Goal: Task Accomplishment & Management: Complete application form

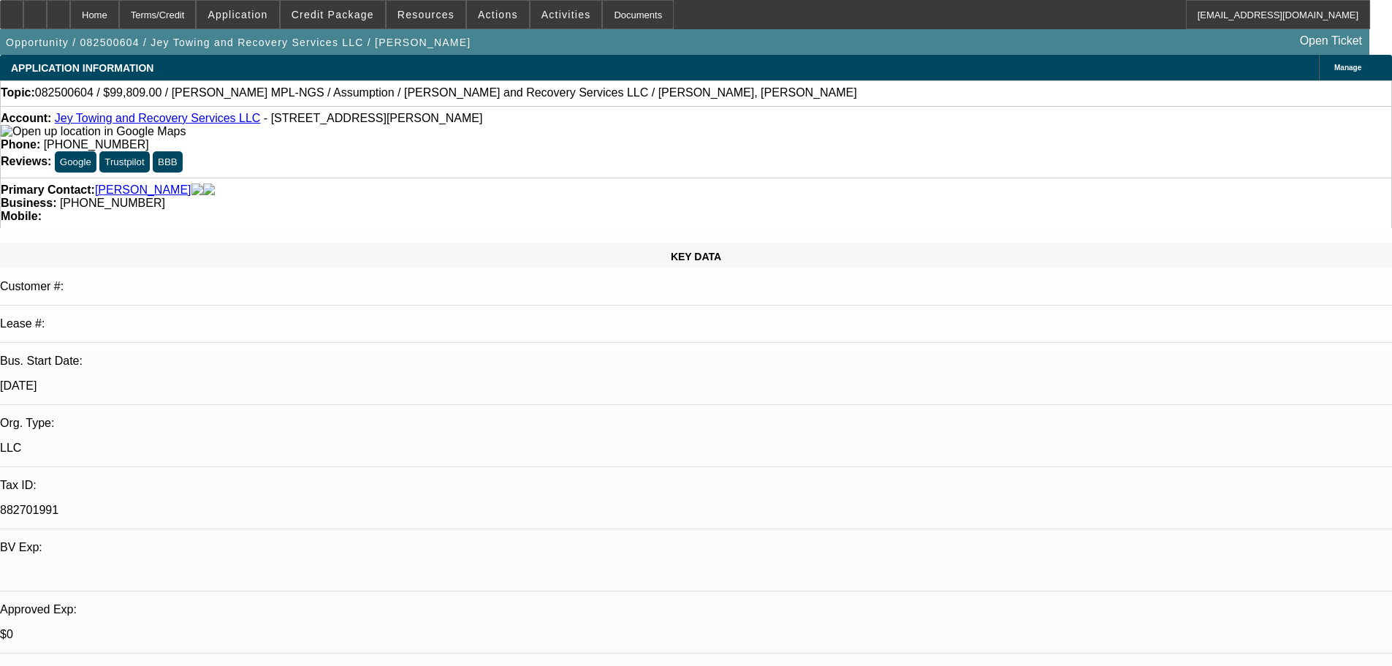
select select "0"
select select "2"
select select "0.1"
select select "4"
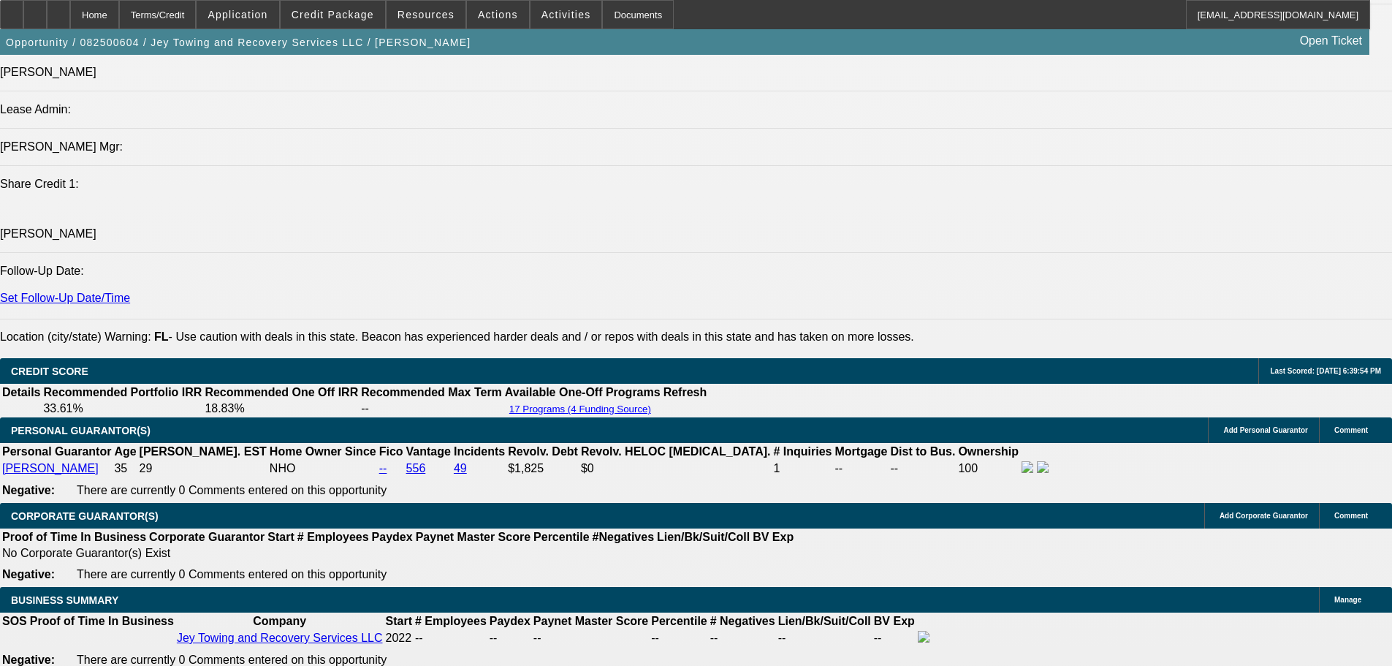
scroll to position [1732, 0]
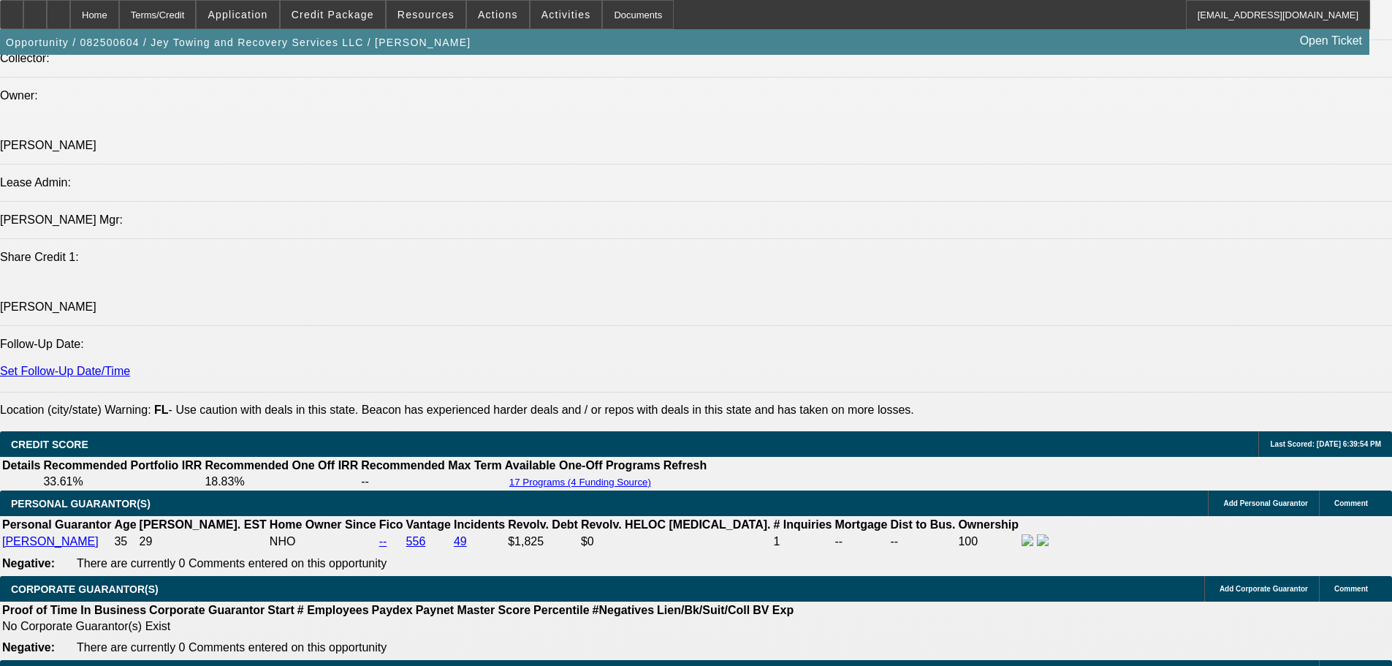
click at [321, 12] on span "Credit Package" at bounding box center [333, 15] width 83 height 12
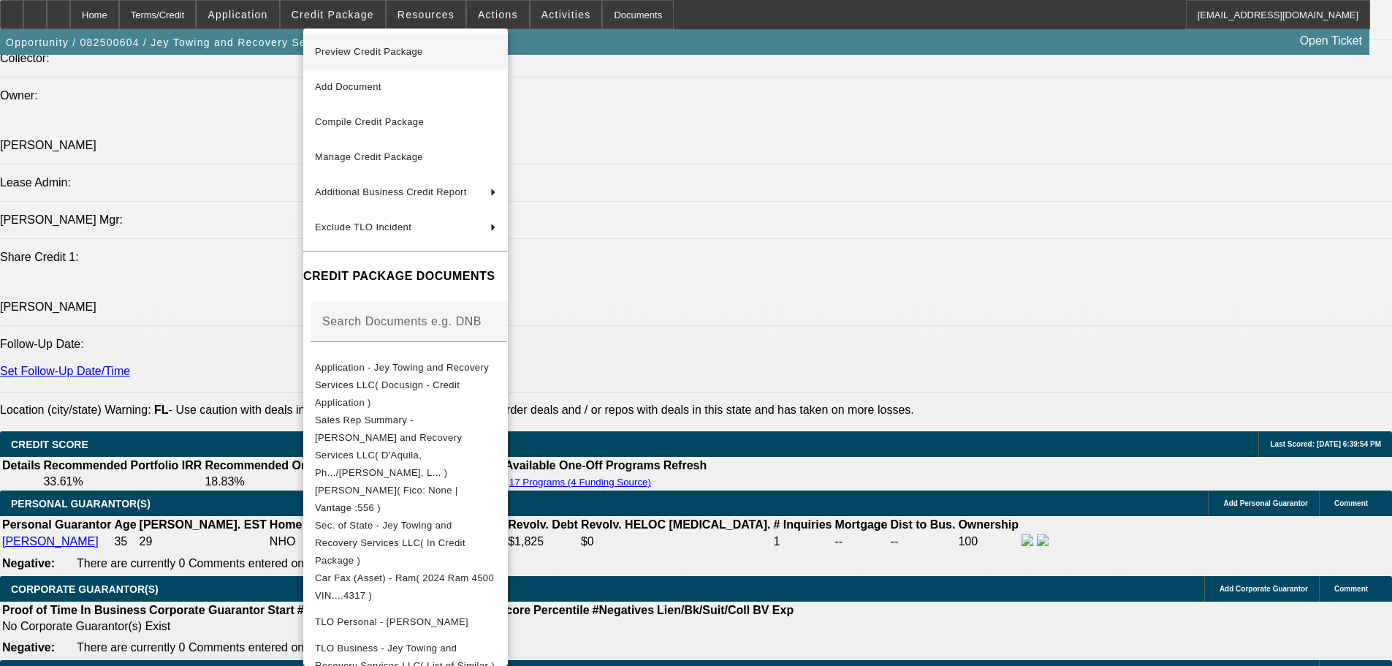
click at [344, 49] on span "Preview Credit Package" at bounding box center [369, 51] width 108 height 11
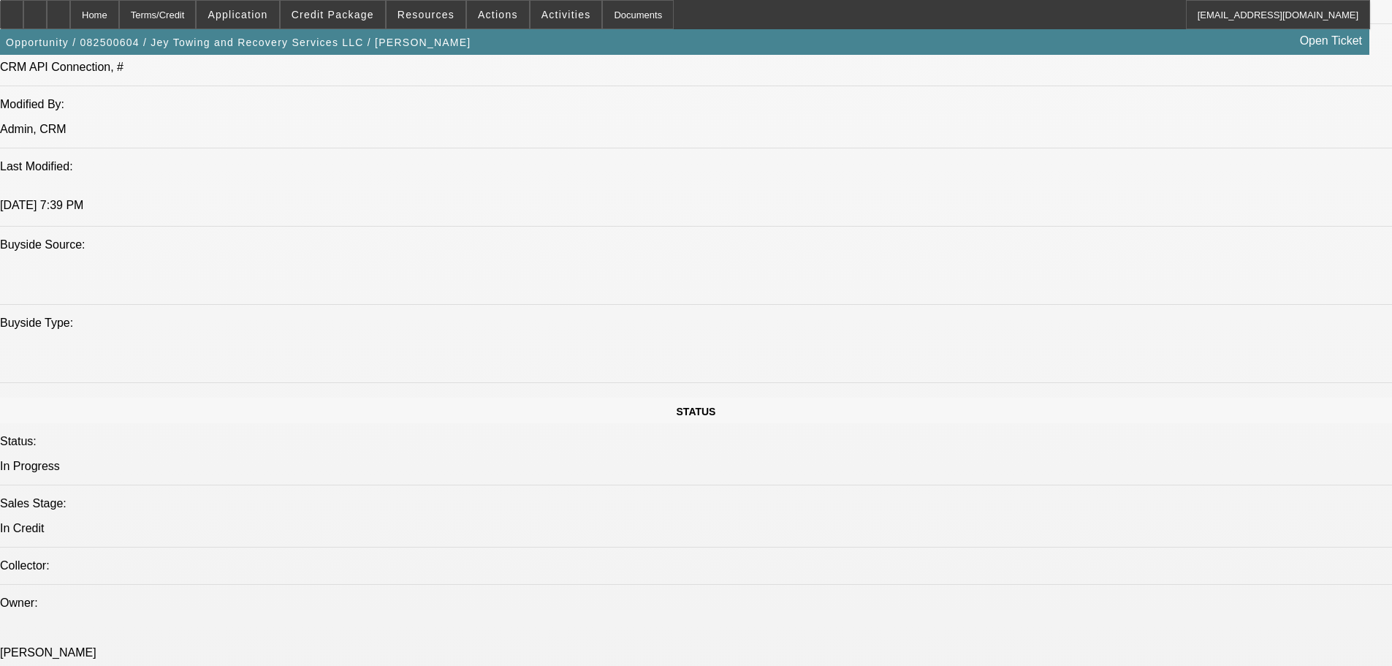
scroll to position [1220, 0]
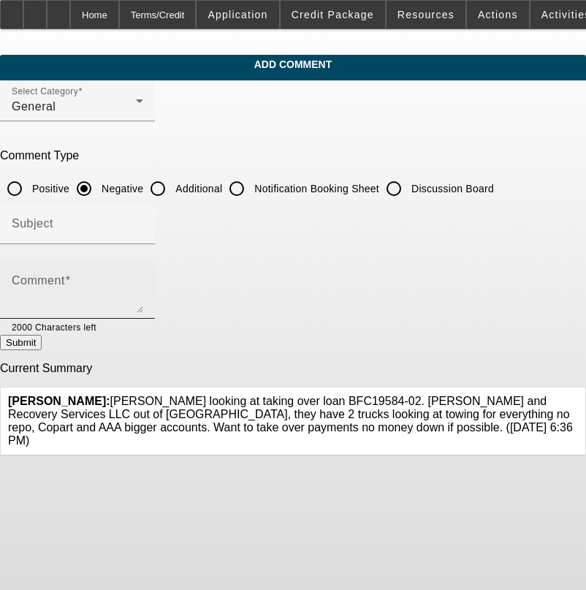
drag, startPoint x: 83, startPoint y: 270, endPoint x: 89, endPoint y: 265, distance: 7.8
click at [83, 270] on div "Comment" at bounding box center [78, 289] width 132 height 58
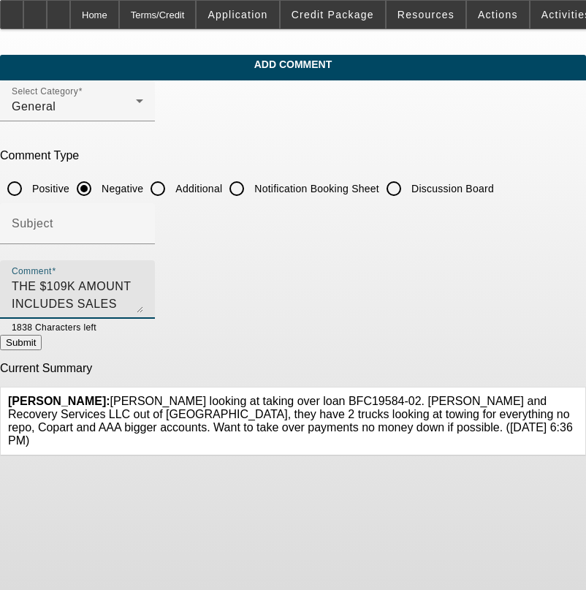
click at [143, 285] on textarea "THE $109K AMOUNT INCLUDES SALES TAX AND SINCE ITS NOT BEING SOLD OUTRIGHT WE CA…" at bounding box center [78, 295] width 132 height 35
click at [109, 302] on textarea "THE $109K AMOUNT INCLUDES SALES TAX AND SINCE ITS NOT BEING SOLD OUTRIGHT WE CA…" at bounding box center [78, 295] width 132 height 35
click at [119, 300] on textarea "THE $109K AMOUNT INCLUDES SALES TAX AND SINCE ITS NOT BEING SOLD OUTRIGHT WE CA…" at bounding box center [78, 295] width 132 height 35
drag, startPoint x: 43, startPoint y: 278, endPoint x: 460, endPoint y: 315, distance: 418.2
click at [143, 315] on div "Comment THE $109K AMOUNT INCLUDES SALES TAX AND SINCE ITS NOT BEING SOLD OUTRIG…" at bounding box center [78, 289] width 132 height 58
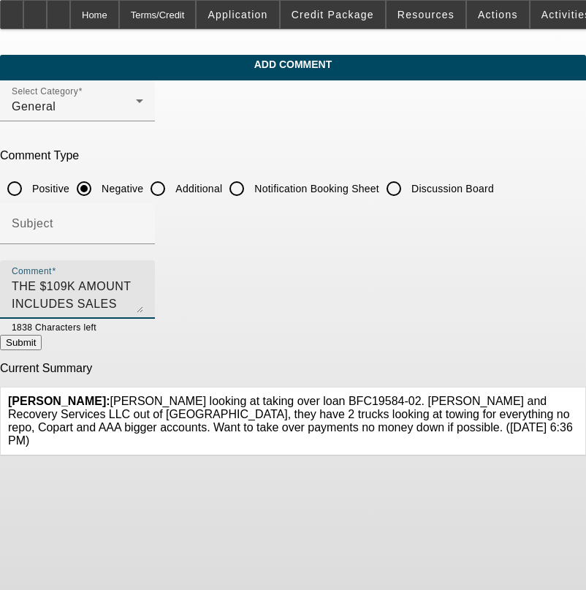
type textarea "THE $109K AMOUNT INCLUDES SALES TAX AND SINCE ITS NOT BEING SOLD OUTRIGHT WE CA…"
click at [42, 346] on button "Submit" at bounding box center [21, 342] width 42 height 15
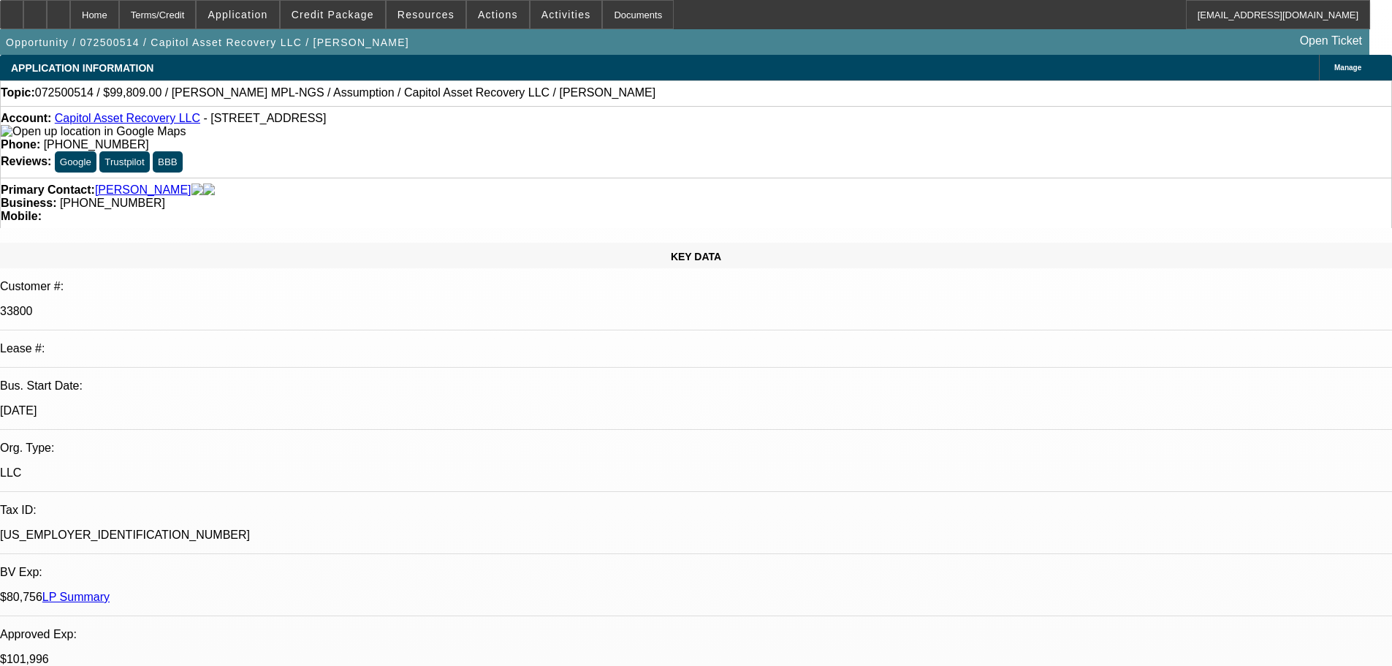
select select "0"
select select "2"
select select "0.1"
select select "4"
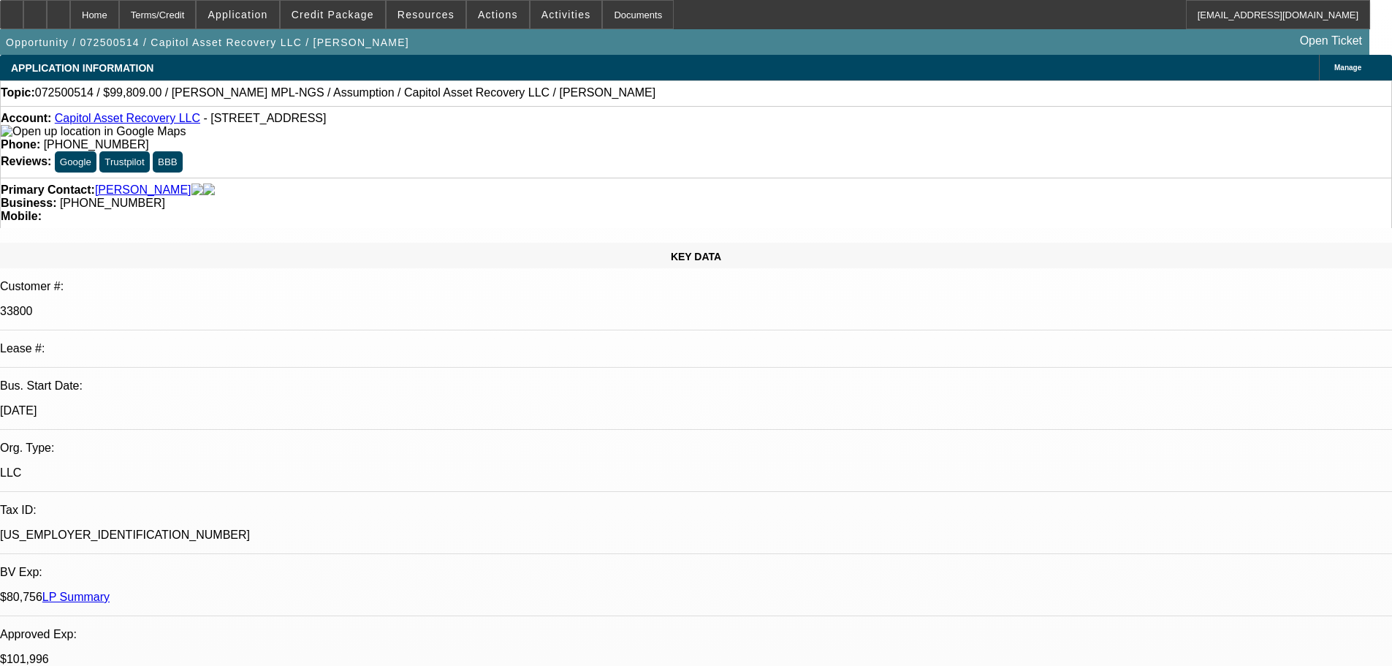
select select "0.15"
select select "2"
select select "0"
select select "6"
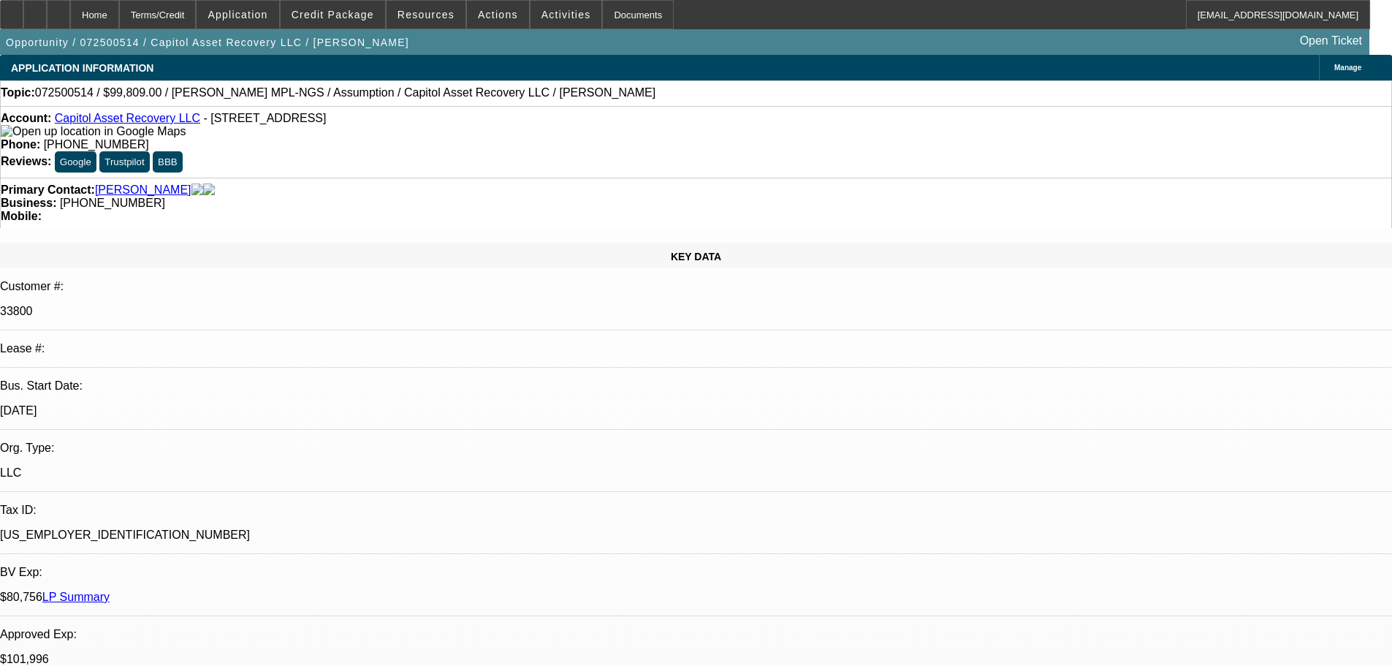
select select "0.15"
select select "2"
select select "0"
select select "6"
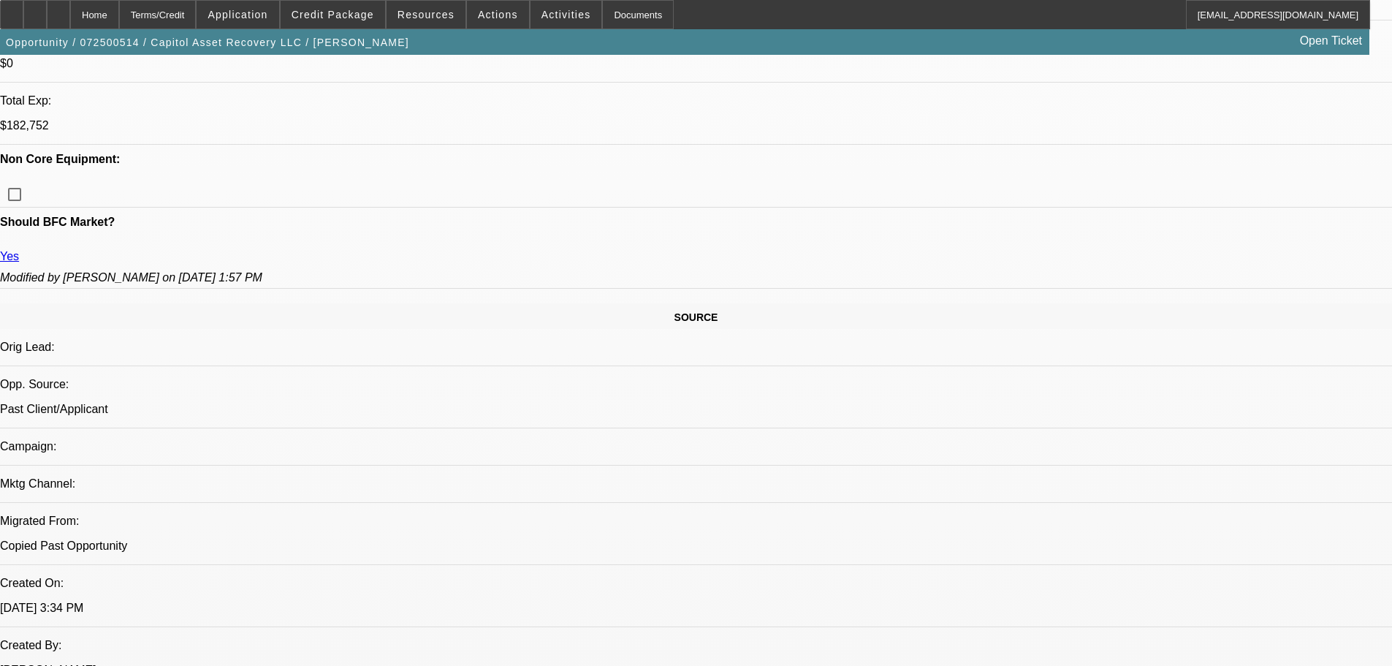
scroll to position [950, 0]
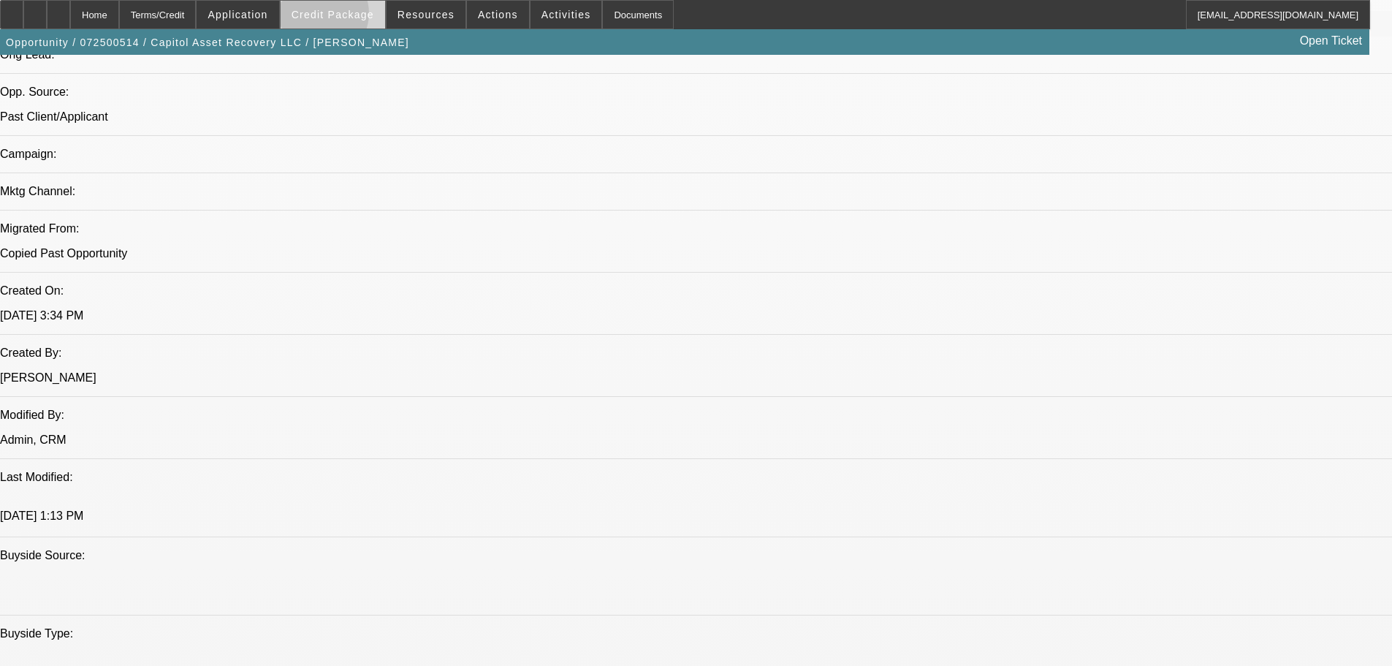
click at [342, 17] on span "Credit Package" at bounding box center [333, 15] width 83 height 12
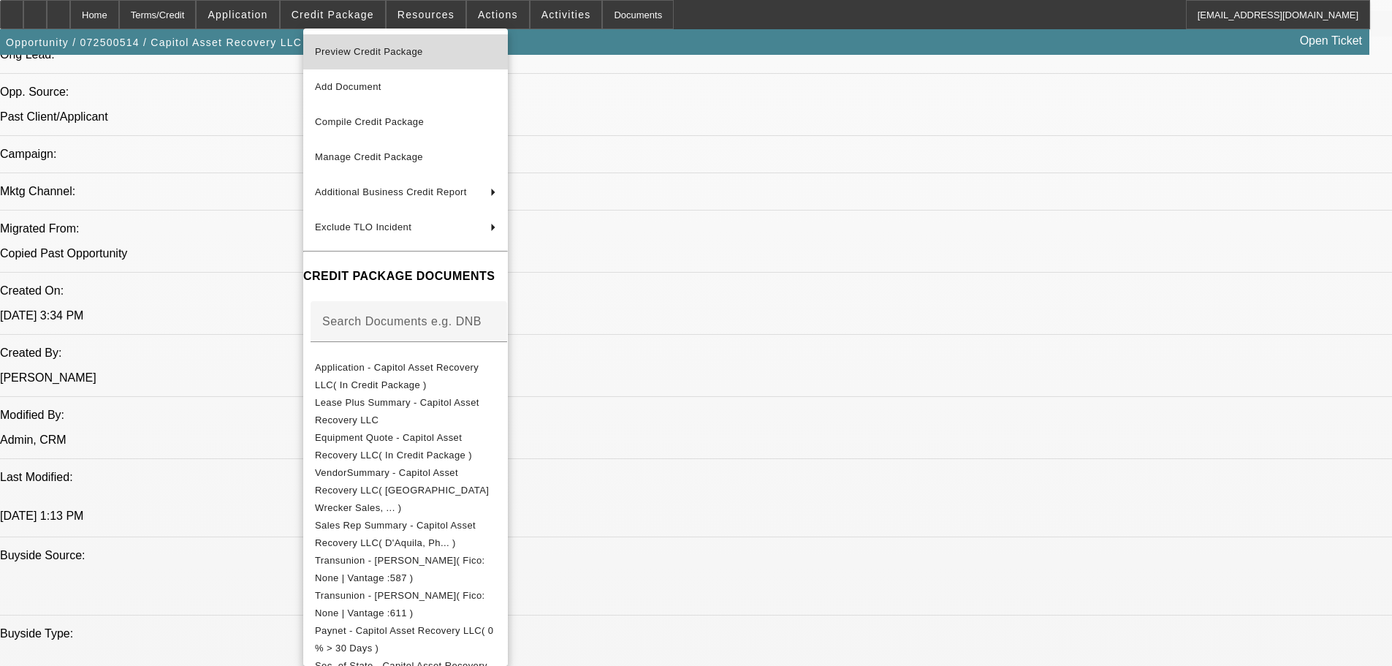
click at [426, 44] on span "Preview Credit Package" at bounding box center [405, 52] width 181 height 18
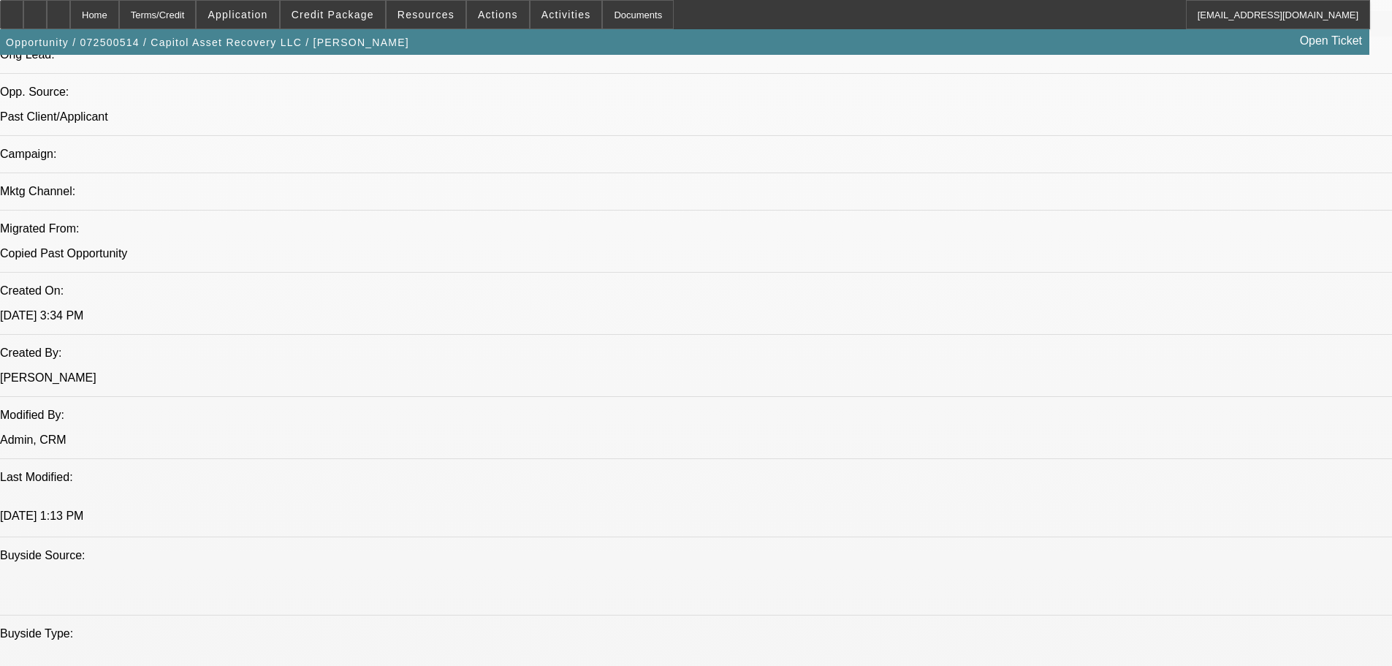
scroll to position [1607, 0]
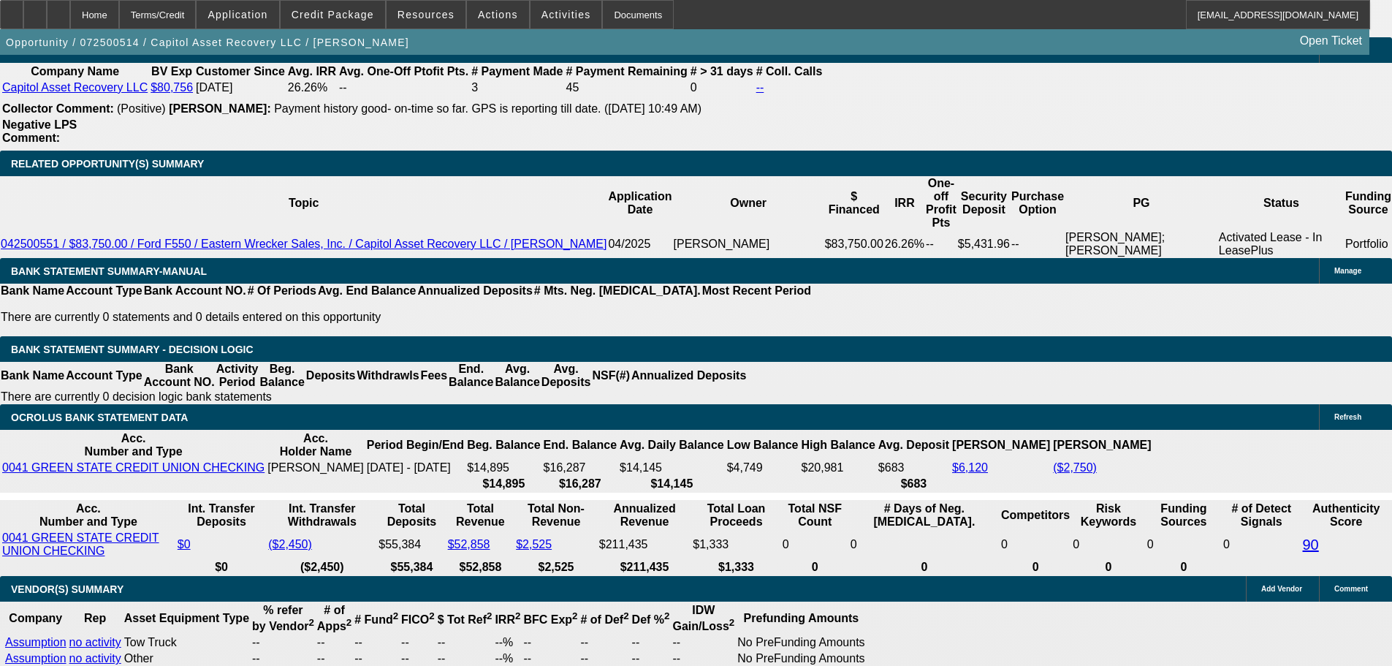
scroll to position [2265, 0]
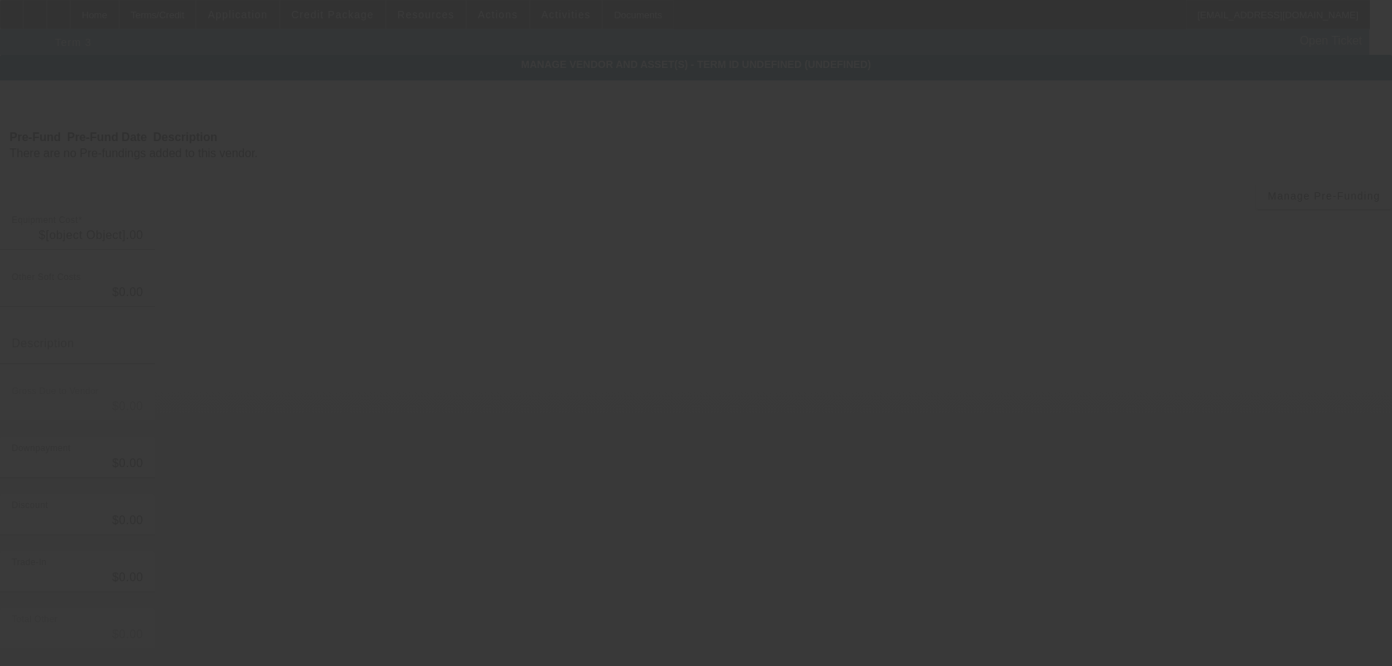
type input "$109,309.00"
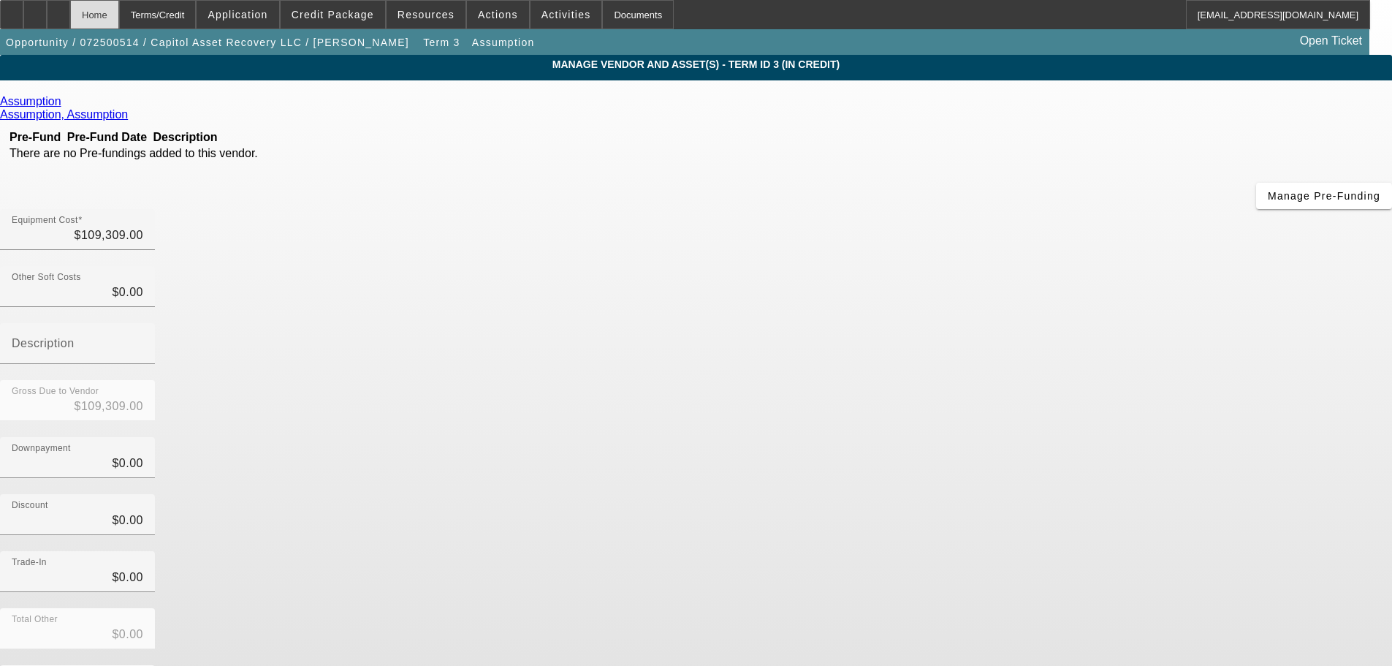
click at [119, 15] on div "Home" at bounding box center [94, 14] width 49 height 29
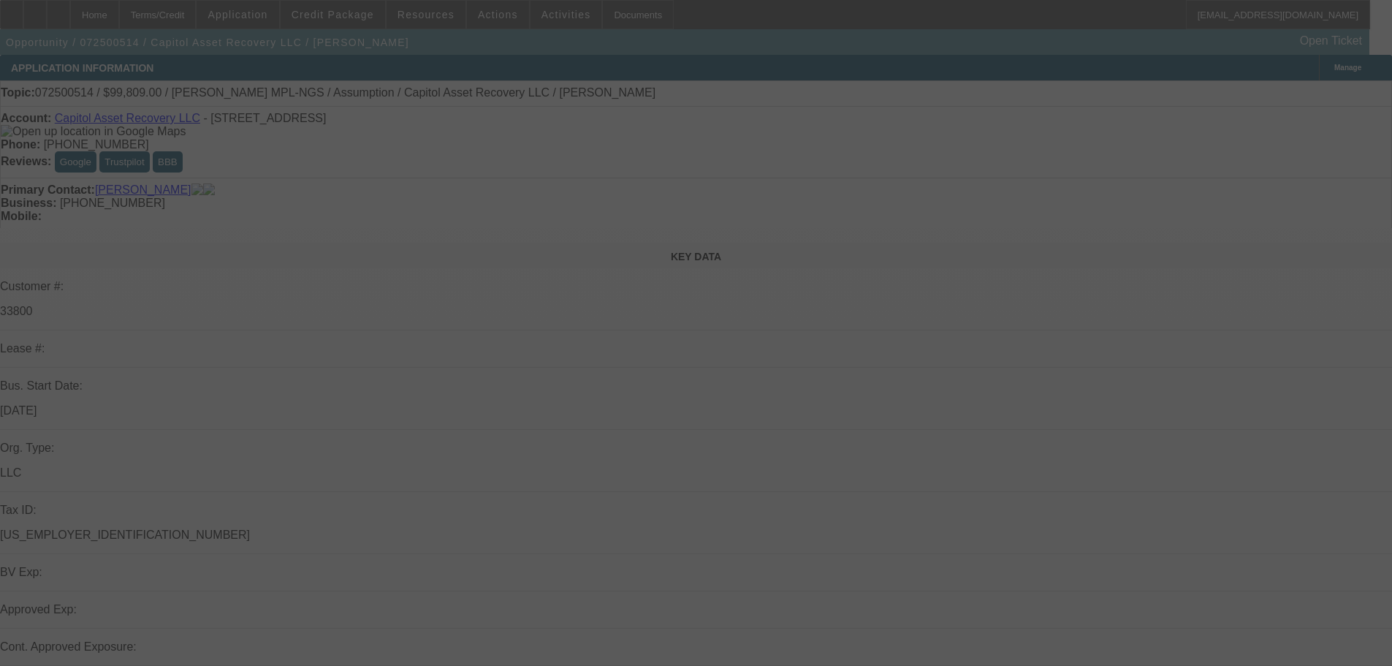
click at [93, 18] on div at bounding box center [696, 333] width 1392 height 666
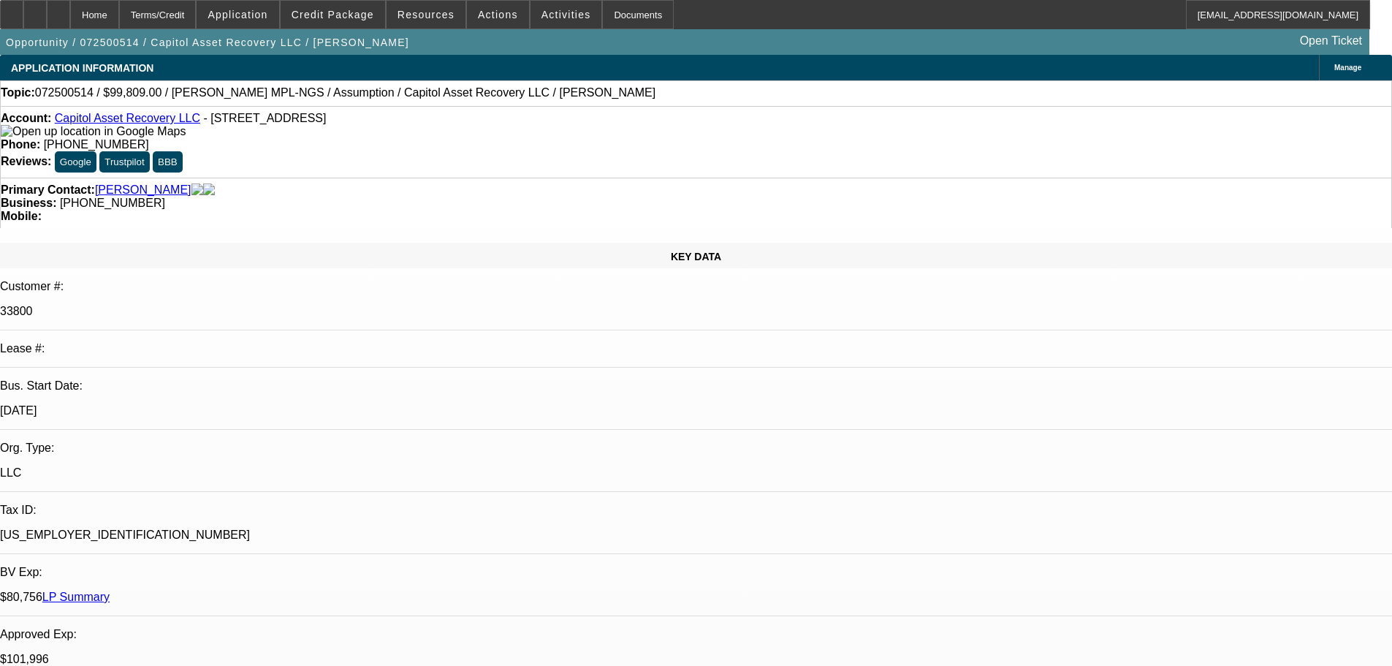
select select "0"
select select "2"
select select "0.1"
select select "4"
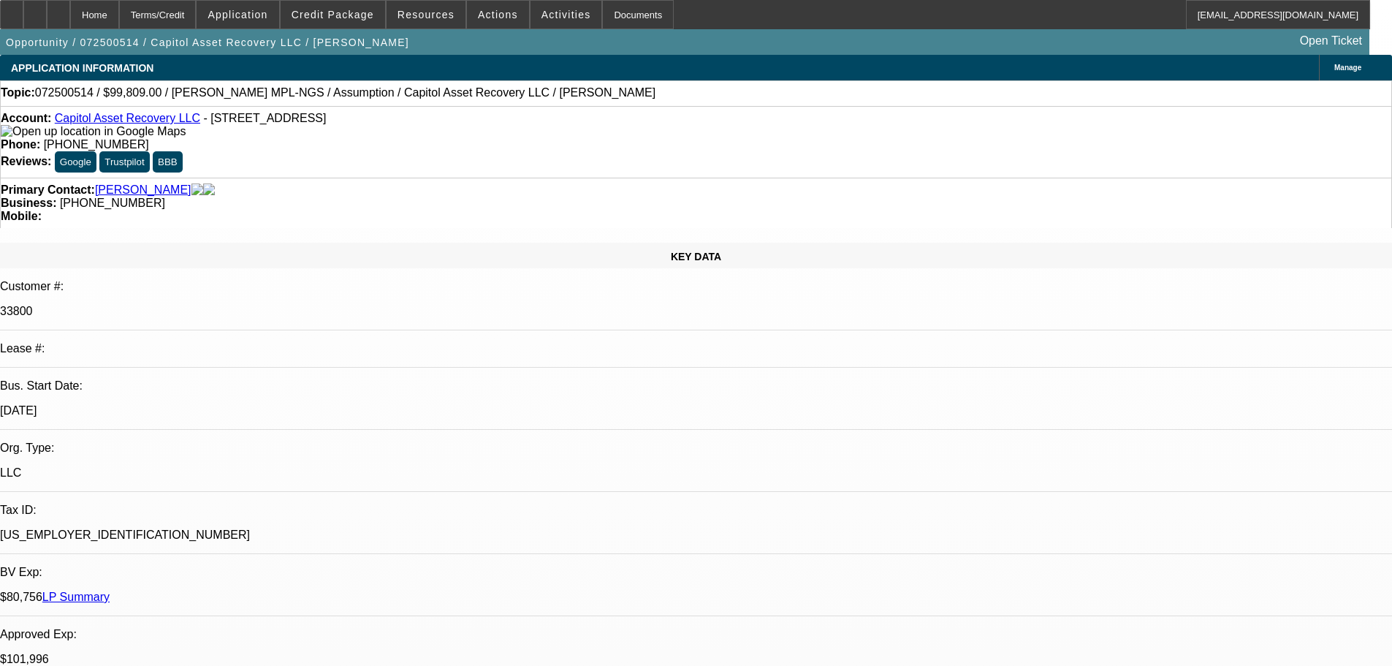
select select "0.15"
select select "2"
select select "0"
select select "6"
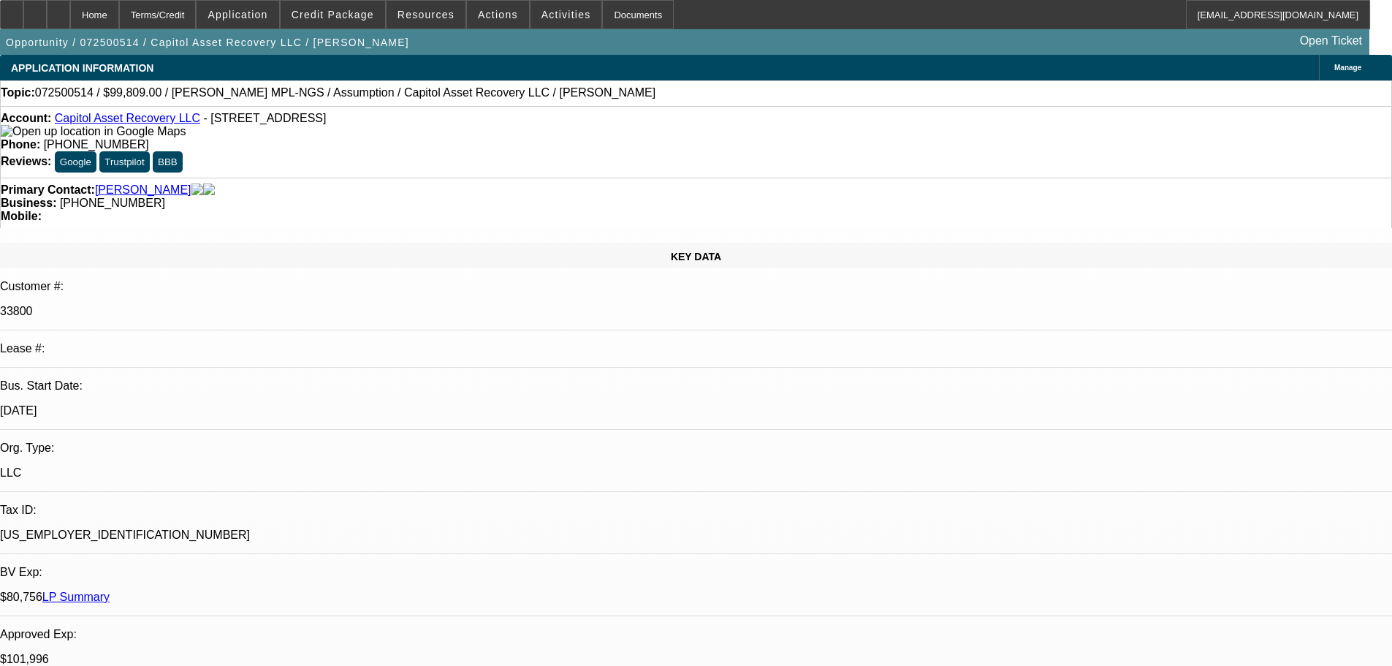
select select "0.15"
select select "2"
select select "0"
select select "6"
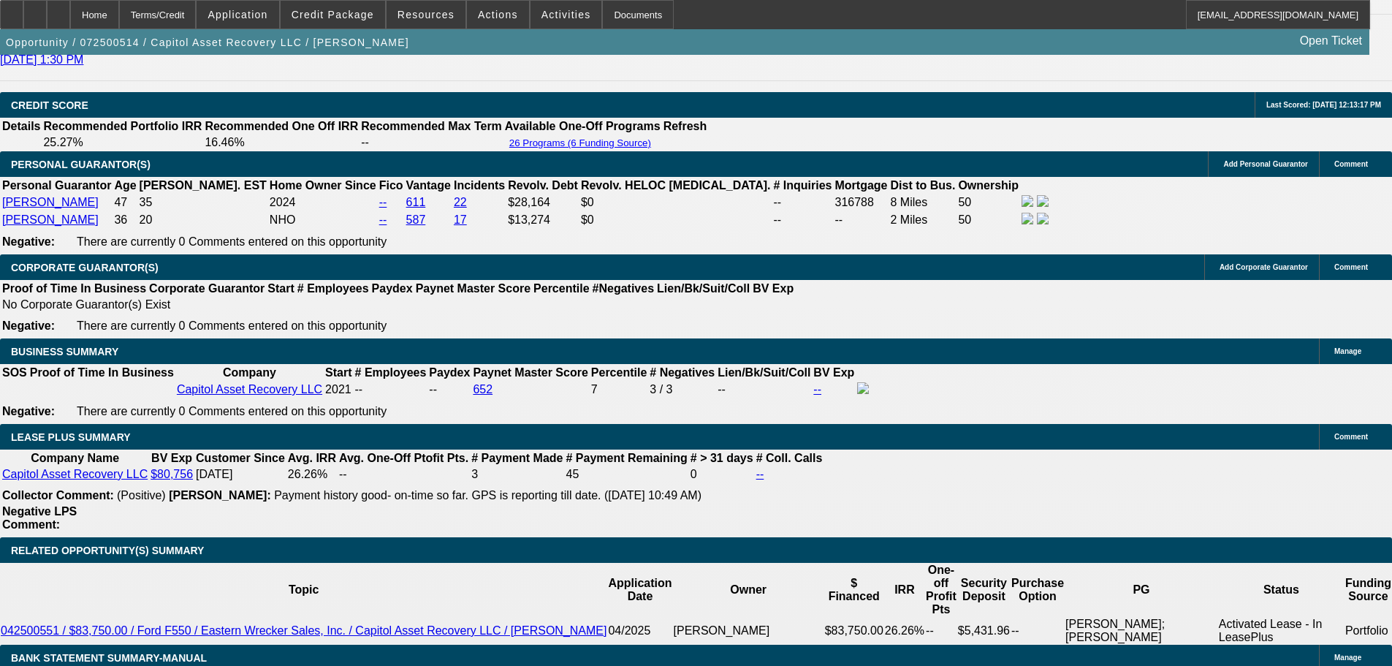
scroll to position [2192, 0]
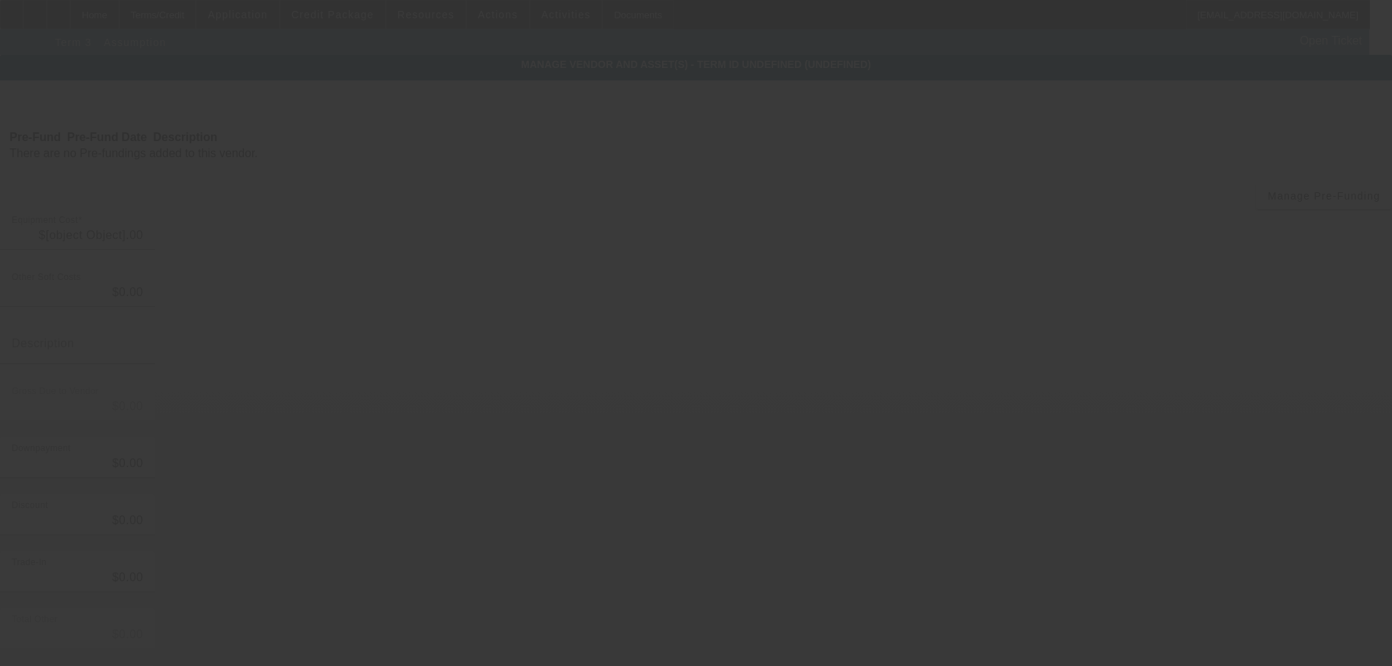
type input "$109,309.00"
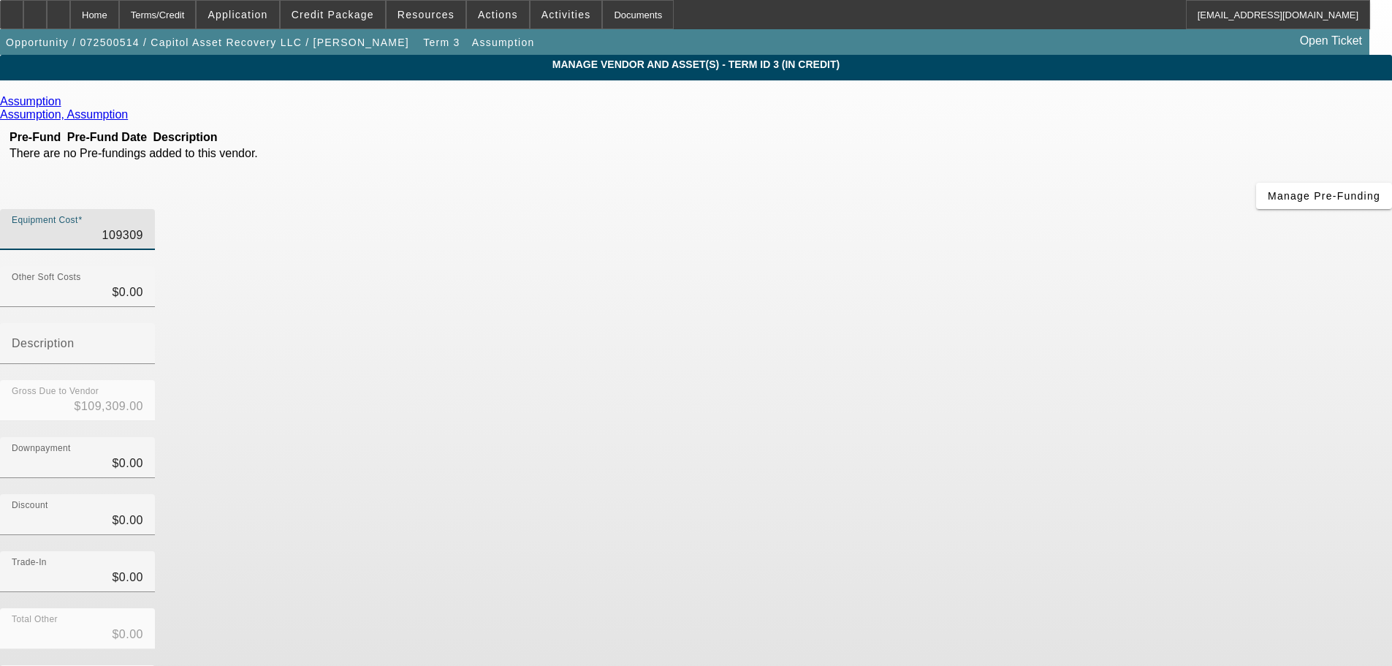
drag, startPoint x: 832, startPoint y: 123, endPoint x: 964, endPoint y: 111, distance: 133.5
click at [964, 209] on div "Equipment Cost 109309" at bounding box center [696, 237] width 1392 height 57
type input "9"
type input "$9.00"
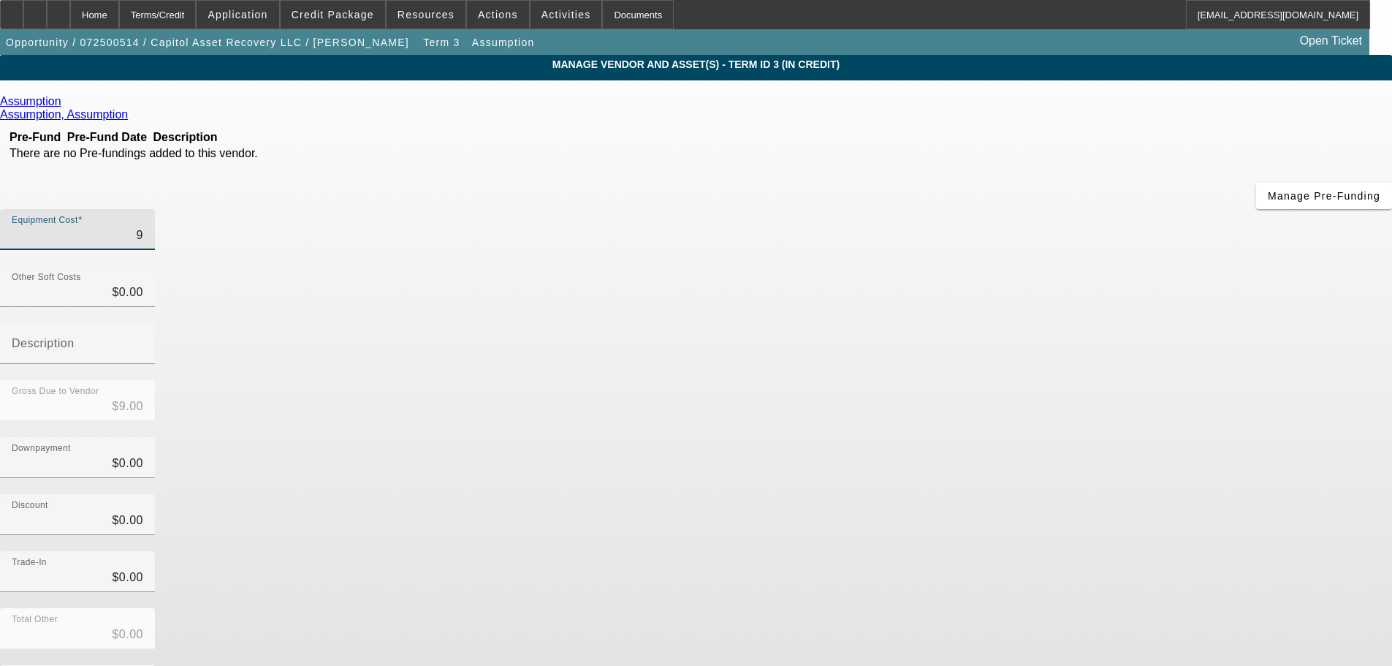
type input "97"
type input "$97.00"
type input "975"
type input "$975.00"
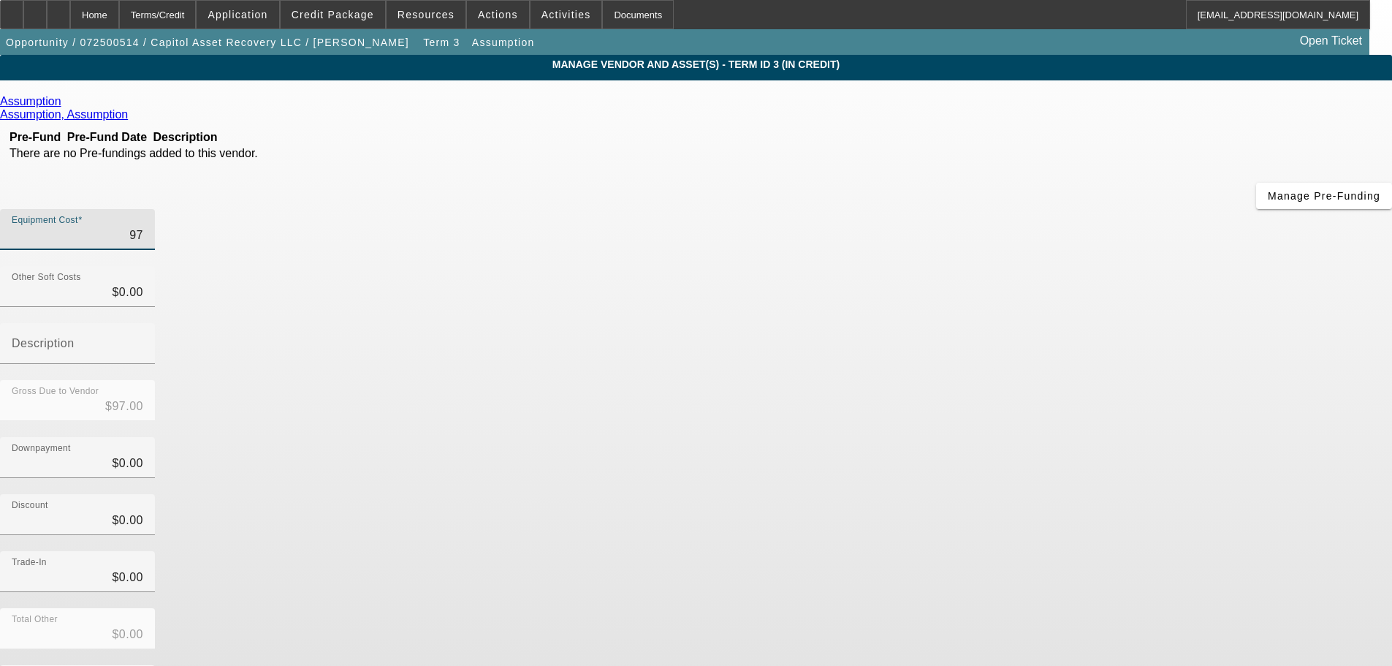
type input "$975.00"
type input "9750"
type input "$9,750.00"
type input "97500"
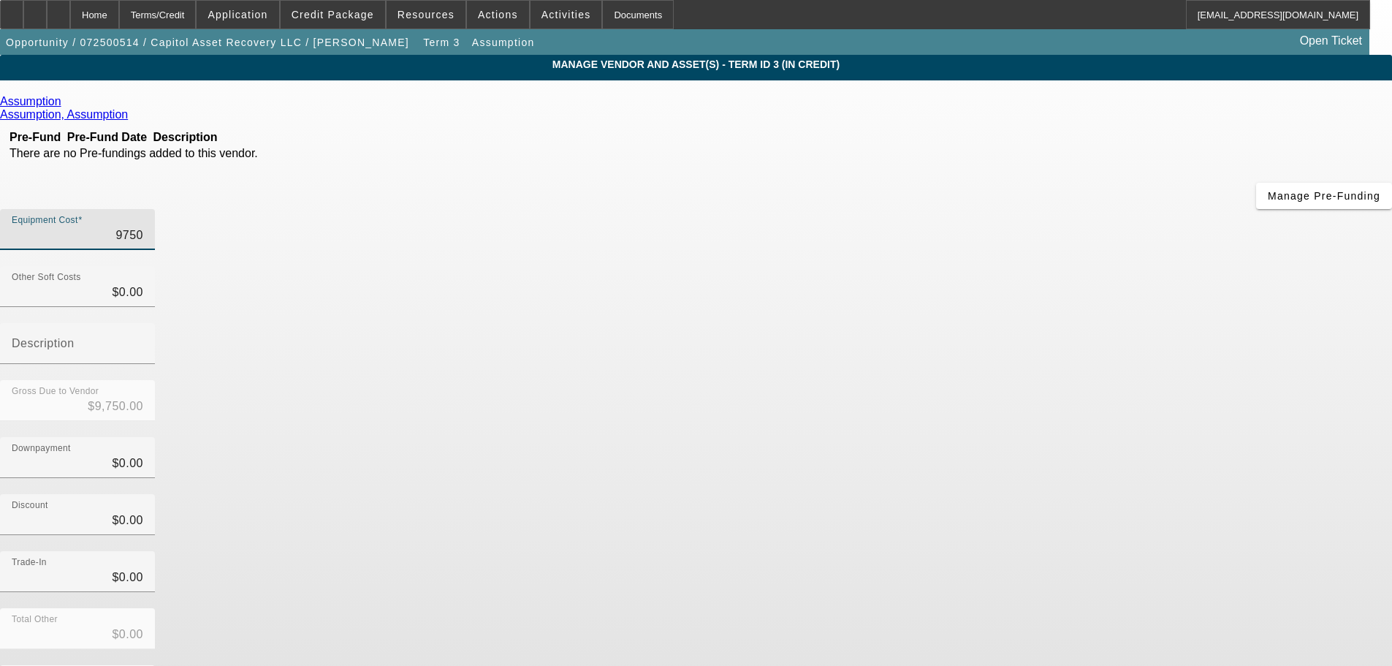
type input "$97,500.00"
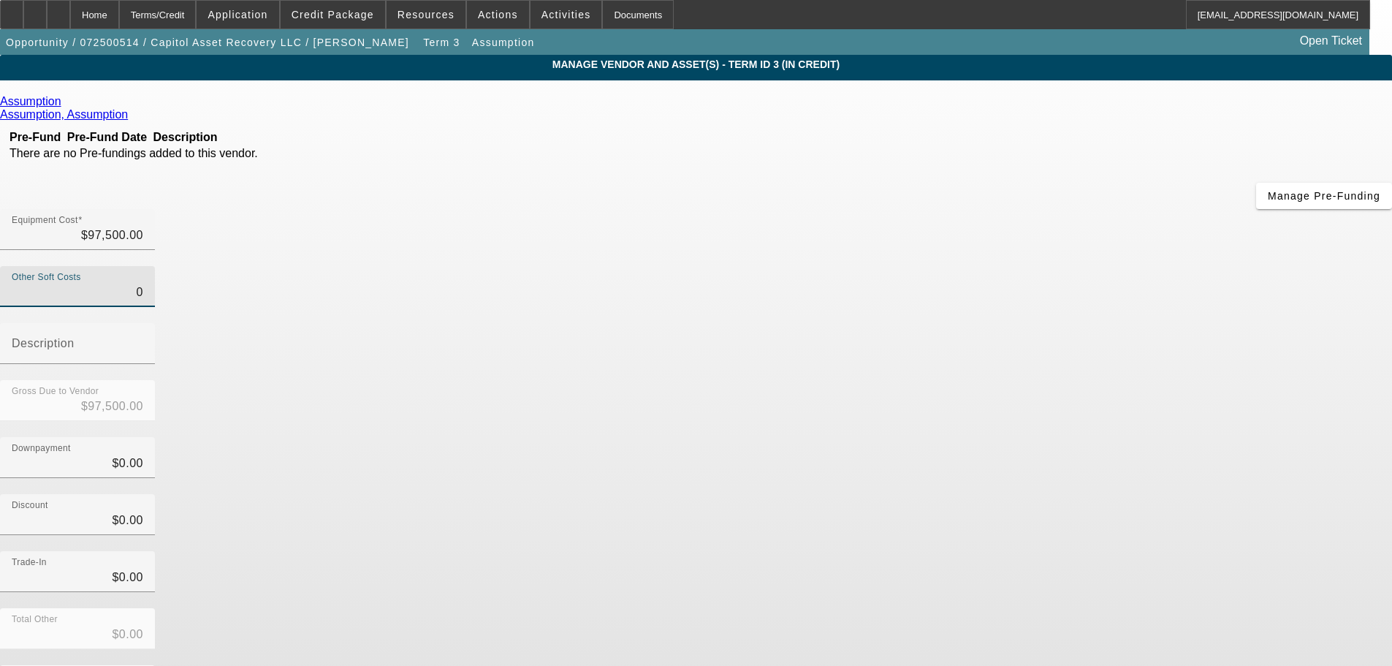
type input "$0.00"
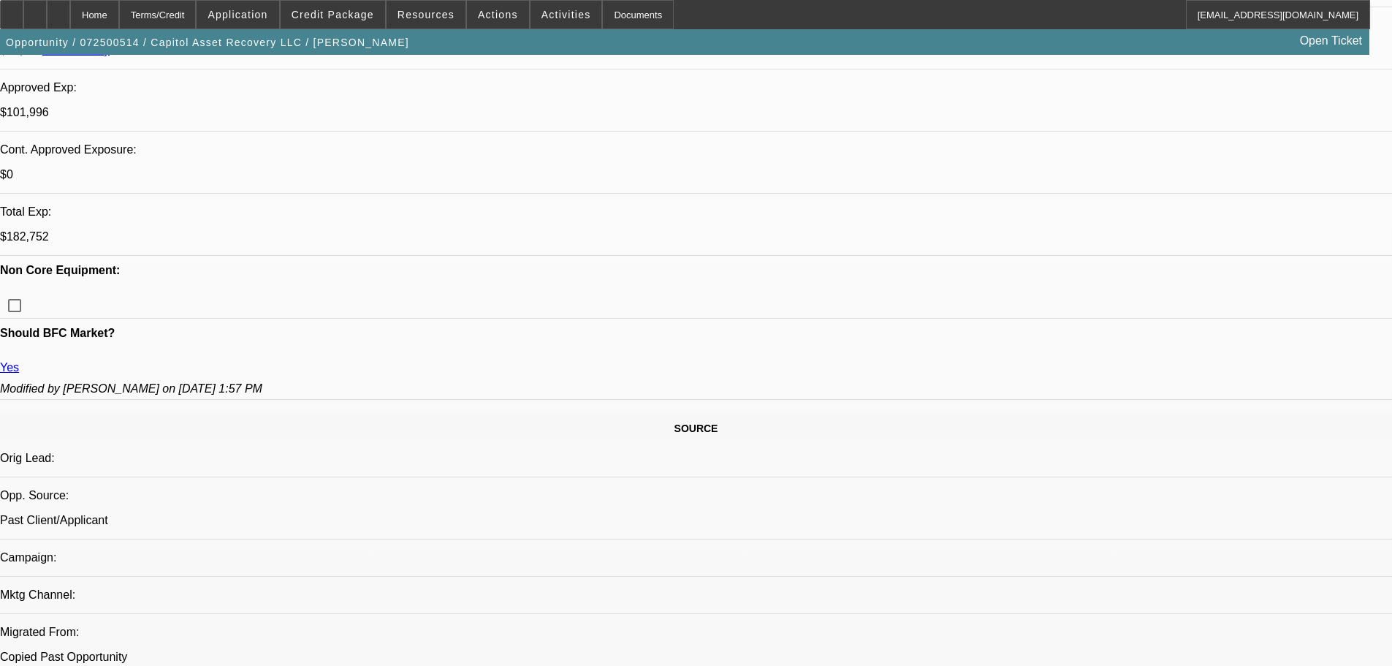
select select "0"
select select "2"
select select "0.1"
select select "4"
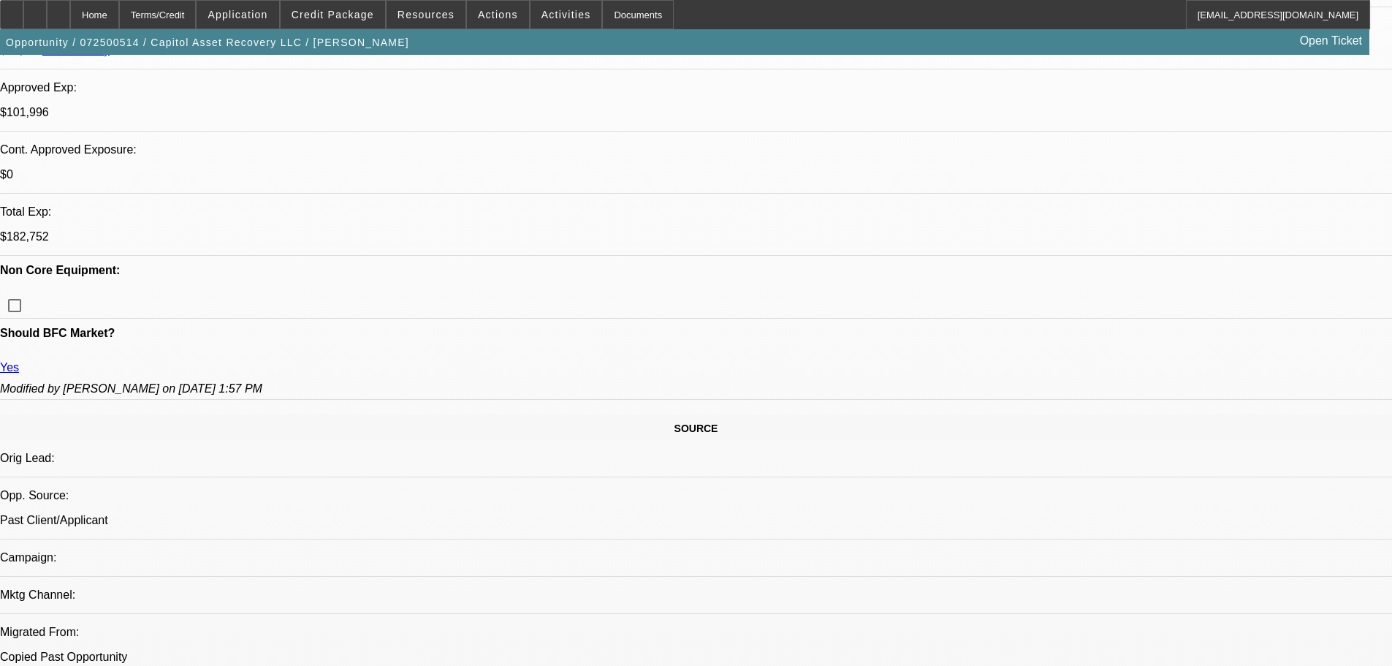
select select "0.15"
select select "2"
select select "0"
select select "6"
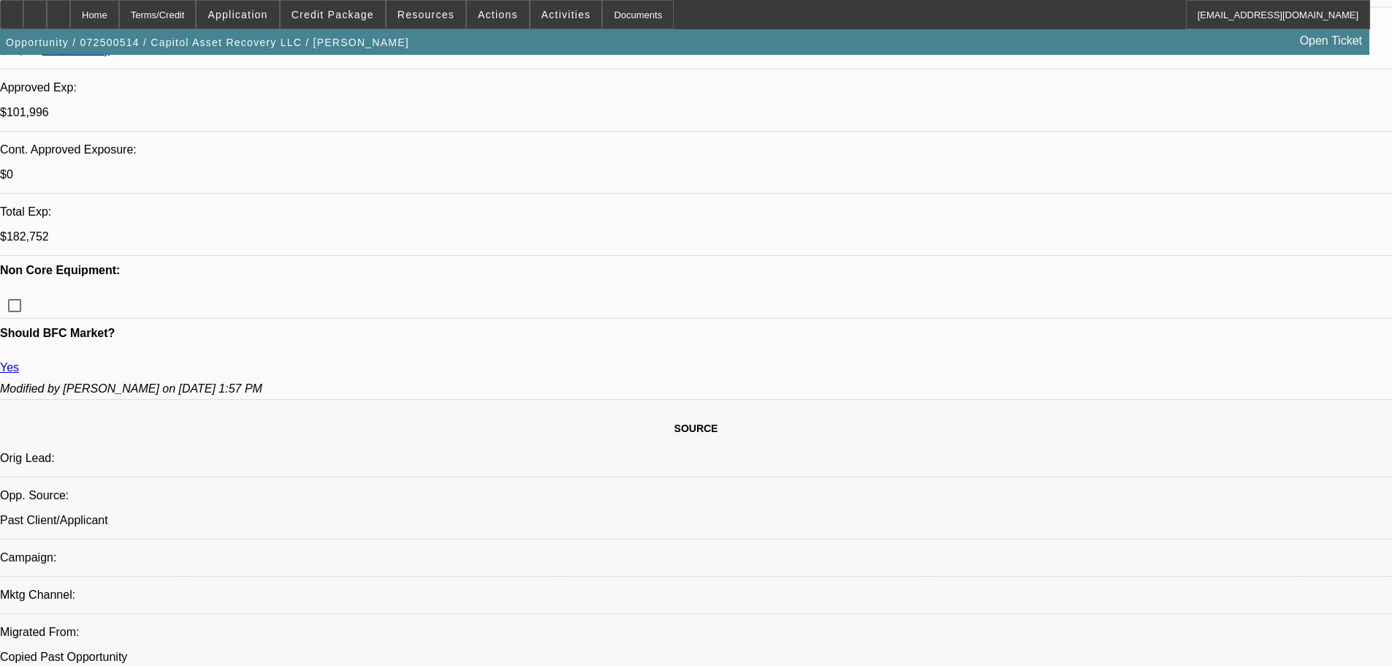
select select "0.15"
select select "2"
select select "0"
select select "6"
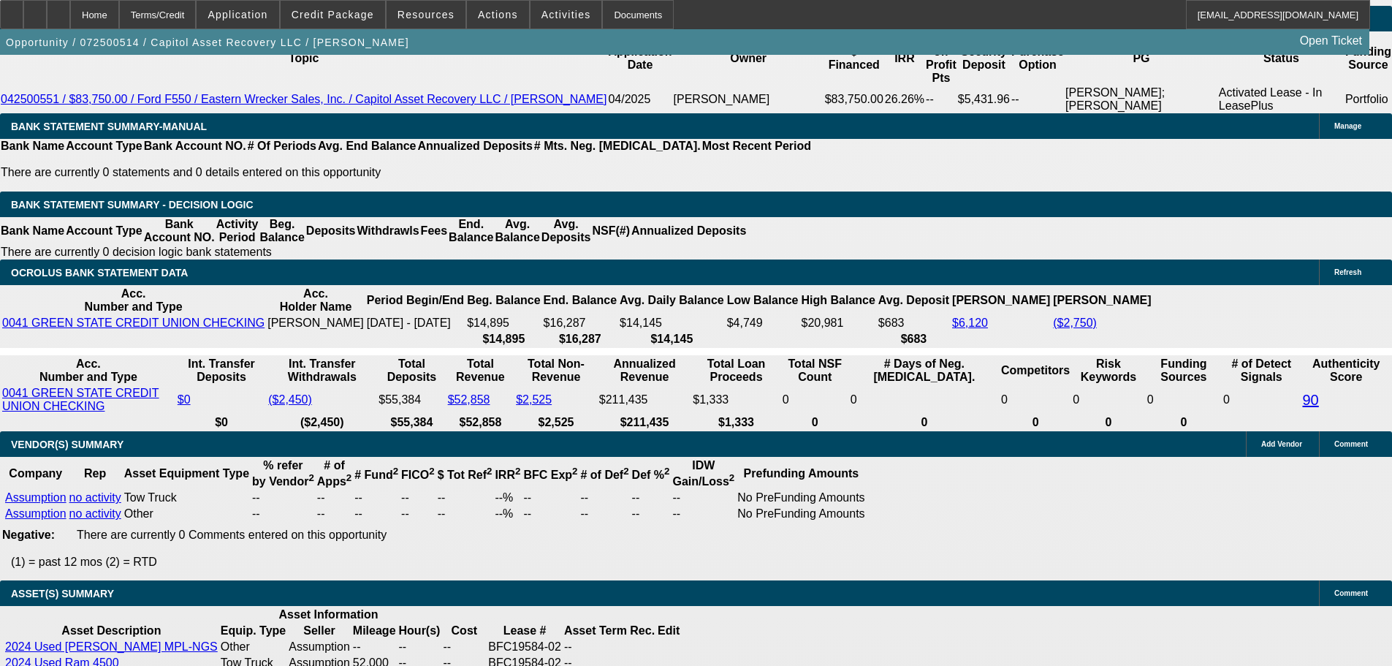
scroll to position [2850, 0]
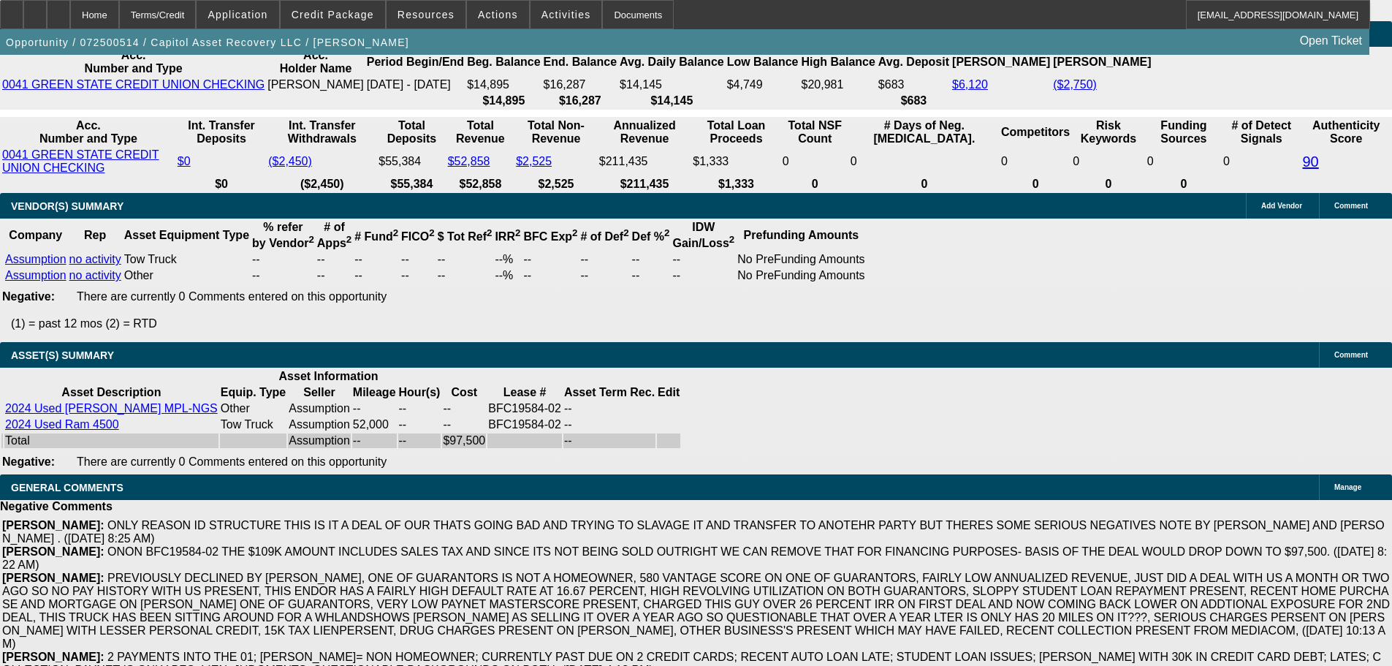
select select "5"
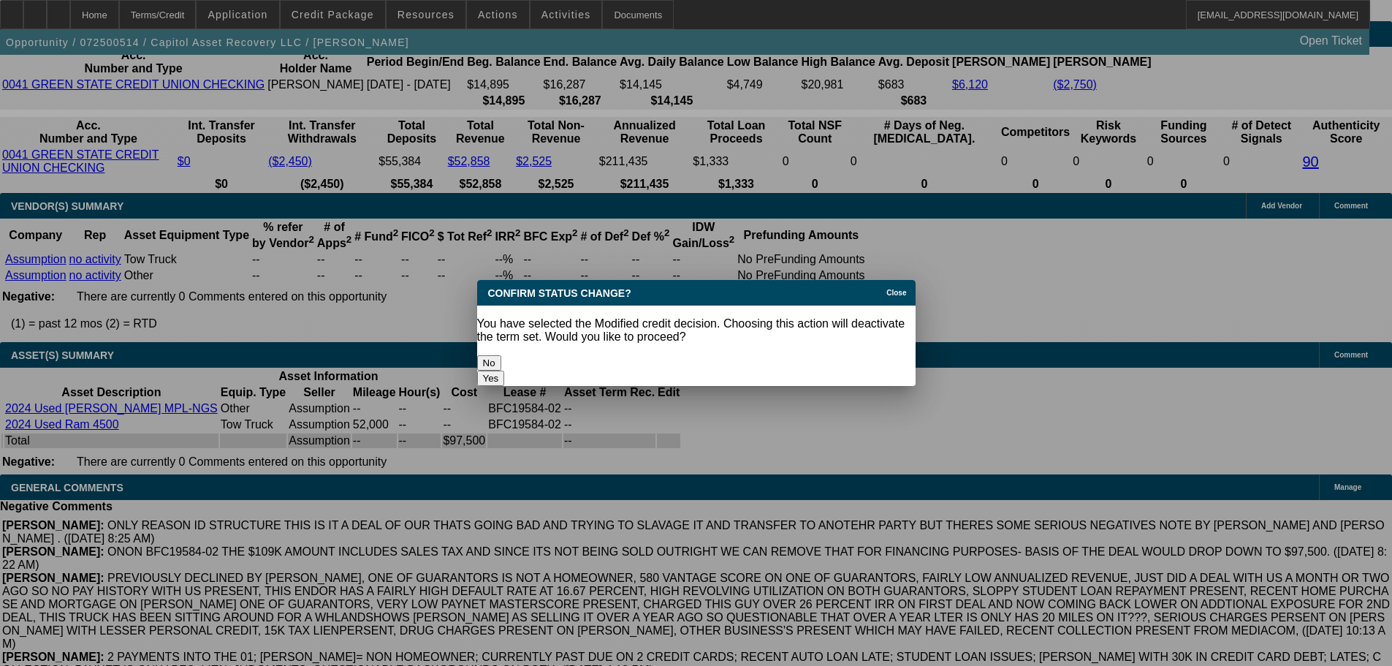
click at [505, 370] on button "Yes" at bounding box center [491, 377] width 28 height 15
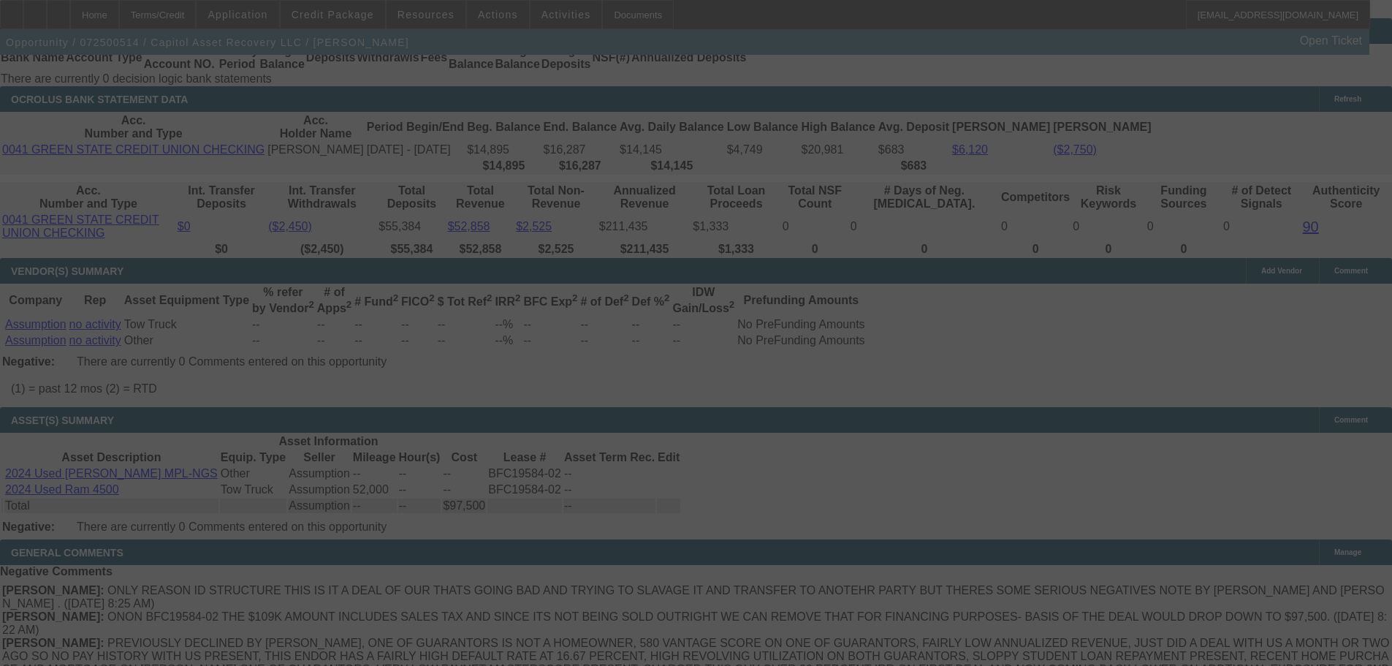
scroll to position [2630, 0]
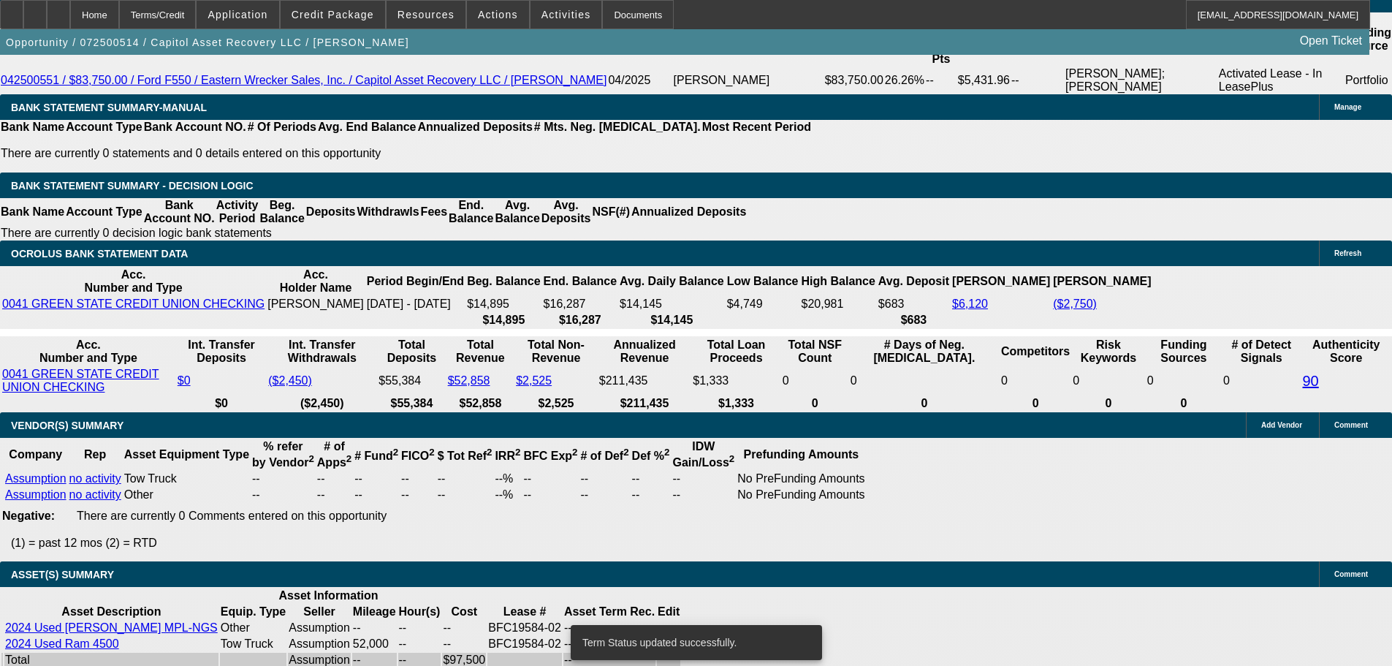
select select "0"
select select "2"
select select "0.1"
select select "4"
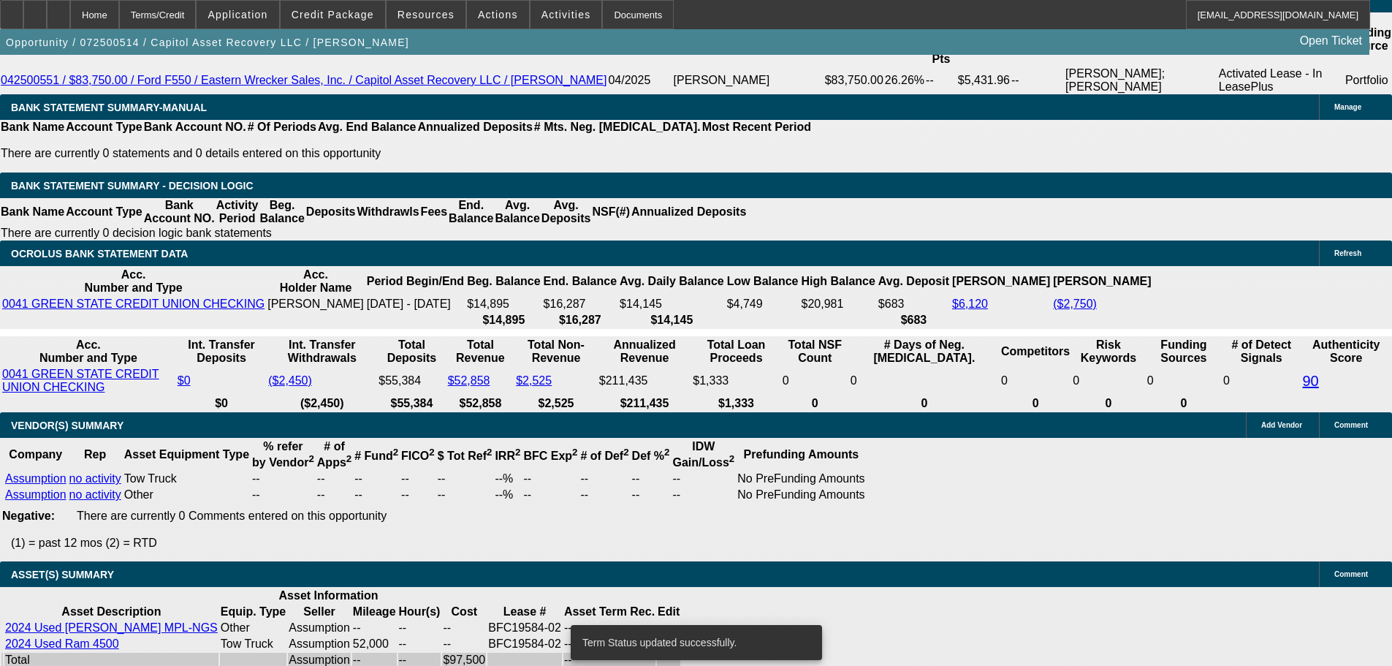
select select "0"
select select "2"
select select "0.1"
select select "4"
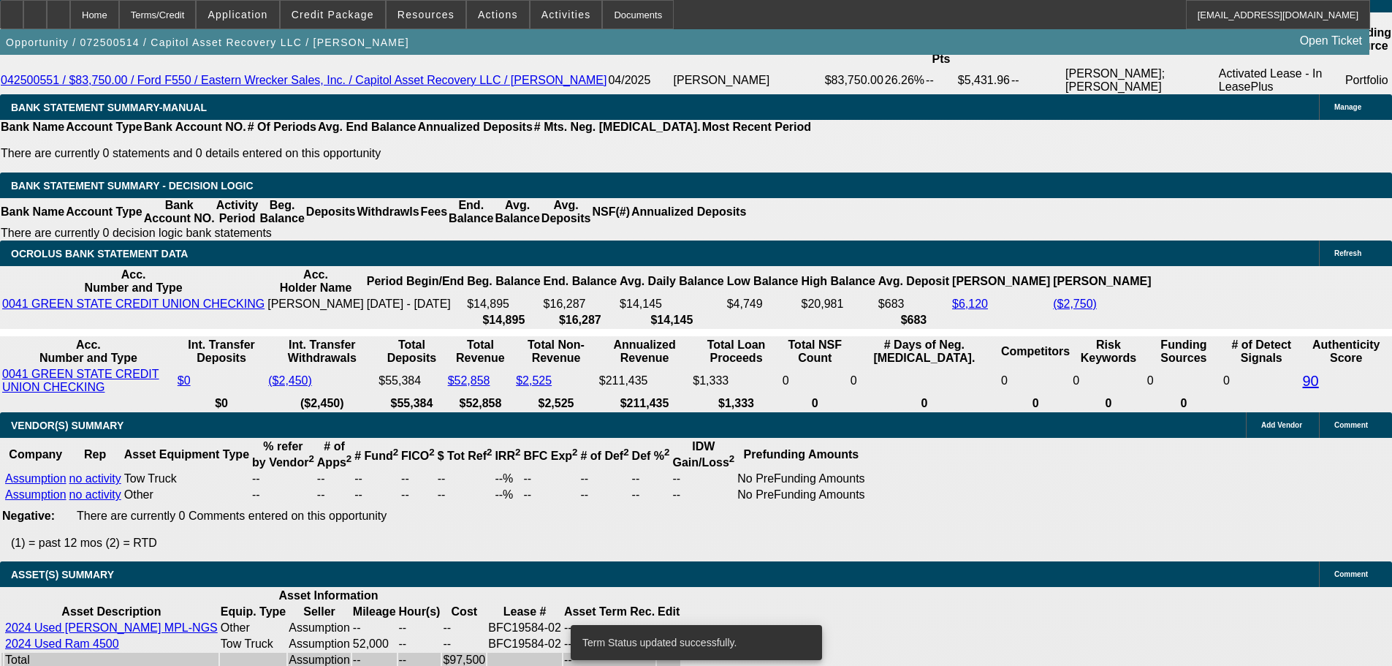
select select "0.15"
select select "2"
select select "0"
select select "6"
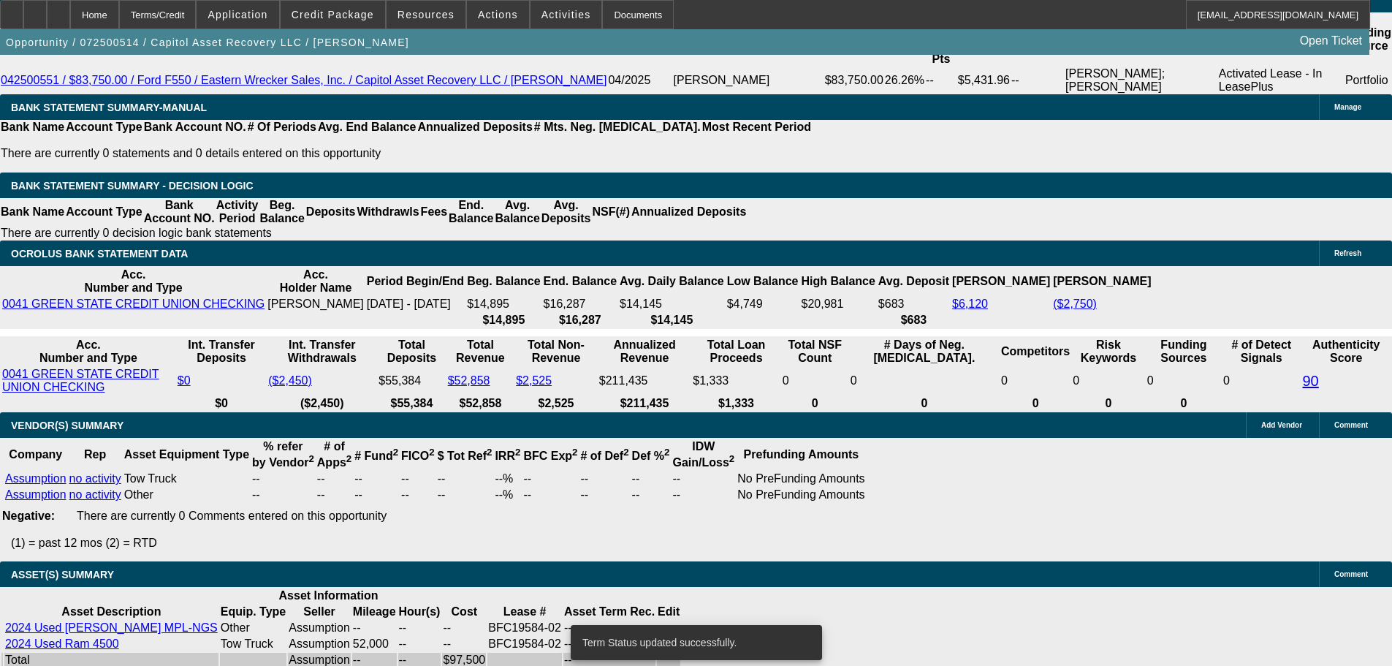
select select "0.15"
select select "2"
select select "0"
select select "6"
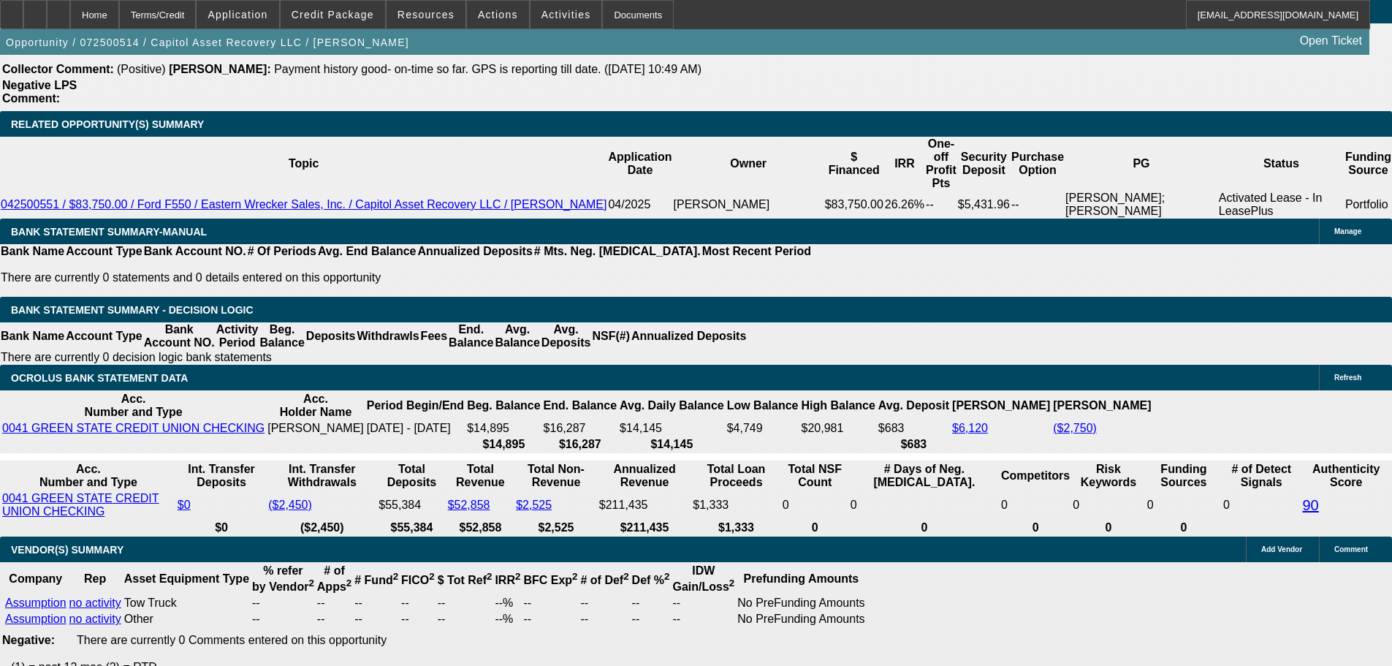
scroll to position [2484, 0]
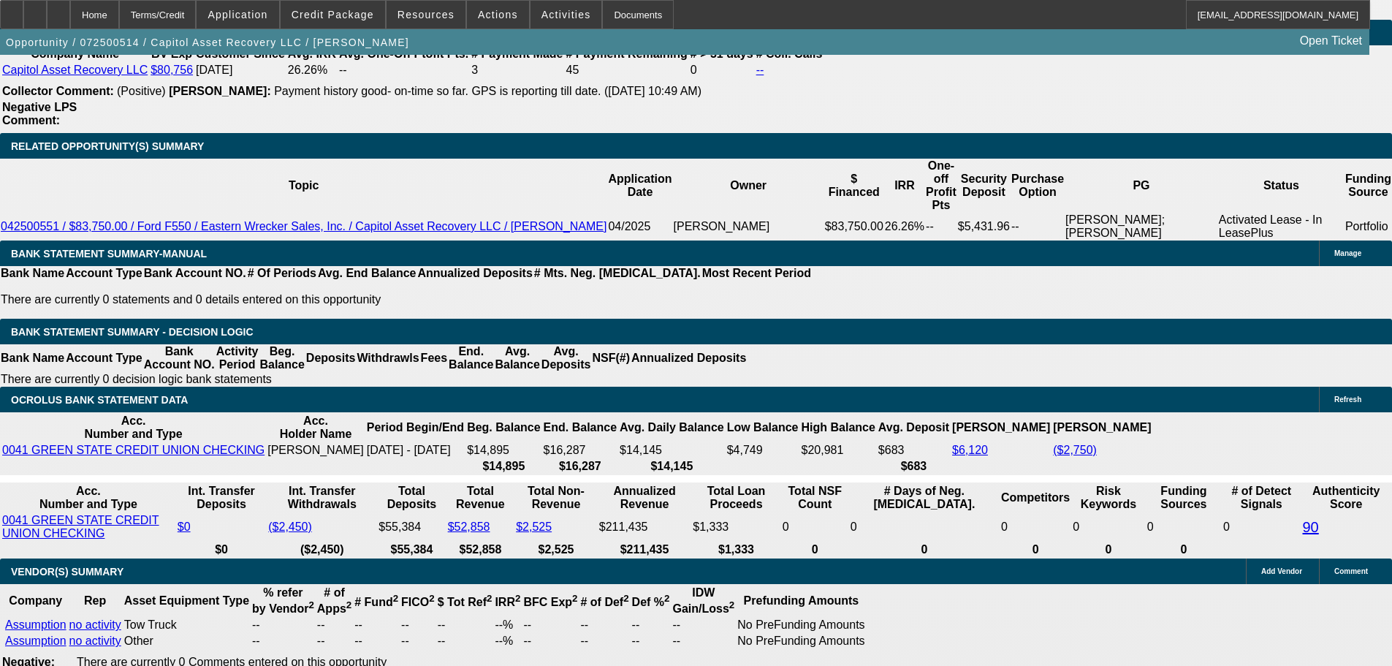
select select "0.15"
type input "$14,625.00"
type input "UNKNOWN"
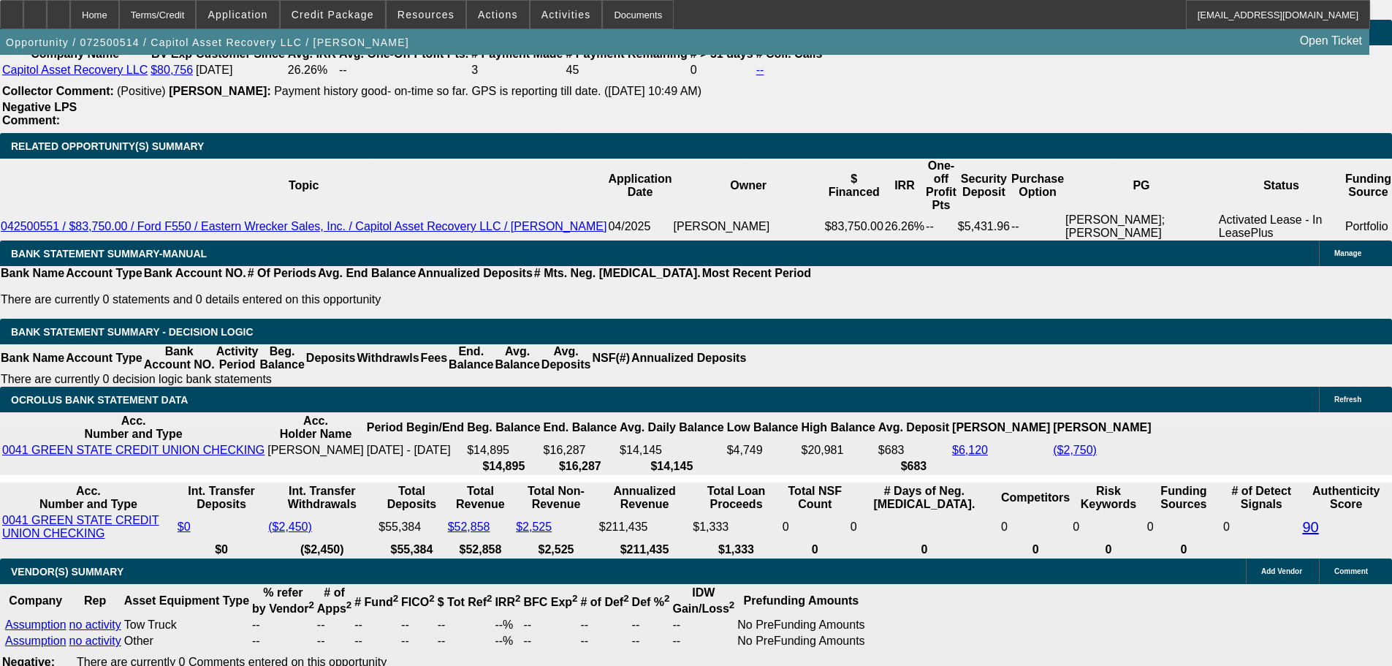
type input "$2,117.37"
type input "$4,234.74"
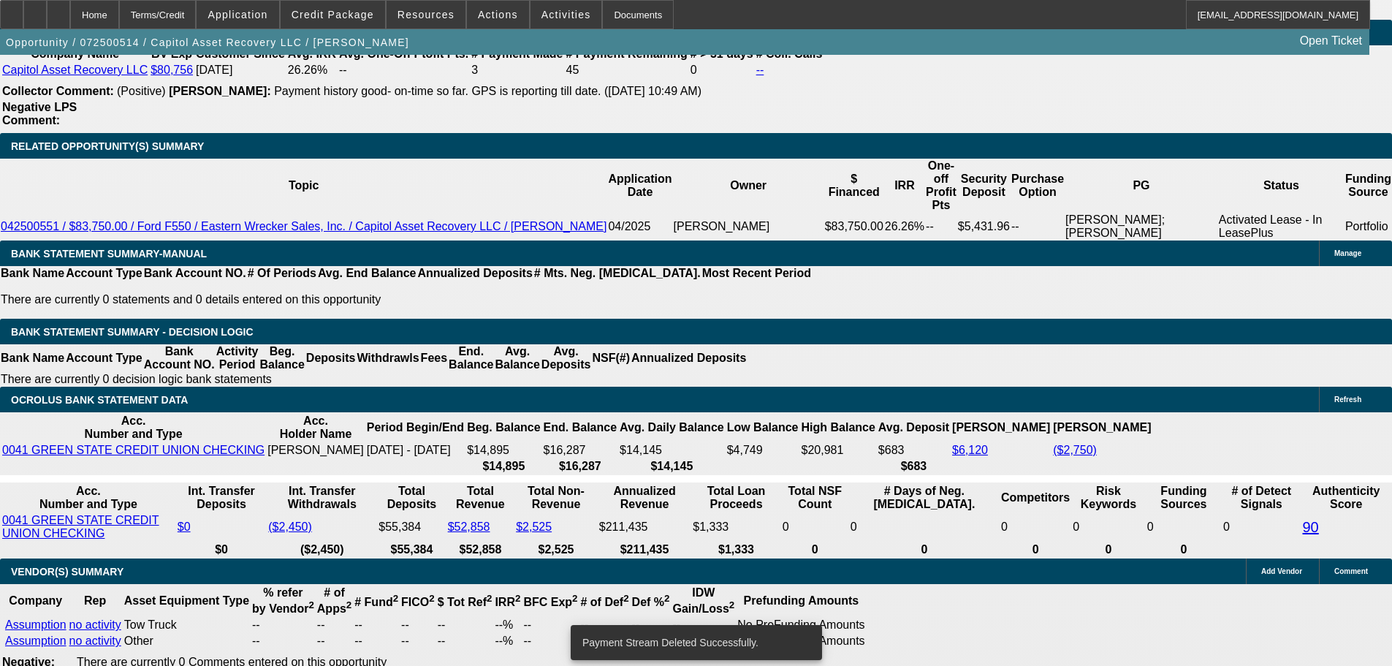
select select "0"
select select "2"
select select "0.1"
select select "4"
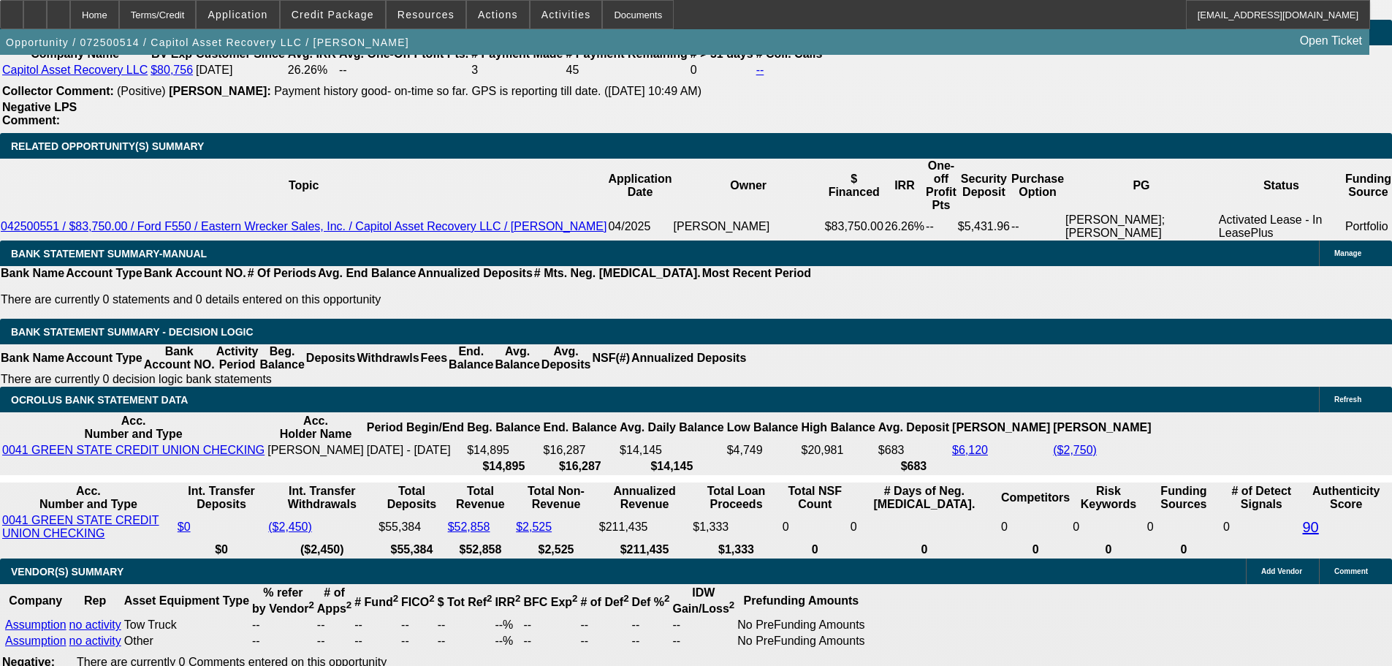
drag, startPoint x: 280, startPoint y: 394, endPoint x: 303, endPoint y: 394, distance: 22.7
type input "6"
type input "UNKNOWN"
type input "60"
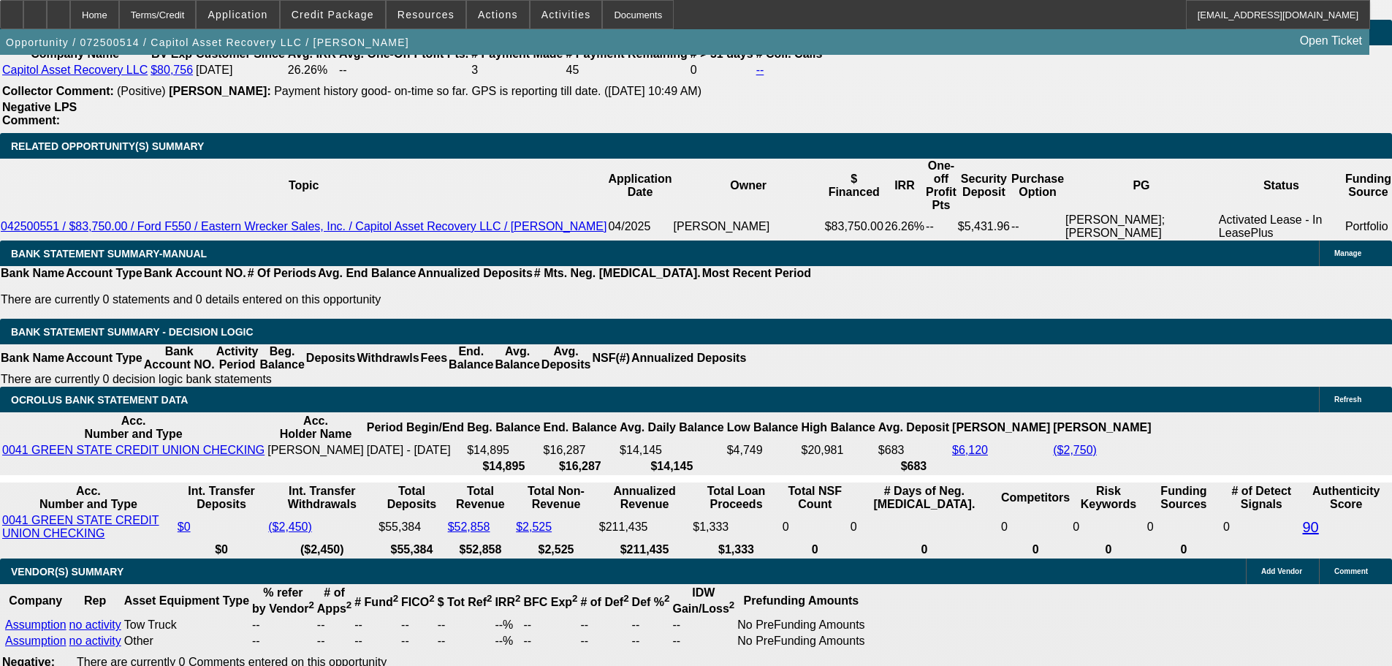
type input "$15,390.99"
type input "$30,781.98"
type input "$2,174.70"
type input "$4,349.40"
type input "60"
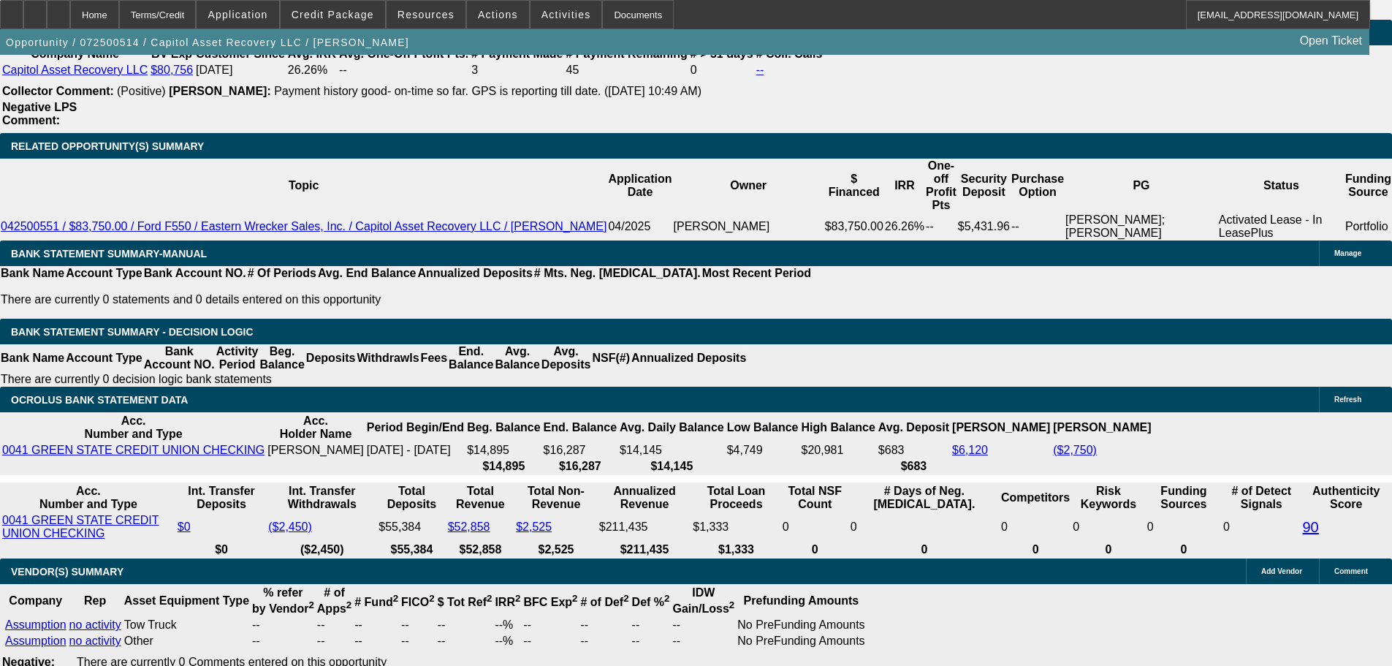
drag, startPoint x: 314, startPoint y: 396, endPoint x: 397, endPoint y: 407, distance: 83.3
type input "2"
type input "$1,542.44"
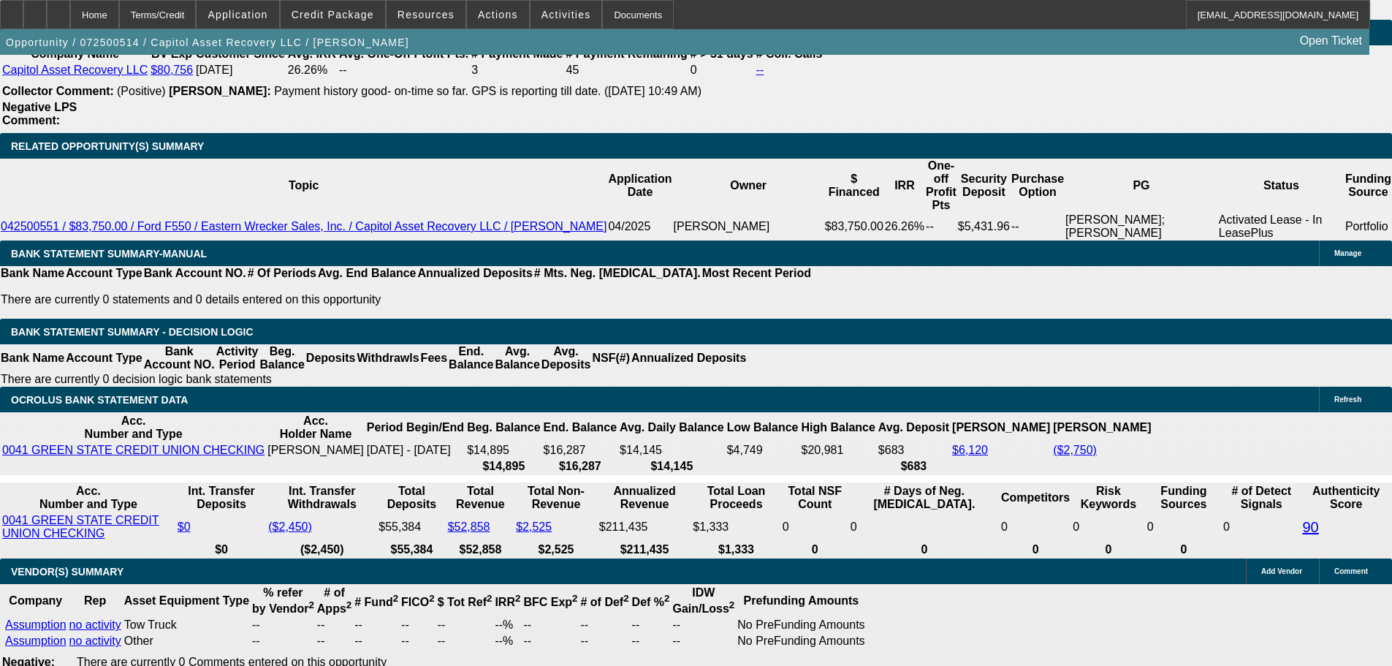
type input "$3,084.88"
type input "20"
type input "$2,331.46"
type input "$4,662.92"
type input "20"
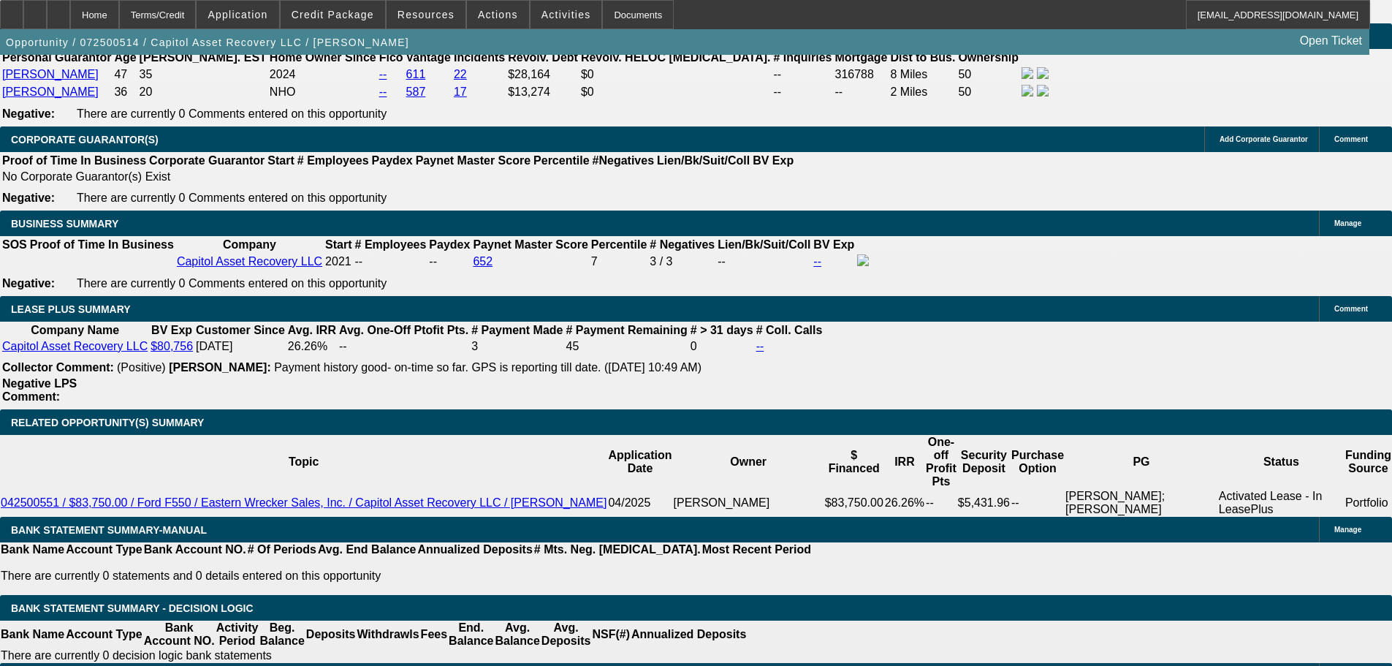
scroll to position [2192, 0]
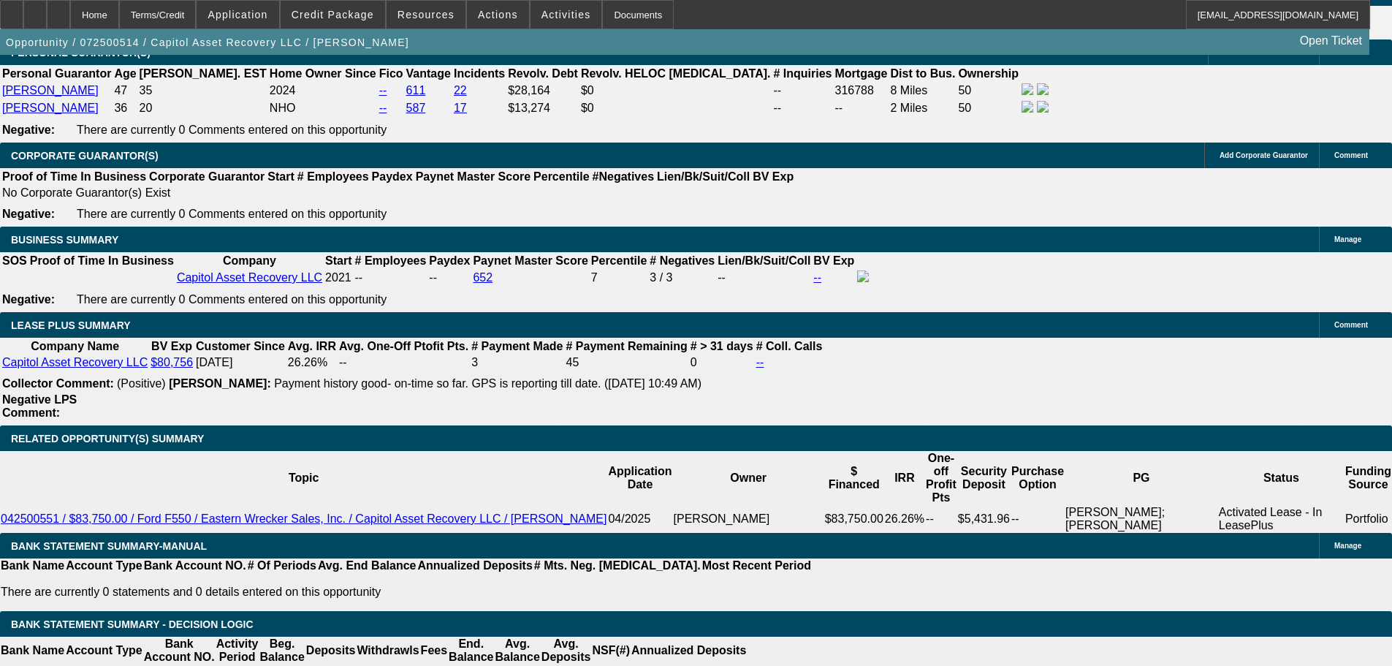
type input "$4,662.92"
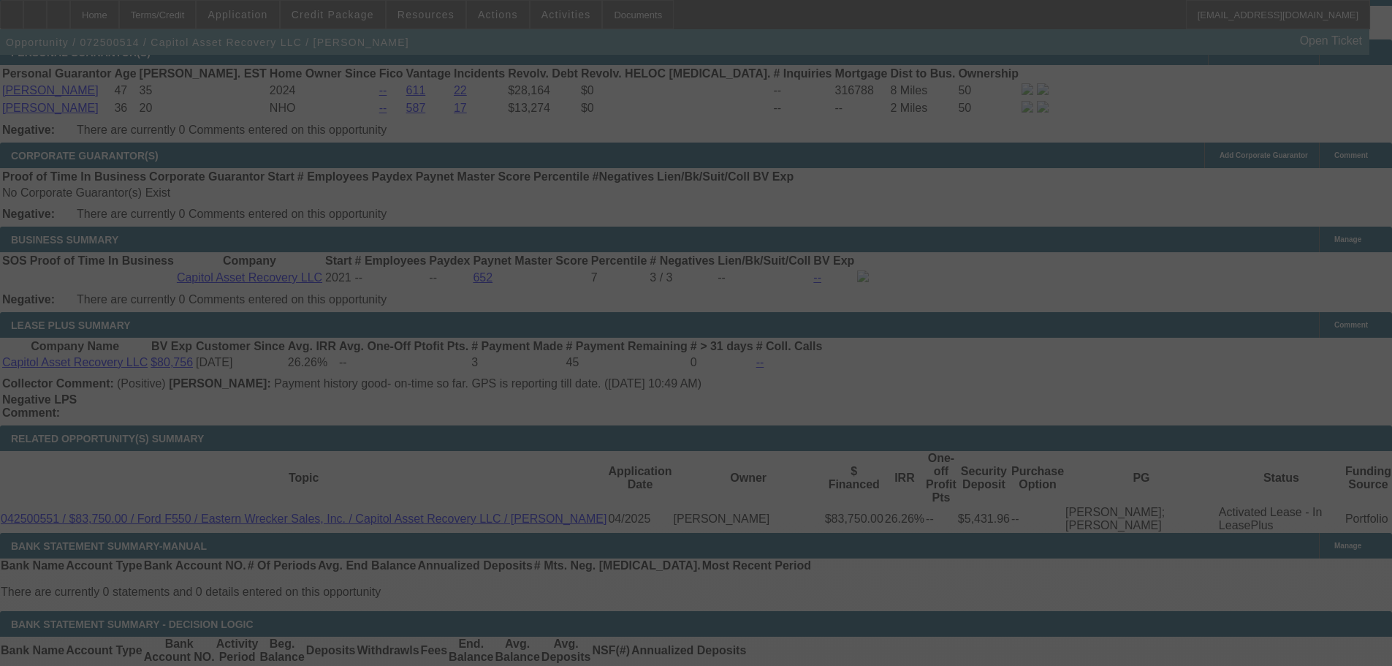
select select "0"
select select "2"
select select "0.1"
select select "4"
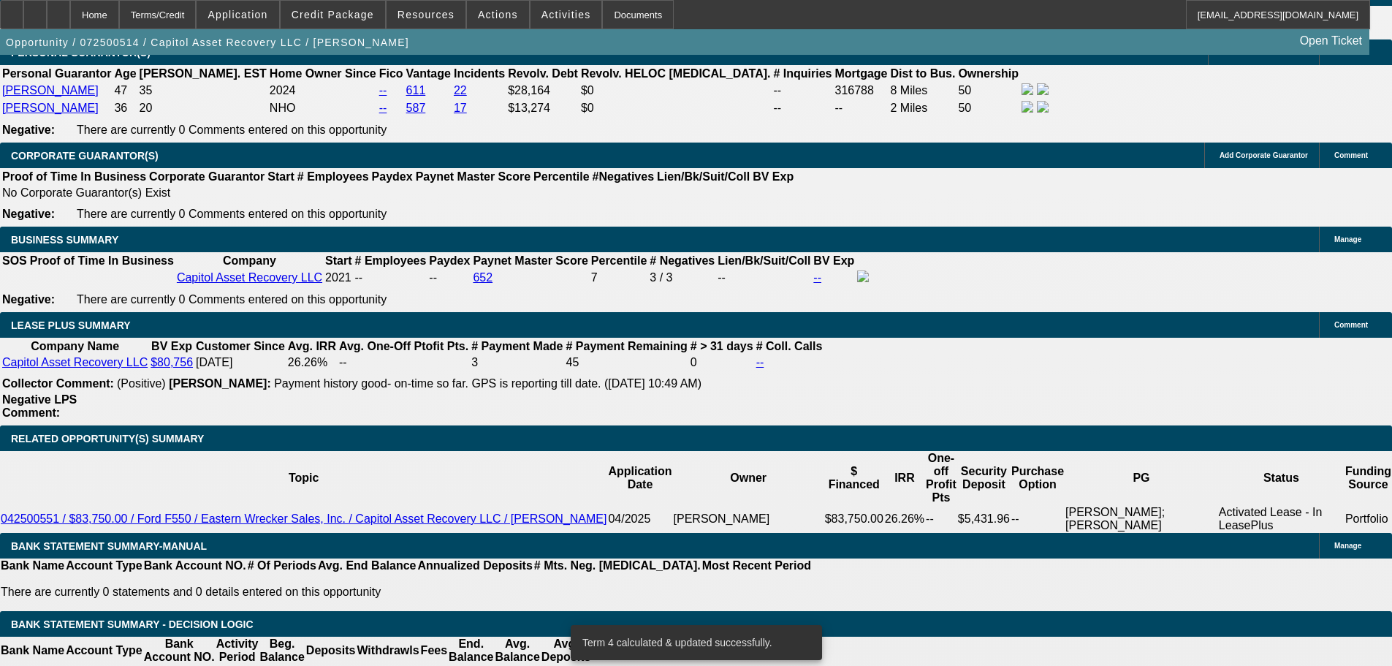
select select "0.15"
type input "$14,625.00"
type input "UNKNOWN"
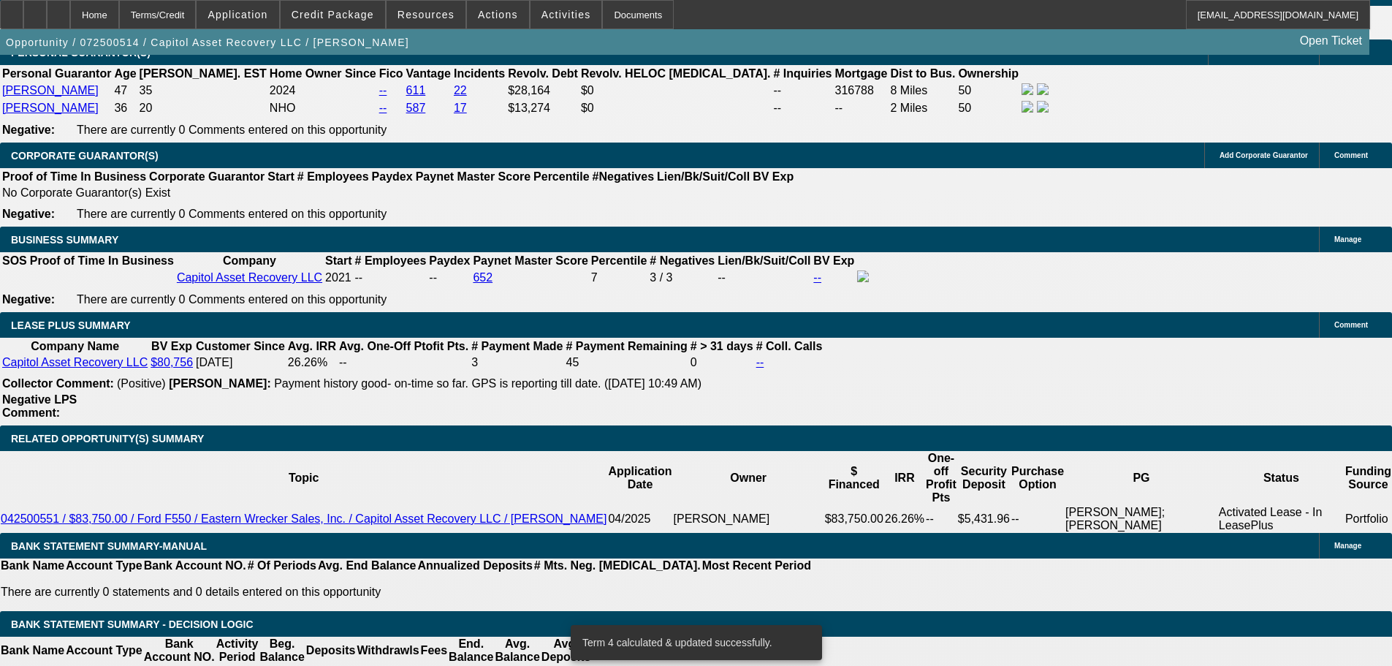
type input "$4,391.36"
type input "$2,195.68"
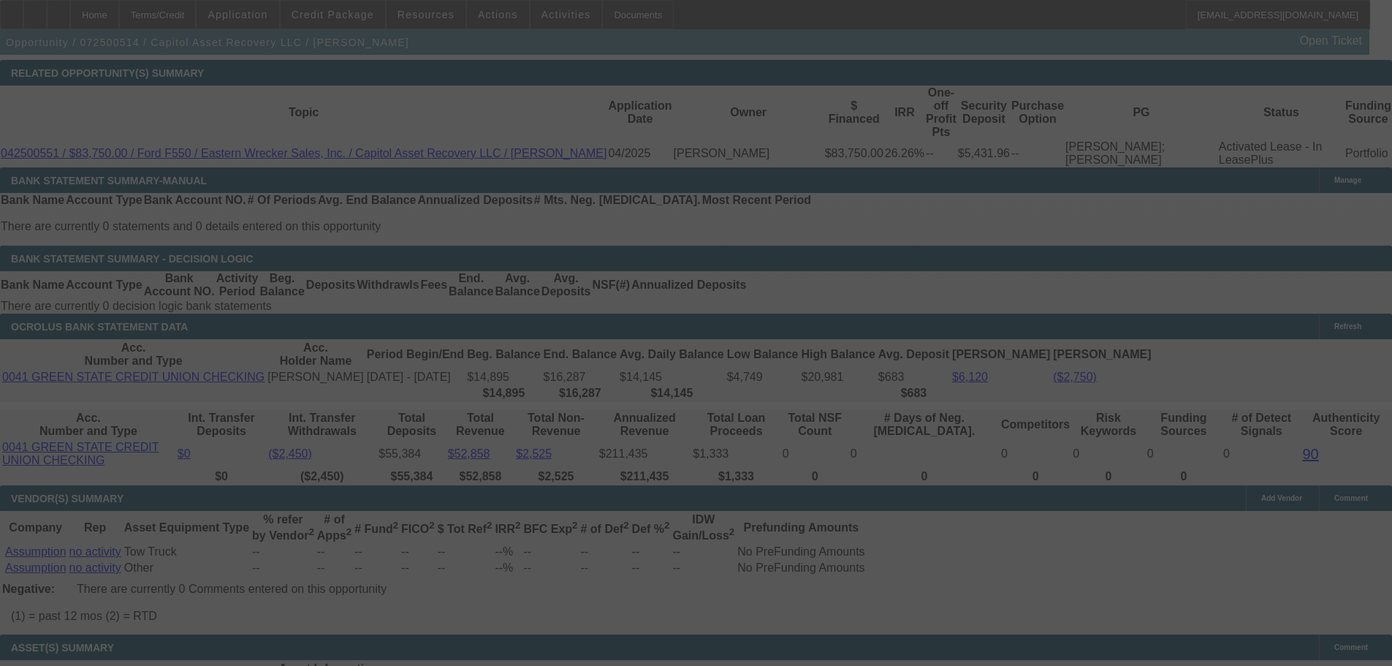
select select "0.15"
select select "2"
select select "0.1"
select select "4"
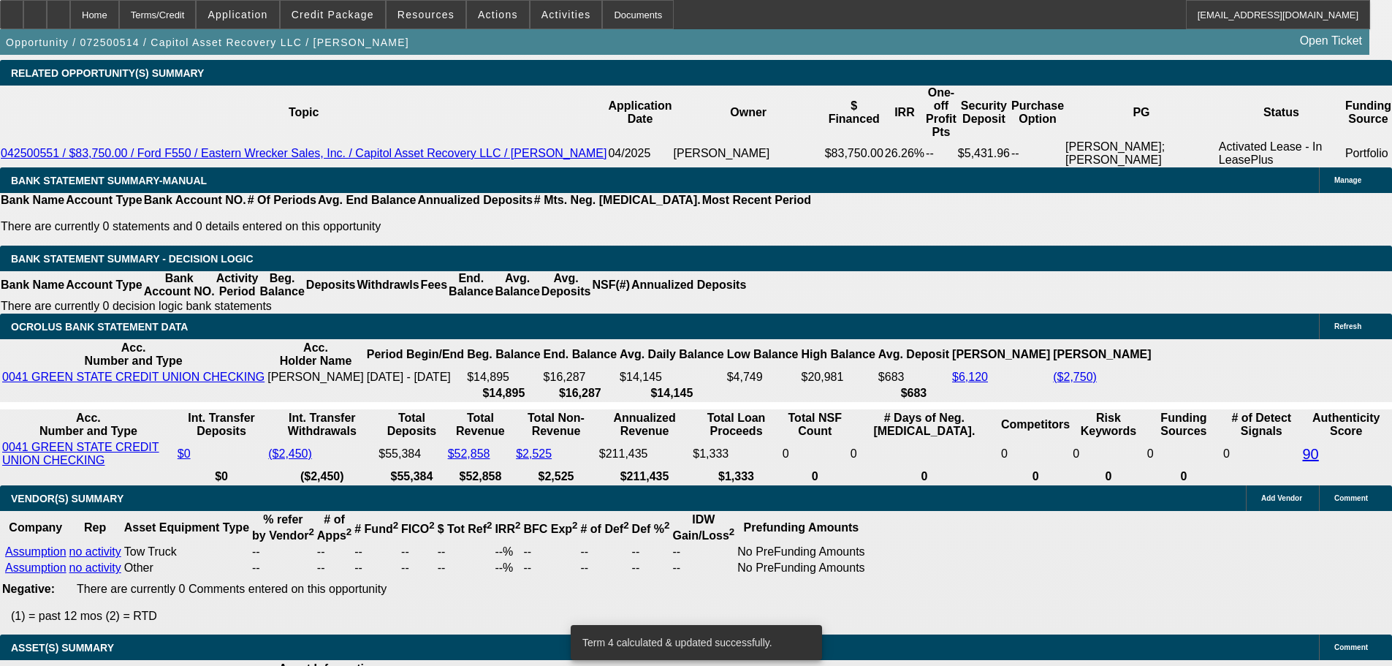
drag, startPoint x: 330, startPoint y: 321, endPoint x: 351, endPoint y: 323, distance: 21.3
type input "UNKNOWN"
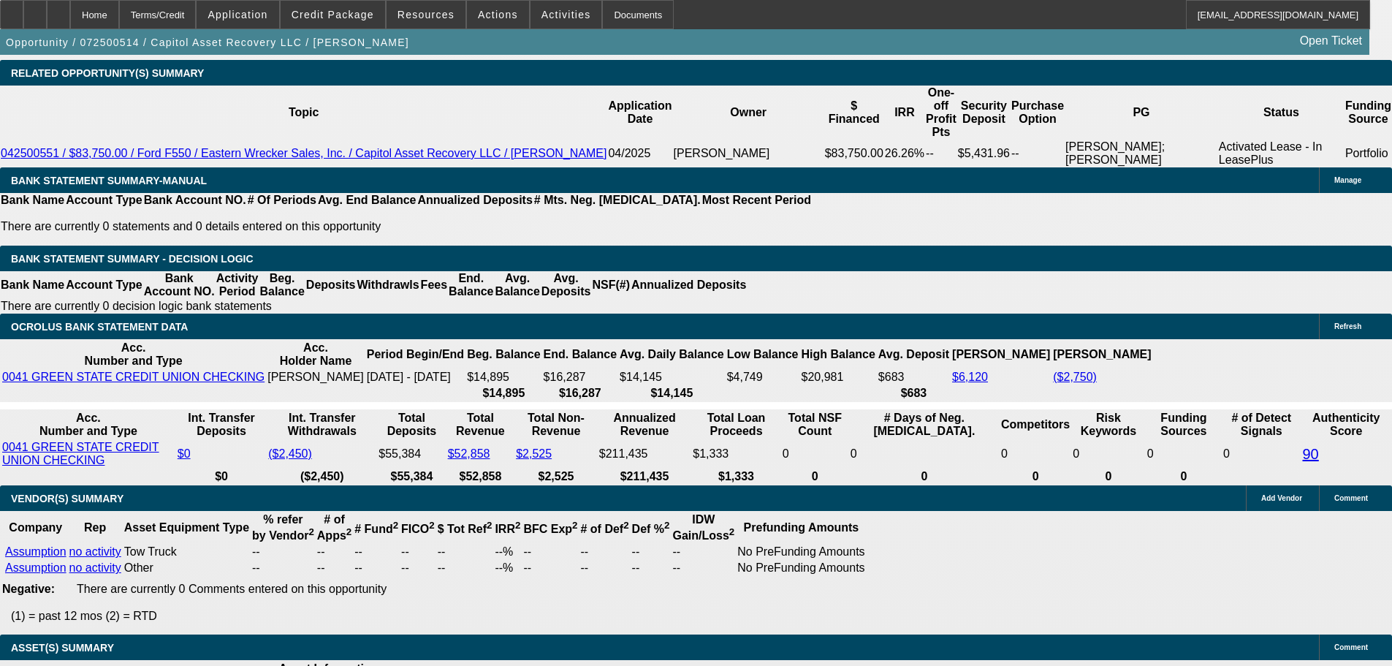
type input "22"
type input "2905.22"
type input "$1,452.61"
type input "$4,577.84"
type input "$2,288.92"
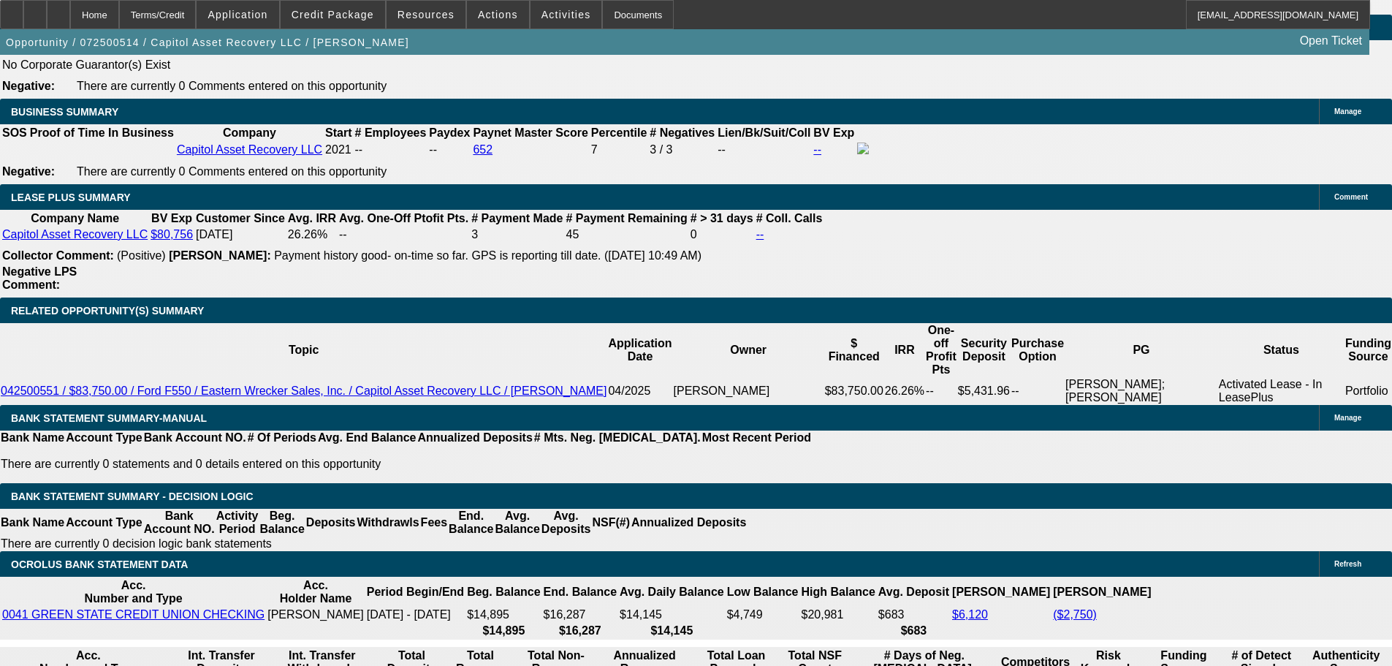
scroll to position [2265, 0]
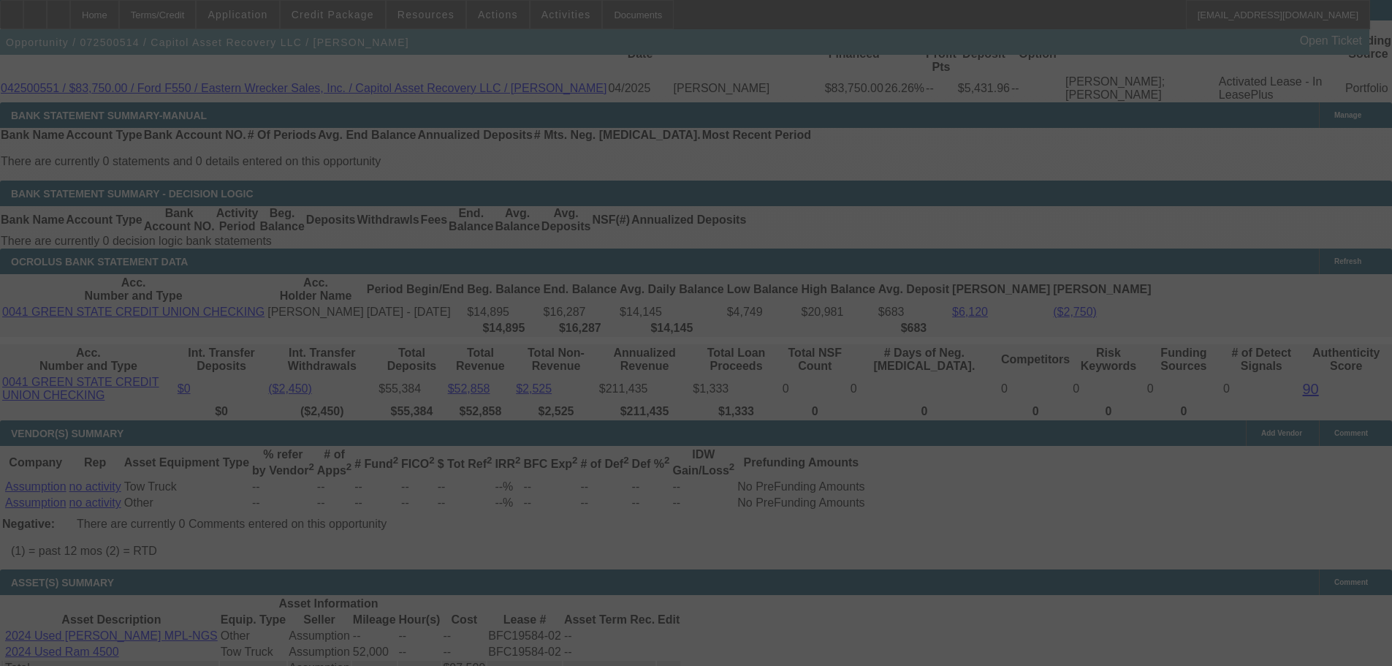
scroll to position [2630, 0]
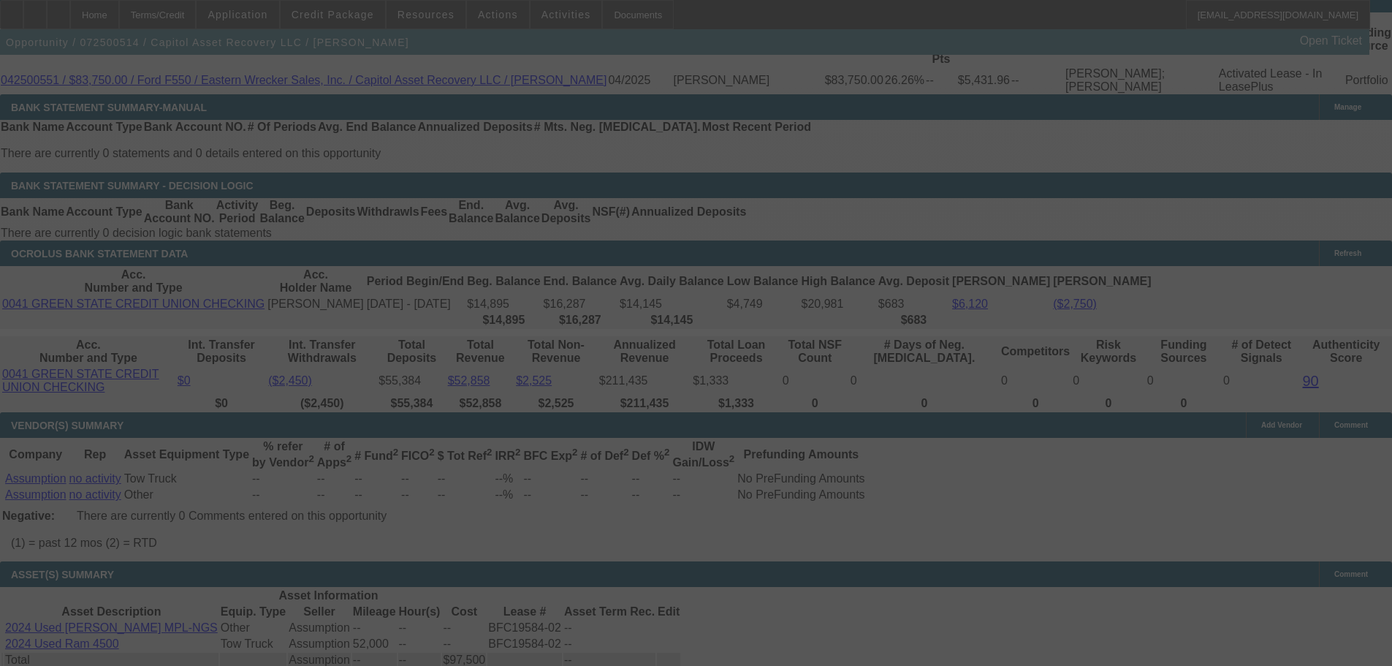
select select "0.15"
select select "2"
select select "0.1"
select select "4"
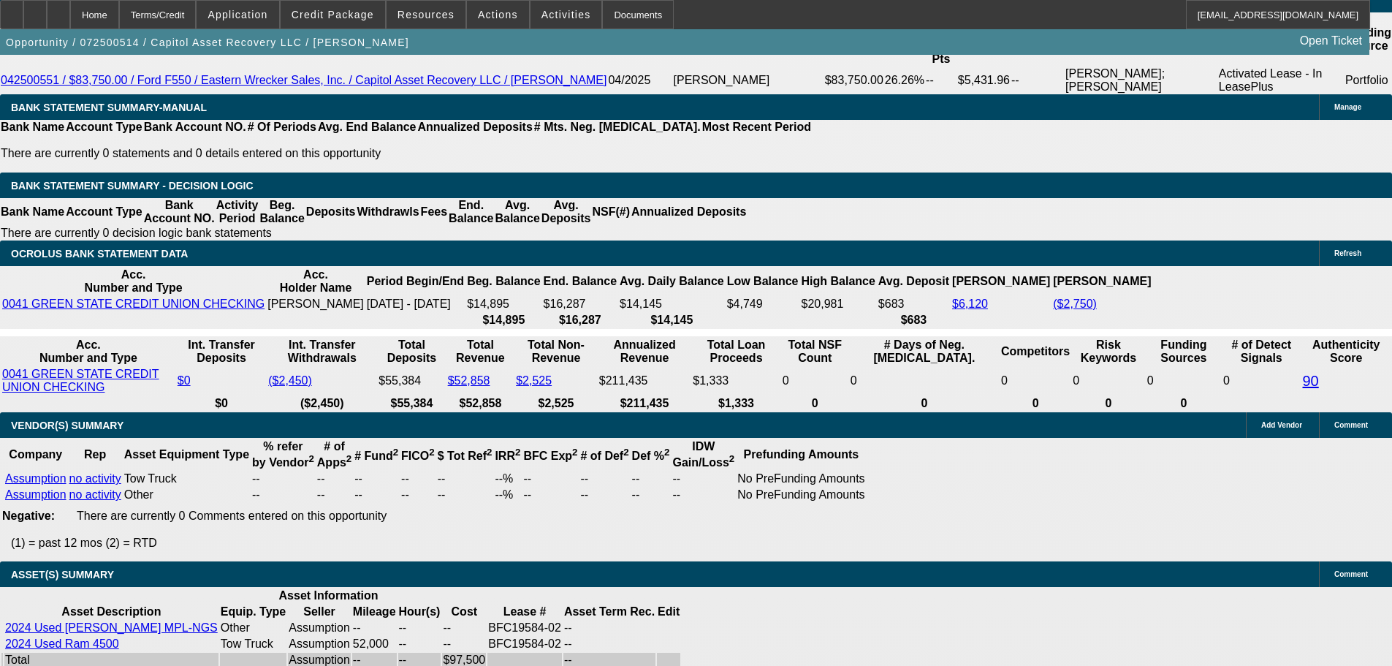
type input "228.92"
type input "$457.84"
type input "UNKNOWN"
type input "2298.92"
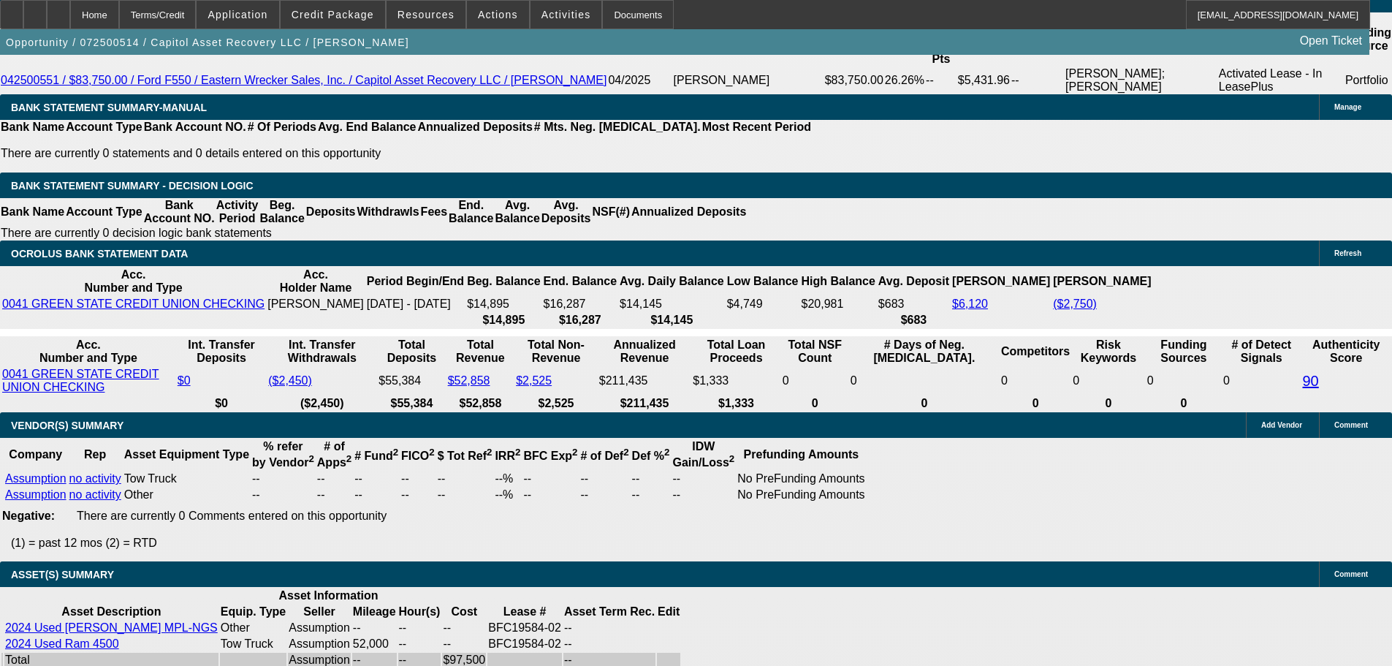
type input "$4,597.84"
type input "22.2"
type input "$2,298.92"
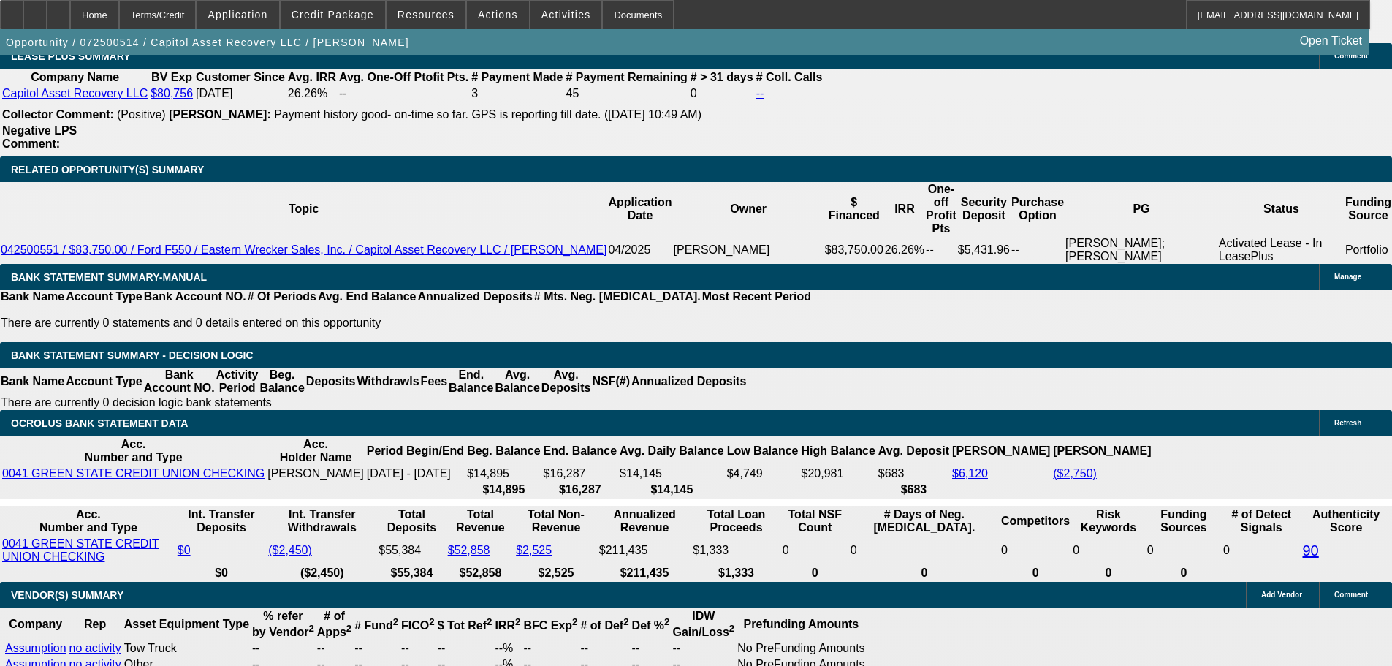
scroll to position [2265, 0]
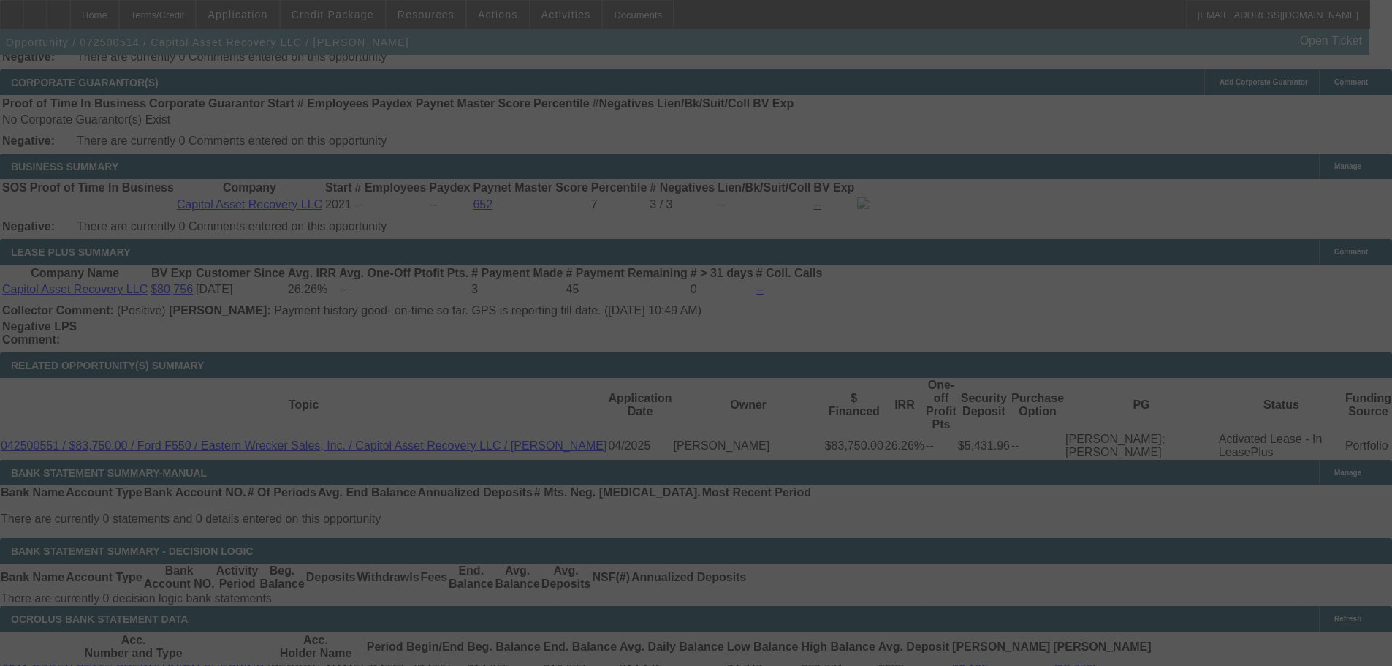
scroll to position [2557, 0]
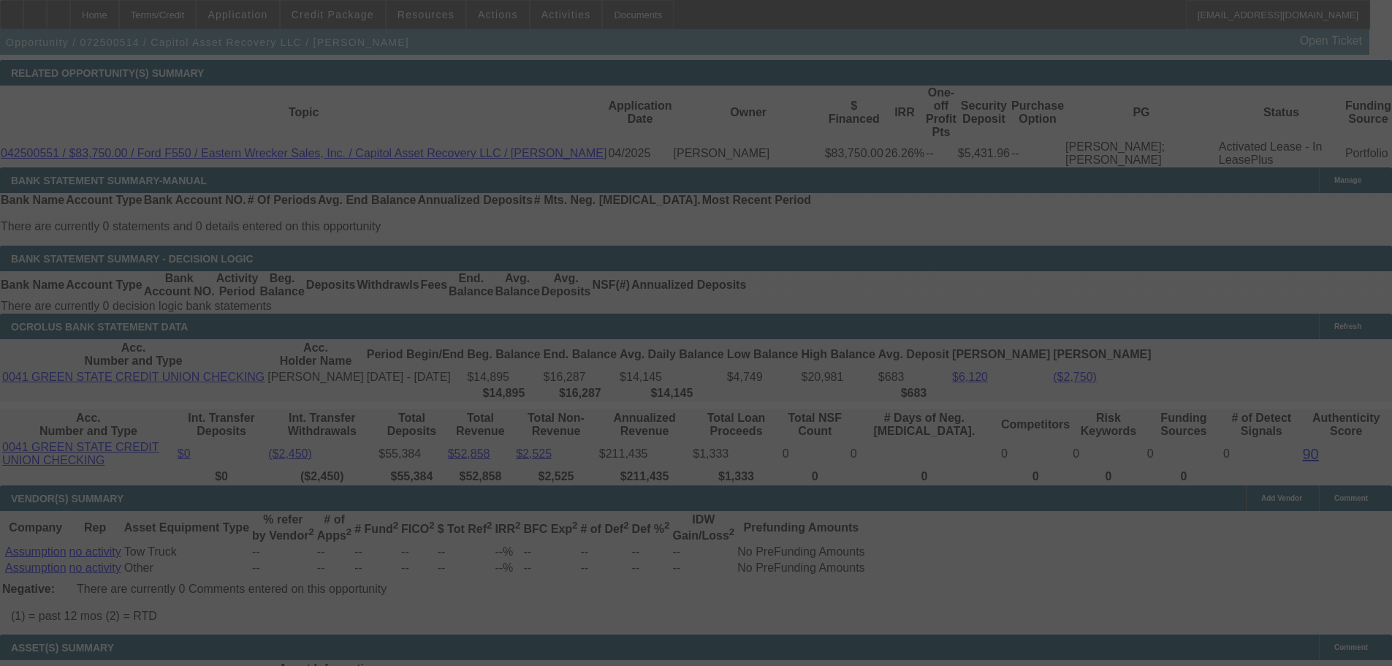
select select "0.15"
select select "2"
select select "0.1"
select select "4"
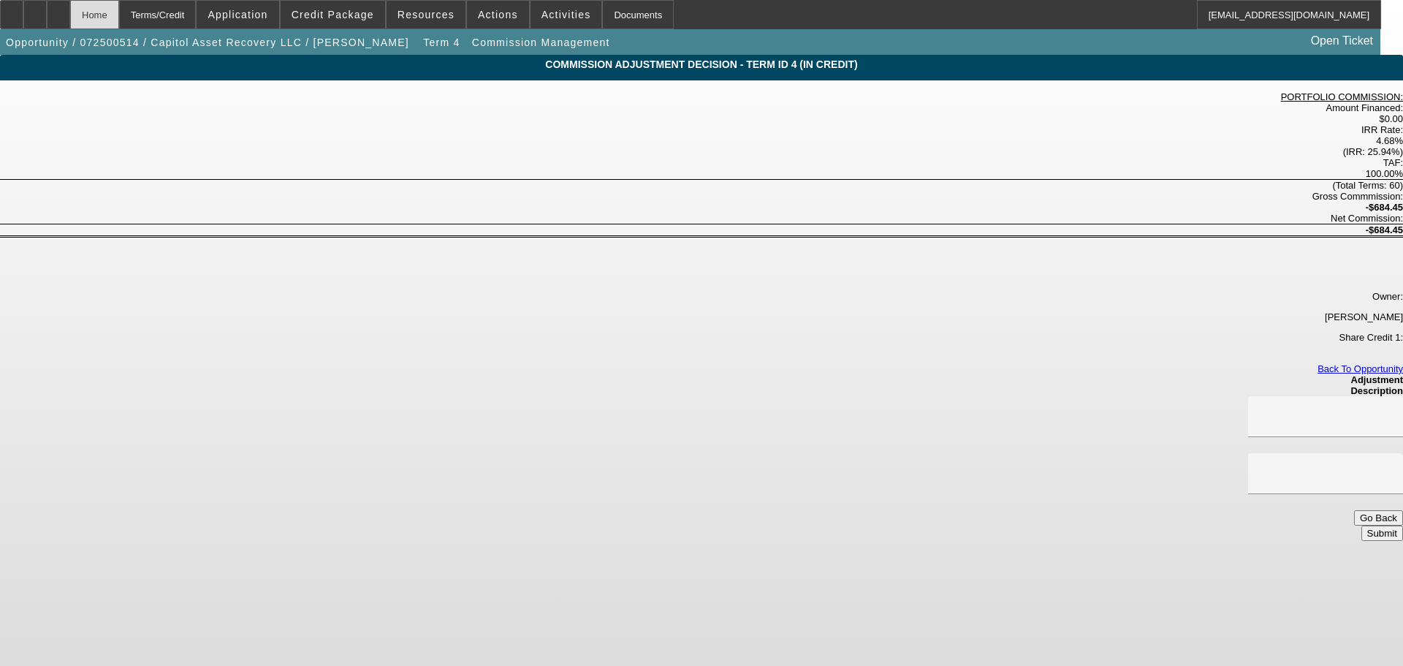
click at [119, 12] on div "Home" at bounding box center [94, 14] width 49 height 29
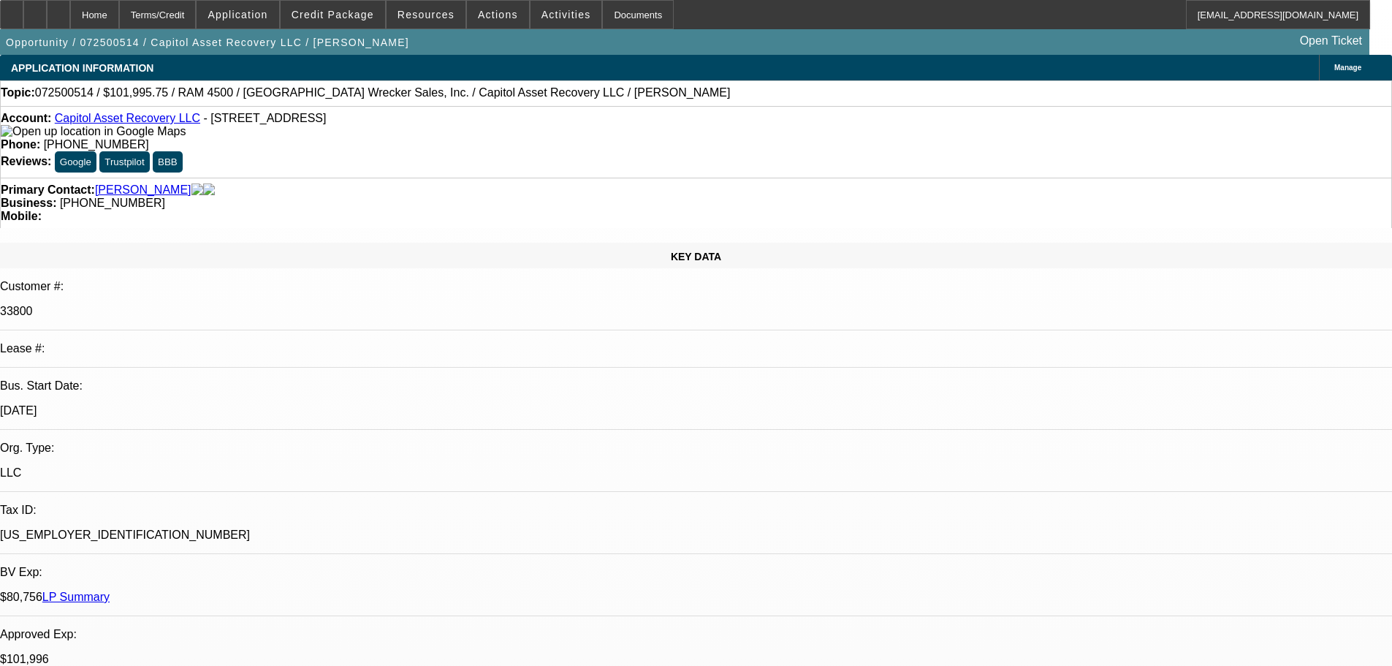
select select "0.15"
select select "2"
select select "0.1"
select select "4"
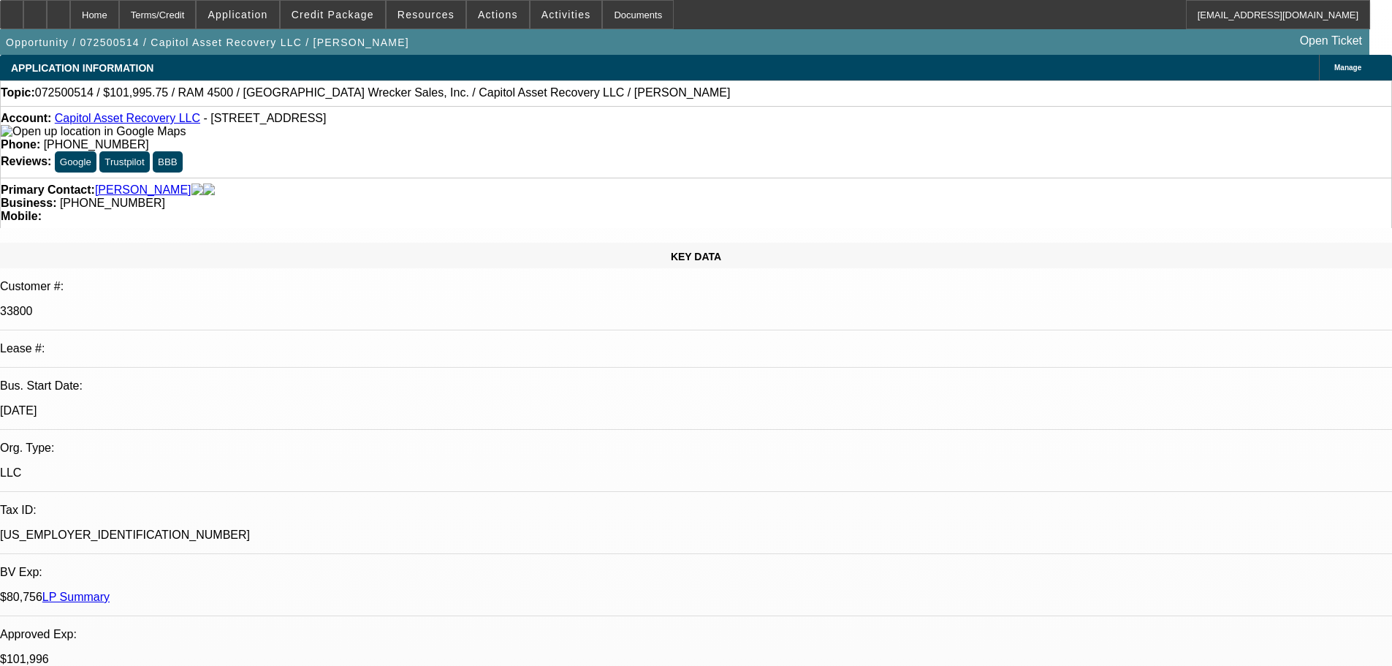
select select "0"
select select "2"
select select "0.1"
select select "4"
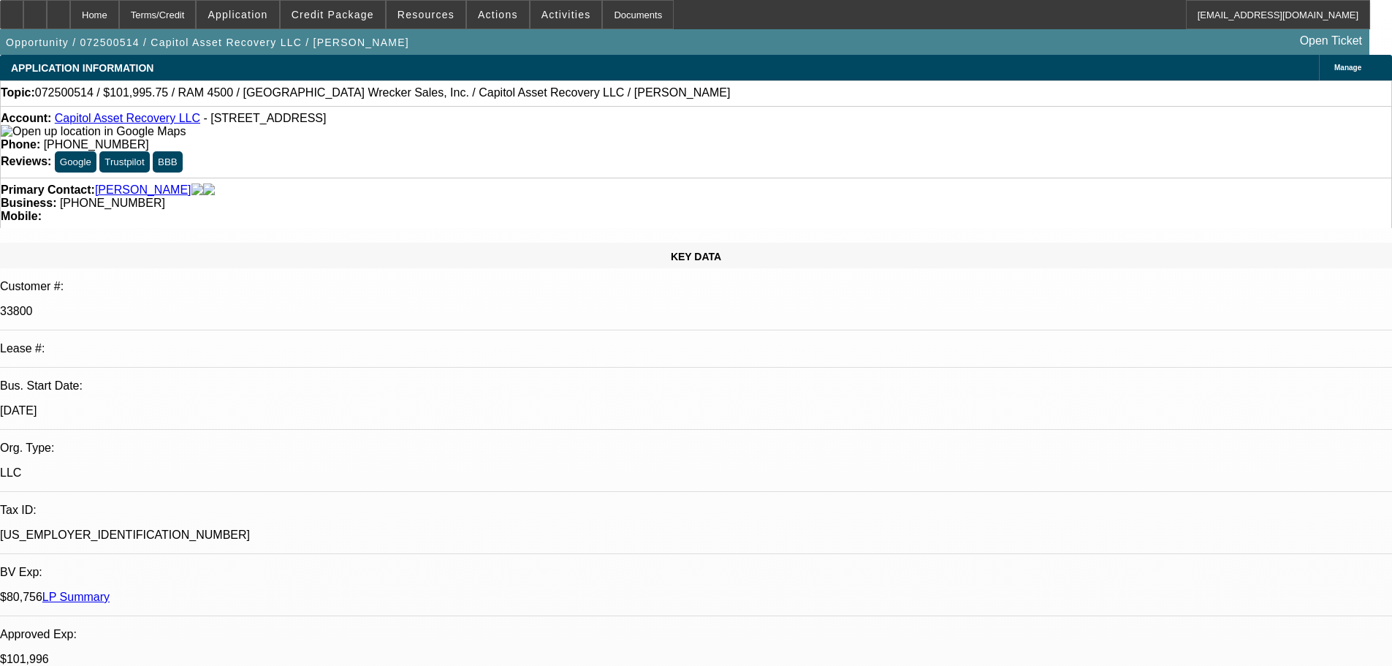
select select "0.15"
select select "2"
select select "0"
select select "6"
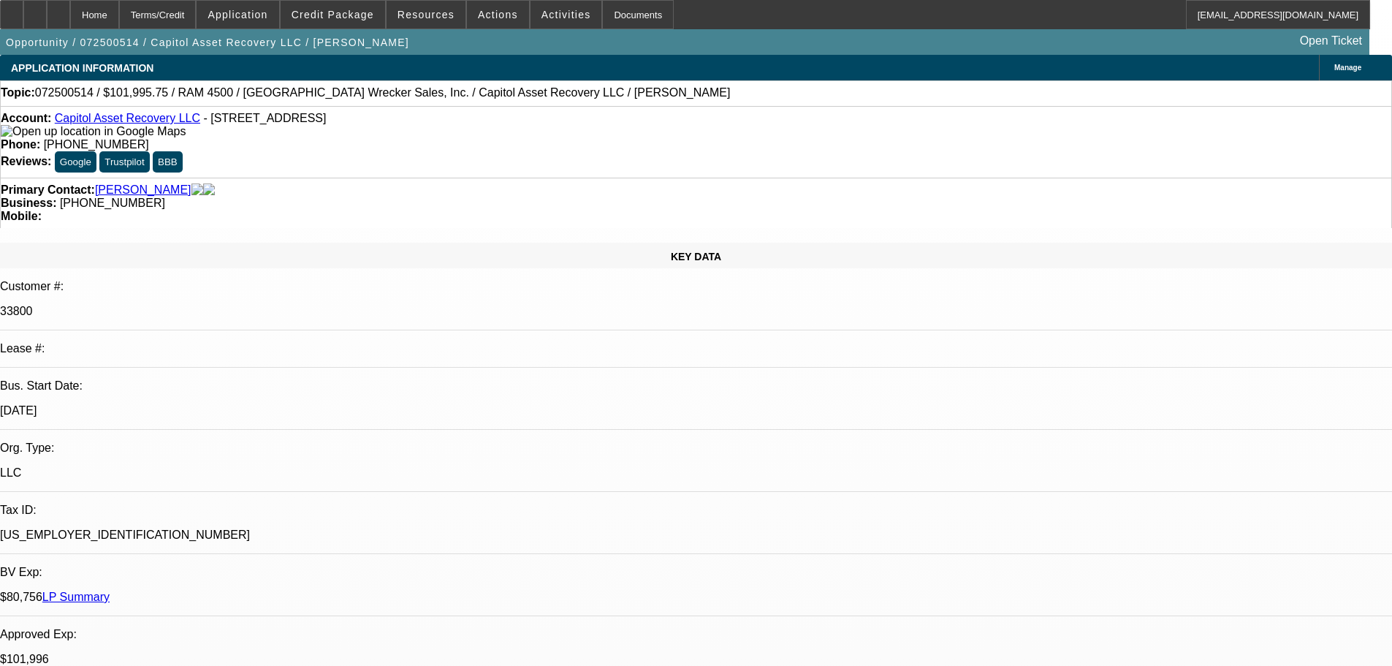
select select "0.15"
select select "2"
select select "0"
select select "6"
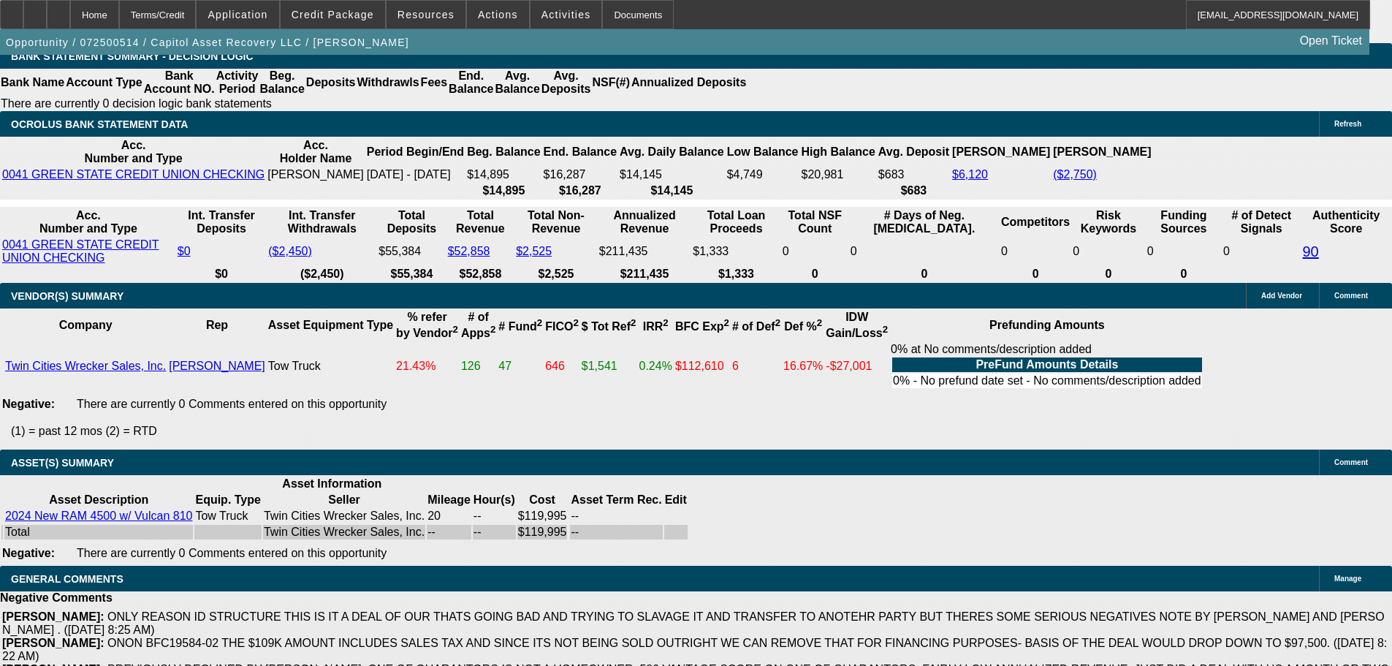
scroll to position [2923, 0]
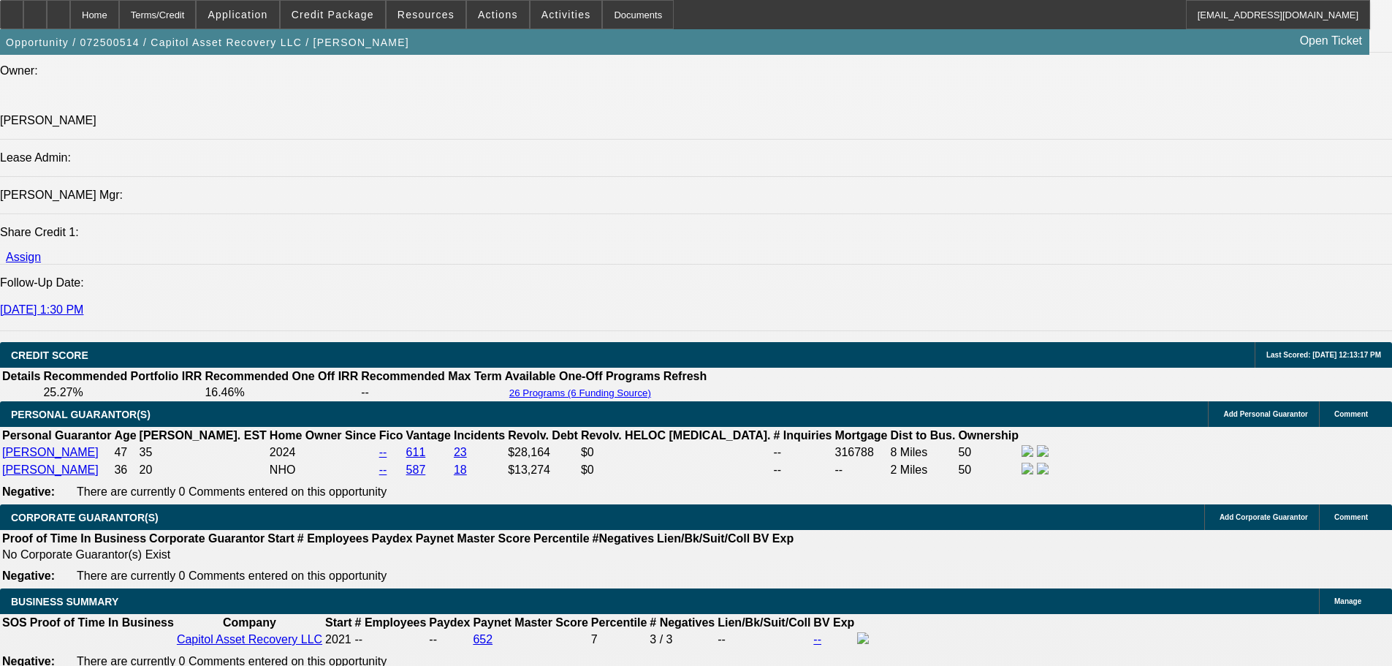
scroll to position [1827, 0]
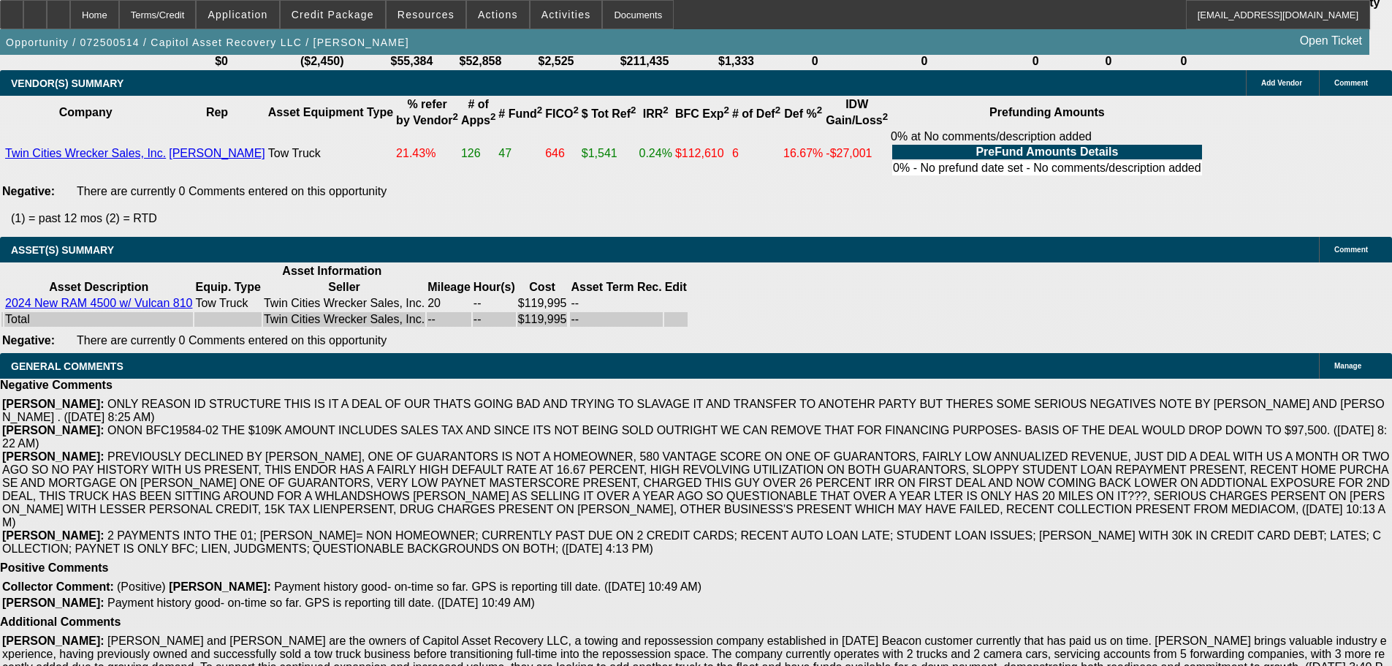
scroll to position [2973, 0]
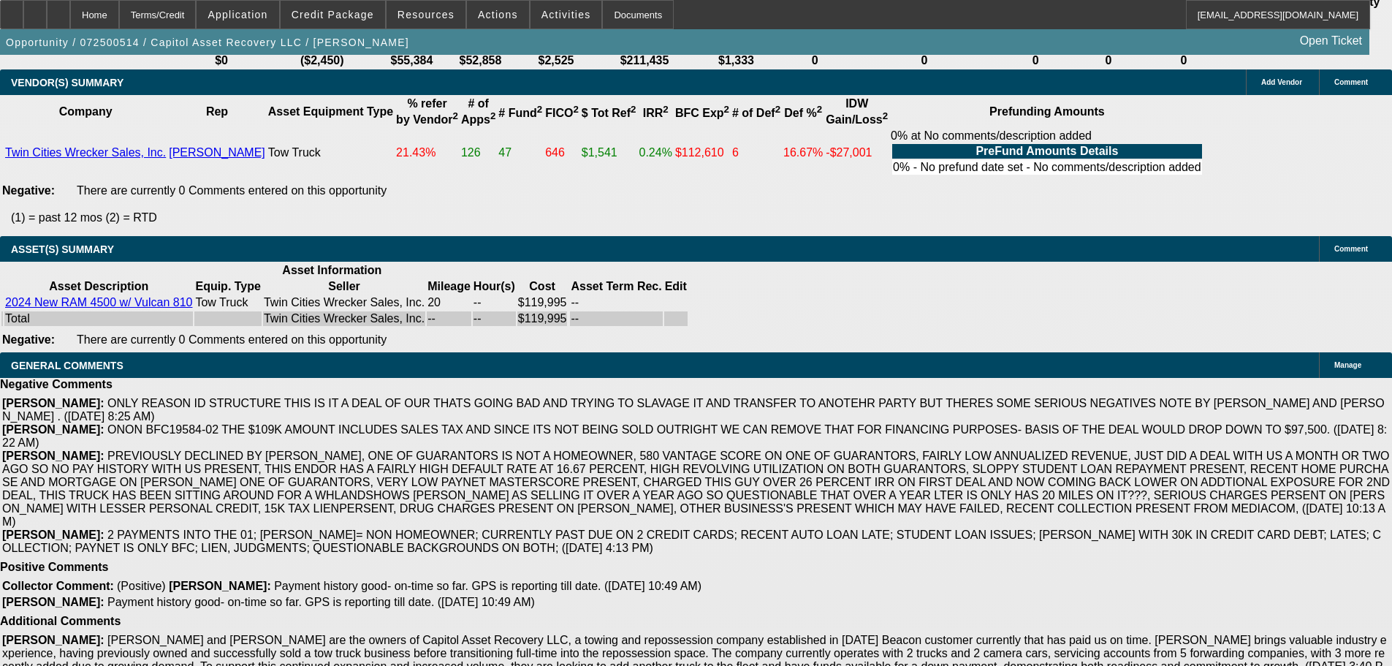
select select "3"
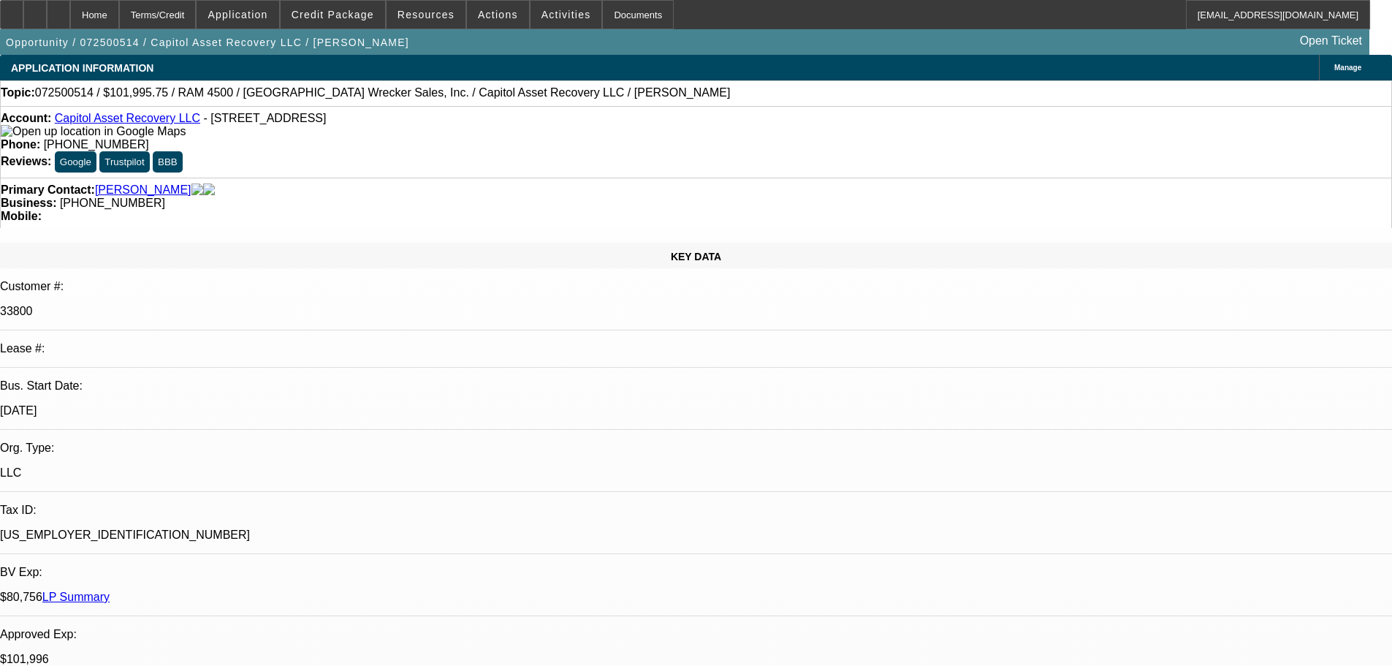
scroll to position [511, 0]
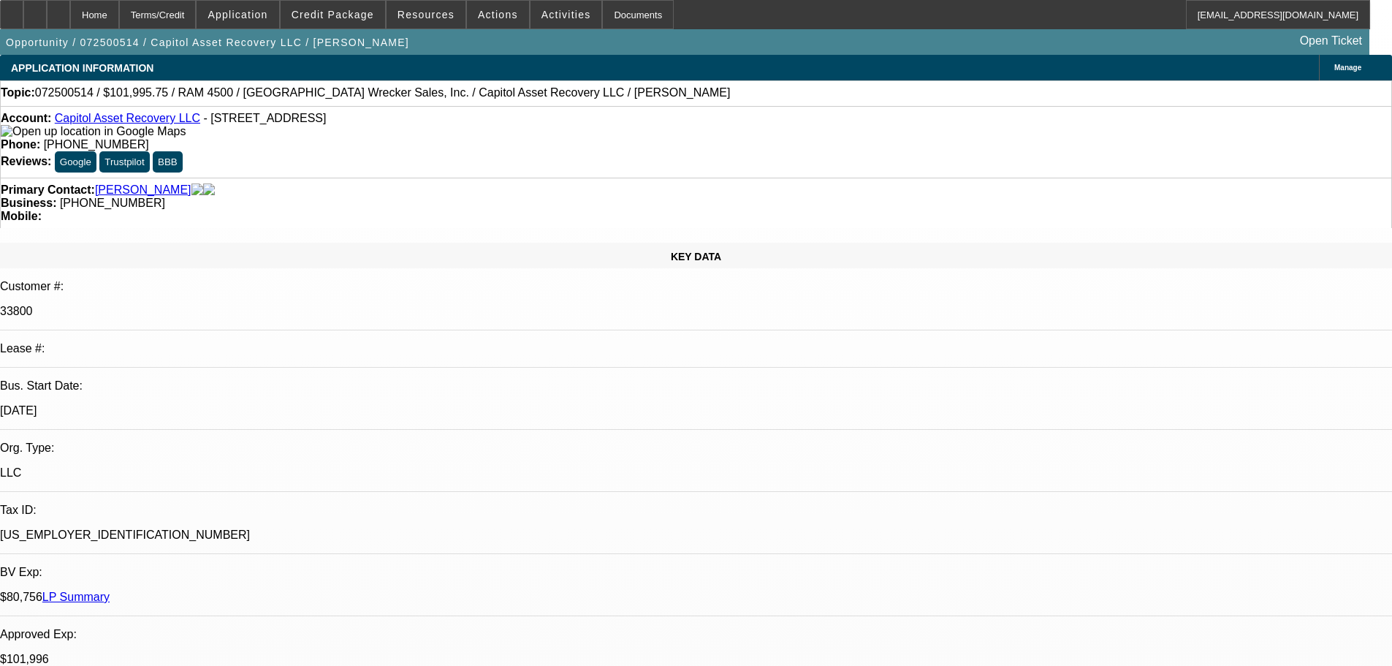
scroll to position [438, 0]
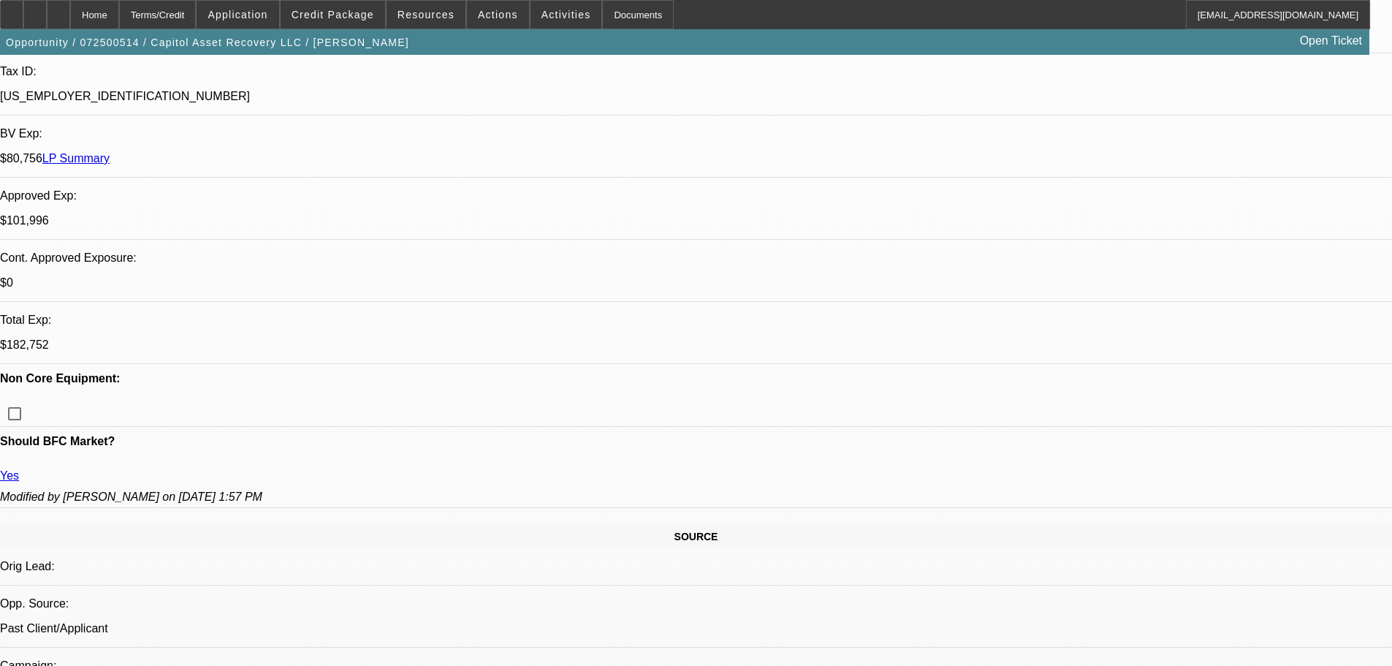
type textarea "PHIL- THI SIS TH EBEST ID EXTEND ON THE TAKING OVER TH EDC TOWING 02 DEAL - I T…"
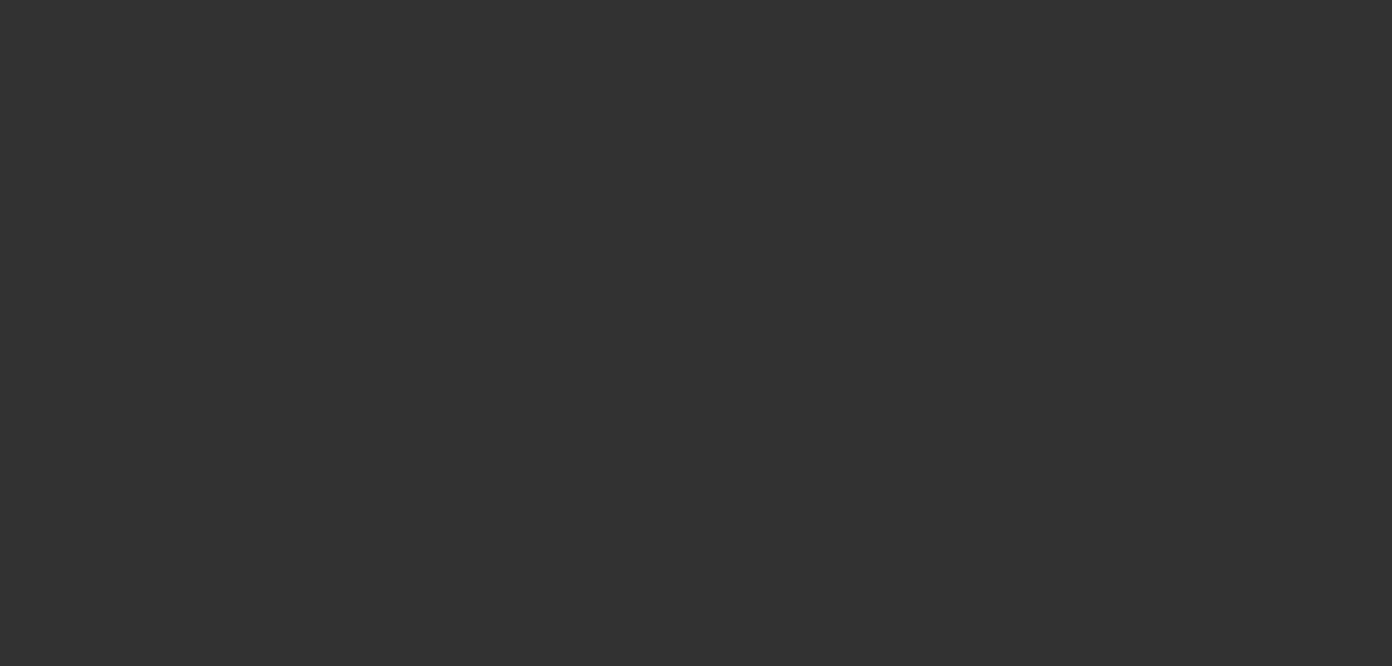
scroll to position [0, 0]
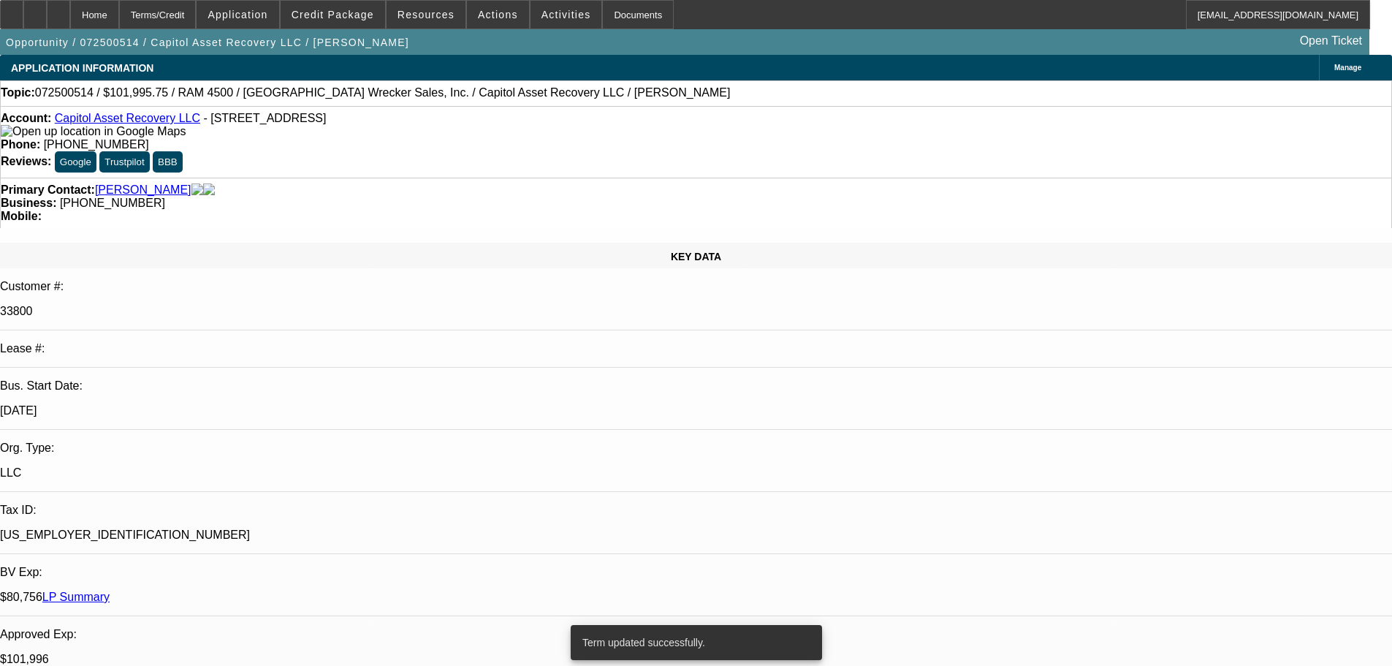
select select "0.15"
select select "2"
select select "0.1"
select select "4"
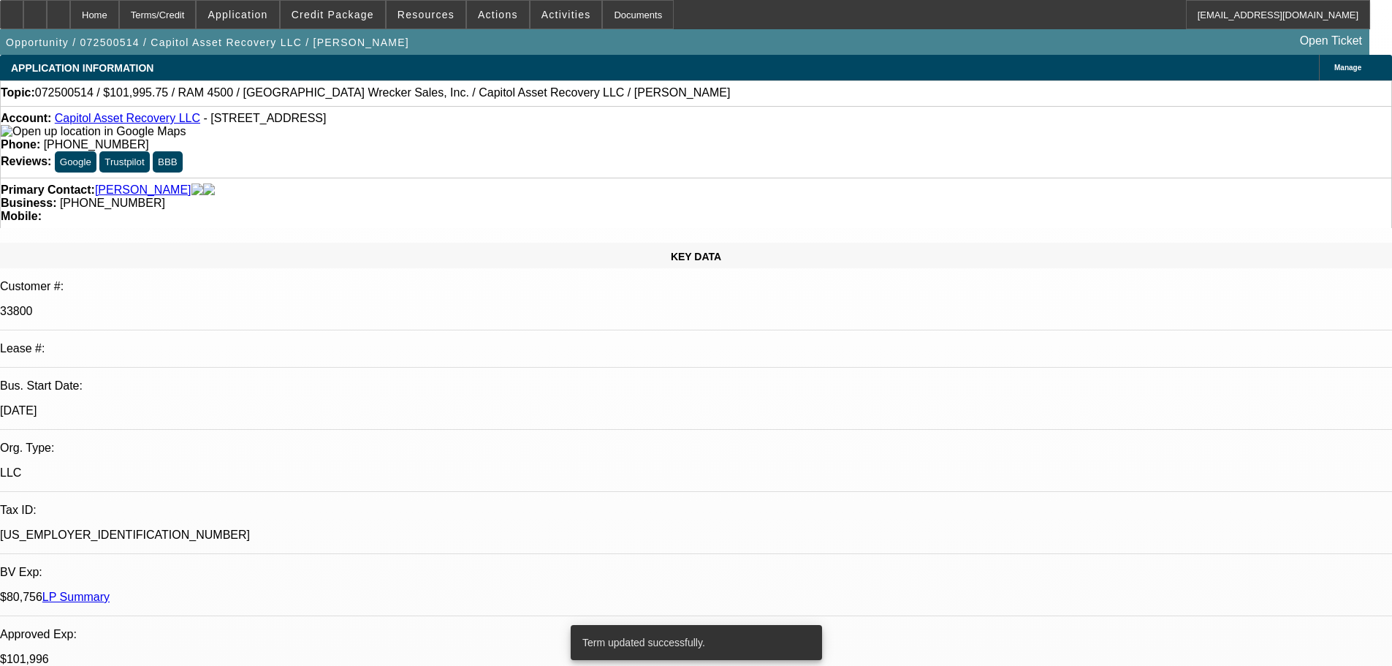
select select "0"
select select "2"
select select "0.1"
select select "4"
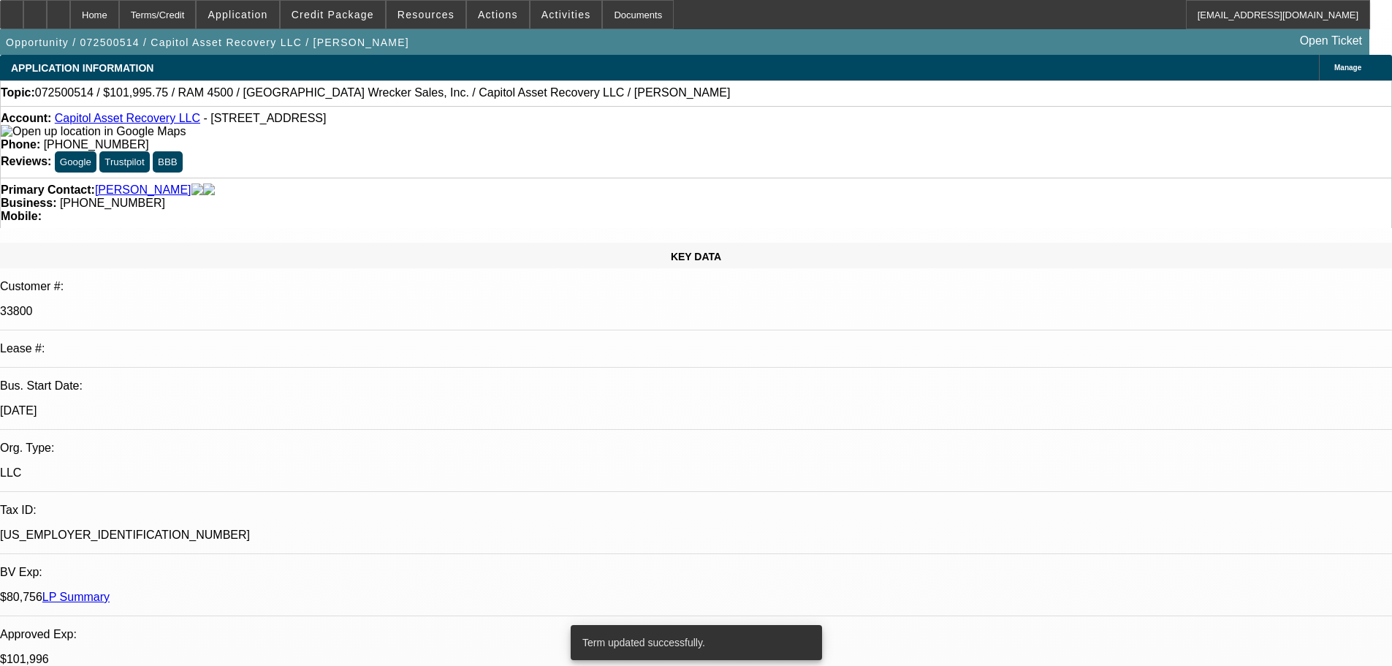
select select "0.15"
select select "2"
select select "0"
select select "6"
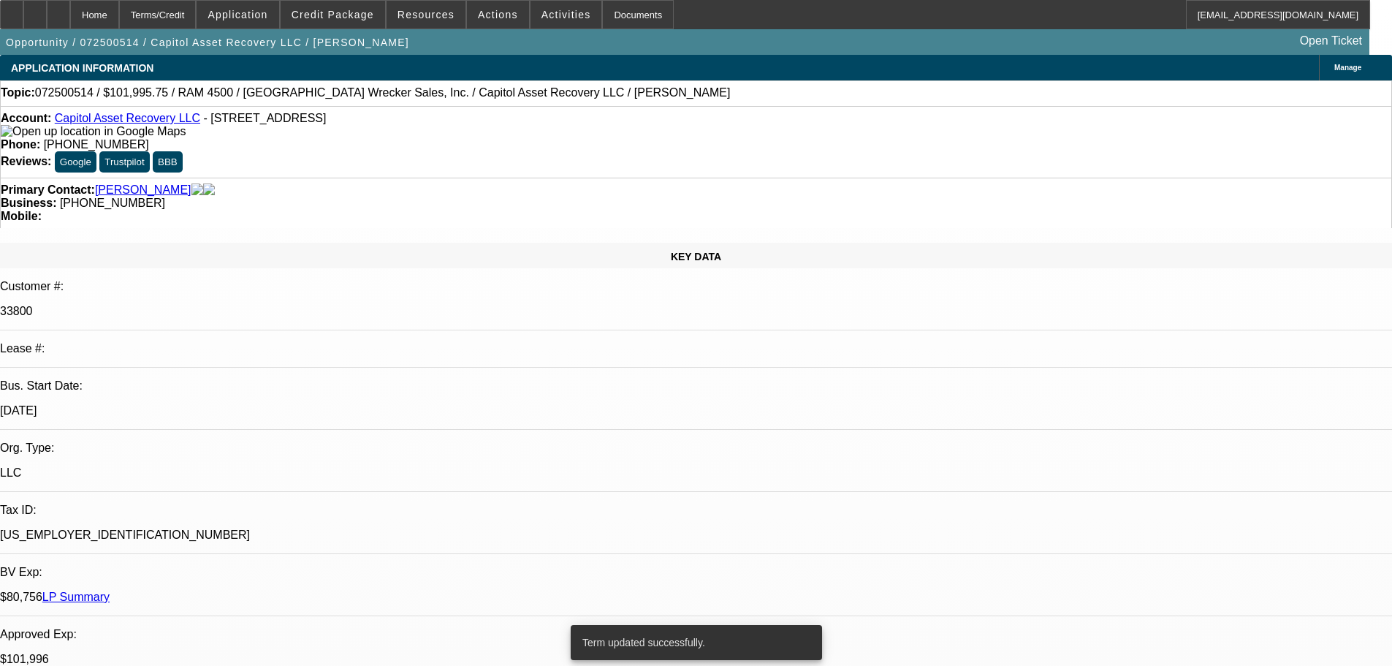
select select "0.15"
select select "2"
select select "0"
select select "6"
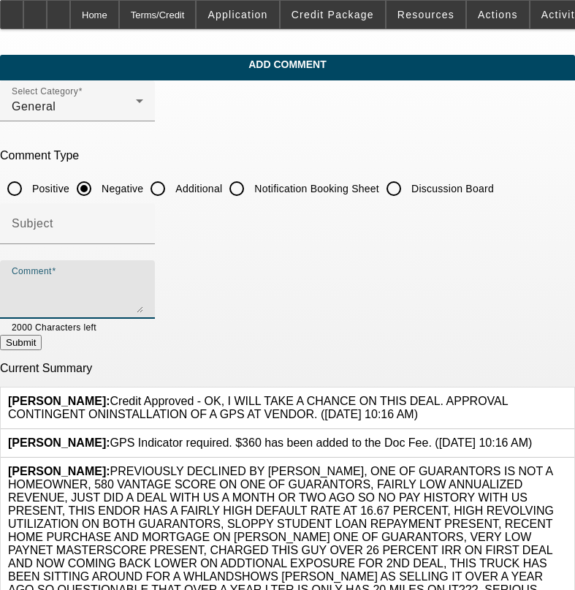
paste textarea "THE $109K AMOUNT INCLUDES SALES TAX AND SINCE ITS NOT BEING SOLD OUTRIGHT WE CA…"
click at [34, 281] on div "Comment THE $109K AMOUNT INCLUDES SALES TAX AND SINCE ITS NOT BEING SOLD OUTRIG…" at bounding box center [77, 289] width 155 height 58
click at [41, 282] on textarea "THE $109K AMOUNT INCLUDES SALES TAX AND SINCE ITS NOT BEING SOLD OUTRIGHT WE CA…" at bounding box center [78, 295] width 132 height 35
click at [38, 283] on textarea "THE $109K AMOUNT INCLUDES SALES TAX AND SINCE ITS NOT BEING SOLD OUTRIGHT WE CA…" at bounding box center [78, 295] width 132 height 35
type textarea "ONON BFC19584-02 THE $109K AMOUNT INCLUDES SALES TAX AND SINCE ITS NOT BEING SO…"
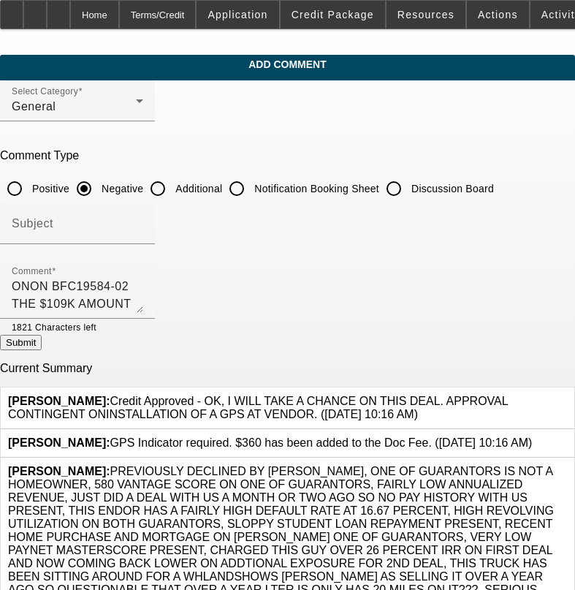
click at [42, 343] on button "Submit" at bounding box center [21, 342] width 42 height 15
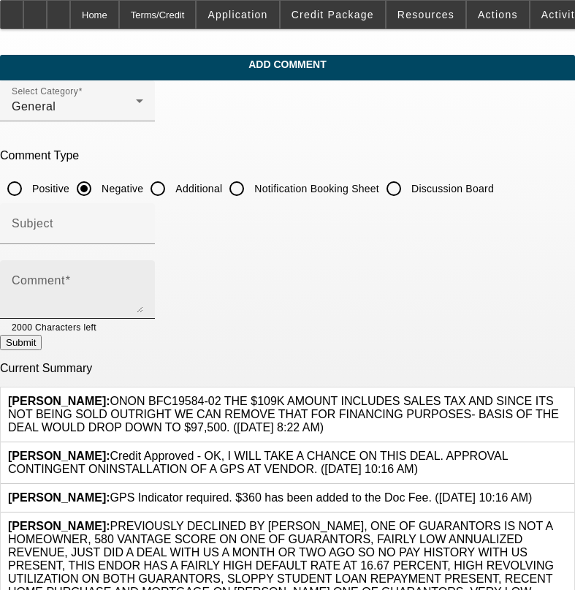
click at [62, 289] on textarea "Comment" at bounding box center [78, 295] width 132 height 35
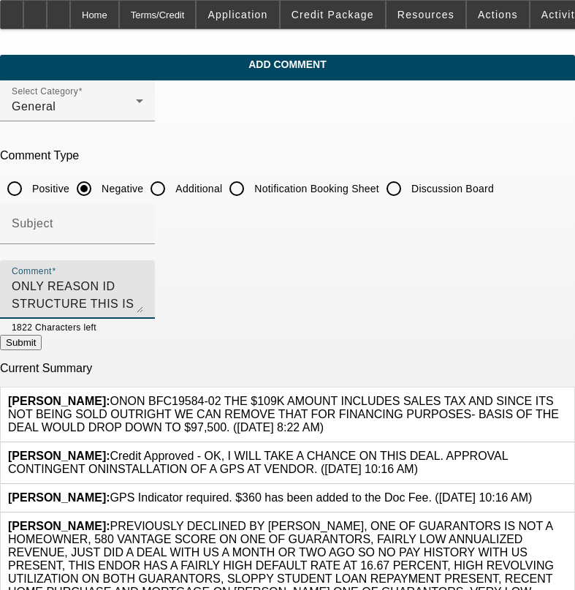
scroll to position [14, 0]
type textarea "ONLY REASON ID STRUCTURE THIS IS IT A DEAL OF OUR THATS GOING BAD AND TRYING TO…"
click at [42, 340] on button "Submit" at bounding box center [21, 342] width 42 height 15
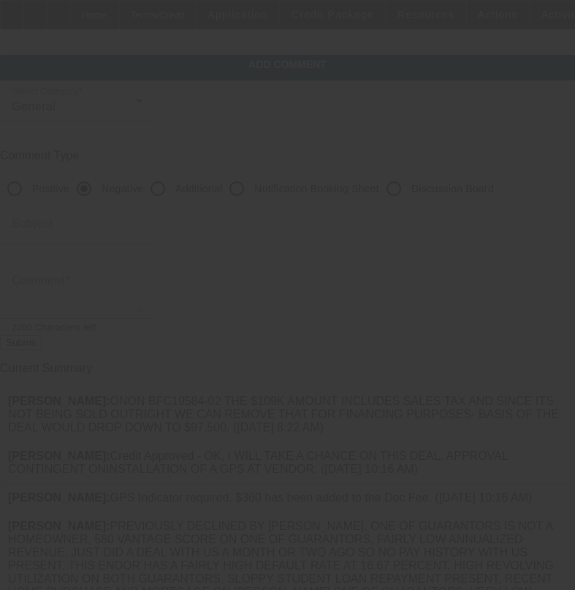
scroll to position [0, 0]
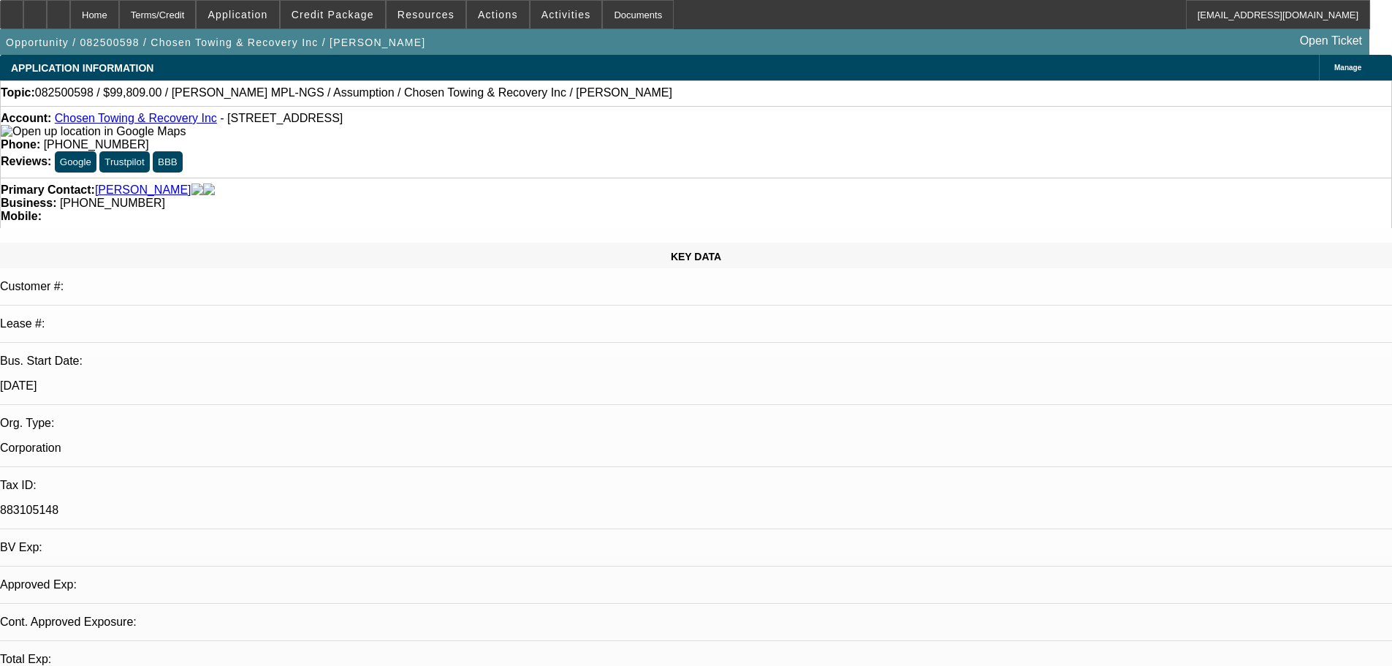
select select "0"
select select "2"
select select "0.1"
select select "4"
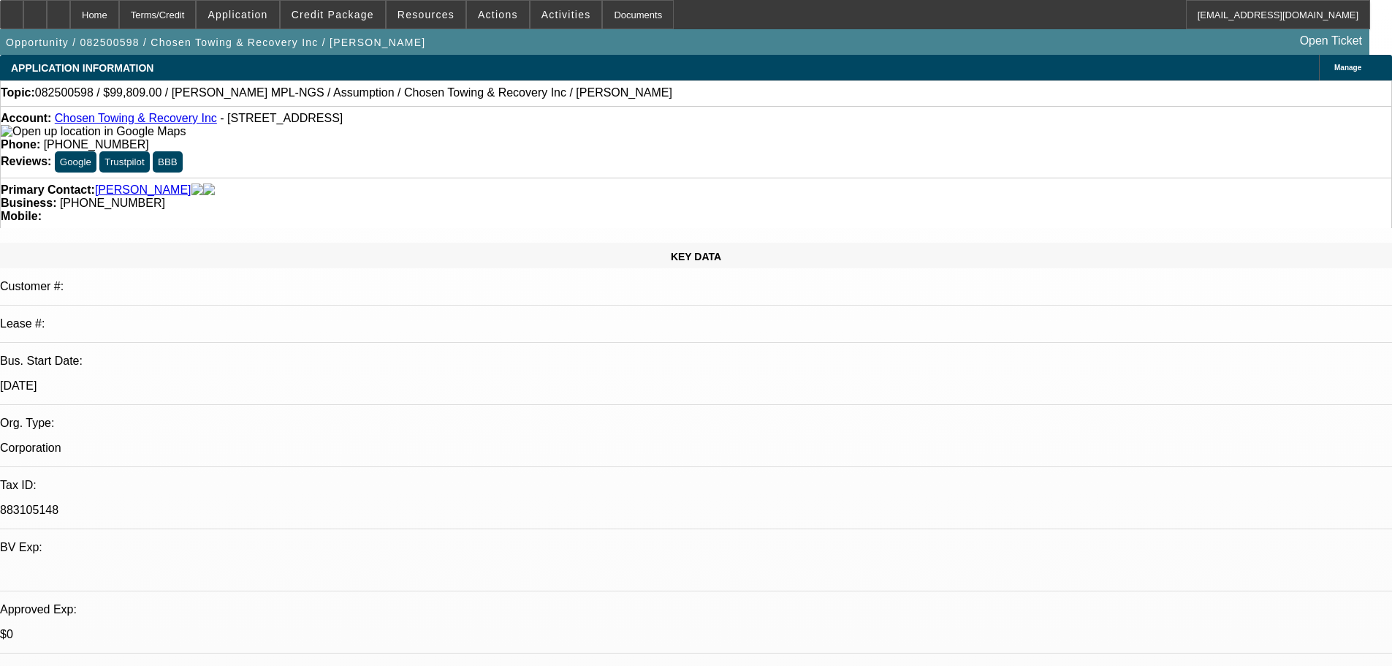
scroll to position [146, 0]
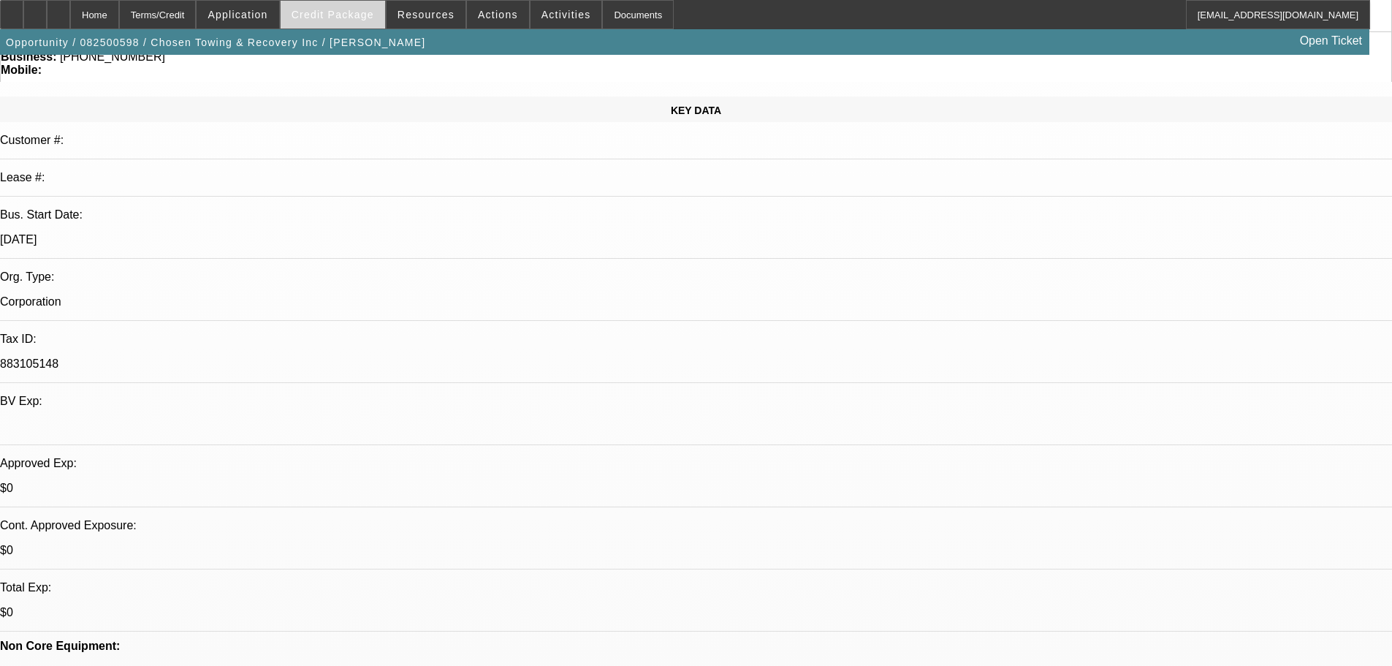
click at [359, 17] on span "Credit Package" at bounding box center [333, 15] width 83 height 12
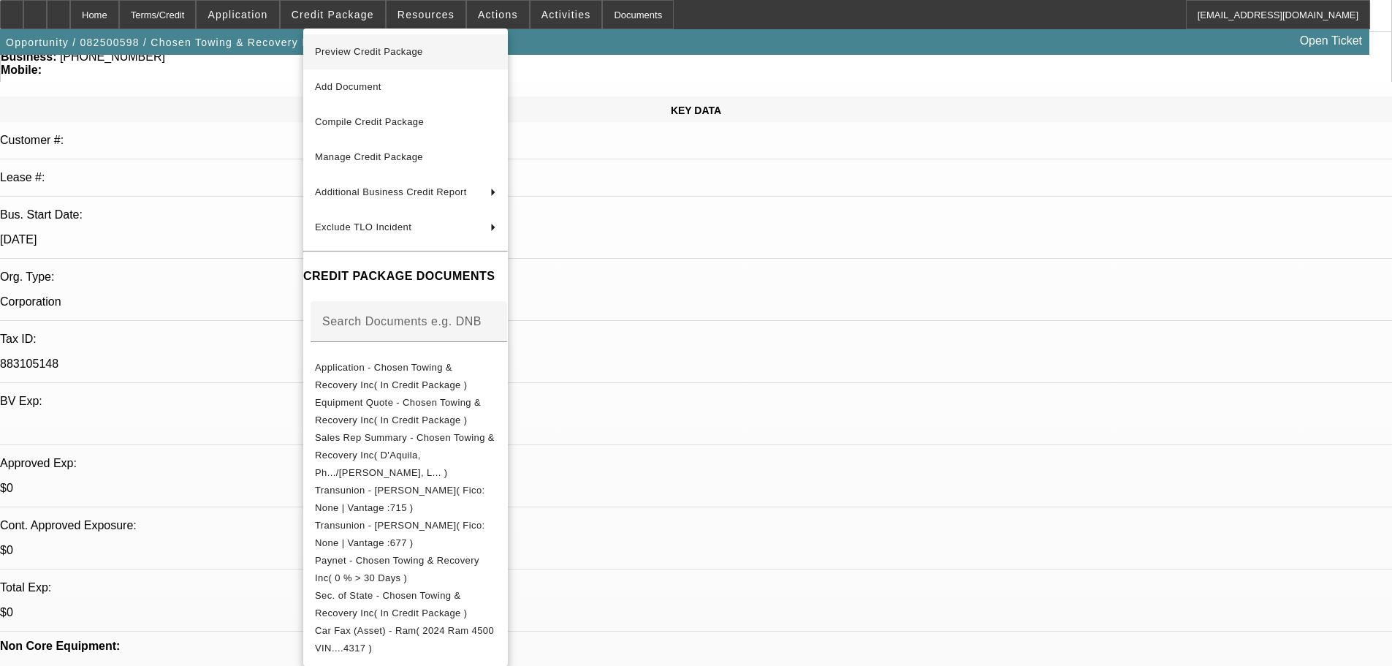
click at [353, 47] on span "Preview Credit Package" at bounding box center [369, 51] width 108 height 11
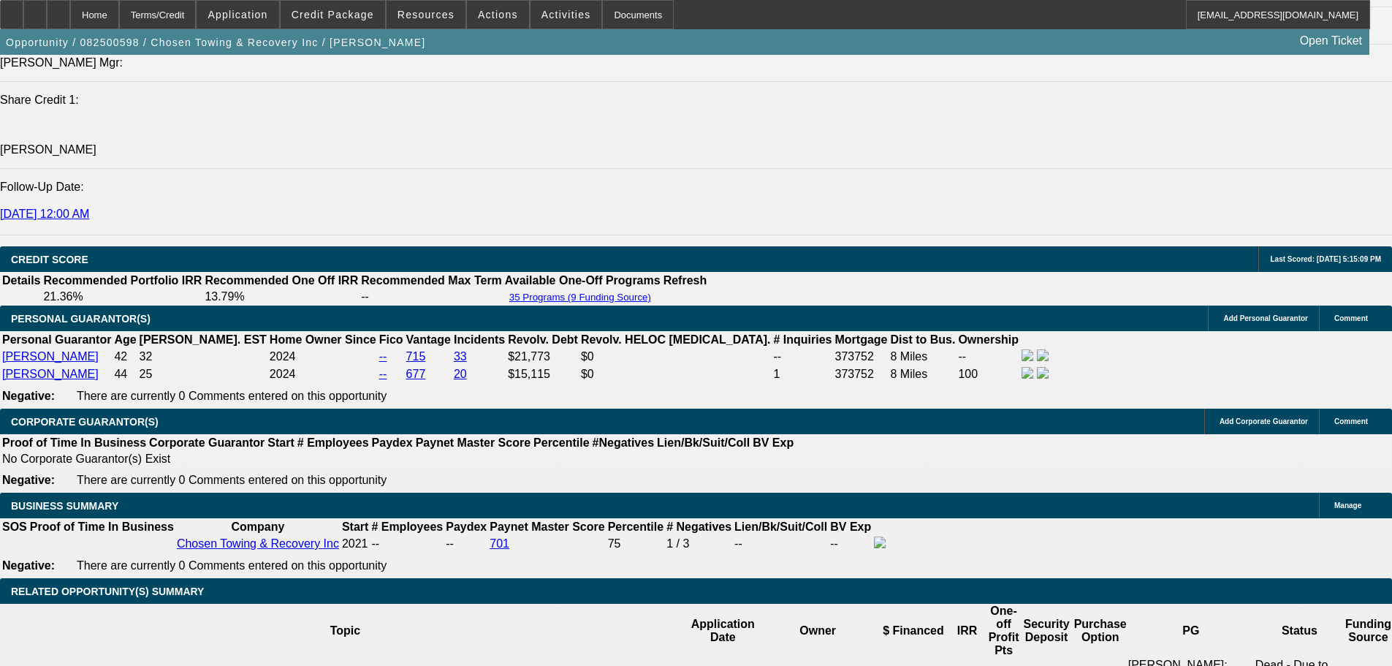
scroll to position [2119, 0]
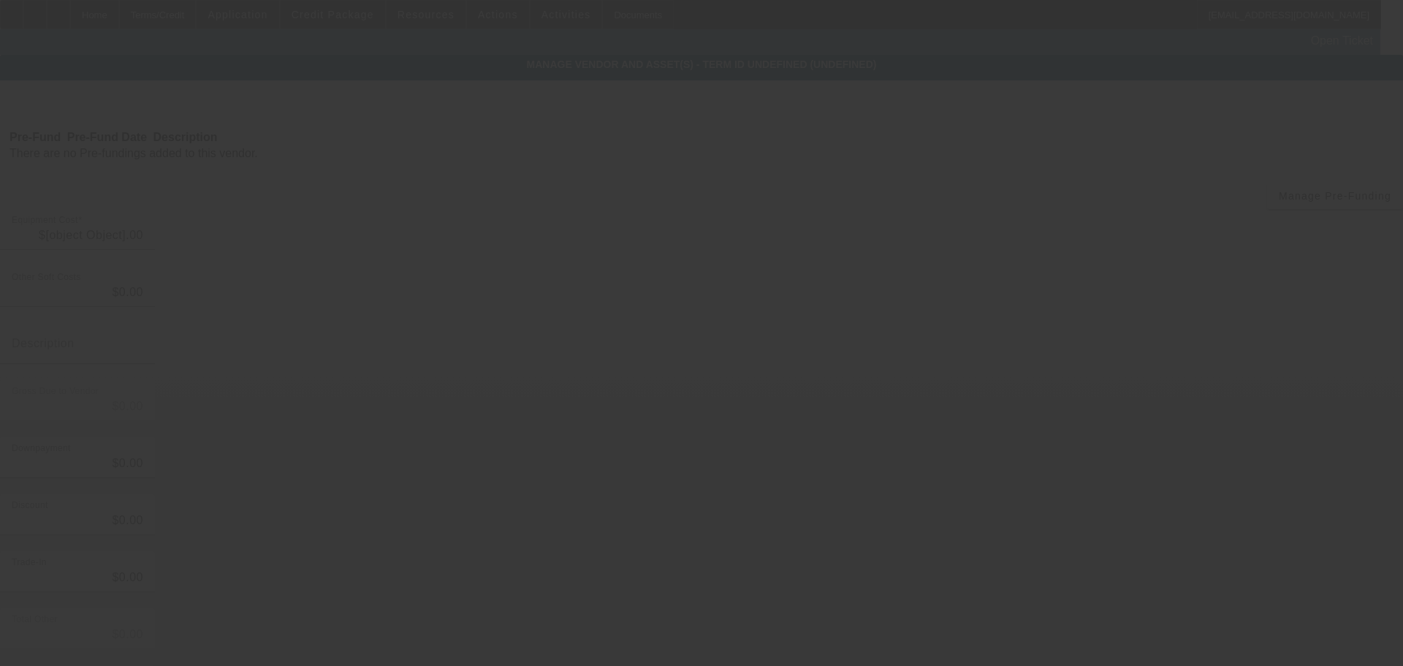
type input "$109,309.00"
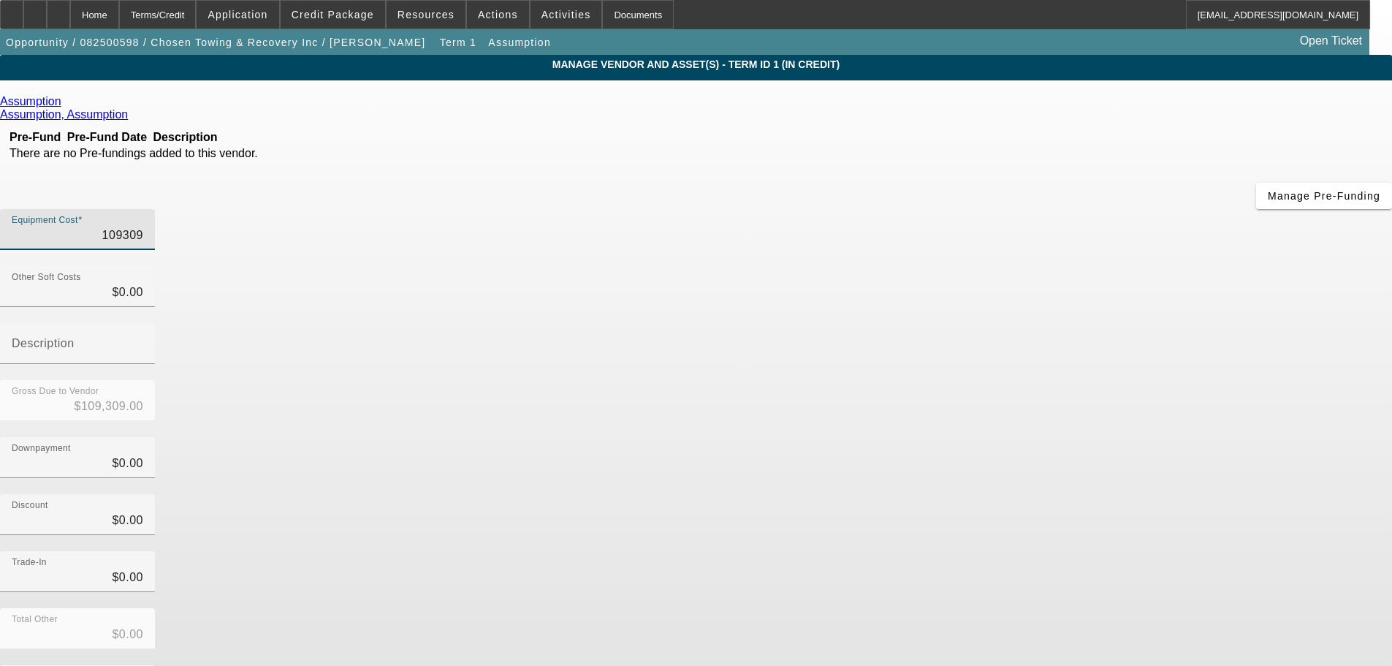
drag, startPoint x: 825, startPoint y: 123, endPoint x: 946, endPoint y: 110, distance: 121.3
click at [946, 209] on div "Equipment Cost 109309" at bounding box center [696, 237] width 1392 height 57
type input "9"
type input "$9.00"
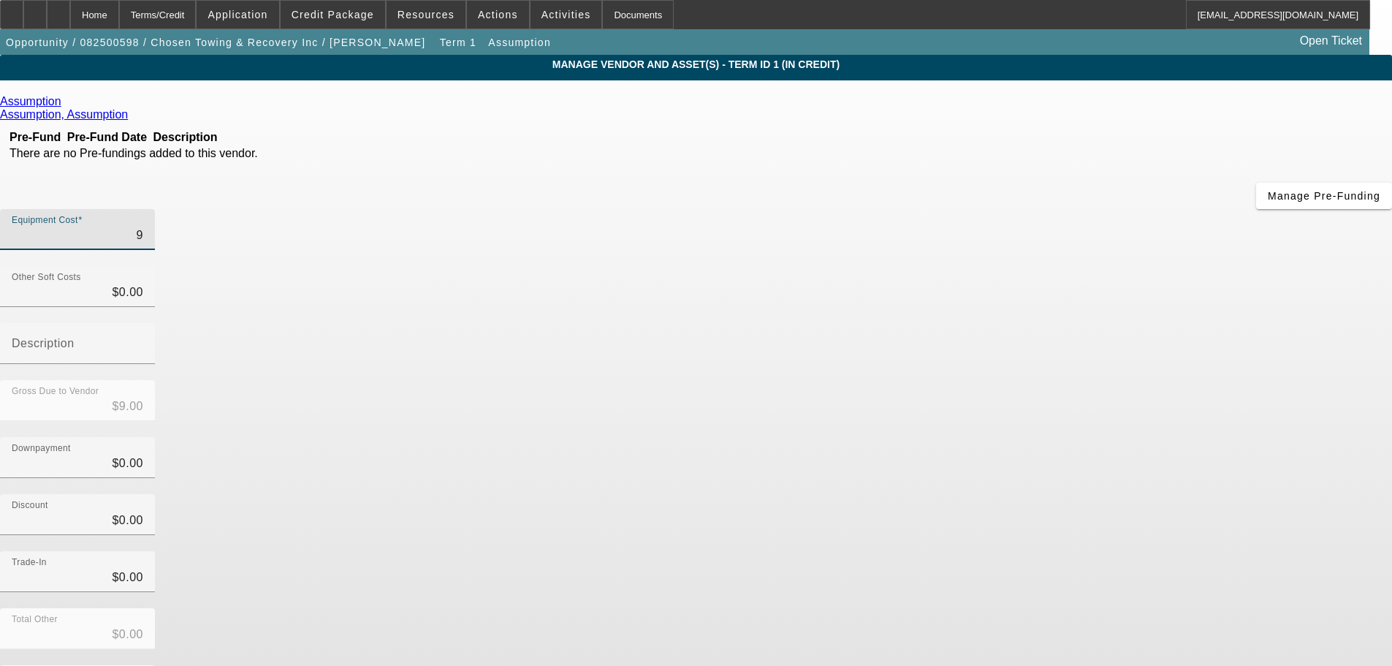
type input "97"
type input "$97.00"
type input "975"
type input "$975.00"
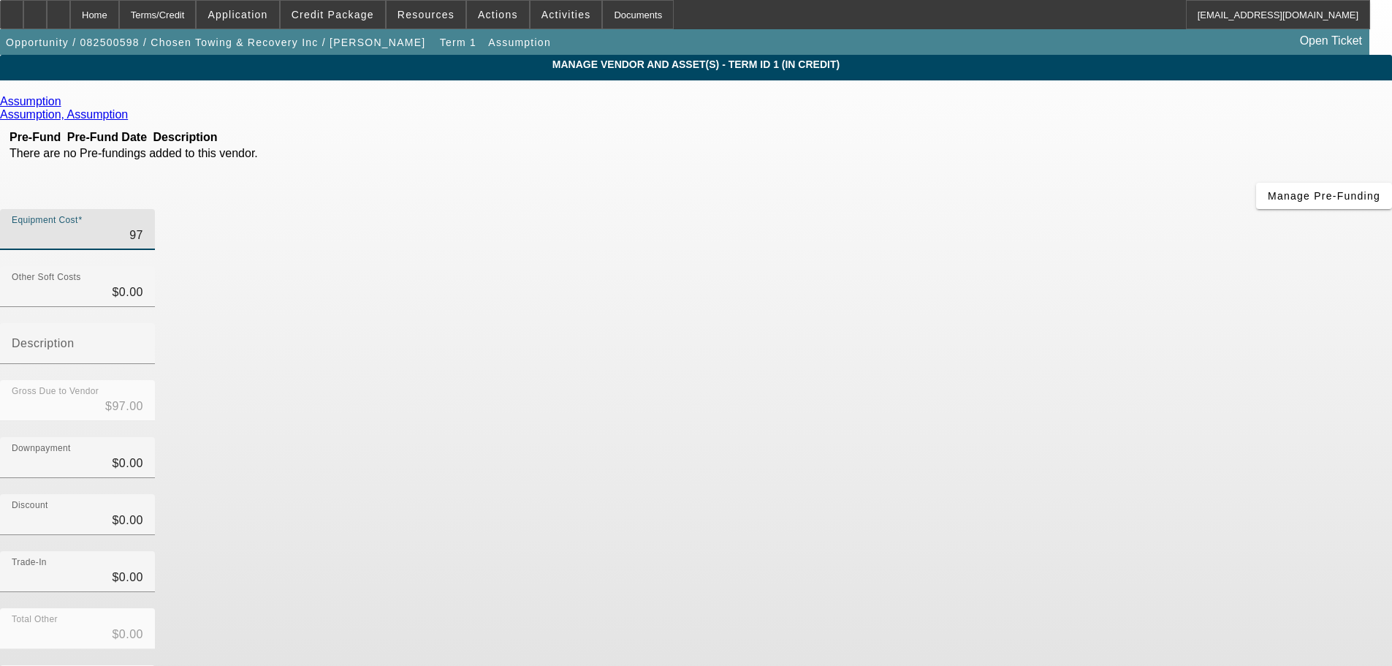
type input "$975.00"
type input "9750"
type input "$9,750.00"
type input "97500"
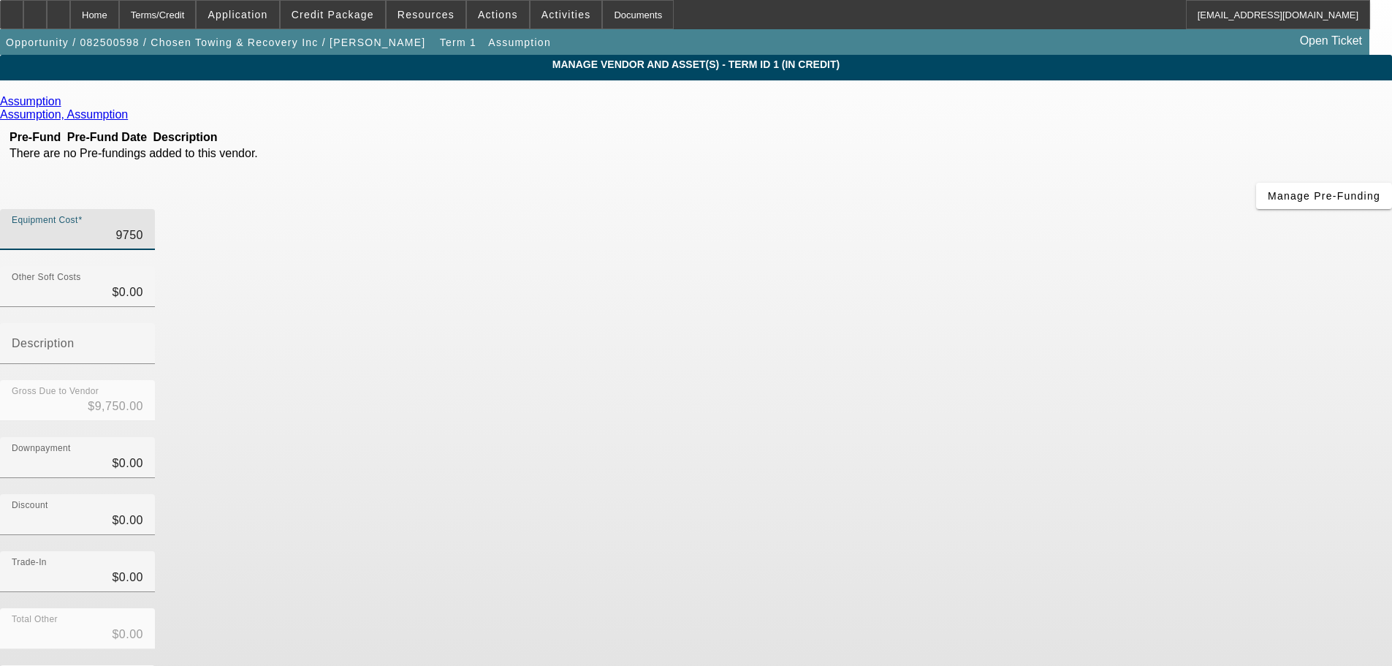
type input "$97,500.00"
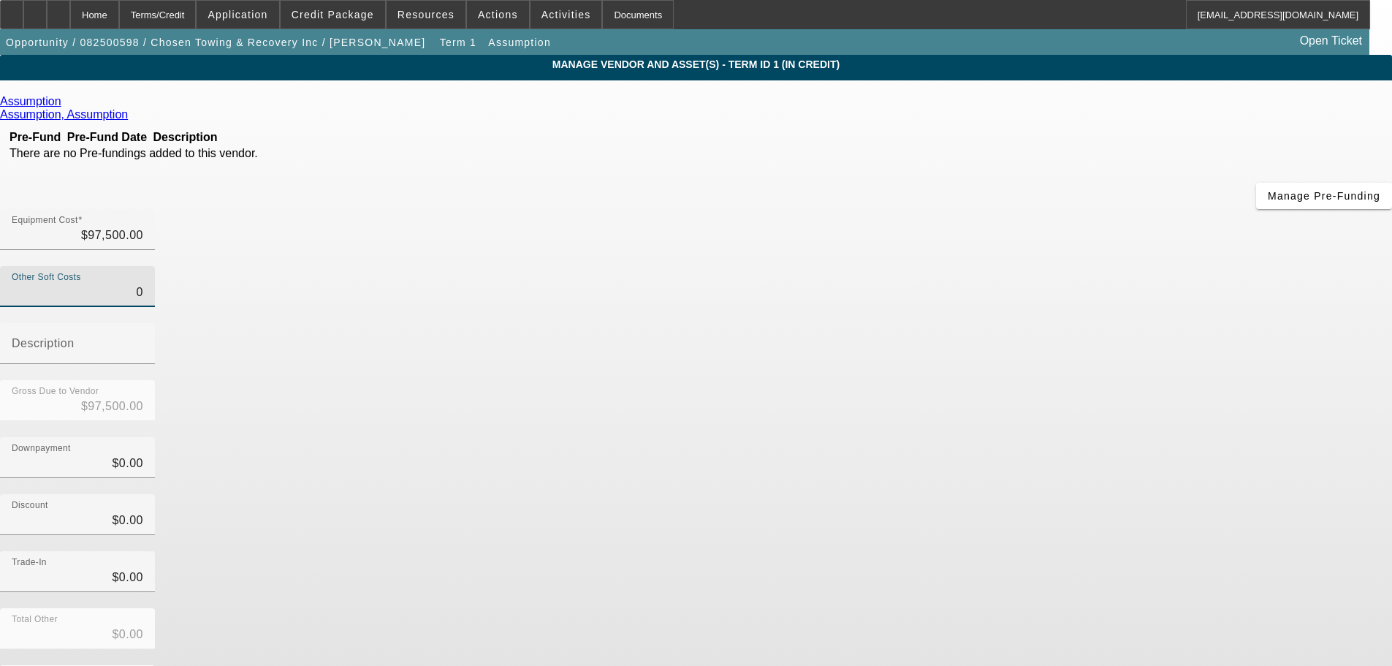
type input "$0.00"
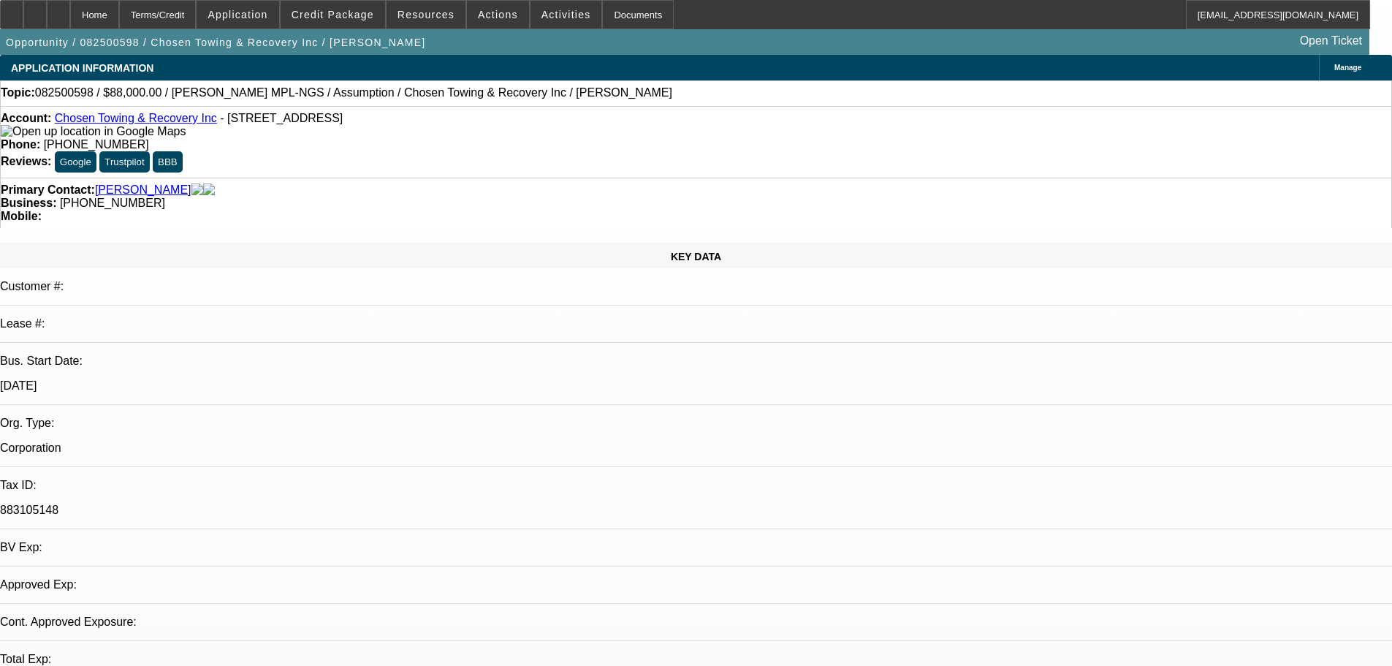
select select "0"
select select "2"
select select "0.1"
select select "4"
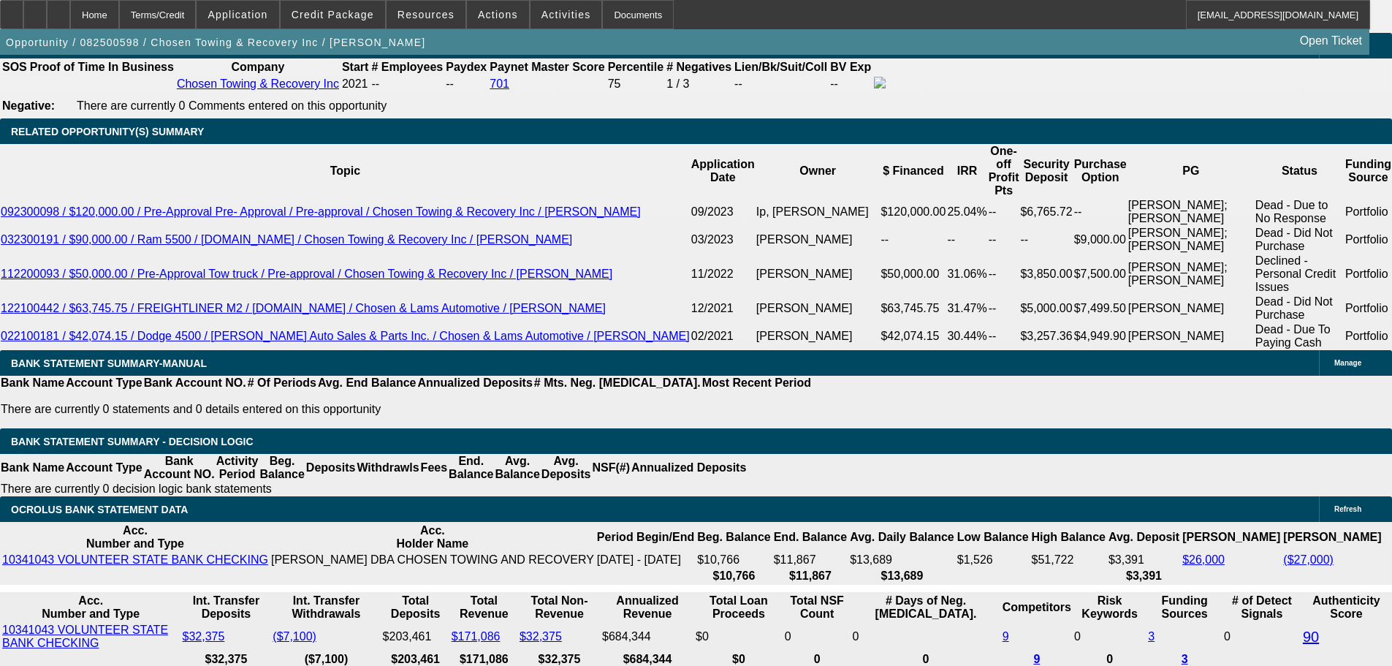
scroll to position [2338, 0]
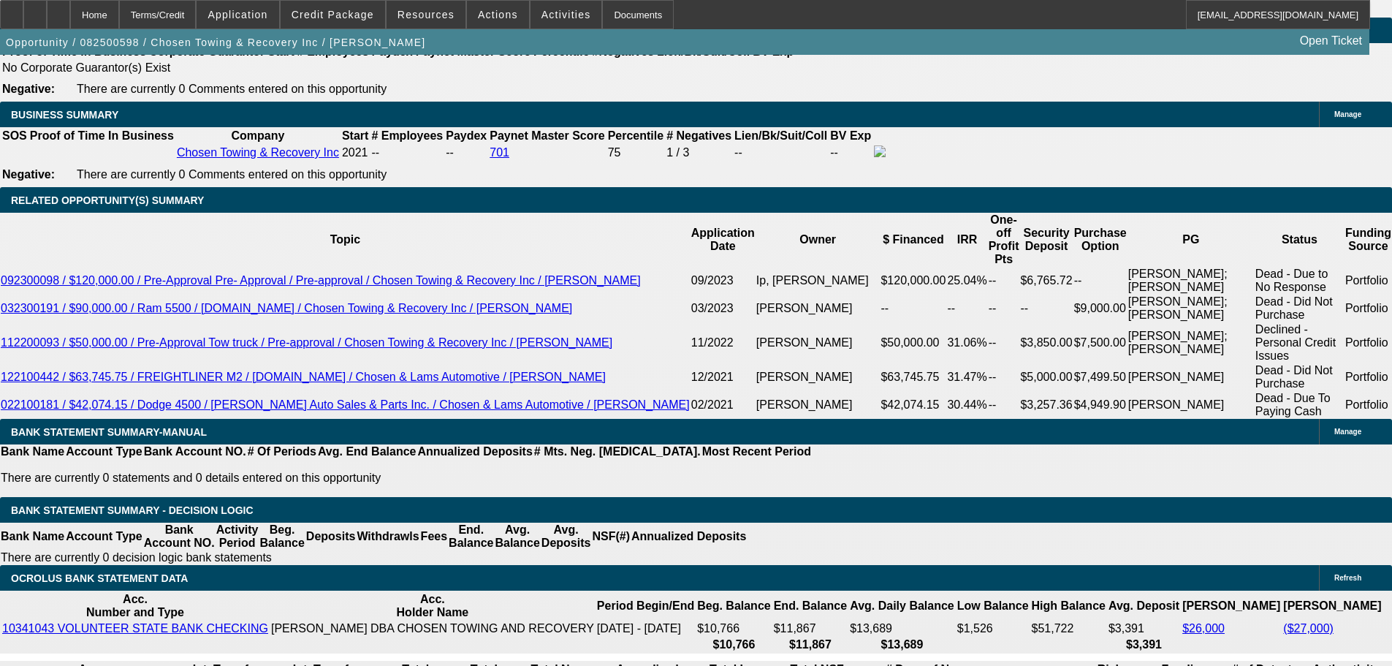
scroll to position [2265, 0]
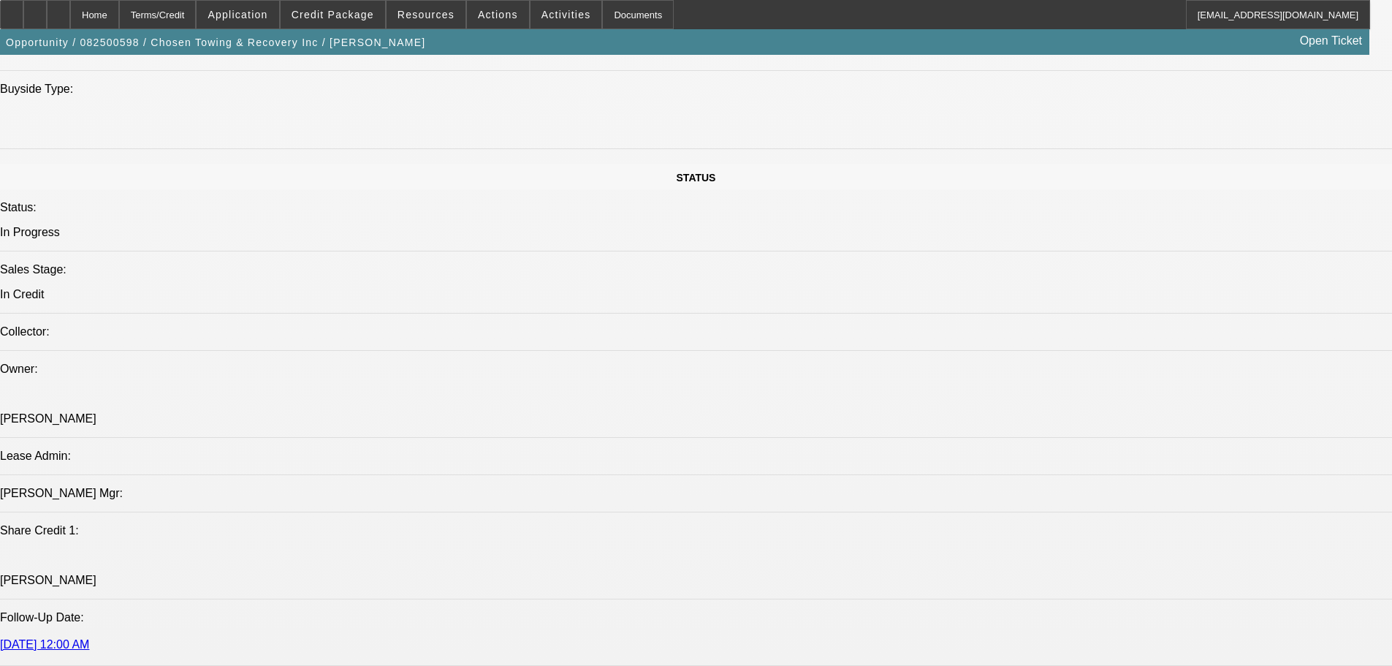
scroll to position [1607, 0]
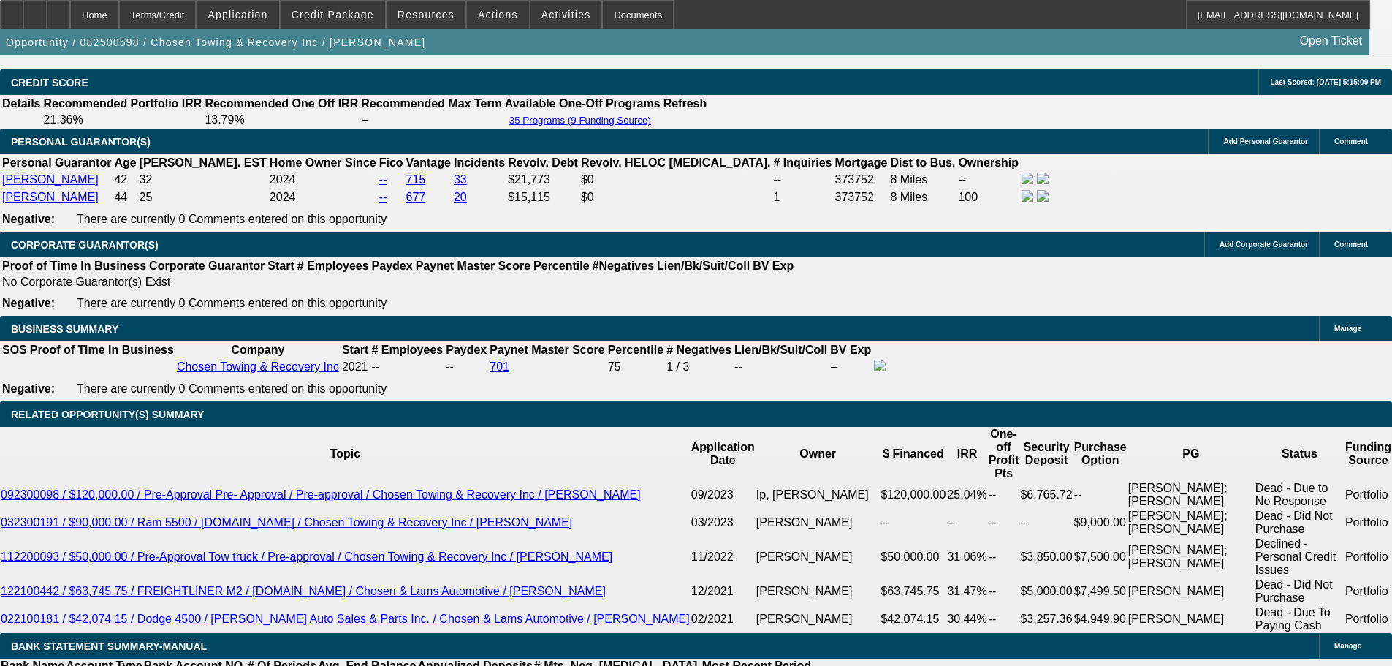
scroll to position [2338, 0]
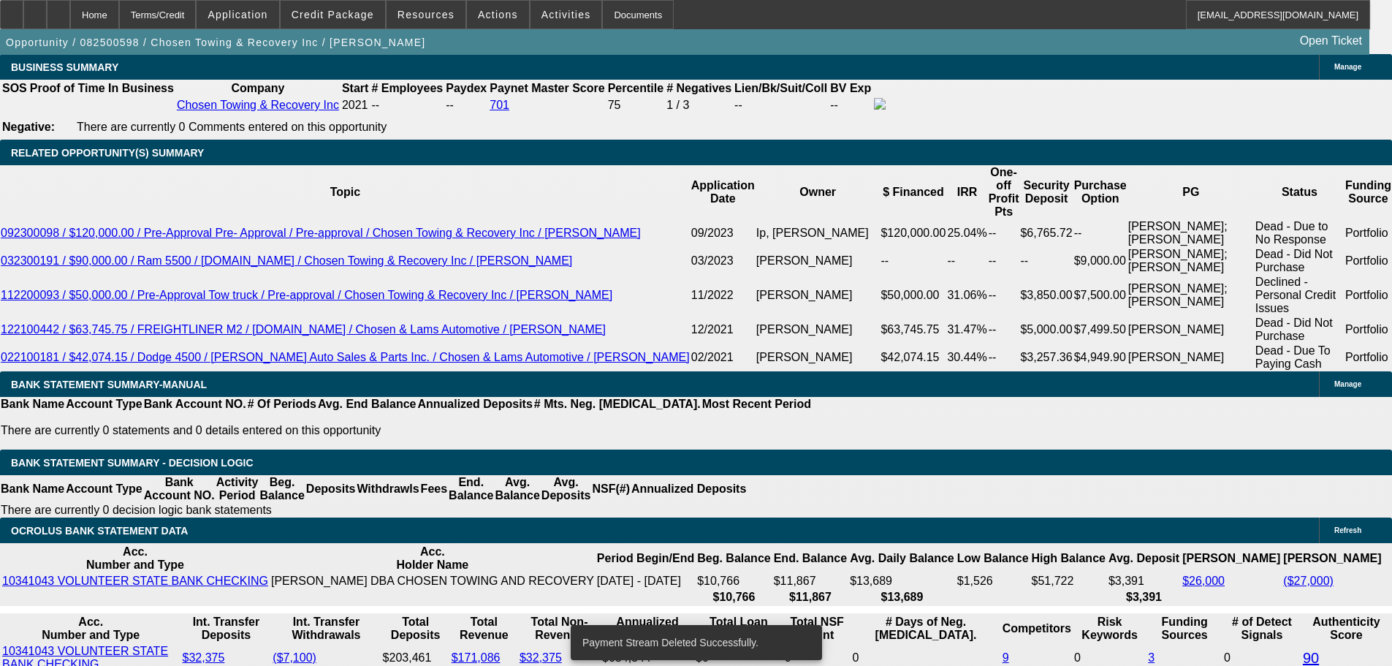
select select "0"
select select "2"
select select "0.1"
select select "4"
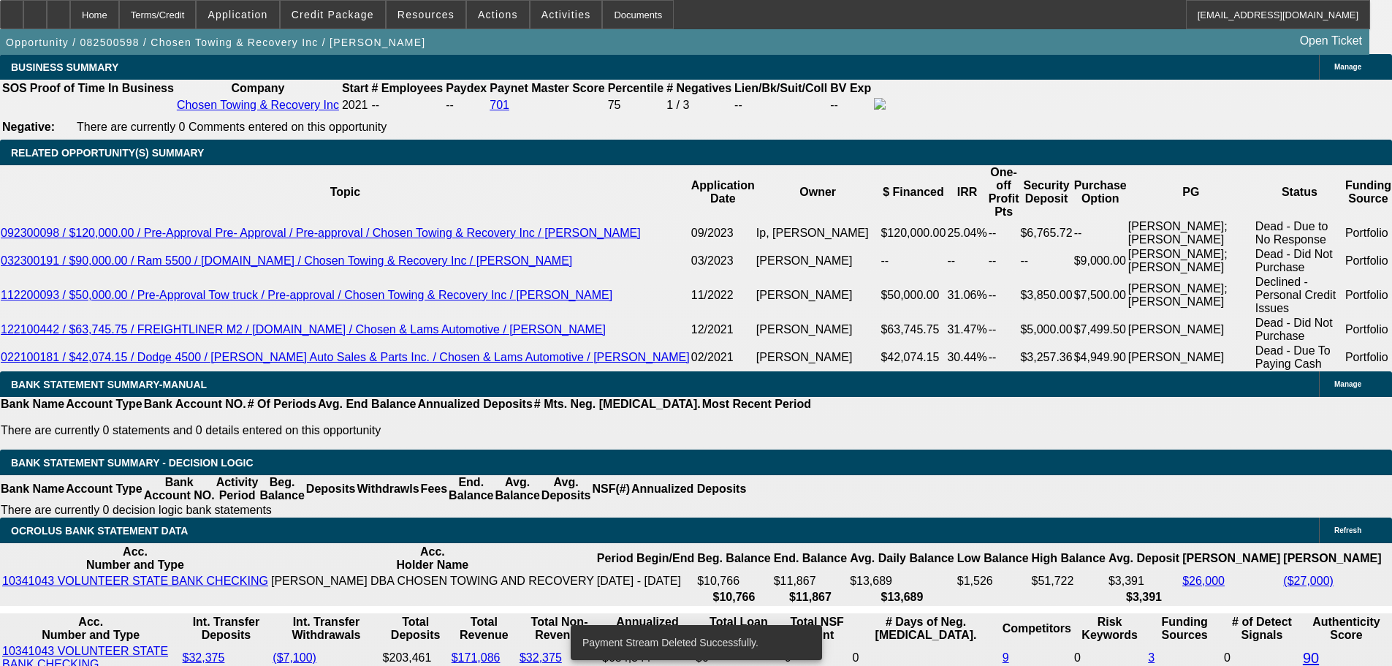
scroll to position [2317, 0]
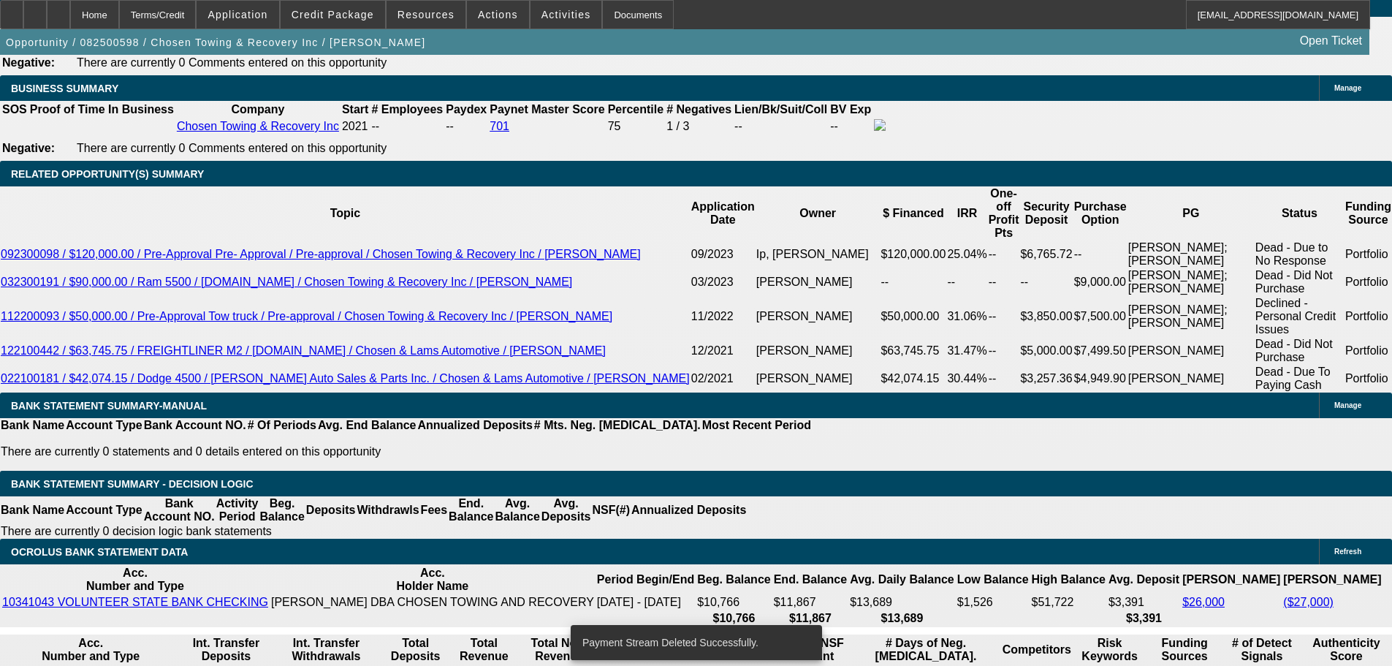
drag, startPoint x: 285, startPoint y: 338, endPoint x: 319, endPoint y: 333, distance: 34.7
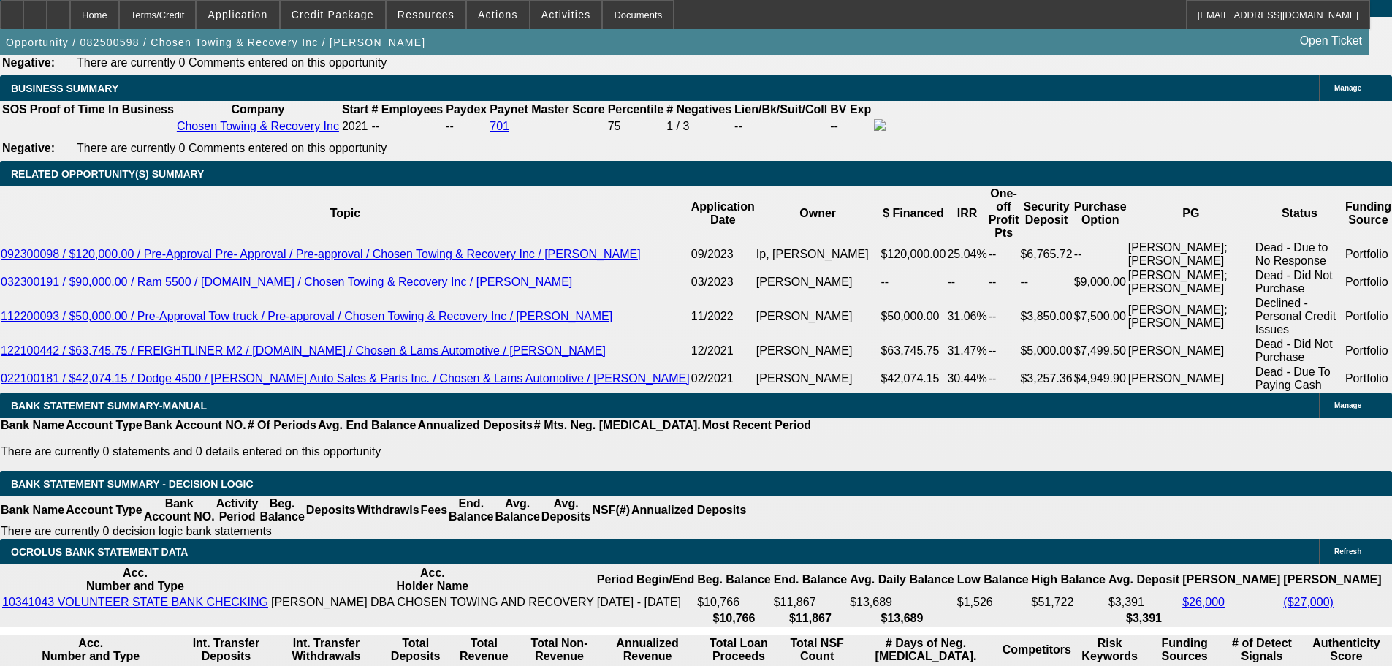
type input "UNKNOWN"
type input "60"
type input "$30,781.98"
type input "$15,390.99"
type input "60"
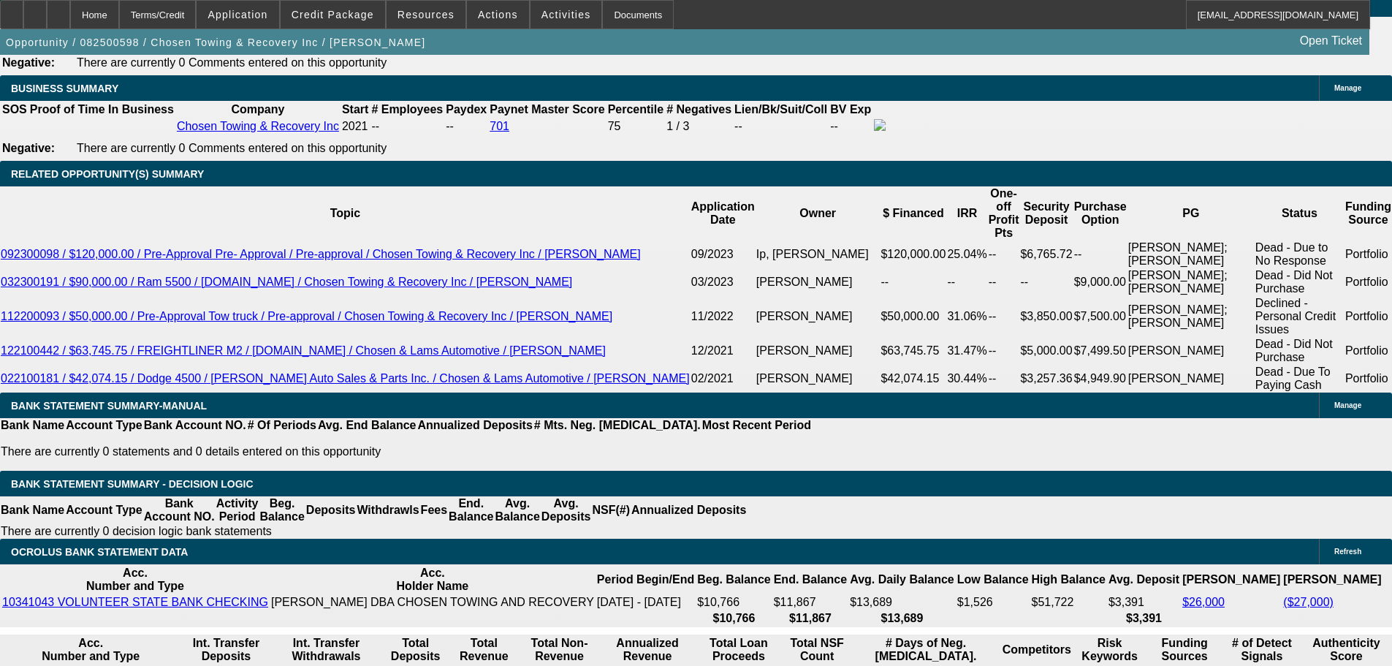
type input "$4,349.40"
type input "$2,174.70"
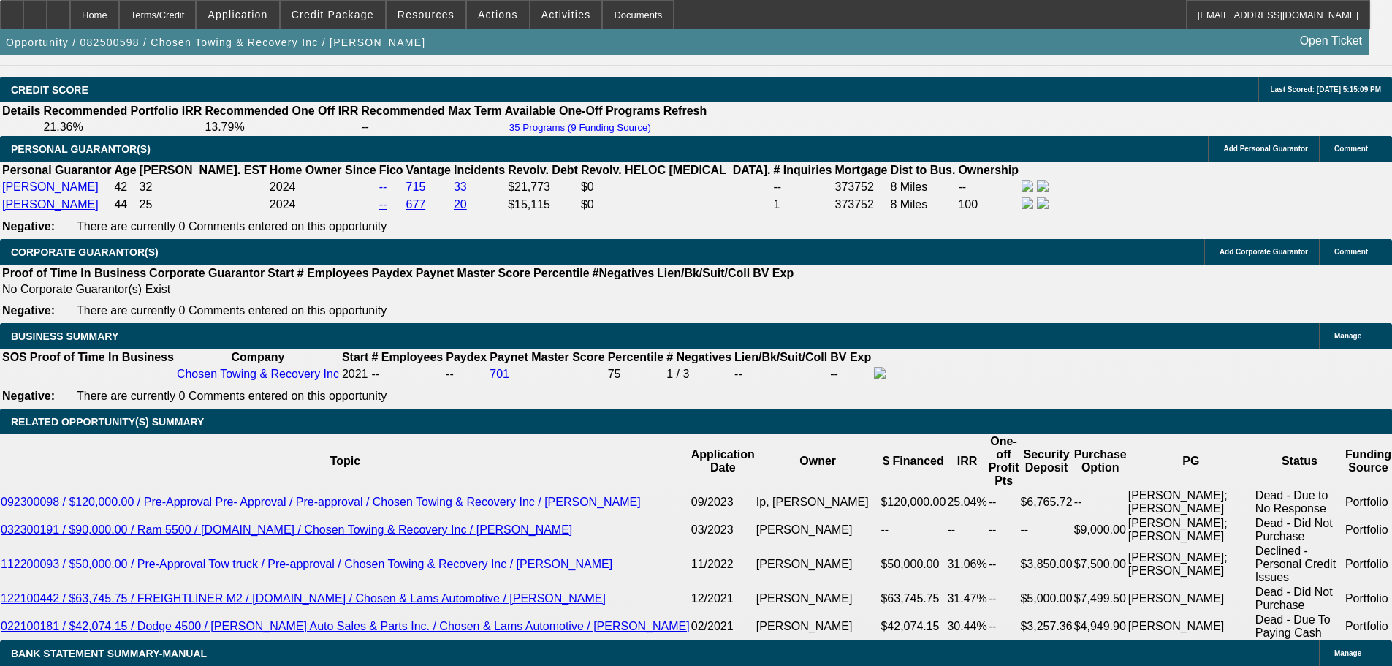
scroll to position [1879, 0]
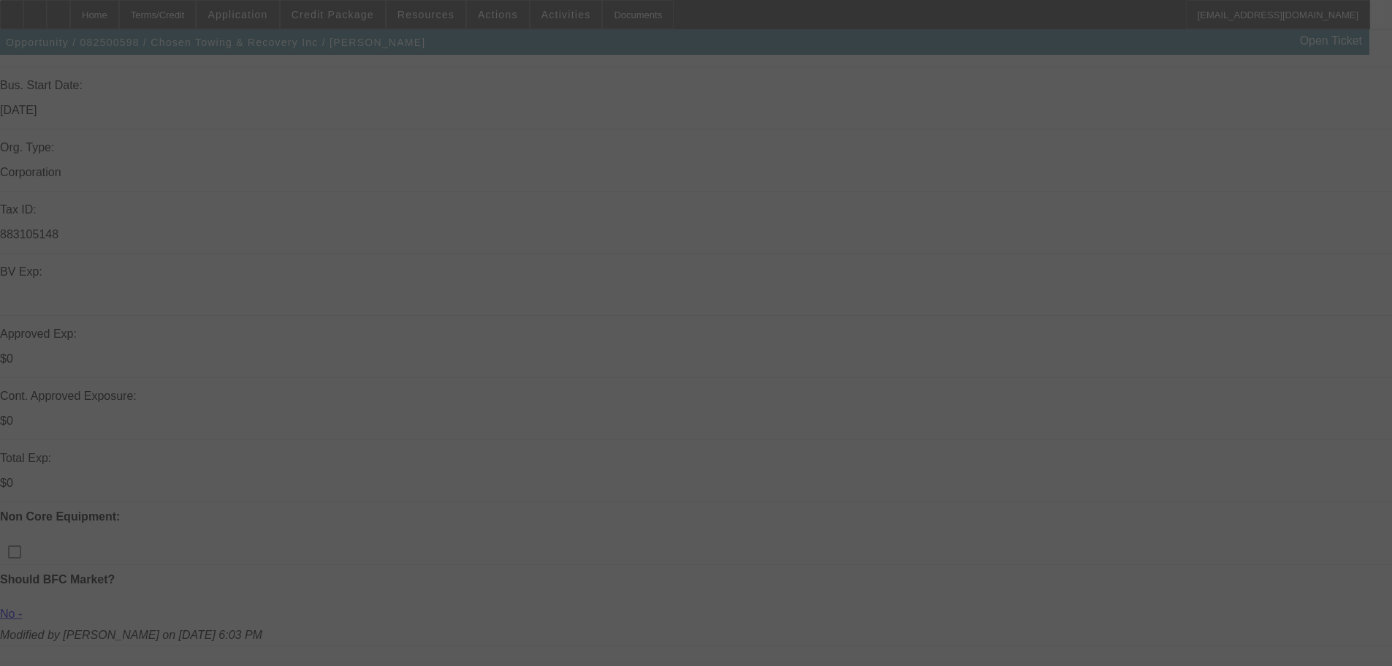
scroll to position [271, 0]
select select "0"
select select "2"
select select "0.1"
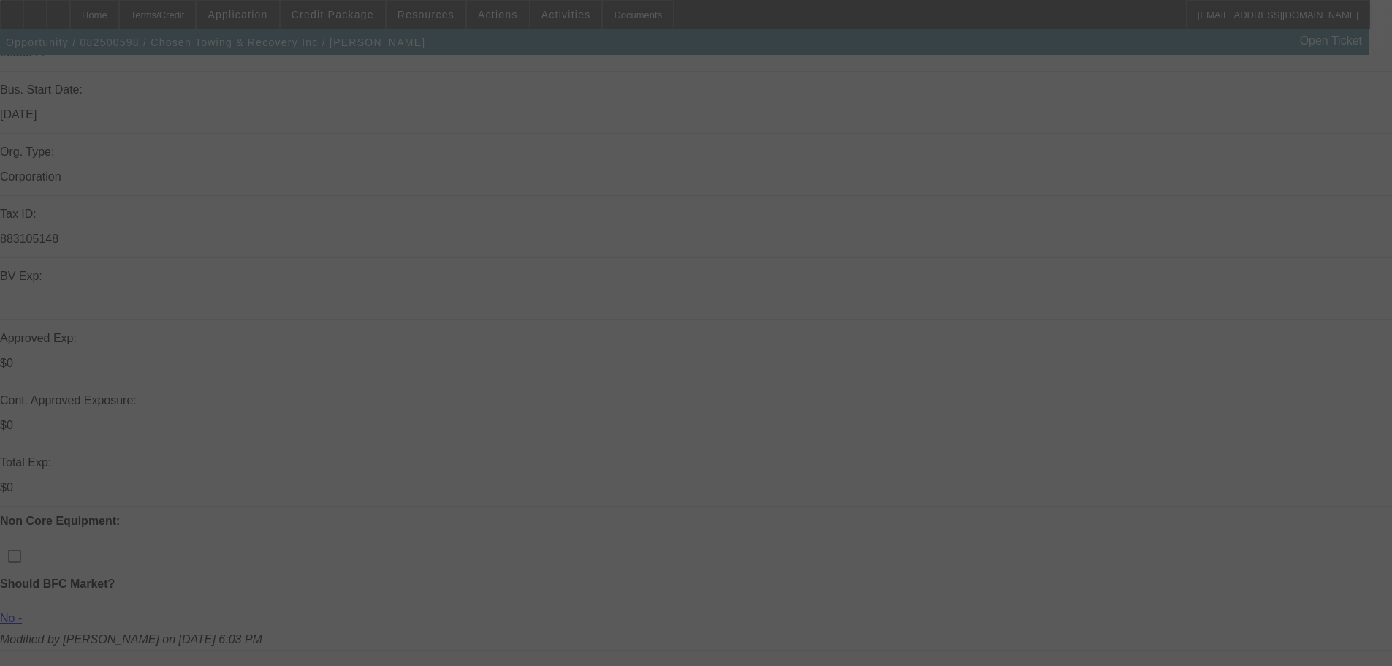
select select "4"
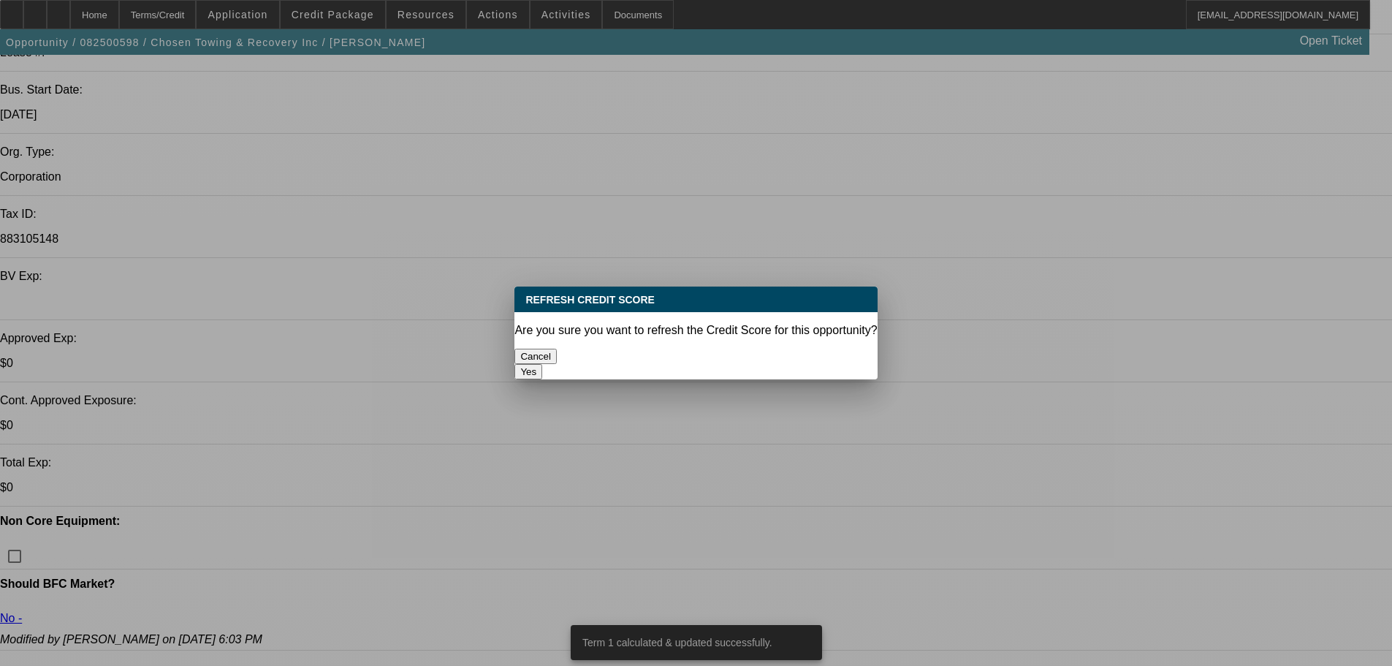
scroll to position [0, 0]
click at [542, 364] on button "Yes" at bounding box center [528, 371] width 28 height 15
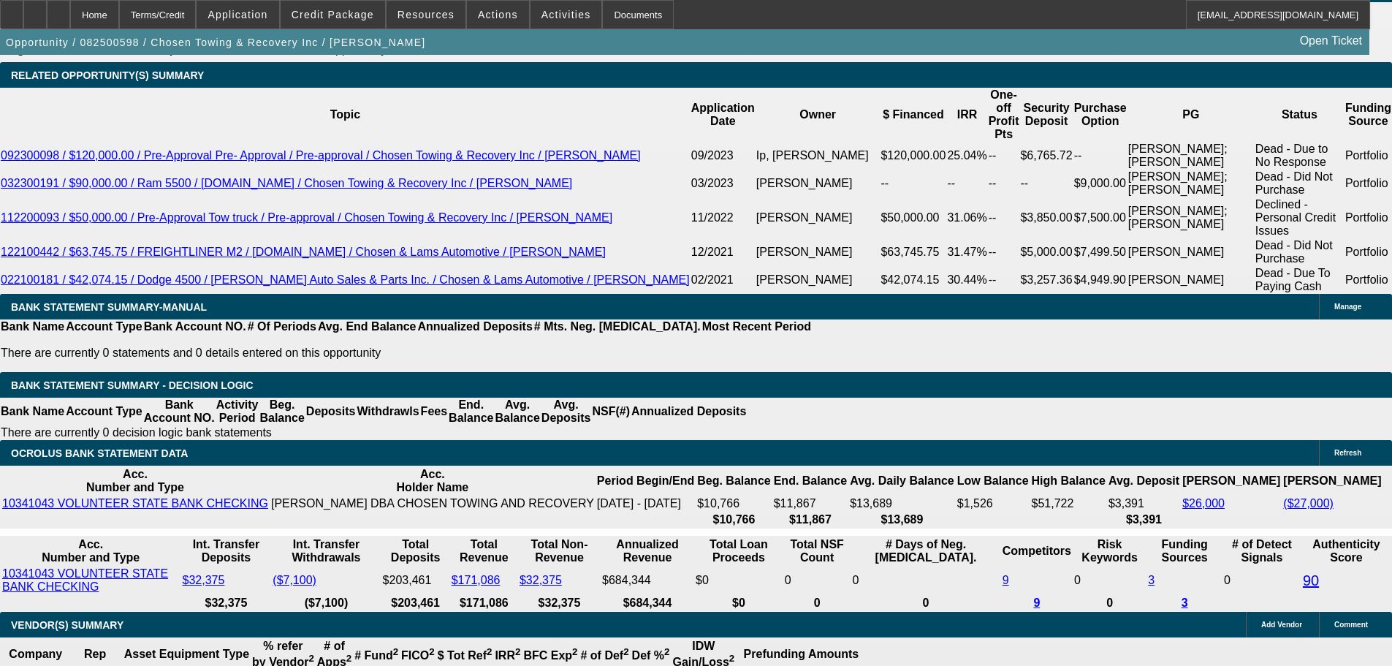
scroll to position [2390, 0]
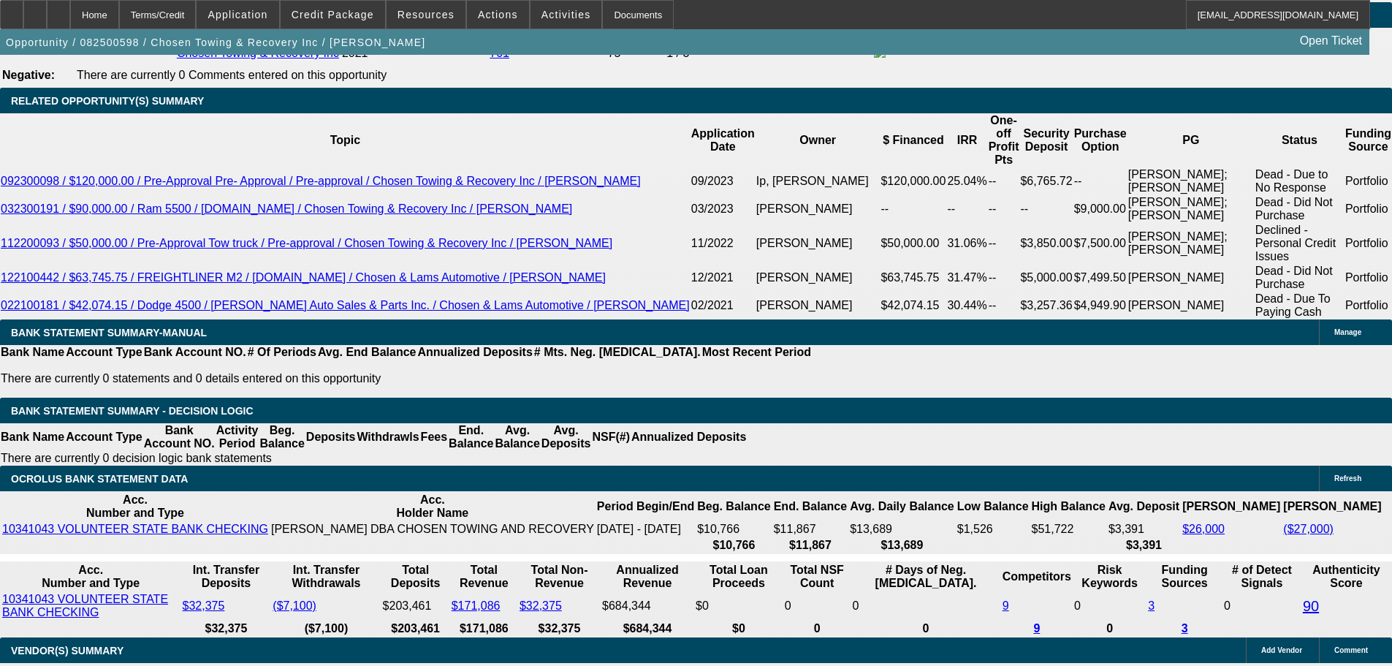
drag, startPoint x: 313, startPoint y: 262, endPoint x: 337, endPoint y: 266, distance: 23.7
type input "UNKNOWN"
type input "18"
type input "$3,008.50"
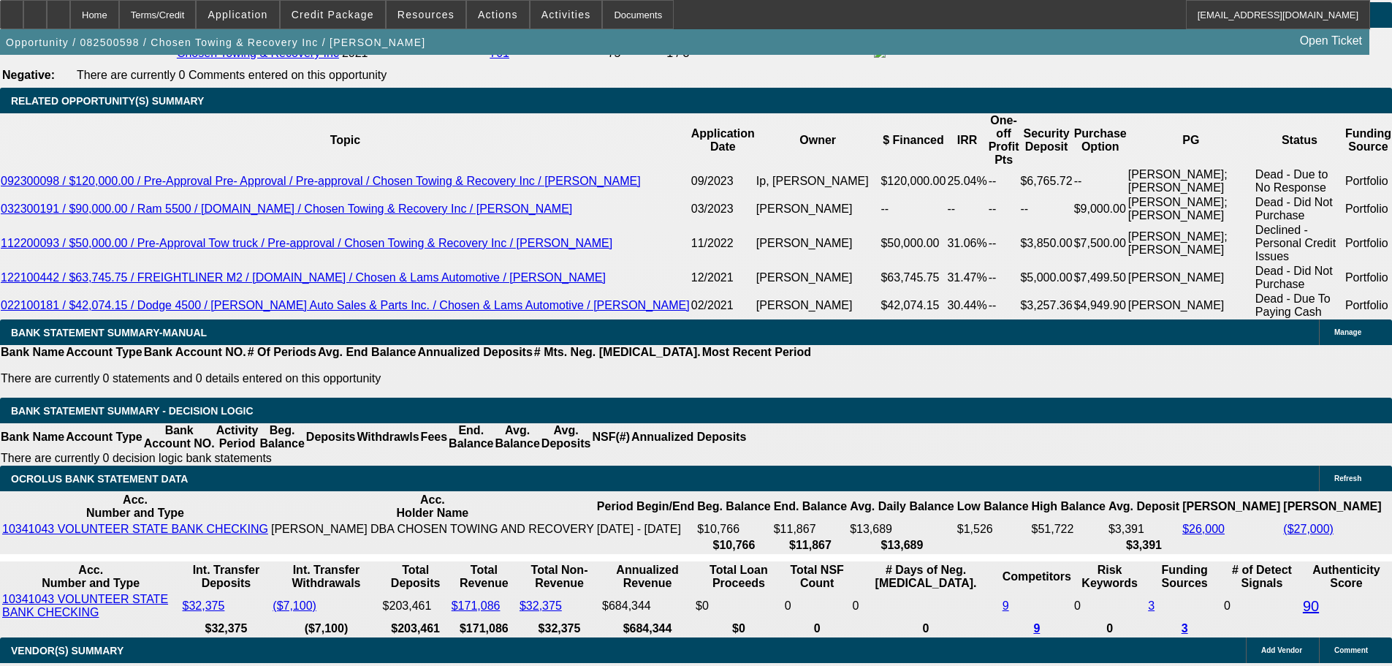
type input "$1,504.25"
type input "18"
type input "$4,469.24"
type input "$2,234.62"
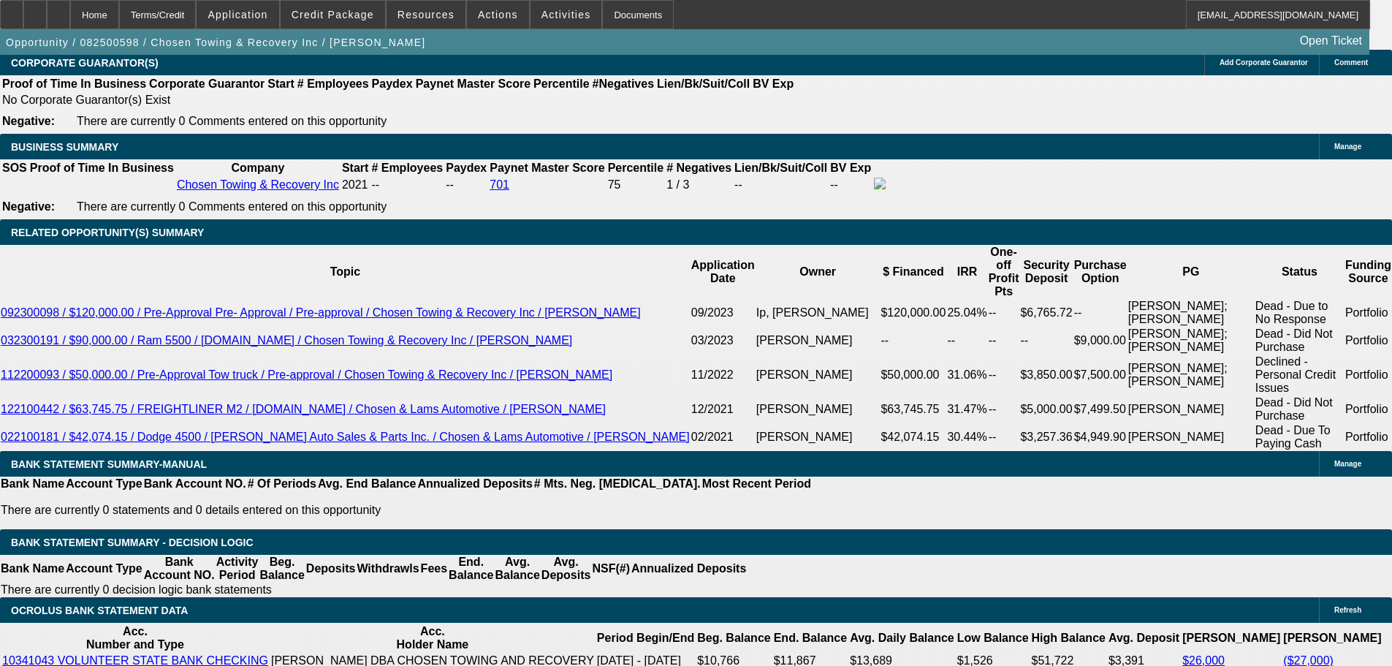
scroll to position [2171, 0]
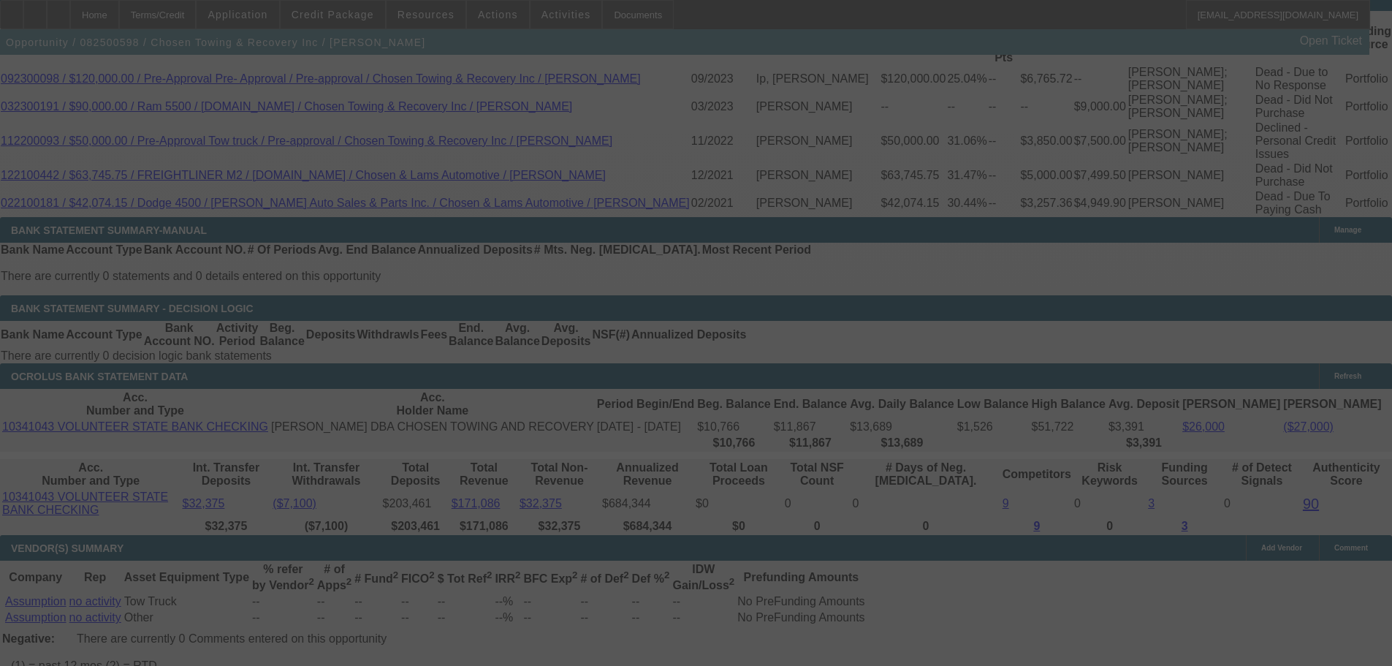
scroll to position [2536, 0]
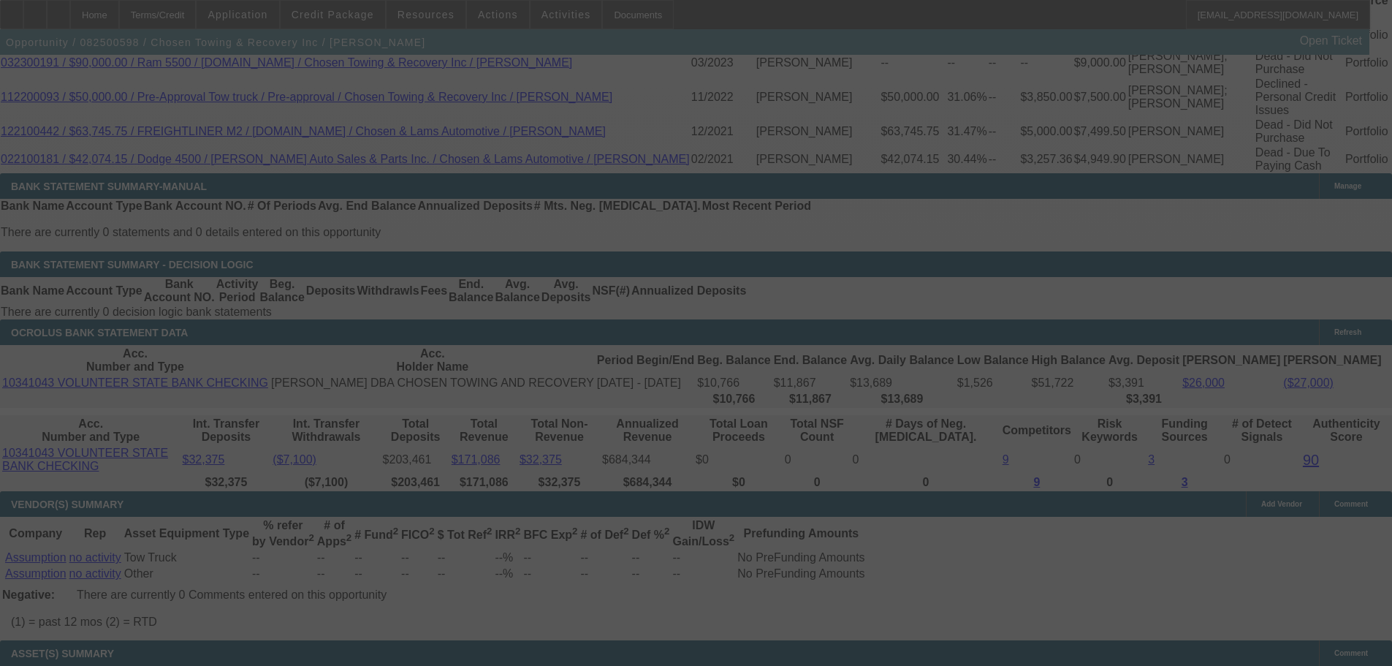
select select "0"
select select "2"
select select "0.1"
select select "4"
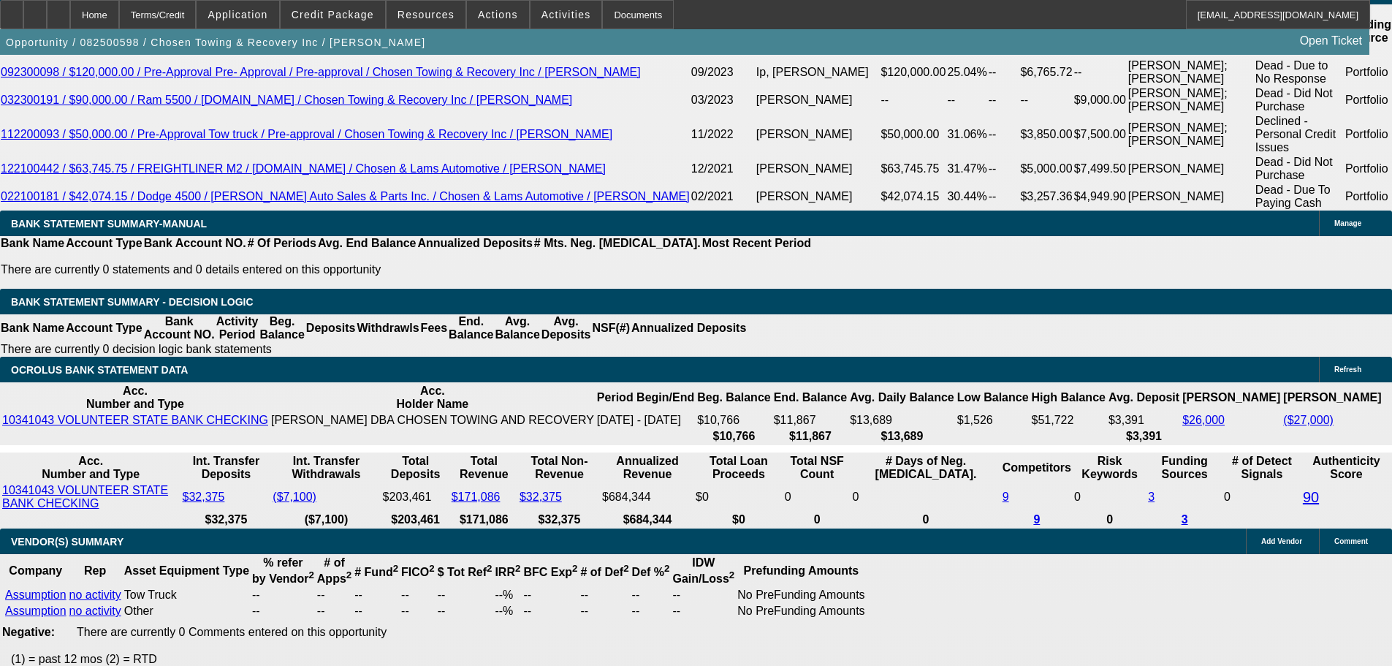
scroll to position [2633, 0]
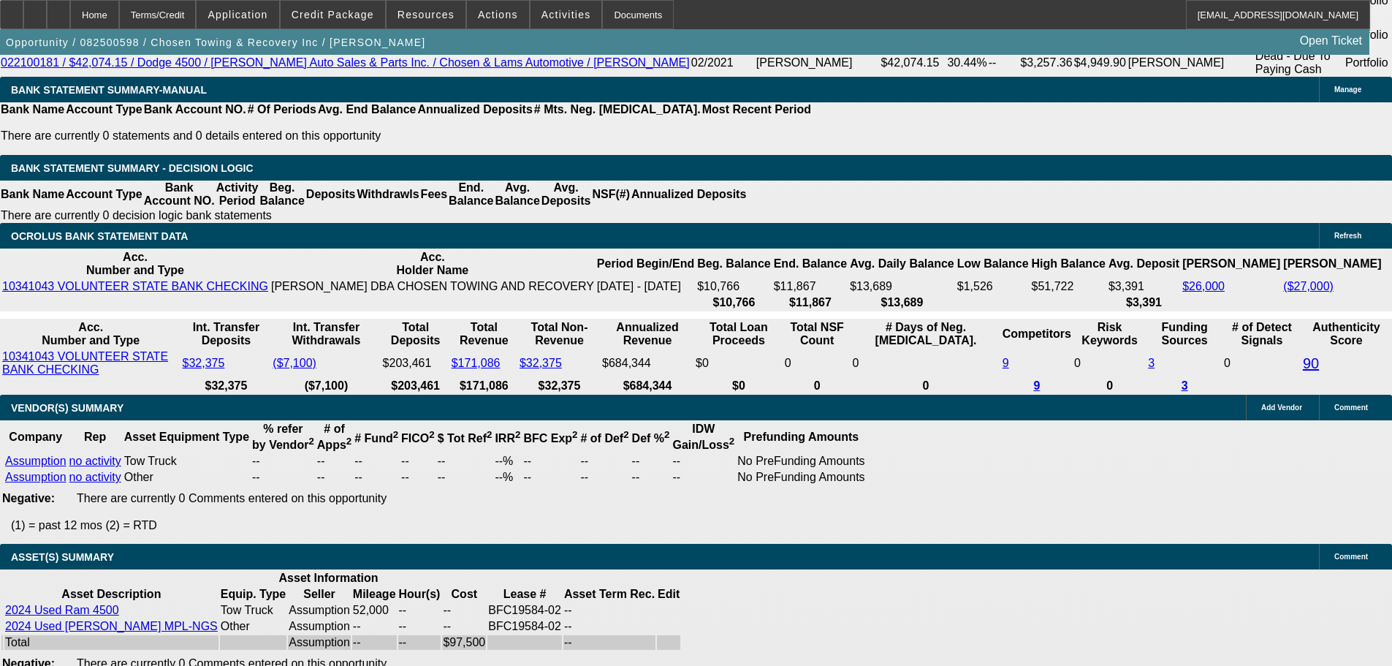
select select "3"
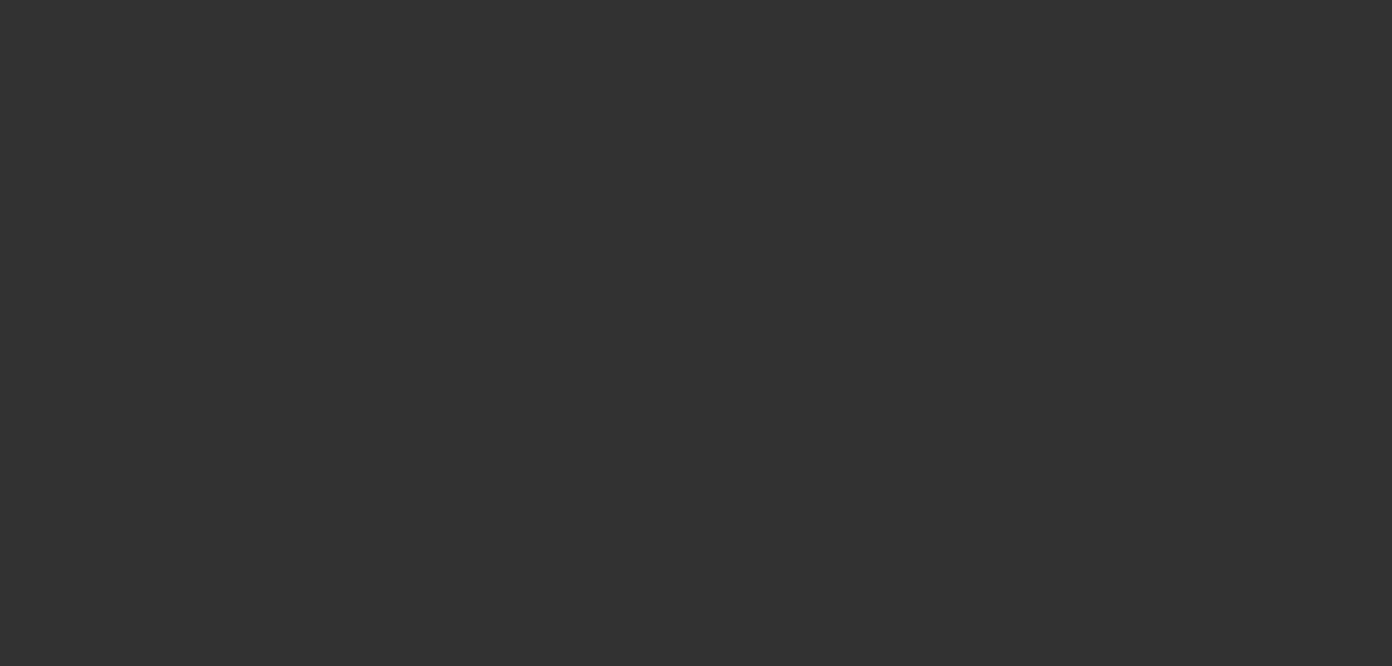
scroll to position [0, 0]
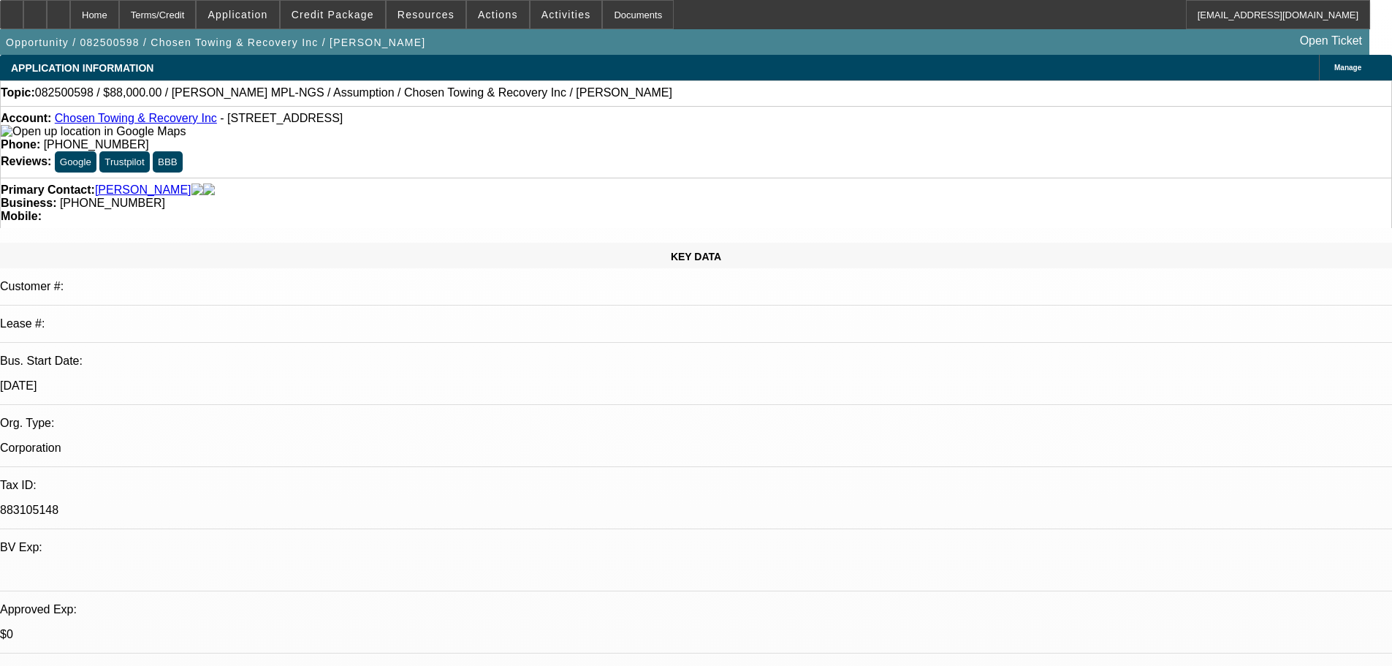
click at [984, 350] on span "ACH" at bounding box center [975, 351] width 26 height 18
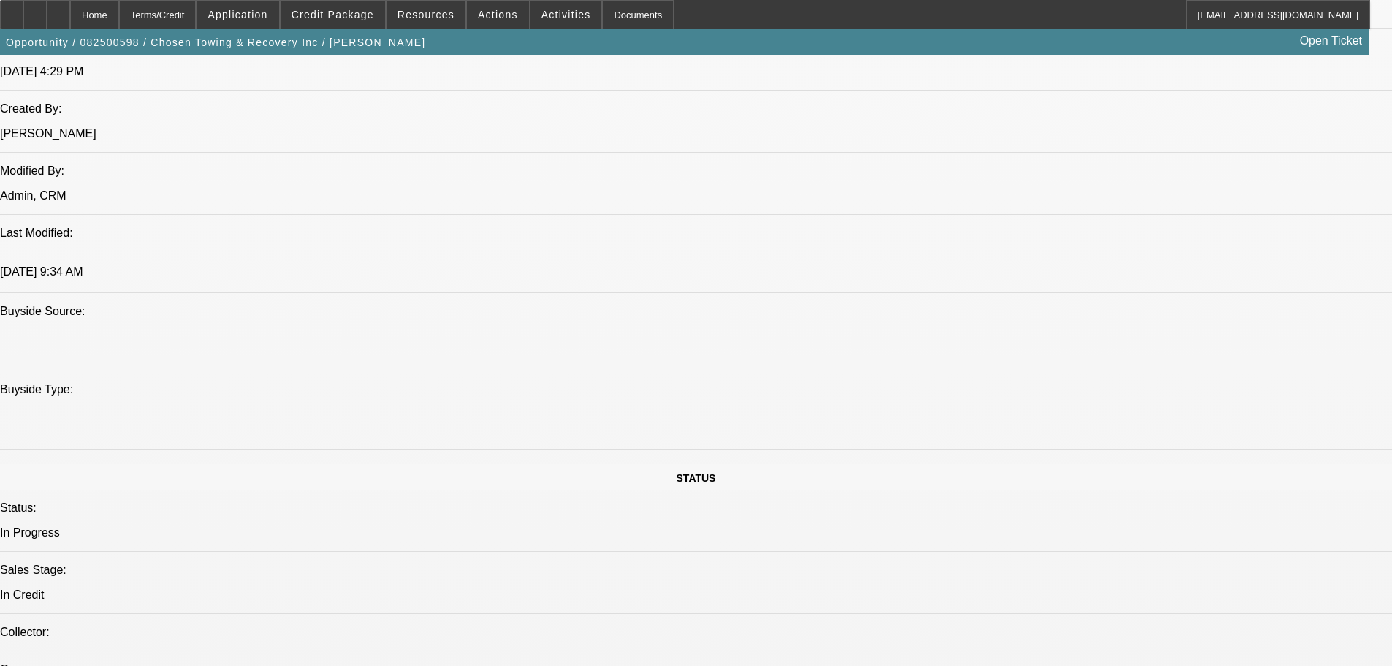
scroll to position [585, 0]
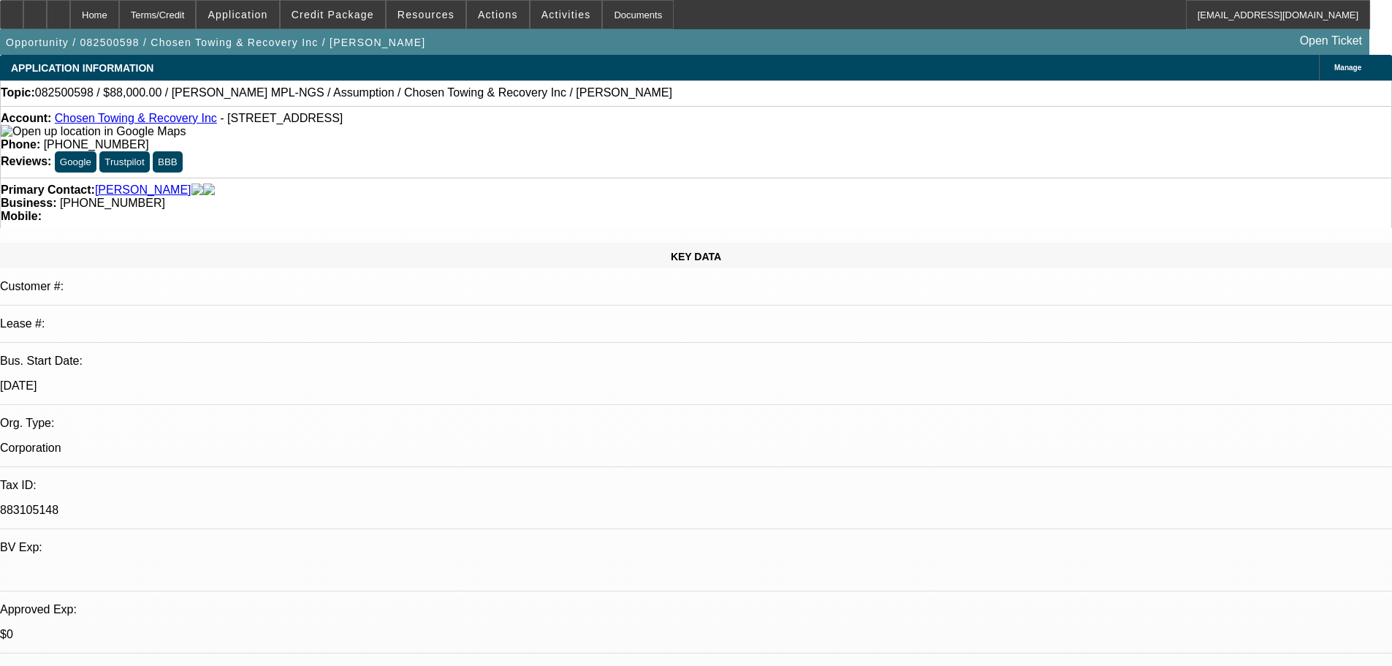
scroll to position [292, 0]
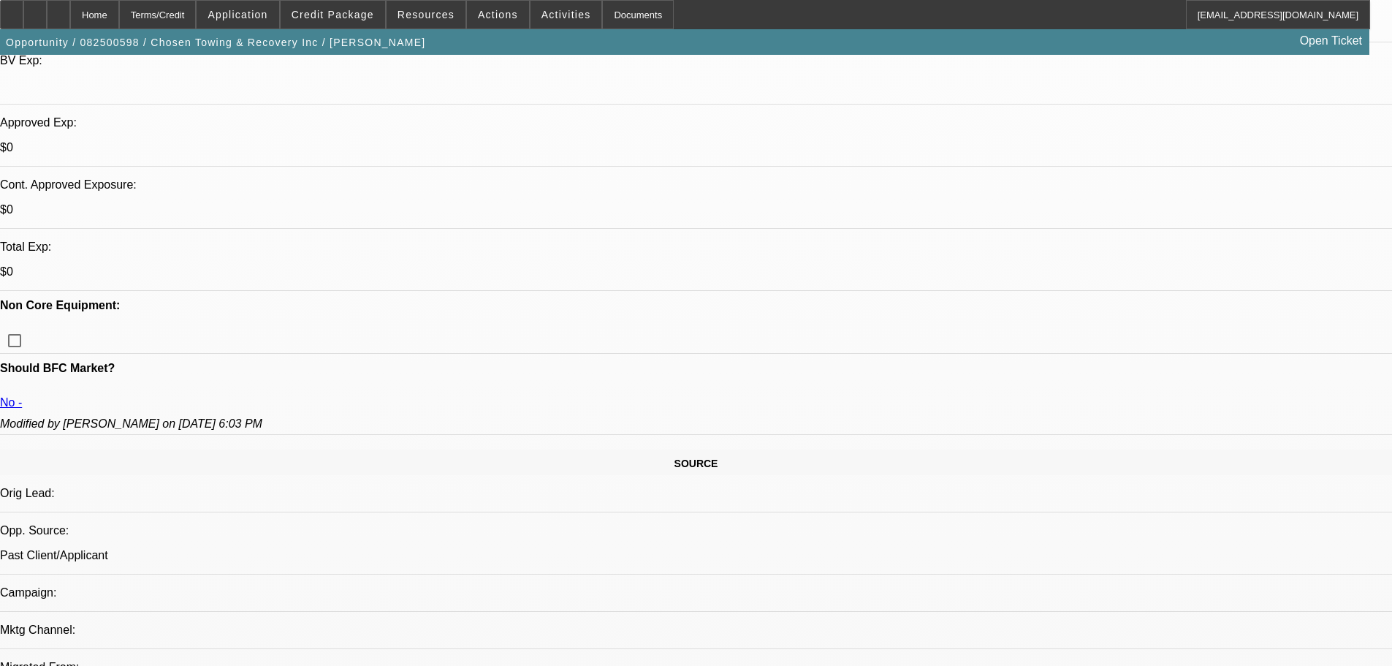
scroll to position [511, 0]
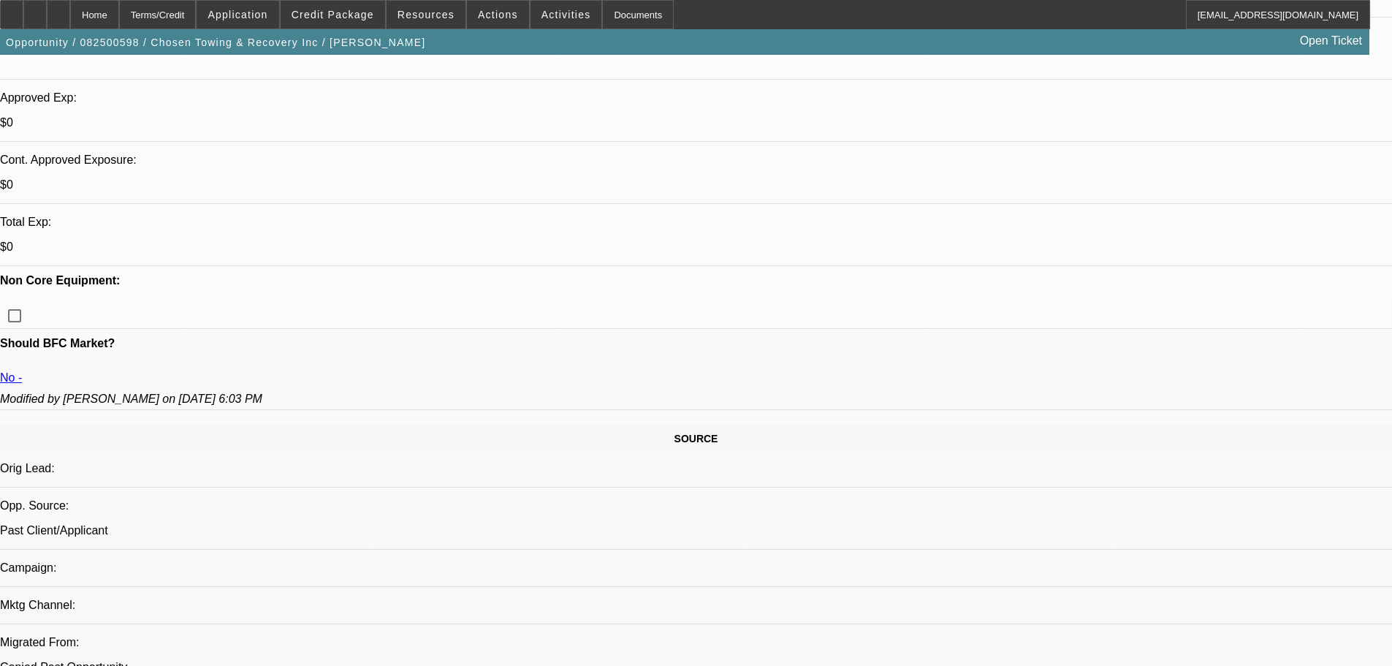
type textarea "HIGH DEBT OWED GIVEN AVG SALES , TLO ISSUES NOTED IN THE PAST FOR BOTH PGS, OLD…"
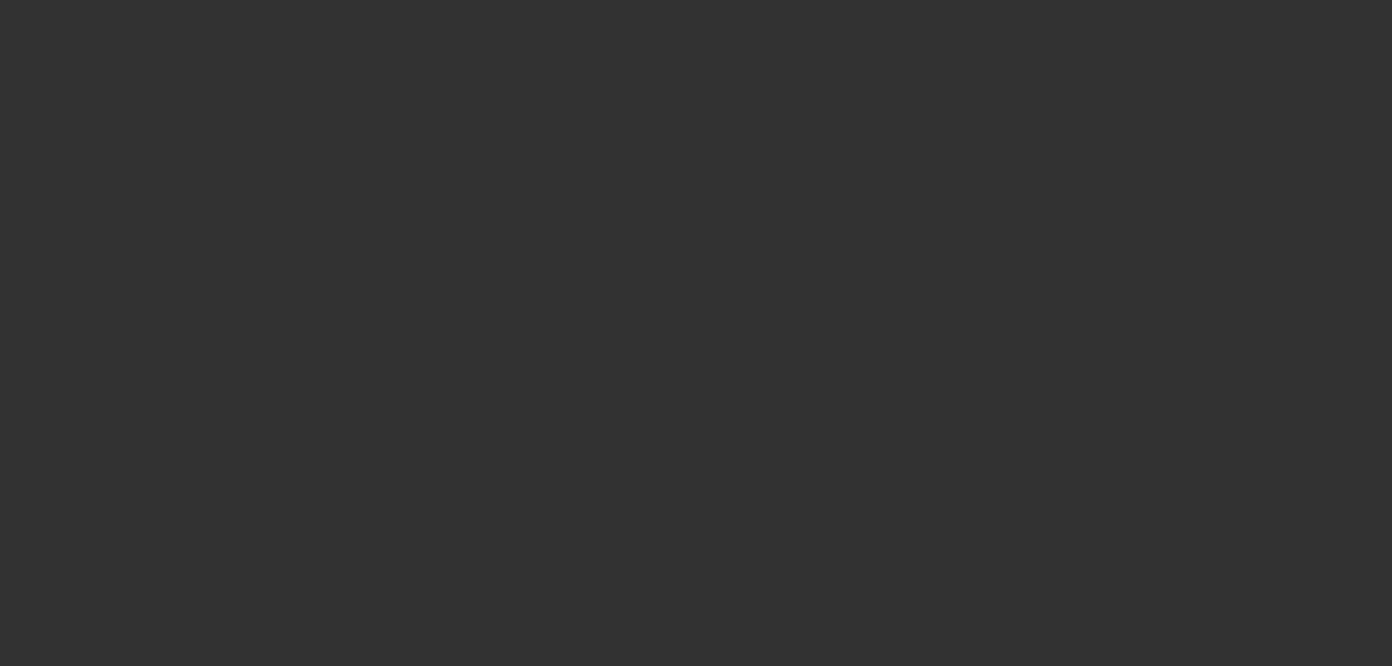
scroll to position [0, 0]
select select "0"
select select "2"
select select "0.1"
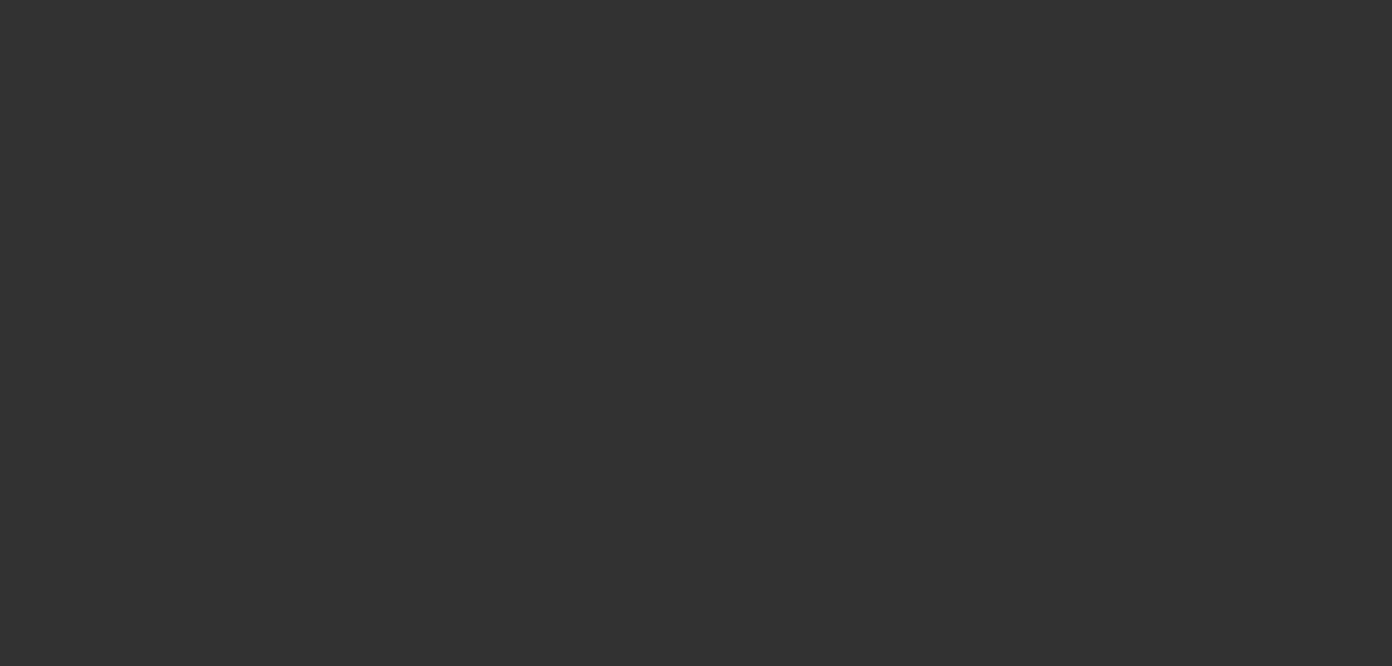
select select "4"
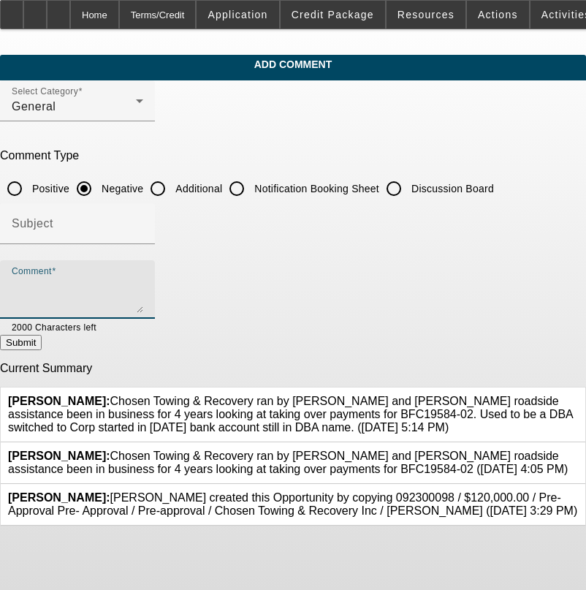
paste textarea "THE $109K AMOUNT INCLUDES SALES TAX AND SINCE ITS NOT BEING SOLD OUTRIGHT WE CA…"
click at [143, 306] on textarea "THE $109K AMOUNT INCLUDES SALES TAX AND SINCE ITS NOT BEING SOLD OUTRIGHT WE CA…" at bounding box center [78, 295] width 132 height 35
click at [143, 303] on textarea "THE $109K AMOUNT INCLUDES SALES TAX AND SINCE ITS NOT BEING SOLD OUTRIGHT WE CA…" at bounding box center [78, 295] width 132 height 35
click at [143, 311] on textarea "THE $109K AMOUNT INCLUDES SALES TAX AND SINCE ITS NOT BEING SOLD OUTRIGHT WE CA…" at bounding box center [78, 295] width 132 height 35
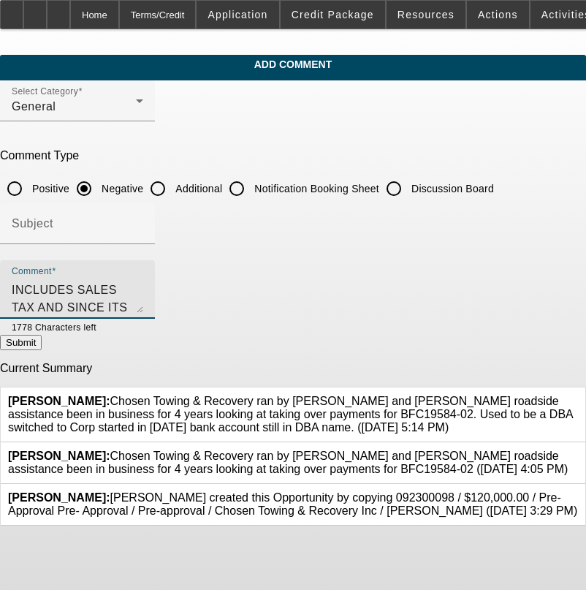
click at [143, 308] on textarea "THE $109K AMOUNT INCLUDES SALES TAX AND SINCE ITS NOT BEING SOLD OUTRIGHT WE CA…" at bounding box center [78, 295] width 132 height 35
click at [143, 303] on textarea "THE $109K AMOUNT INCLUDES SALES TAX AND SINCE ITS NOT BEING SOLD OUTRIGHT WE CA…" at bounding box center [78, 295] width 132 height 35
click at [143, 304] on textarea "THE $109K AMOUNT INCLUDES SALES TAX AND SINCE ITS NOT BEING SOLD OUTRIGHT WE CA…" at bounding box center [78, 295] width 132 height 35
click at [143, 305] on textarea "THE $109K AMOUNT INCLUDES SALES TAX AND SINCE ITS NOT BEING SOLD OUTRIGHT WE CA…" at bounding box center [78, 295] width 132 height 35
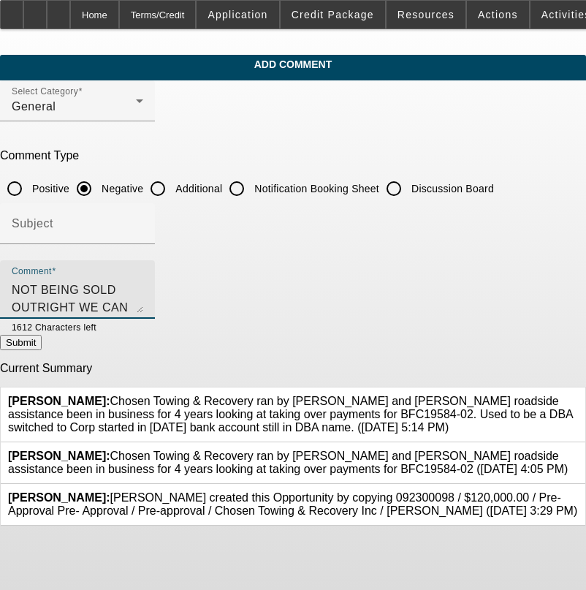
click at [143, 308] on textarea "THE $109K AMOUNT INCLUDES SALES TAX AND SINCE ITS NOT BEING SOLD OUTRIGHT WE CA…" at bounding box center [78, 295] width 132 height 35
click at [143, 305] on textarea "THE $109K AMOUNT INCLUDES SALES TAX AND SINCE ITS NOT BEING SOLD OUTRIGHT WE CA…" at bounding box center [78, 295] width 132 height 35
click at [143, 308] on textarea "THE $109K AMOUNT INCLUDES SALES TAX AND SINCE ITS NOT BEING SOLD OUTRIGHT WE CA…" at bounding box center [78, 295] width 132 height 35
type textarea "THE $109K AMOUNT INCLUDES SALES TAX AND SINCE ITS NOT BEING SOLD OUTRIGHT WE CA…"
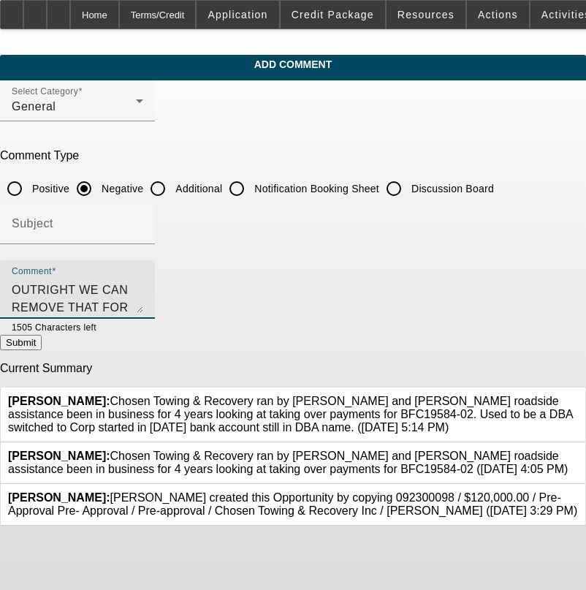
click at [42, 338] on button "Submit" at bounding box center [21, 342] width 42 height 15
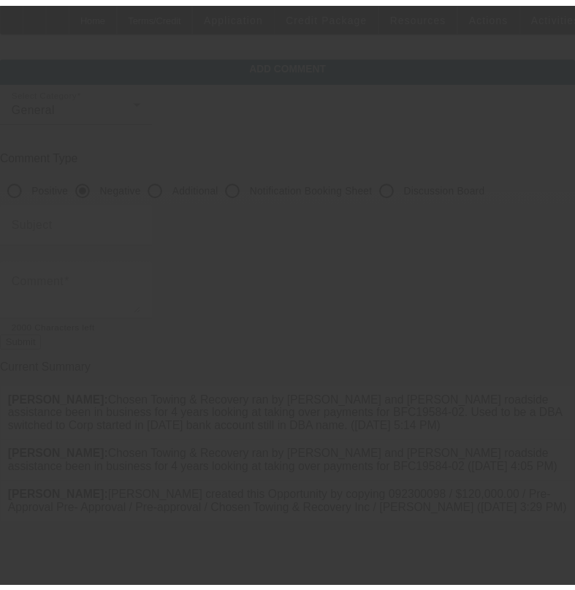
scroll to position [0, 0]
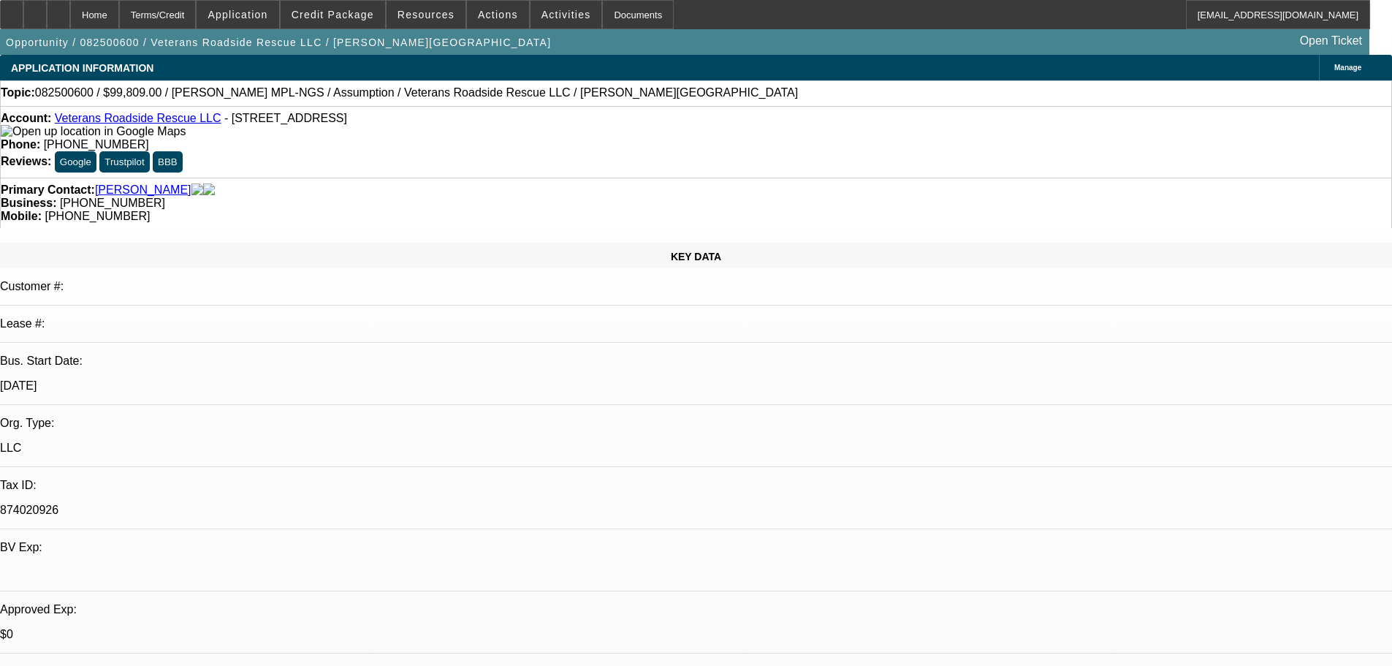
select select "0"
select select "2"
select select "0.1"
select select "4"
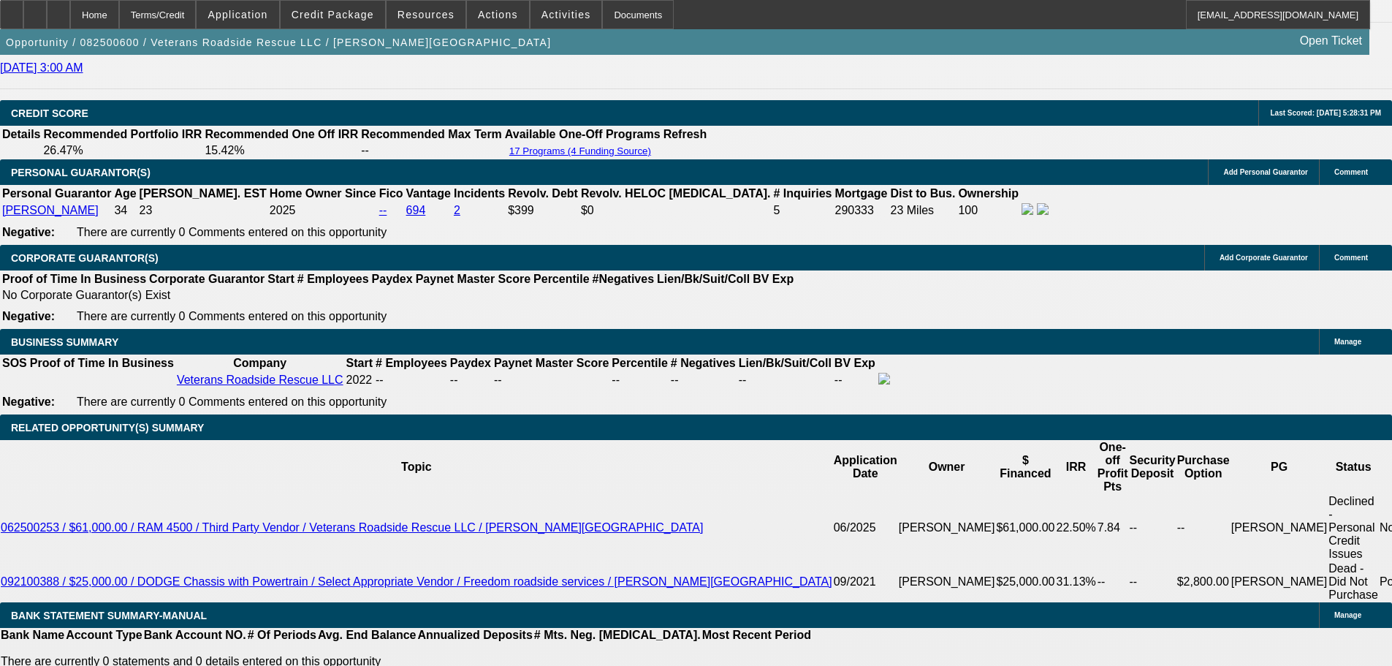
scroll to position [2553, 0]
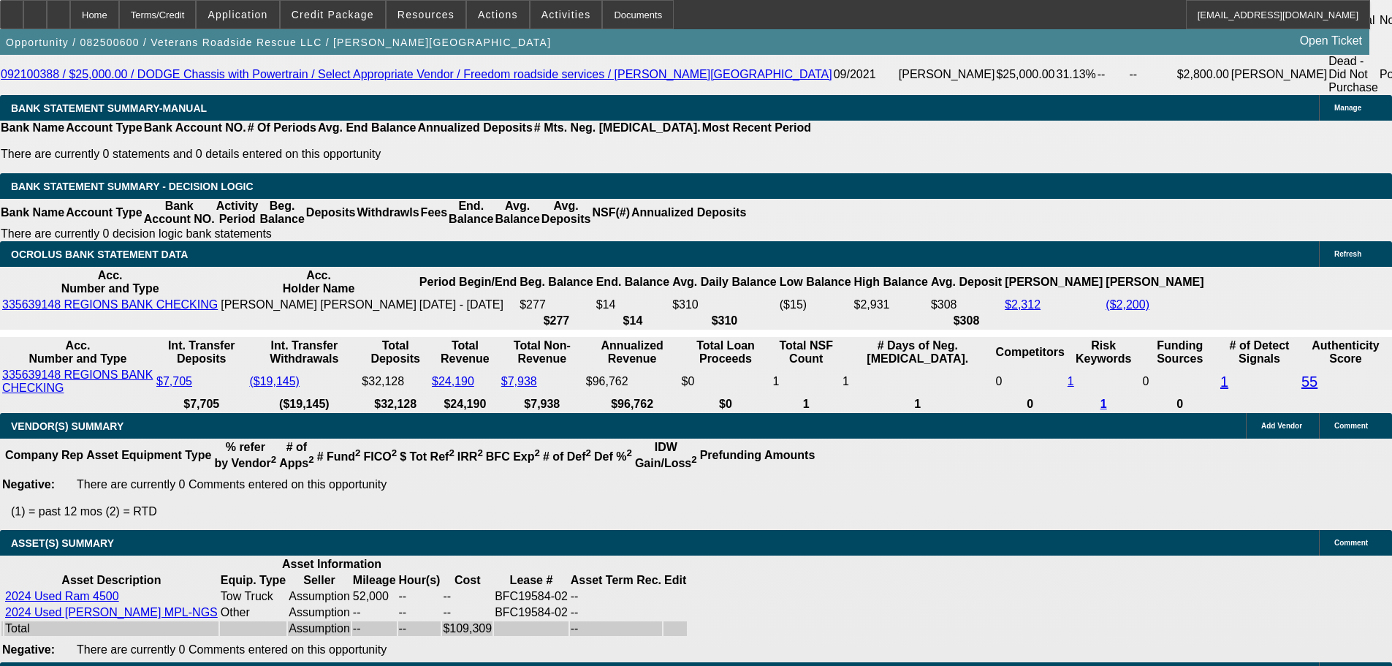
select select "5"
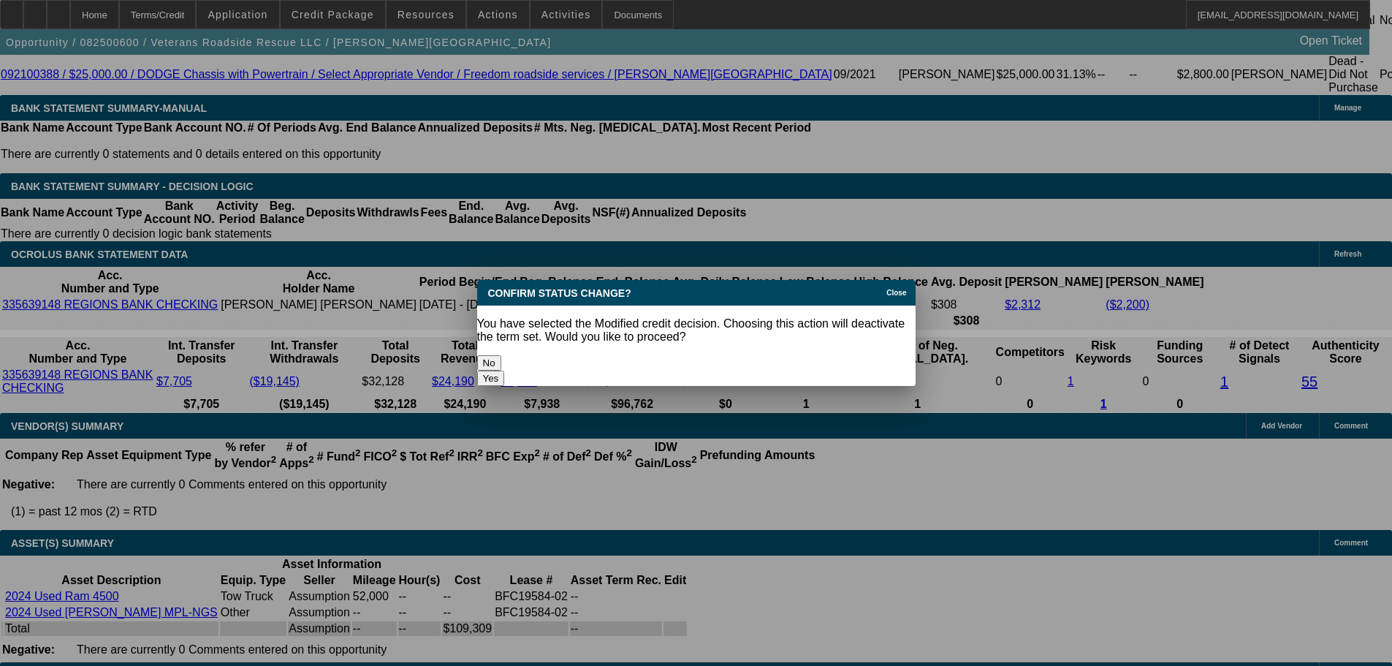
scroll to position [0, 0]
click at [505, 370] on button "Yes" at bounding box center [491, 377] width 28 height 15
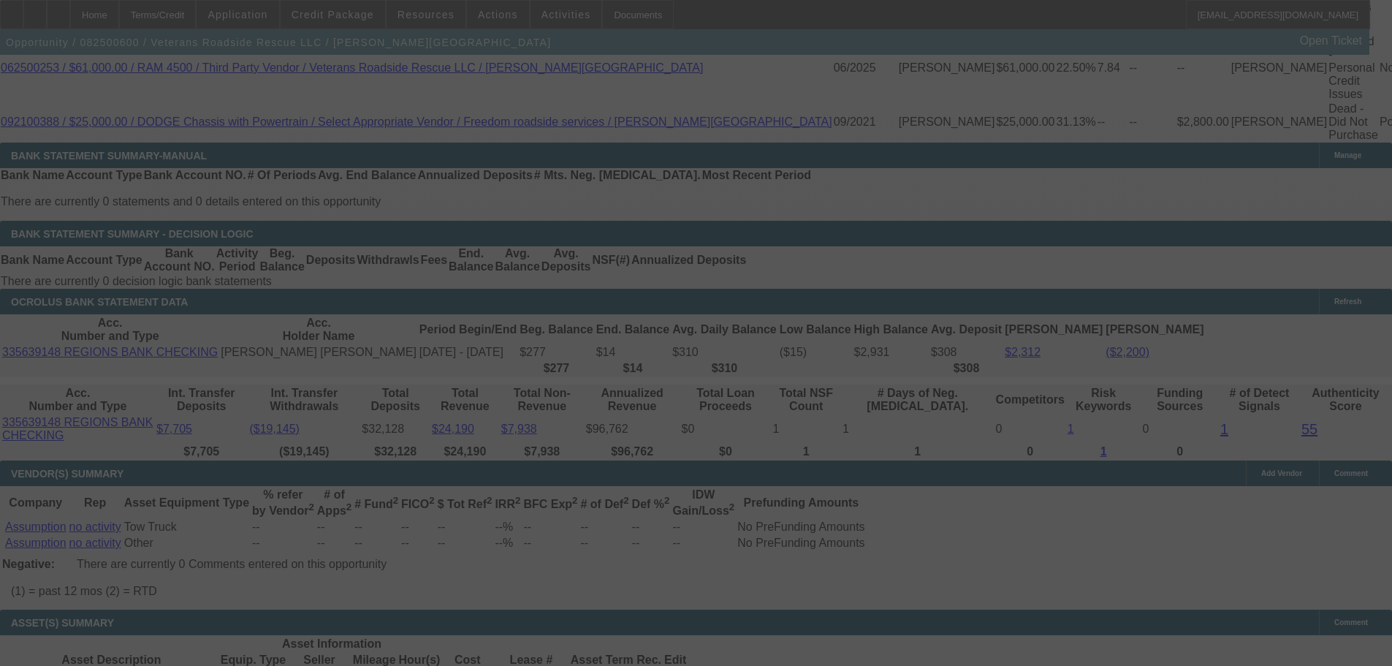
scroll to position [2480, 0]
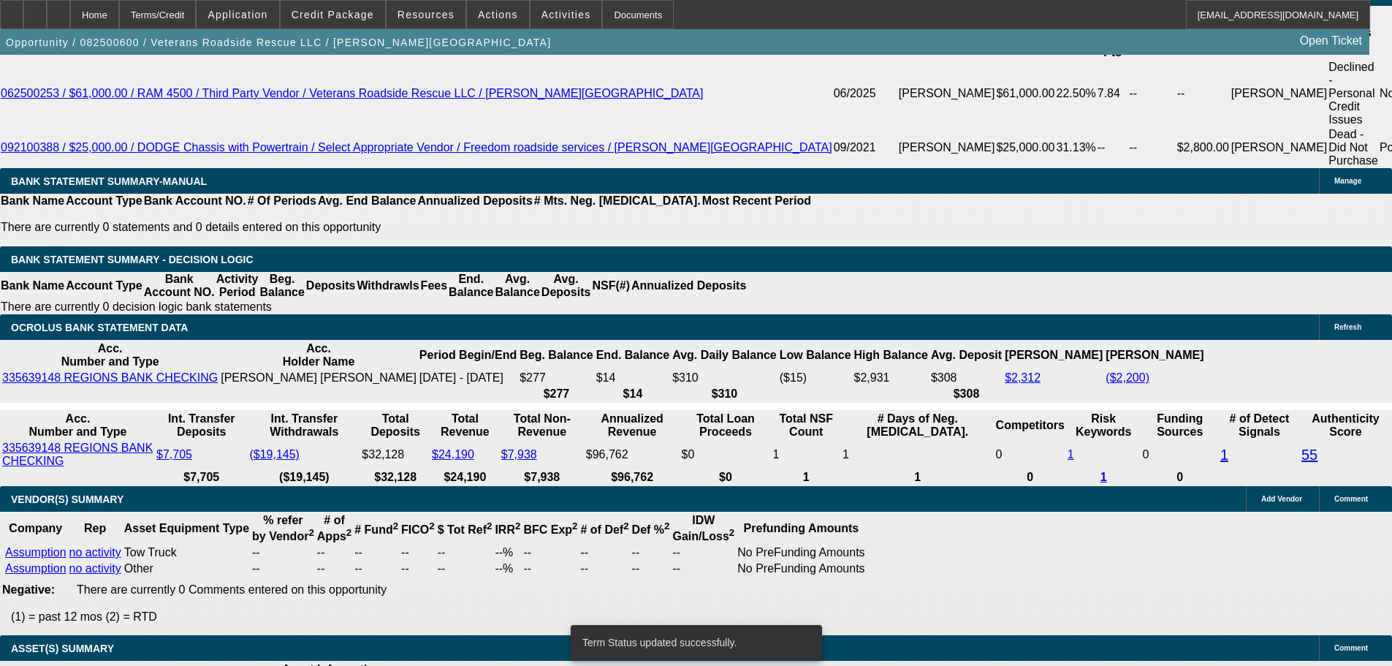
select select "0"
select select "2"
select select "0.1"
select select "4"
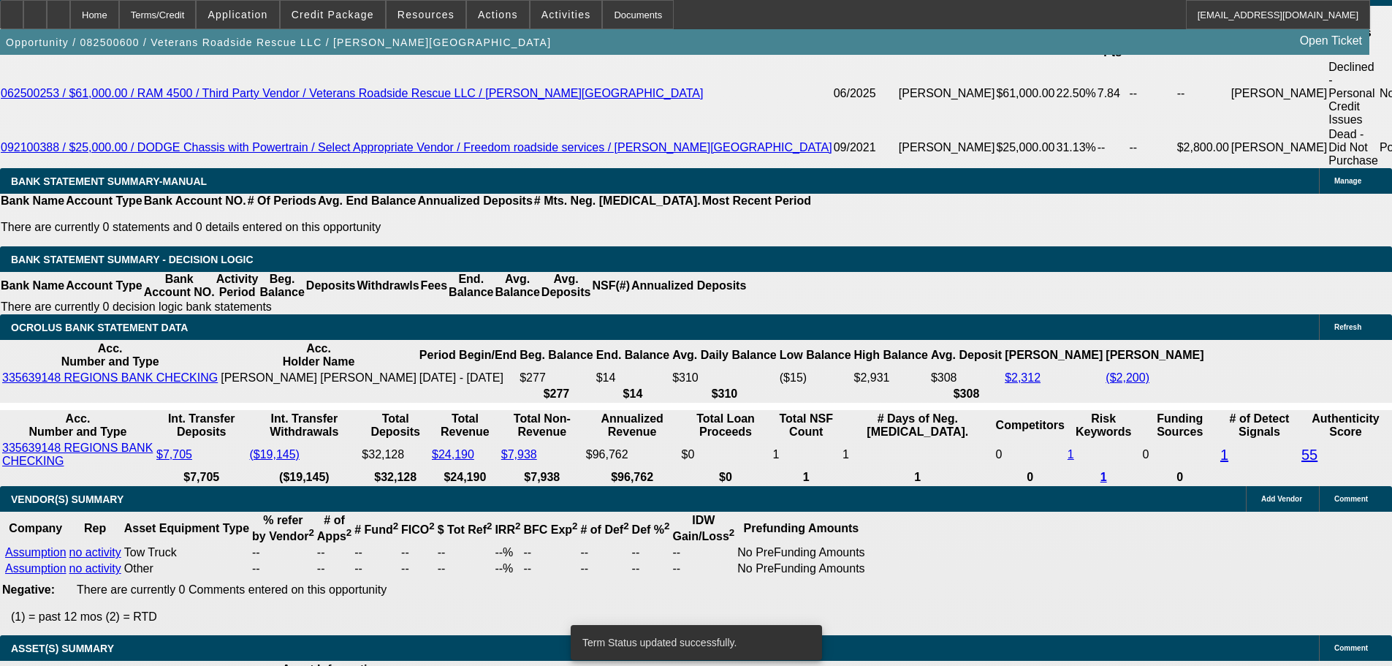
select select "0"
select select "2"
select select "0.1"
select select "4"
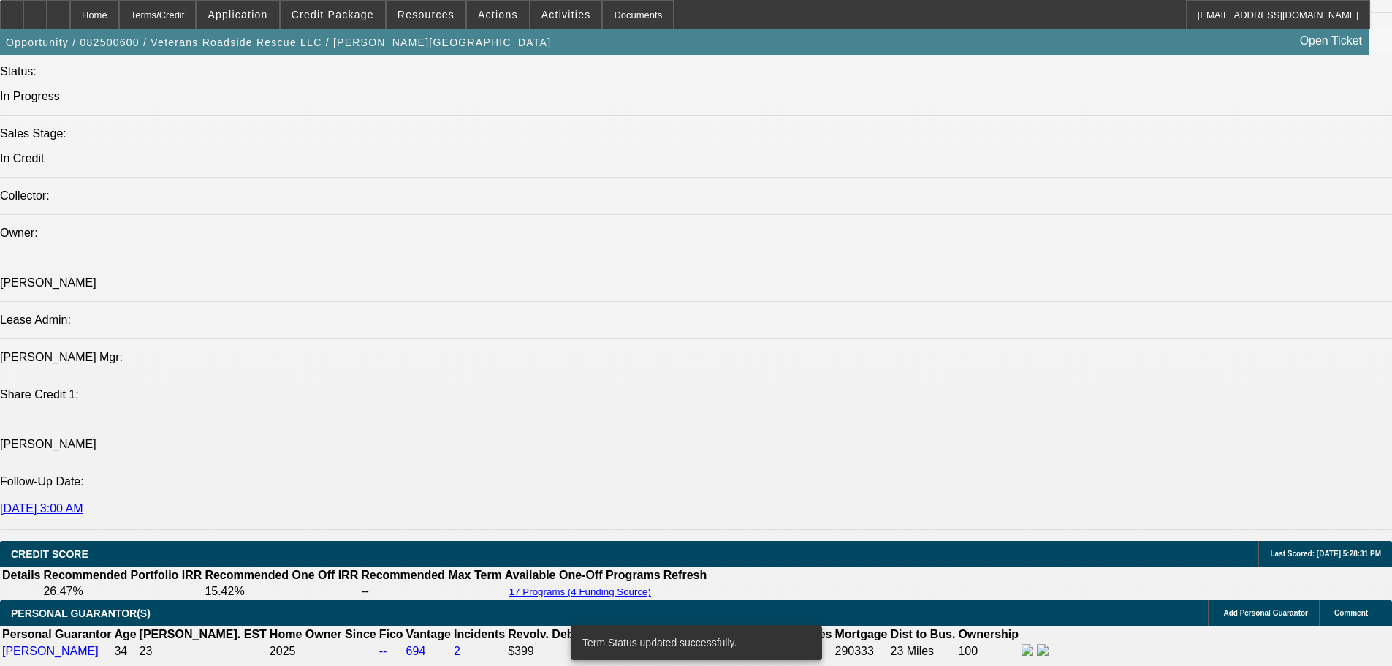
scroll to position [1603, 0]
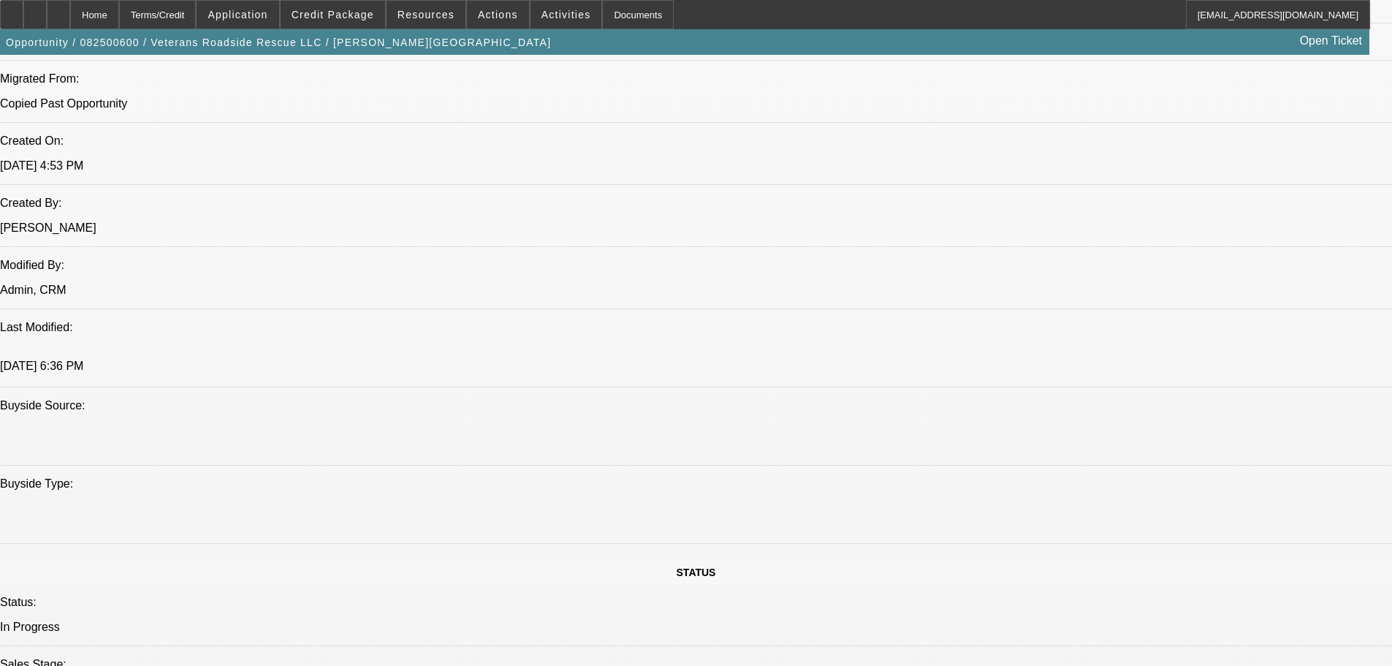
scroll to position [1019, 0]
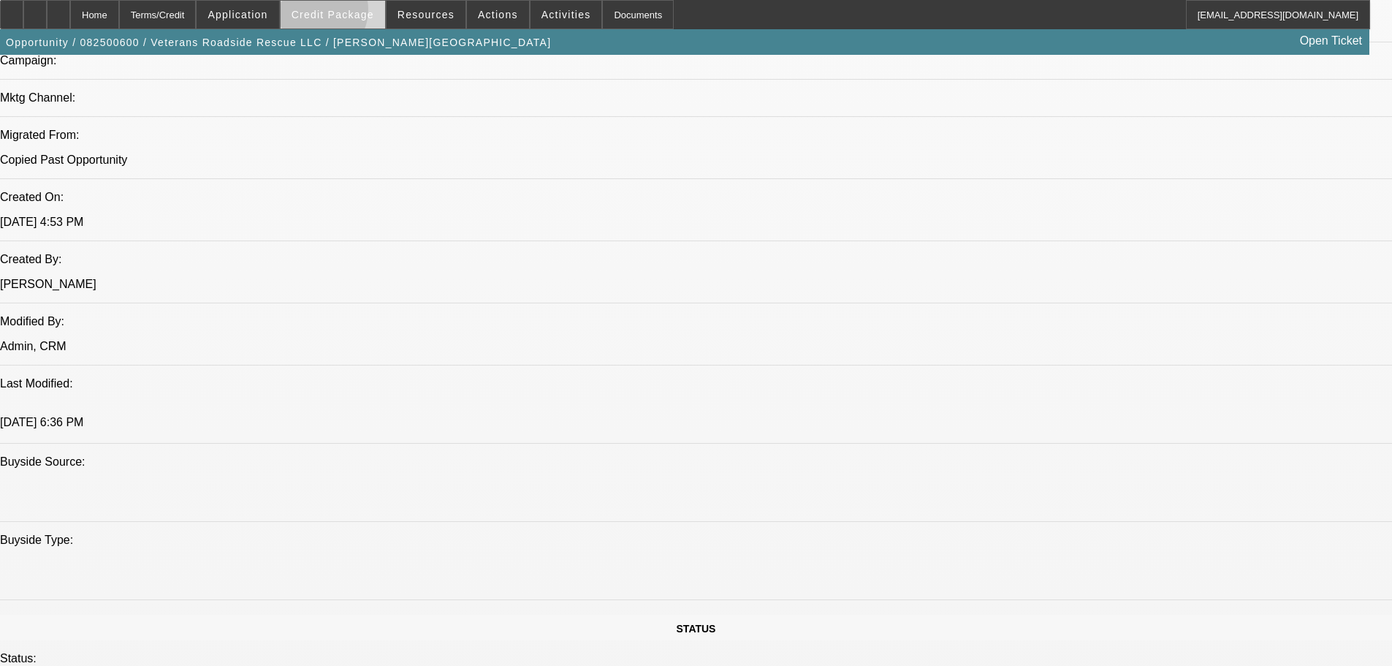
click at [338, 13] on span "Credit Package" at bounding box center [333, 15] width 83 height 12
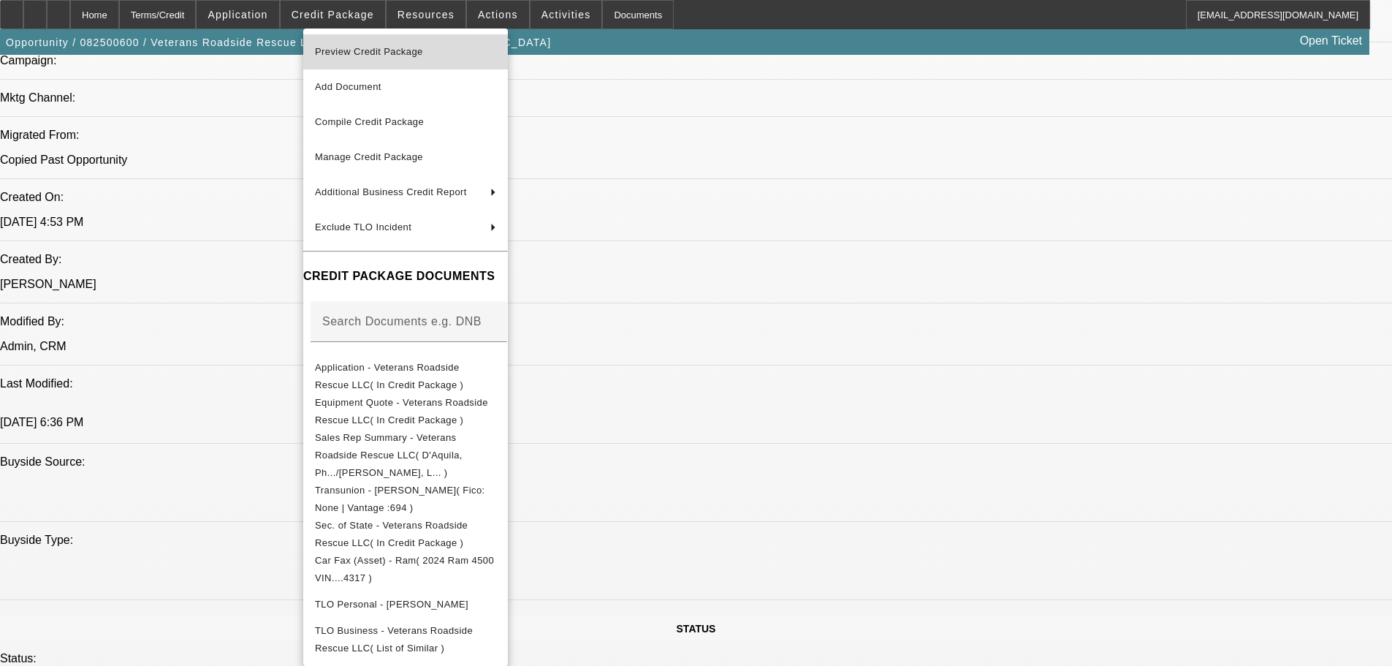
click at [365, 47] on span "Preview Credit Package" at bounding box center [369, 51] width 108 height 11
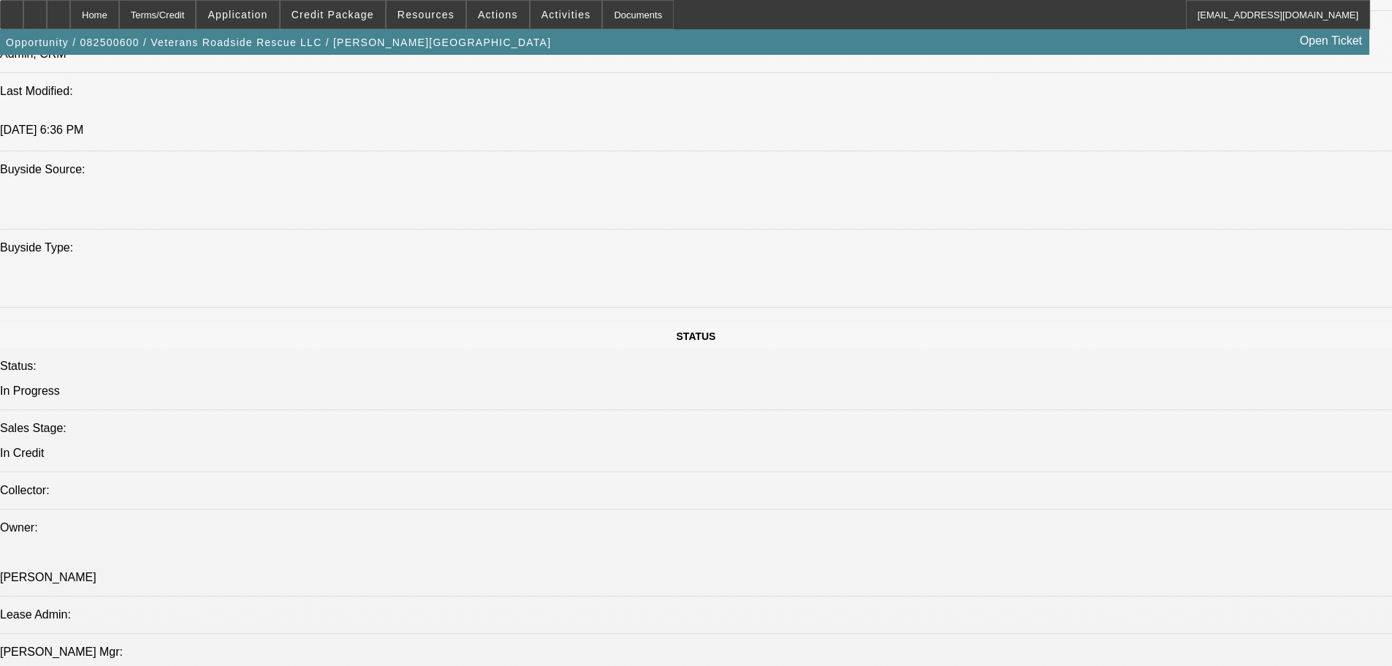
scroll to position [1530, 0]
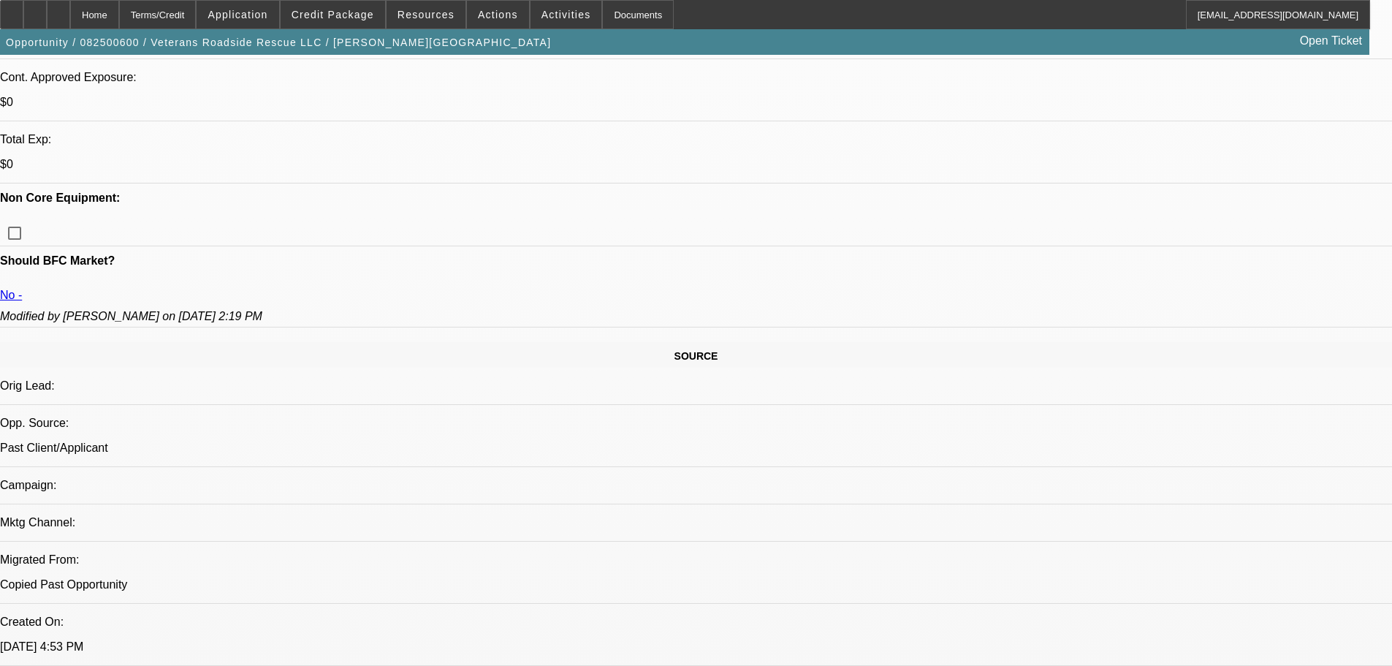
scroll to position [580, 0]
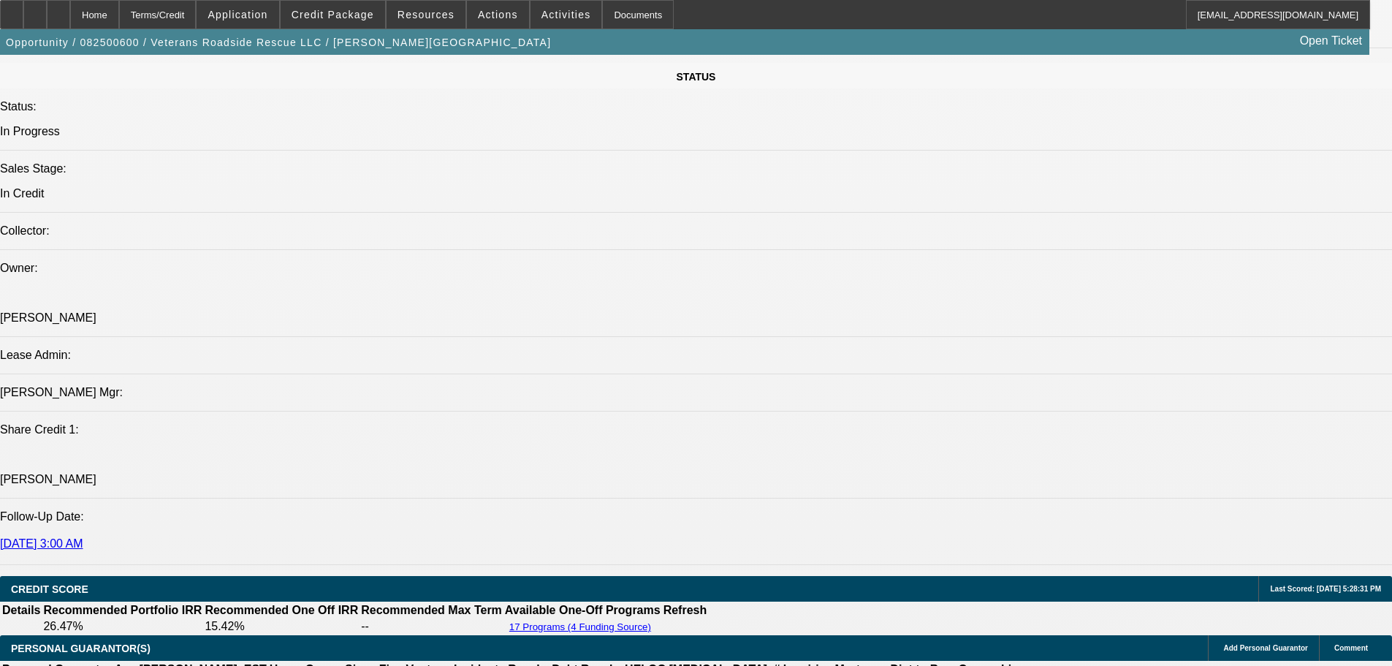
scroll to position [1603, 0]
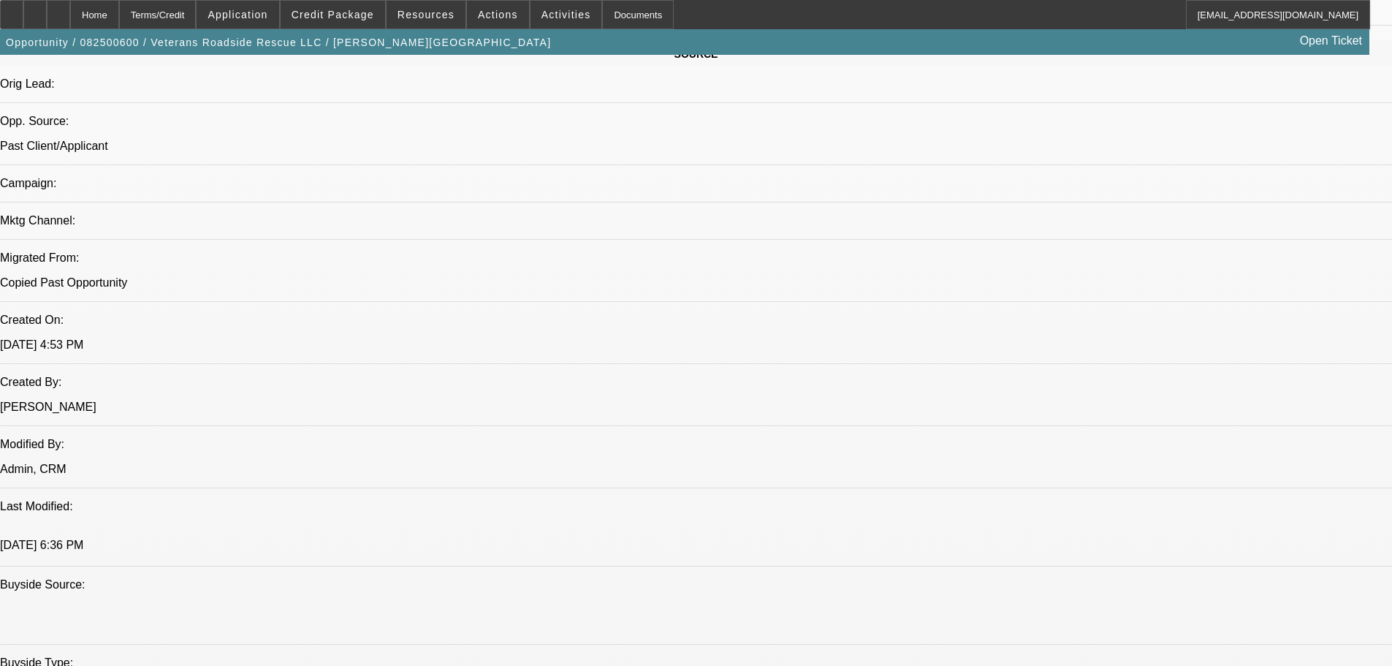
scroll to position [799, 0]
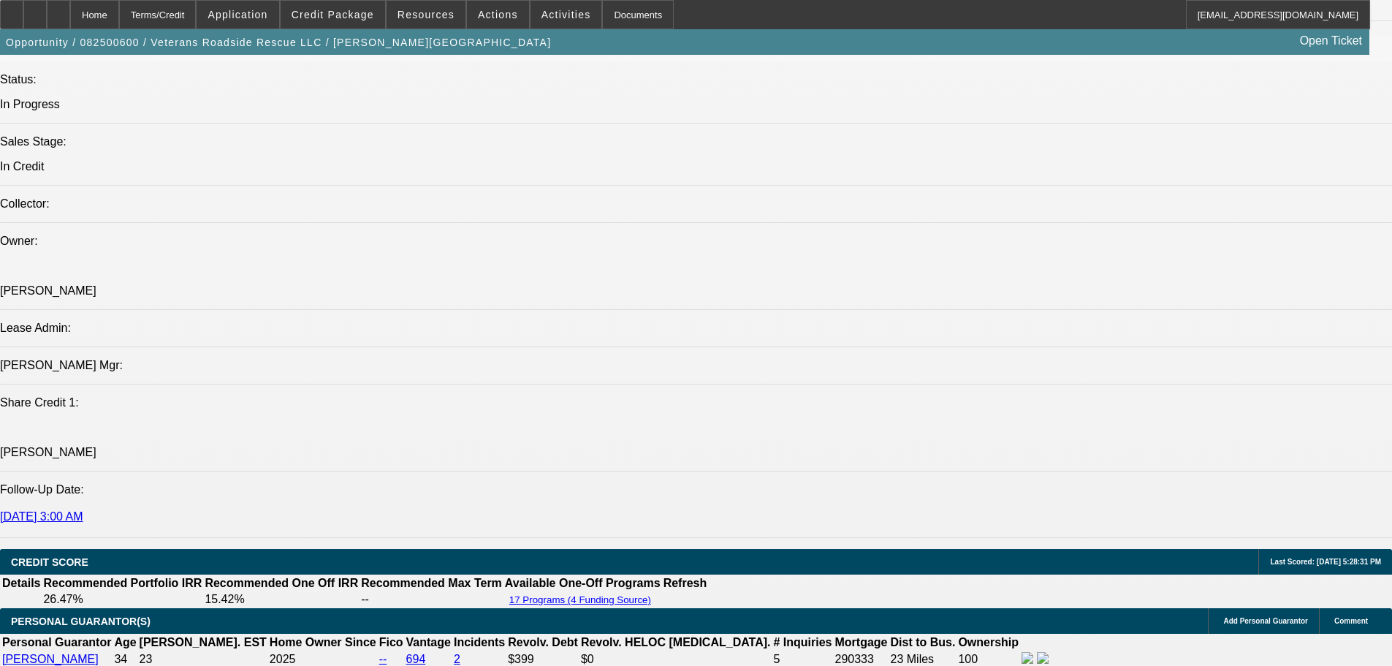
scroll to position [1603, 0]
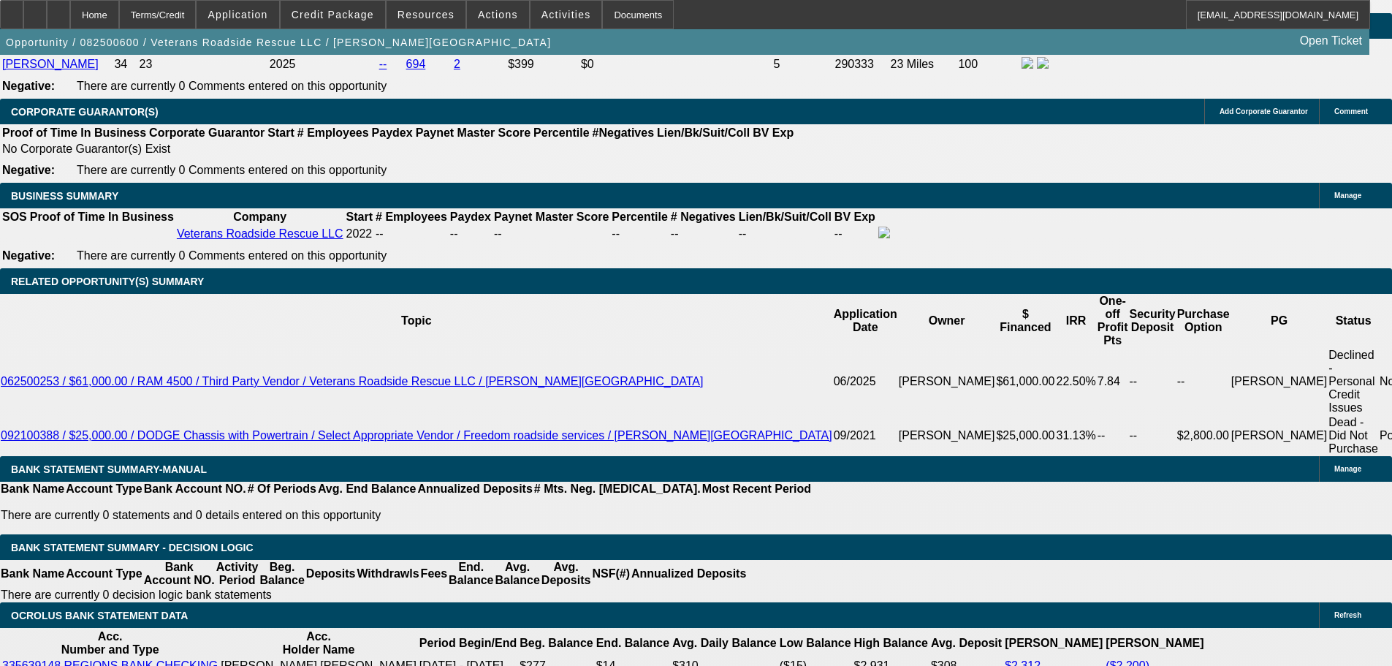
scroll to position [2596, 0]
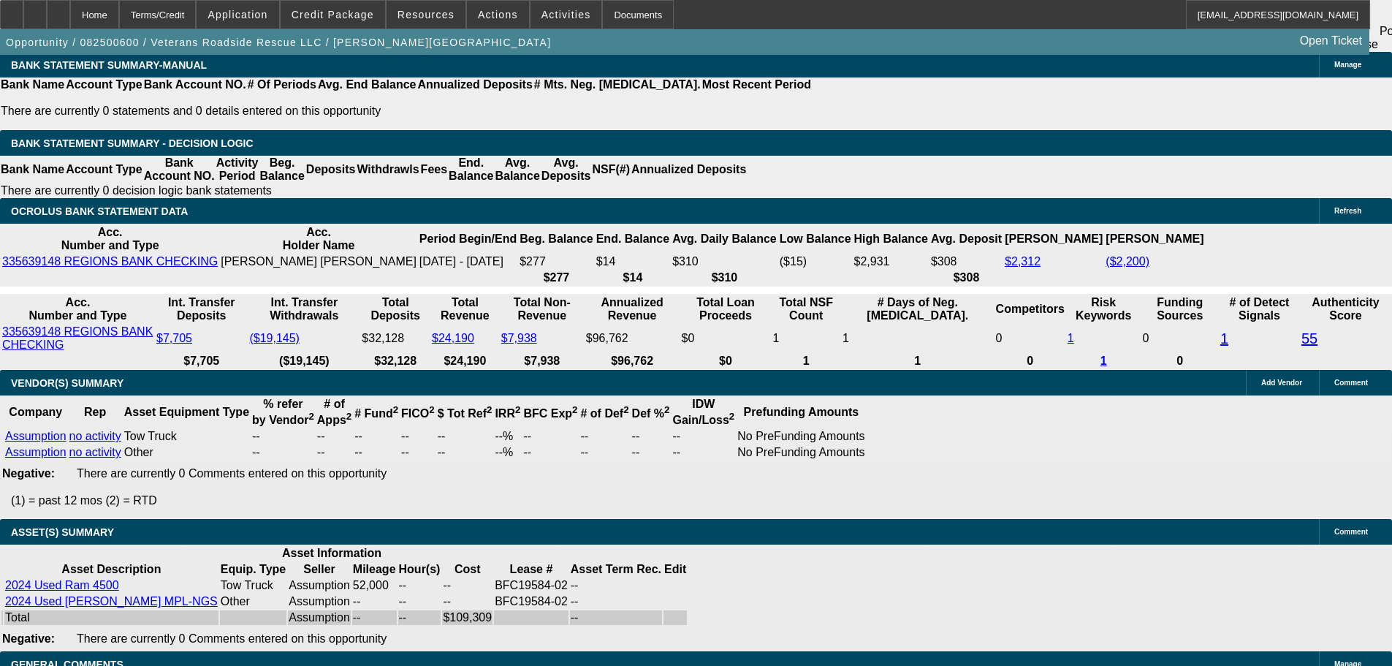
select select "4"
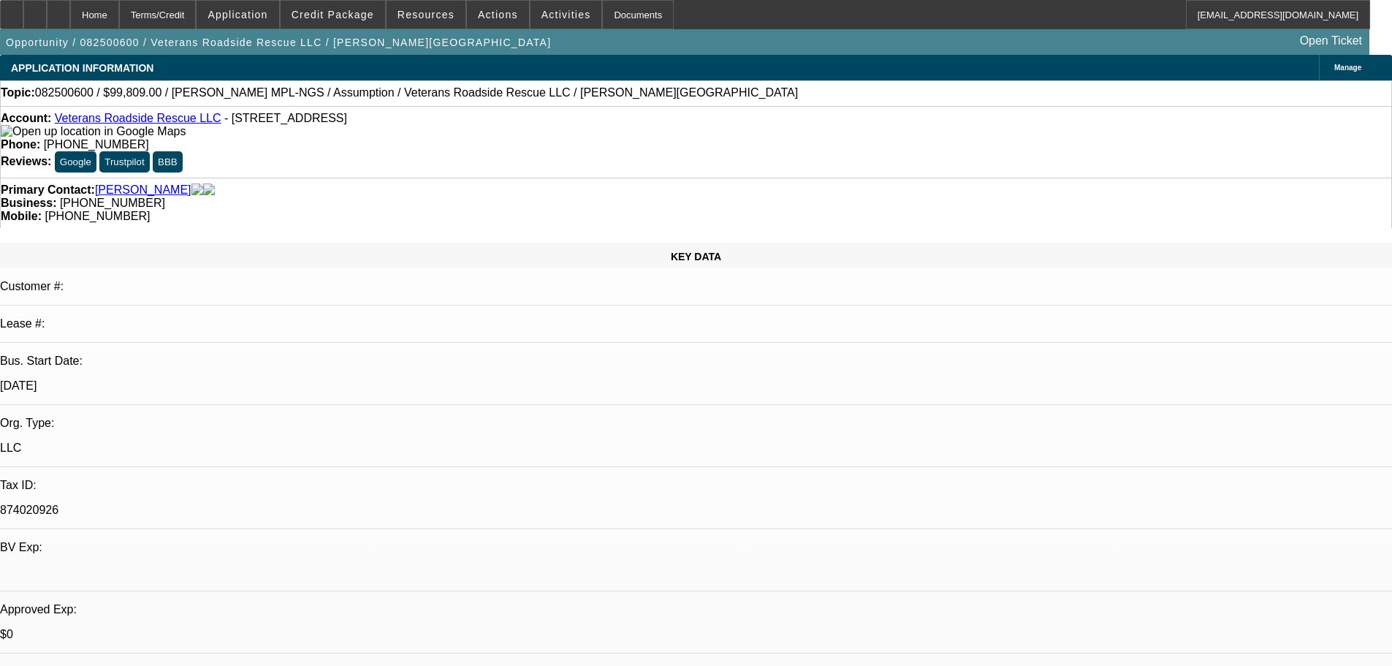
type textarea "PASSING ON THIS ONE AS WAYYYY TO MANY NEGATIVES"
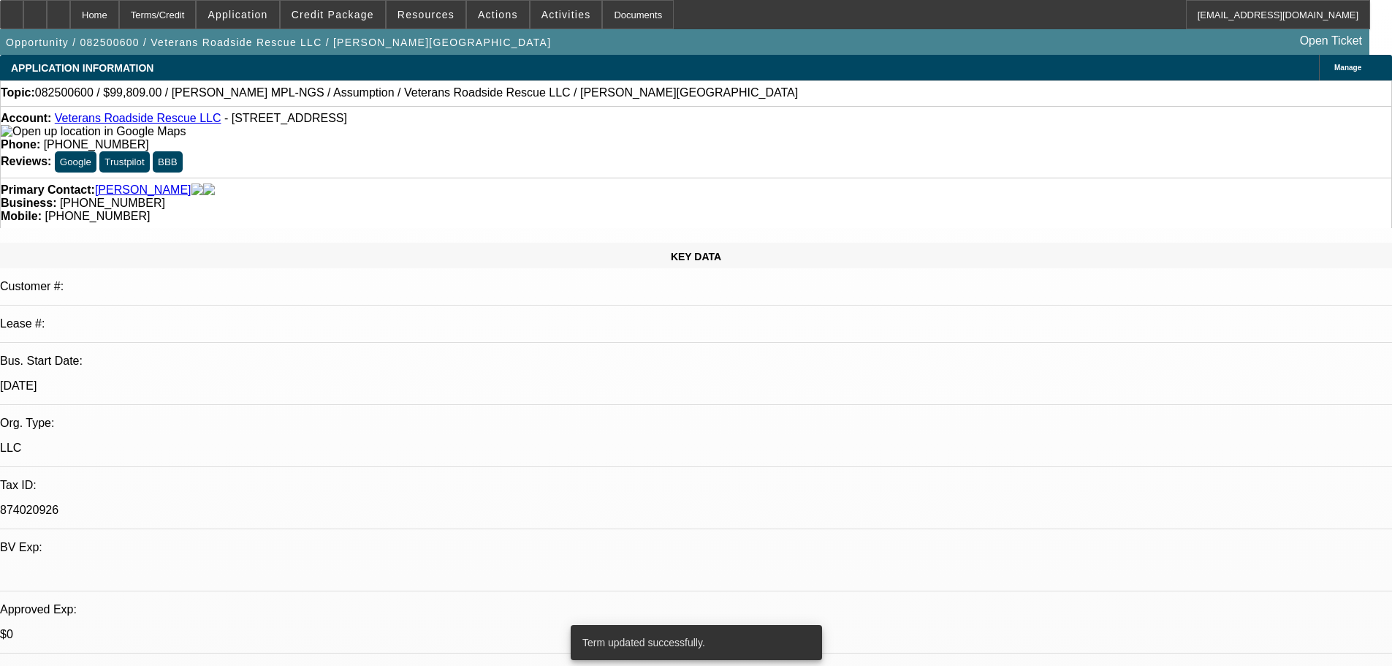
select select "0"
select select "2"
select select "0.1"
select select "4"
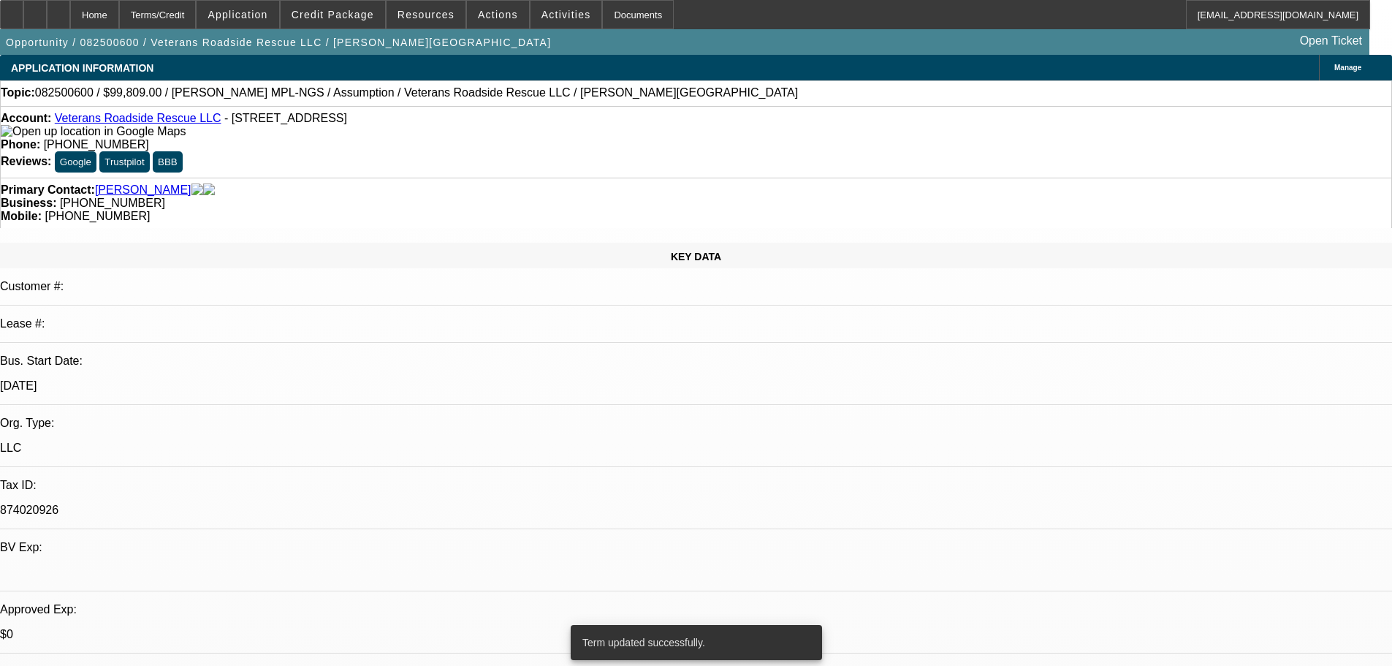
select select "0"
select select "2"
select select "0.1"
select select "4"
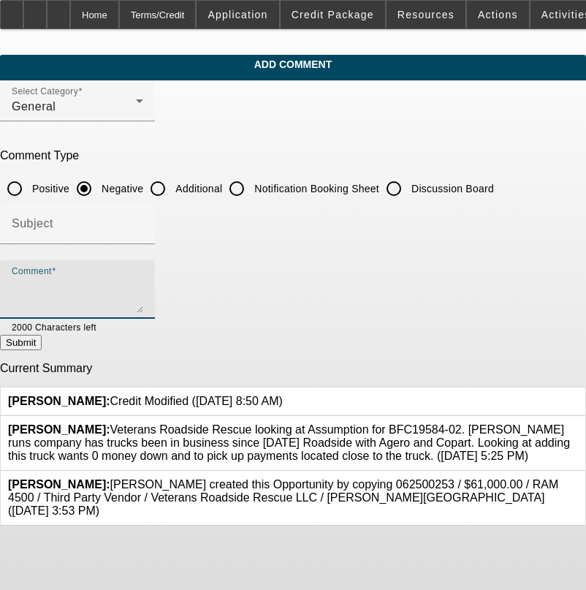
paste textarea "THE $109K AMOUNT INCLUDES SALES TAX AND SINCE ITS NOT BEING SOLD OUTRIGHT WE CA…"
type textarea "THE $109K AMOUNT INCLUDES SALES TAX AND SINCE ITS NOT BEING SOLD OUTRIGHT WE CA…"
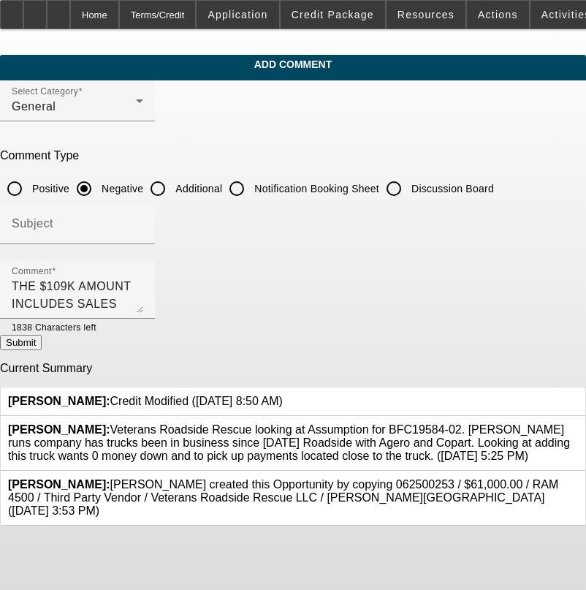
click at [42, 345] on button "Submit" at bounding box center [21, 342] width 42 height 15
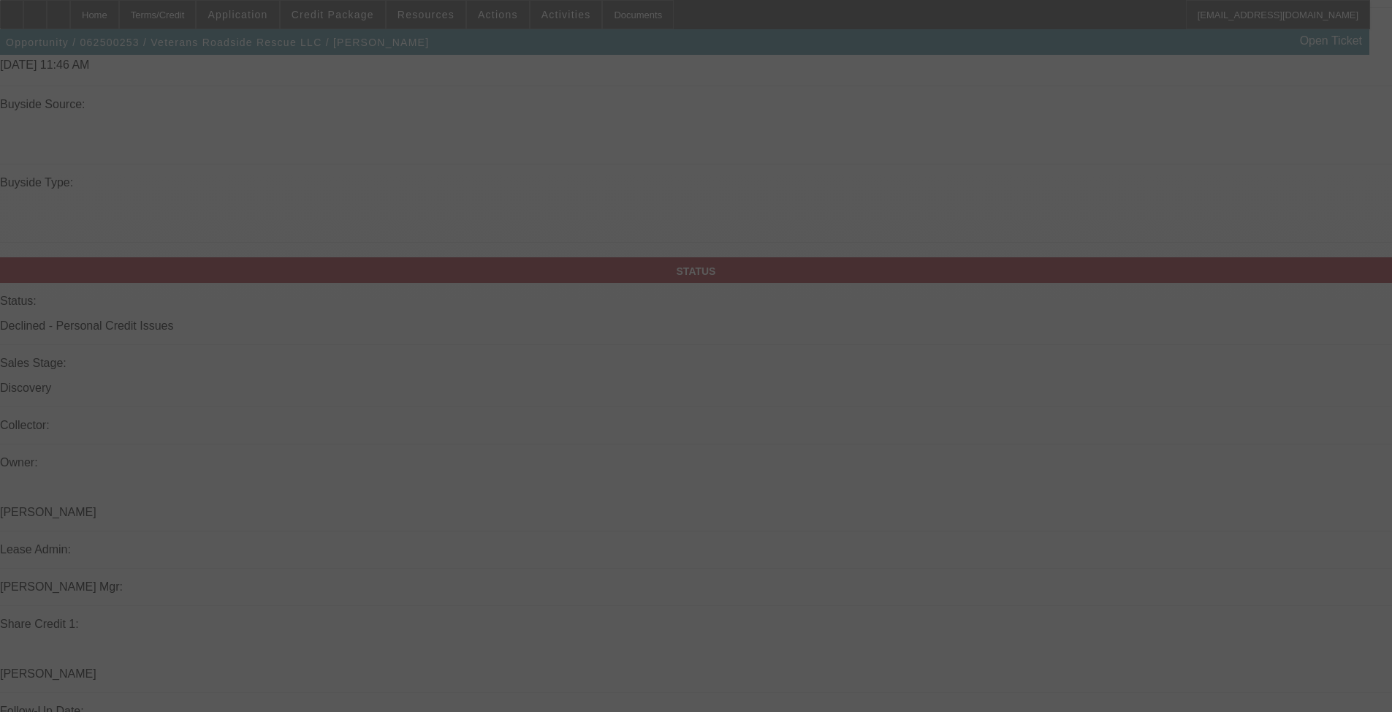
scroll to position [1534, 0]
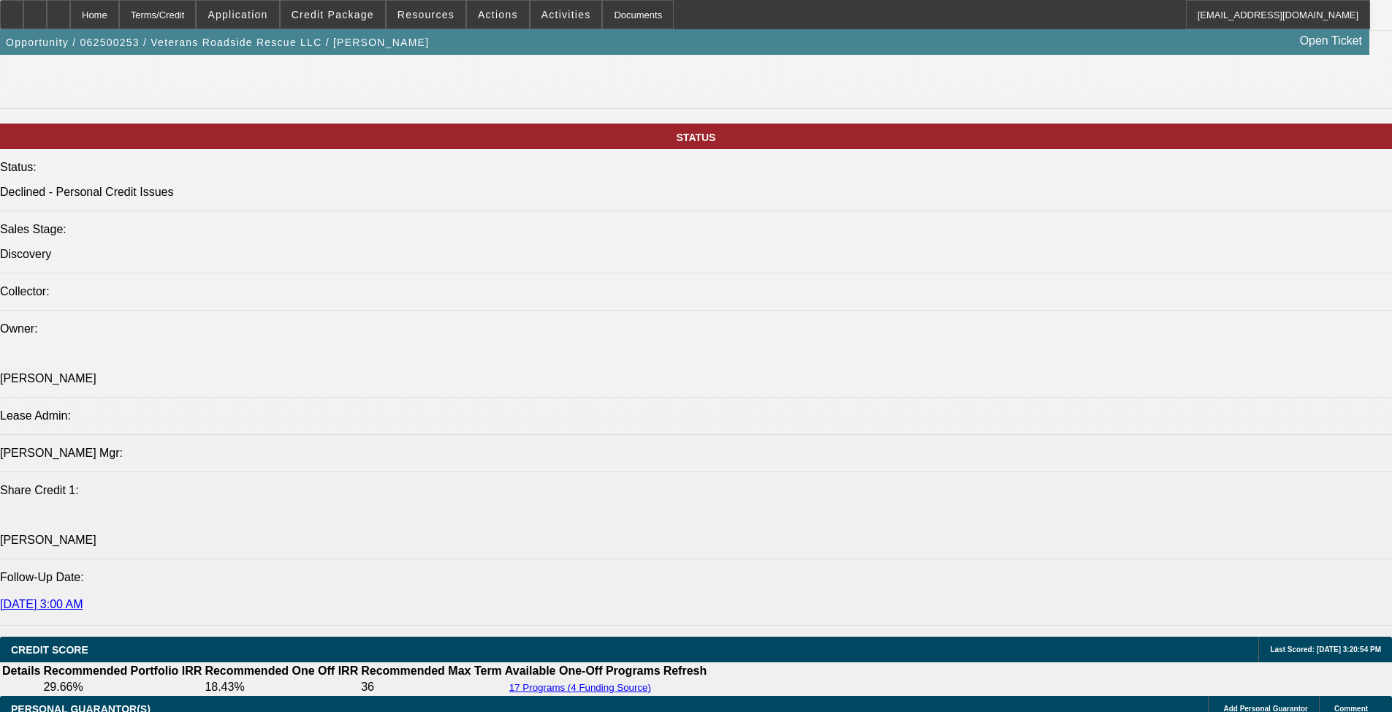
select select "0"
select select "2"
select select "0"
select select "6"
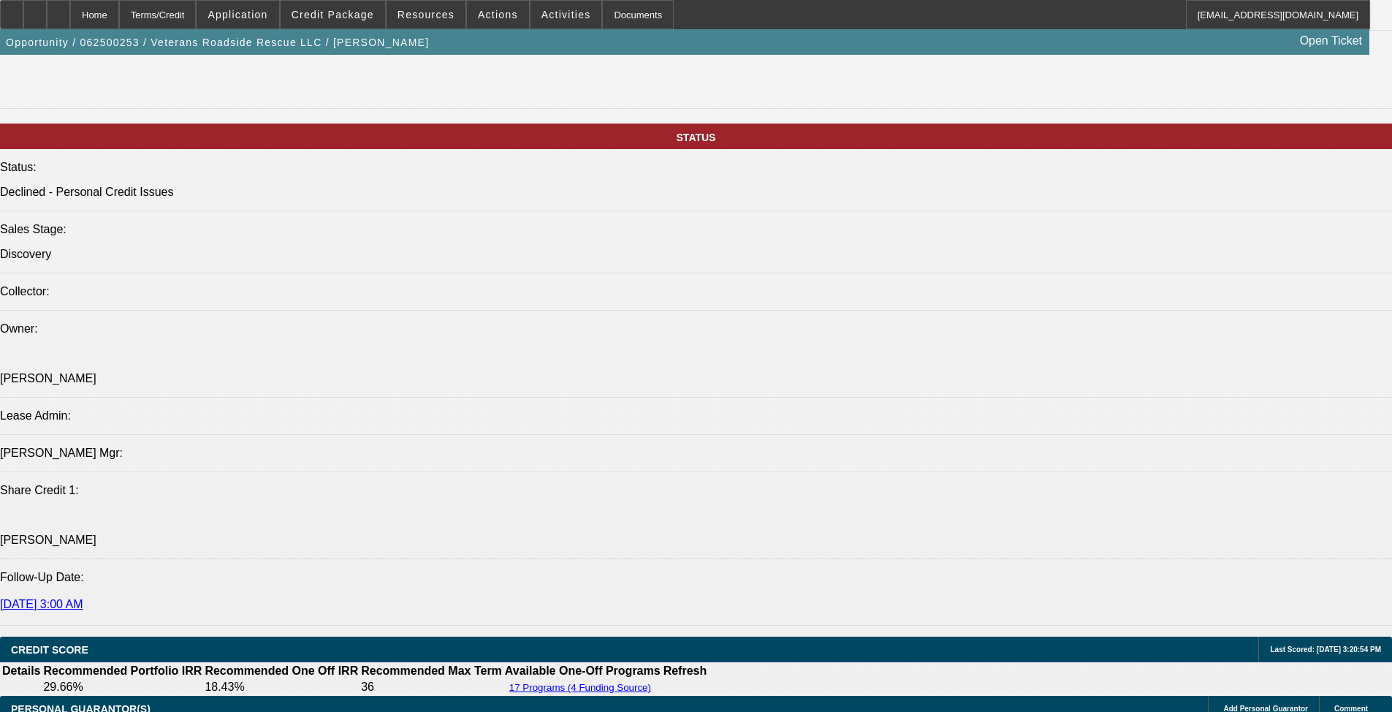
select select "0"
select select "2"
select select "0"
select select "6"
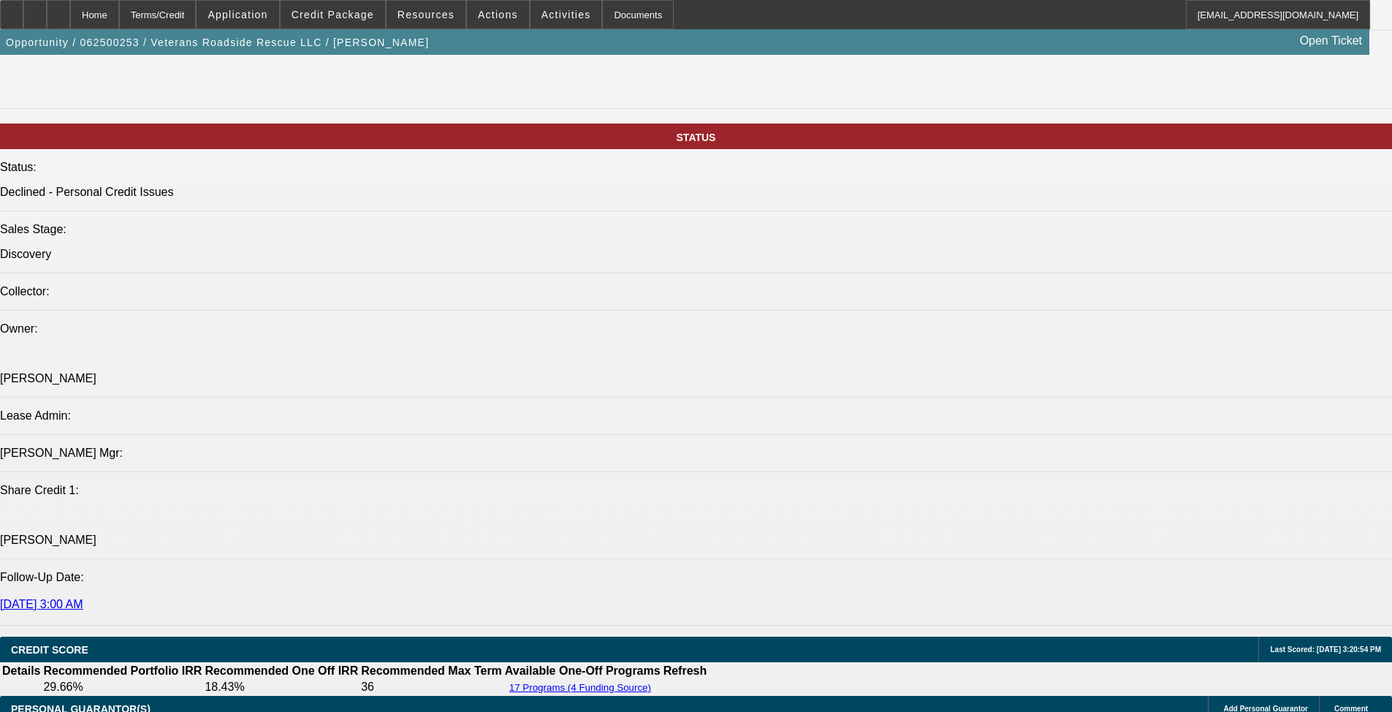
select select "0.1"
select select "2"
select select "0.1"
select select "4"
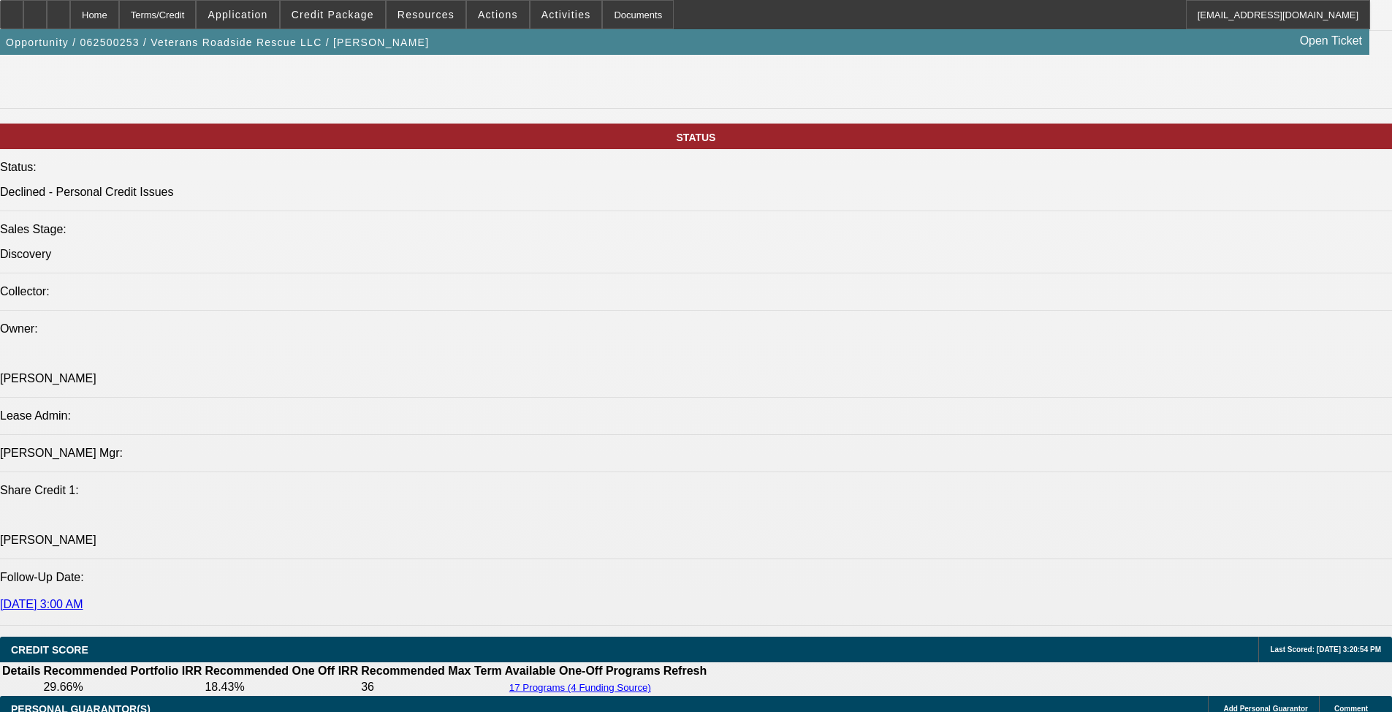
select select "0"
select select "2"
select select "0.1"
select select "4"
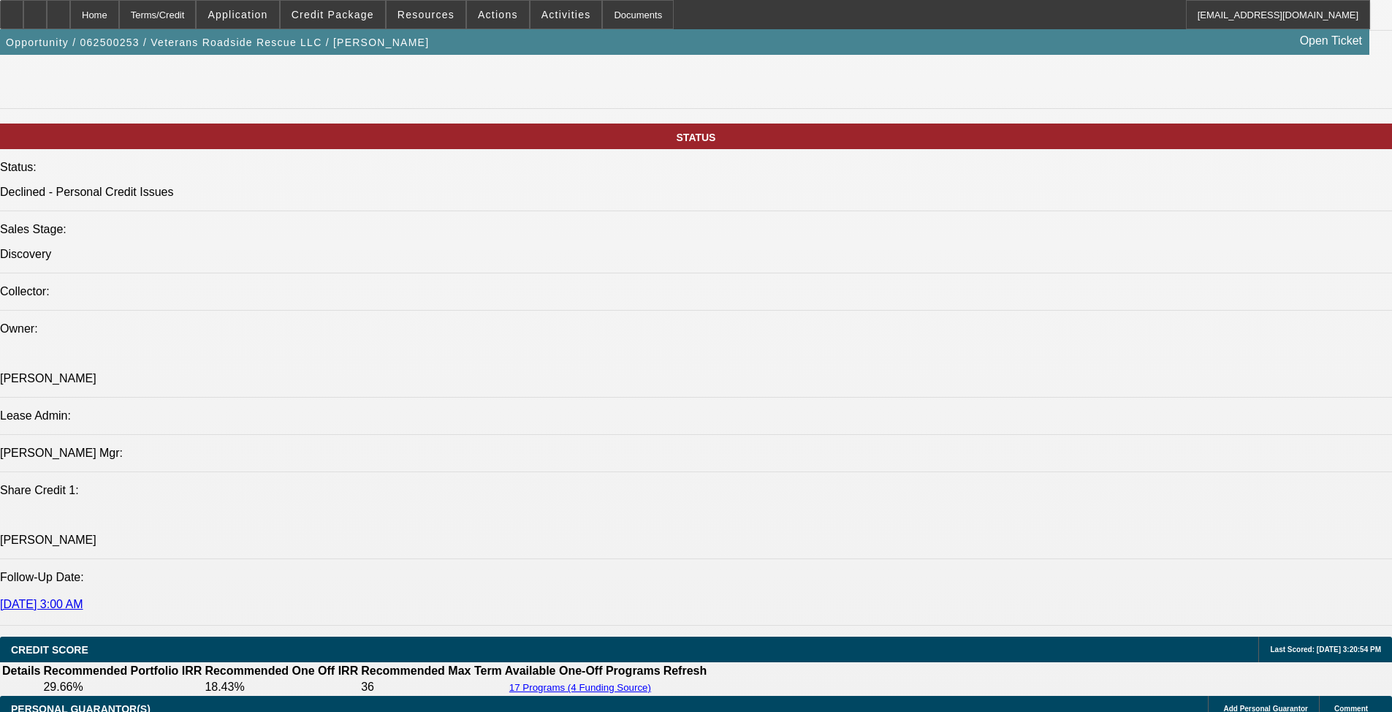
drag, startPoint x: 91, startPoint y: 340, endPoint x: 584, endPoint y: 354, distance: 492.7
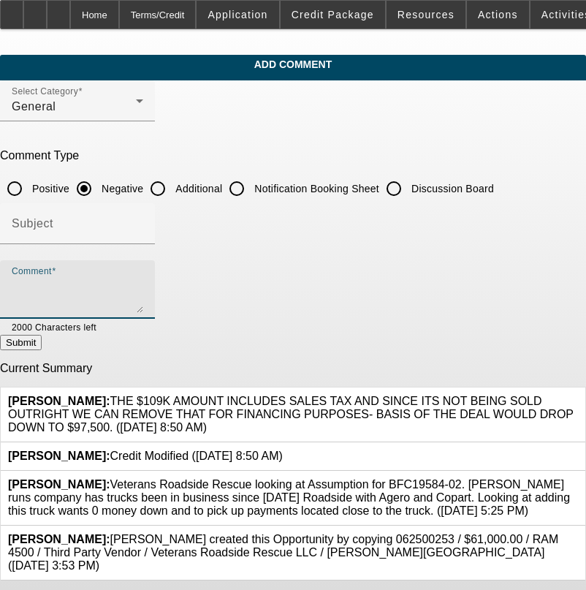
paste textarea "THE $109K AMOUNT INCLUDES SALES TAX AND SINCE ITS NOT BEING SOLD OUTRIGHT WE CA…"
type textarea "THE $109K AMOUNT INCLUDES SALES TAX AND SINCE ITS NOT BEING SOLD OUTRIGHT WE CA…"
drag, startPoint x: 42, startPoint y: 284, endPoint x: 328, endPoint y: 300, distance: 286.9
click at [155, 300] on div "Comment THE $109K AMOUNT INCLUDES SALES TAX AND SINCE ITS NOT BEING SOLD OUTRIG…" at bounding box center [77, 289] width 155 height 58
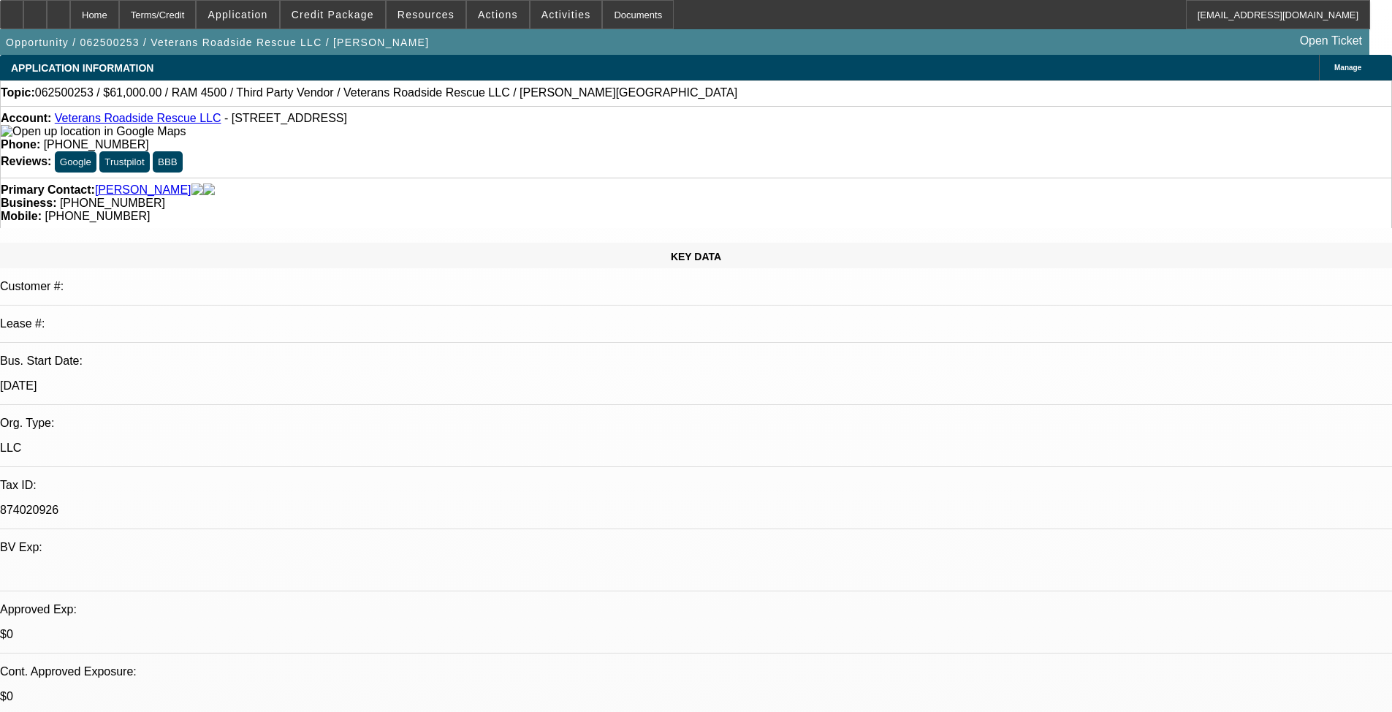
select select "0"
select select "2"
select select "0"
select select "6"
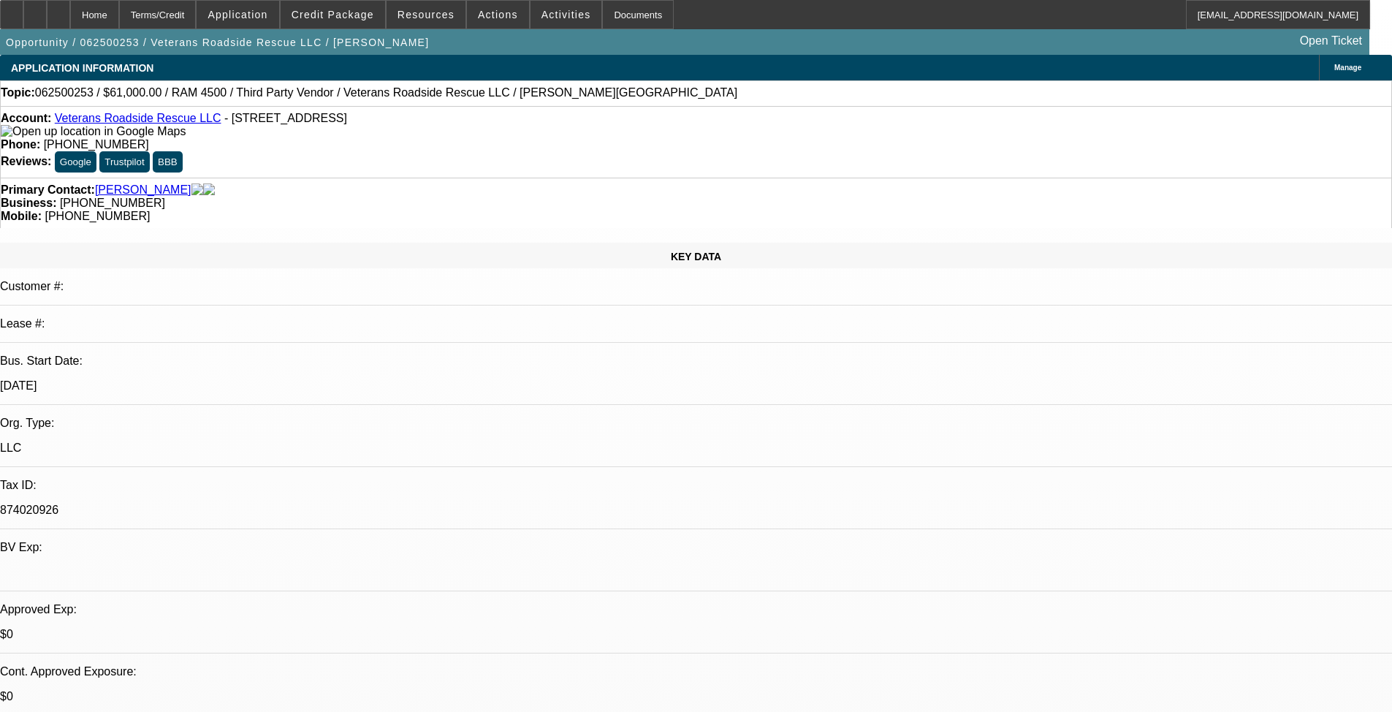
select select "0"
select select "2"
select select "0"
select select "6"
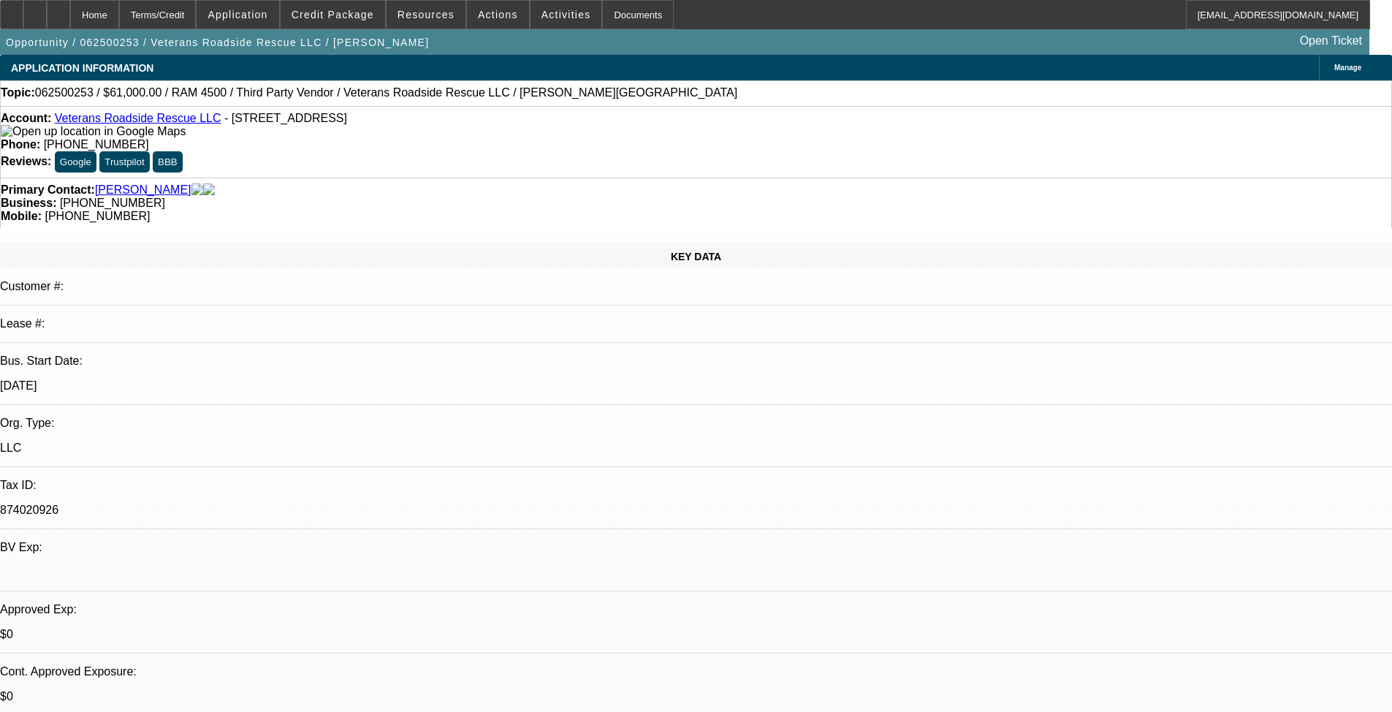
select select "0.1"
select select "2"
select select "0.1"
select select "4"
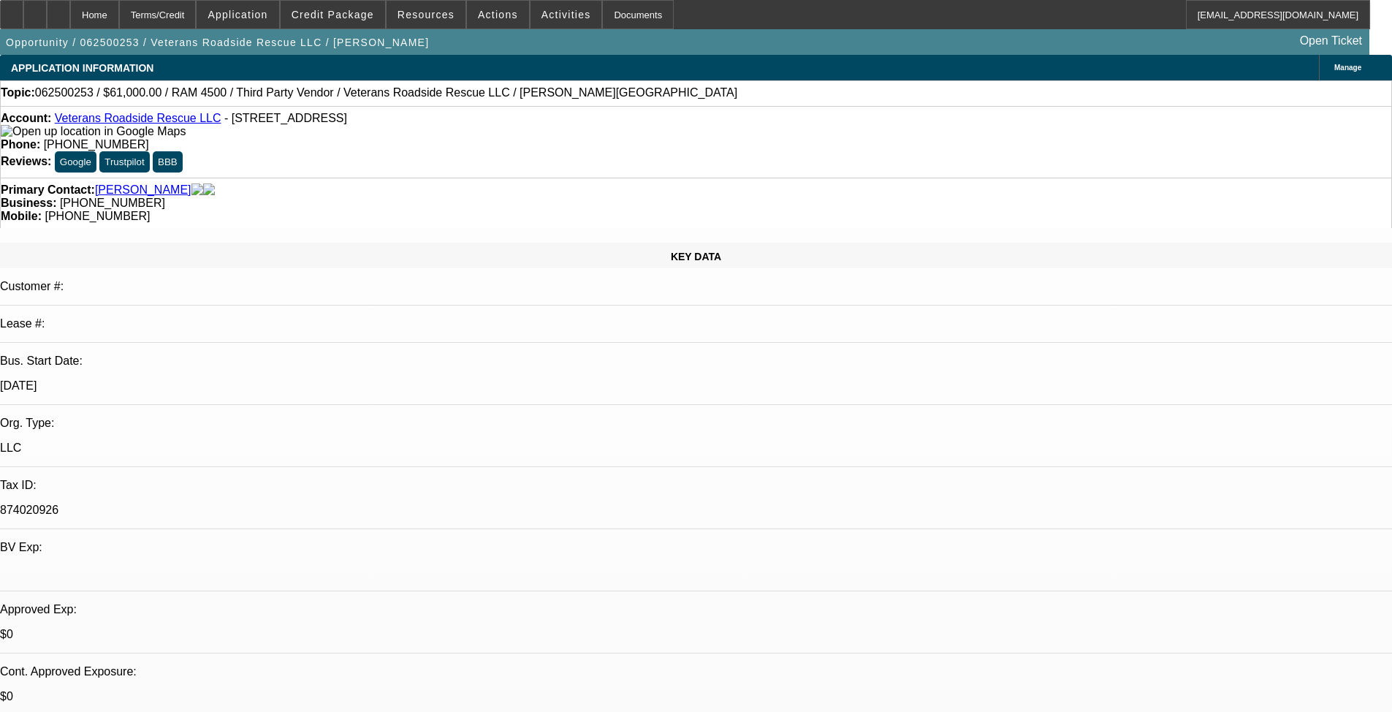
select select "0"
select select "2"
select select "0.1"
select select "4"
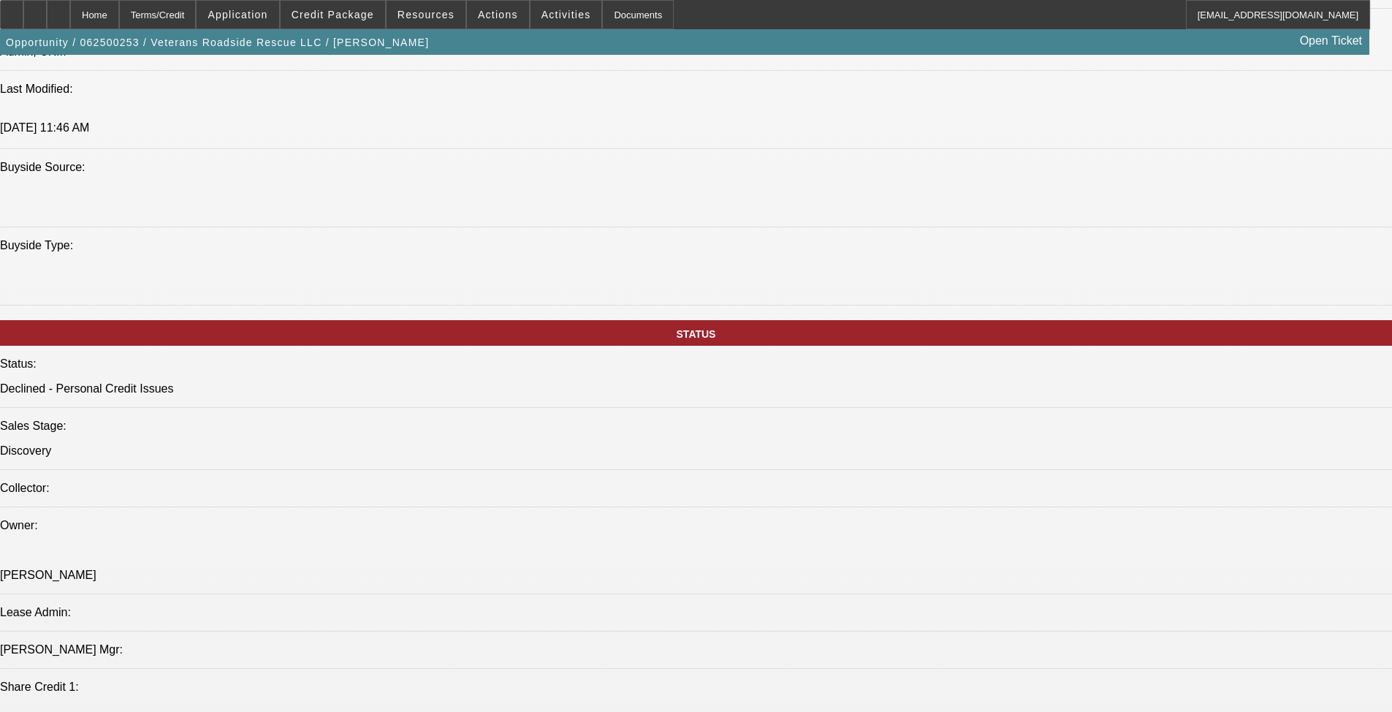
scroll to position [1388, 0]
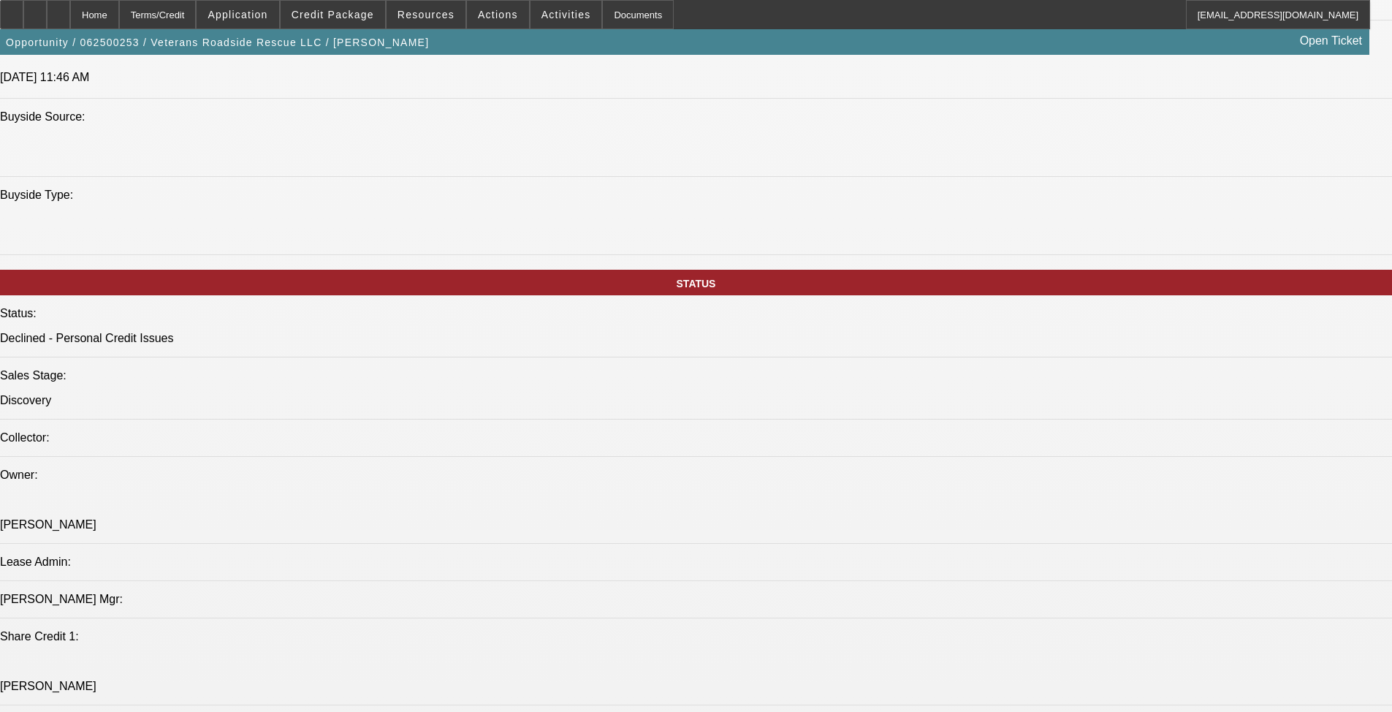
drag, startPoint x: 91, startPoint y: 438, endPoint x: 481, endPoint y: 455, distance: 390.5
copy div "ALREADY A DNC, NON HOMEOWNER; MULTIPLE CREDIT CARD DEFAULTS, LATES; PAST AUTO R…"
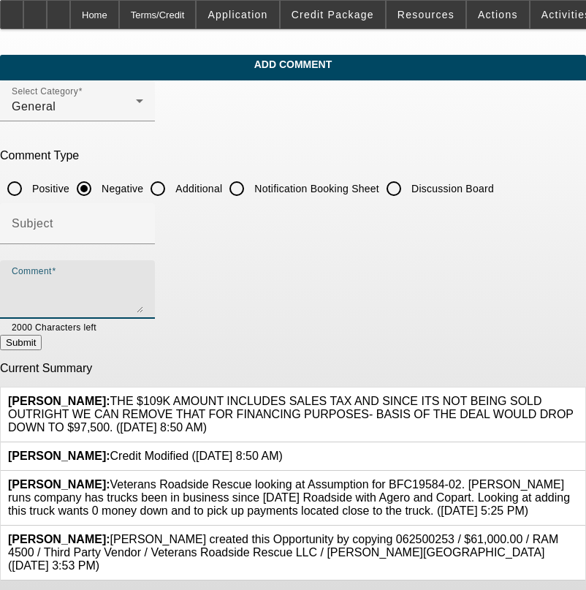
paste textarea "ALREADY A DNC, NON HOMEOWNER; MULTIPLE CREDIT CARD DEFAULTS, LATES; PAST AUTO R…"
click at [143, 303] on textarea "ALREADY A DNC, NON HOMEOWNER; MULTIPLE CREDIT CARD DEFAULTS, LATES; PAST AUTO R…" at bounding box center [78, 295] width 132 height 35
type textarea "ALREADY A DNC, NON HOMEOWNER; MULTIPLE CREDIT CARD DEFAULTS, LATES; PAST AUTO R…"
click at [42, 340] on button "Submit" at bounding box center [21, 342] width 42 height 15
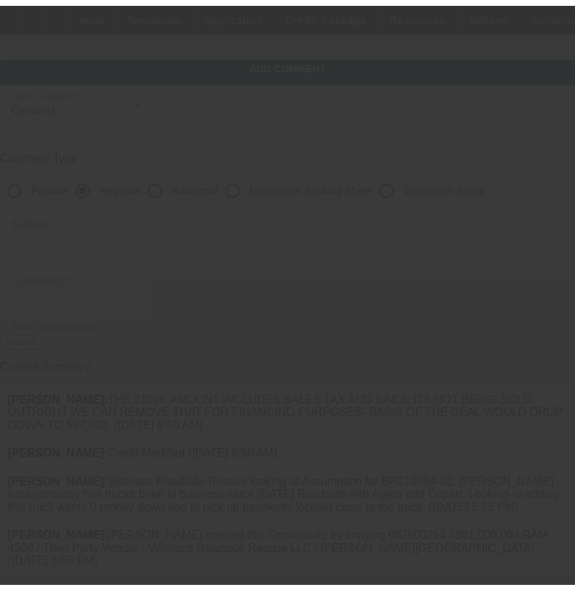
scroll to position [0, 0]
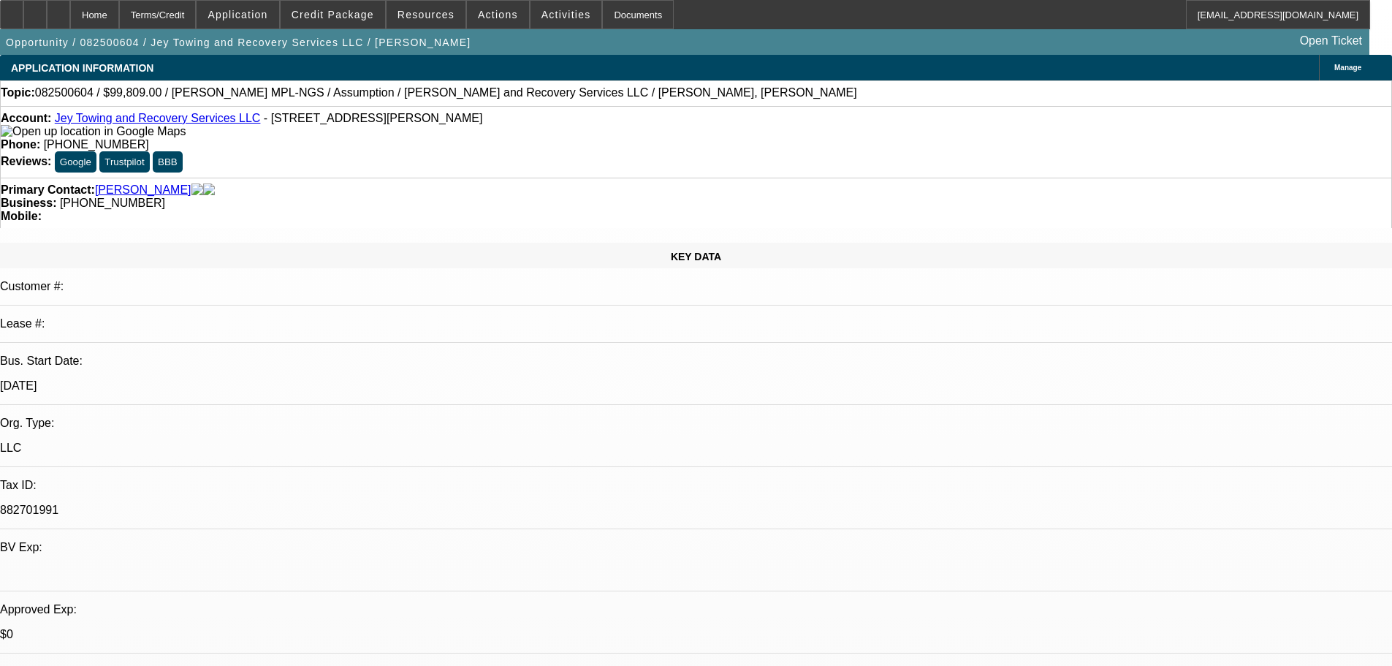
select select "0"
select select "2"
select select "0.1"
select select "4"
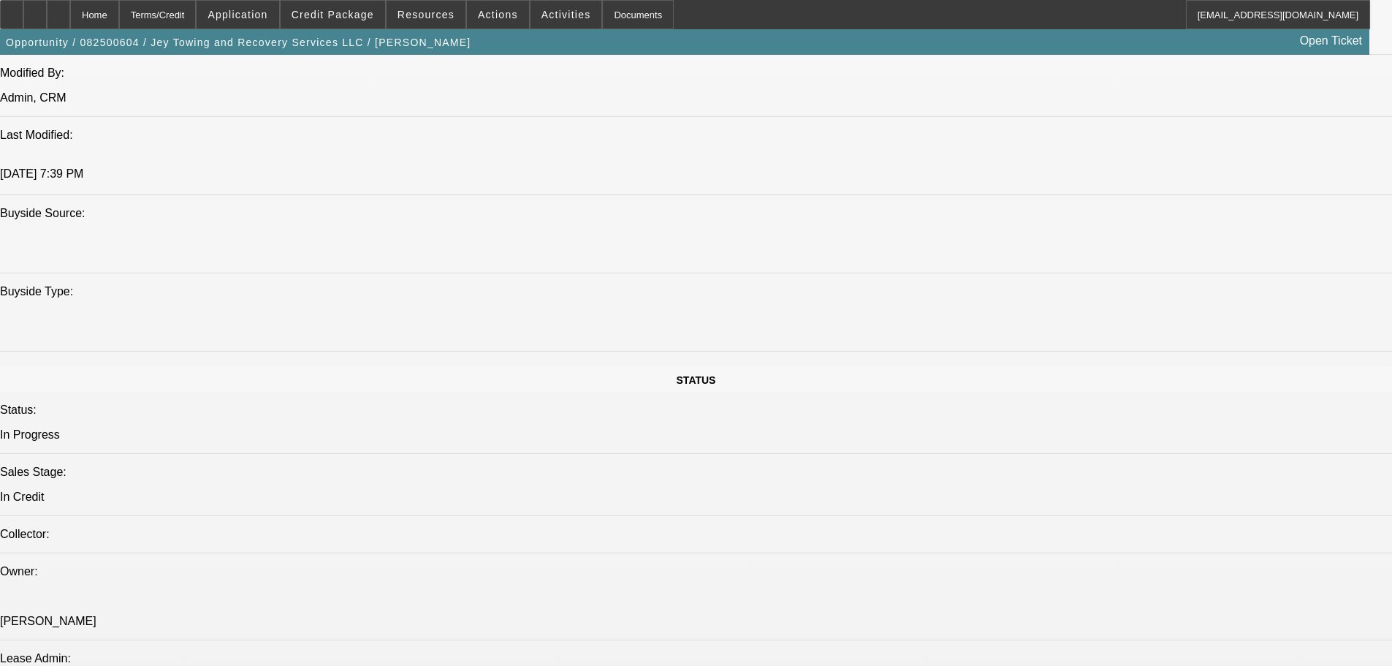
scroll to position [1388, 0]
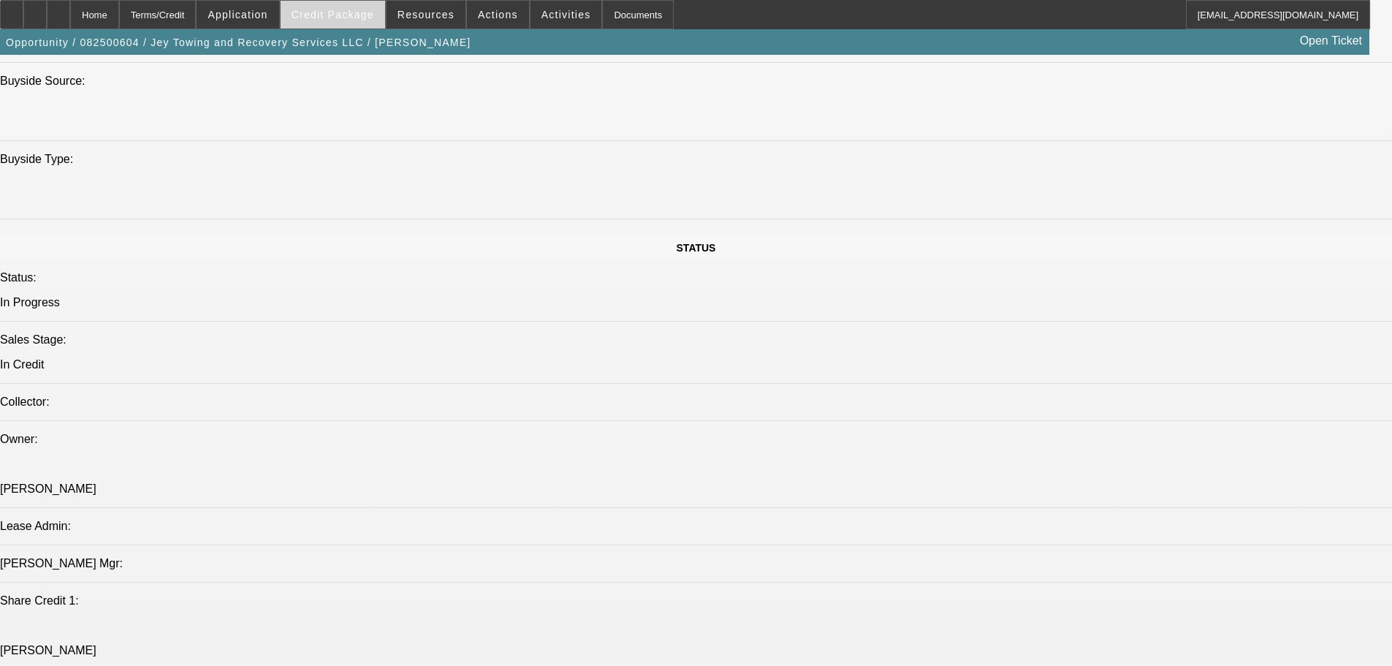
click at [338, 21] on span at bounding box center [333, 14] width 104 height 35
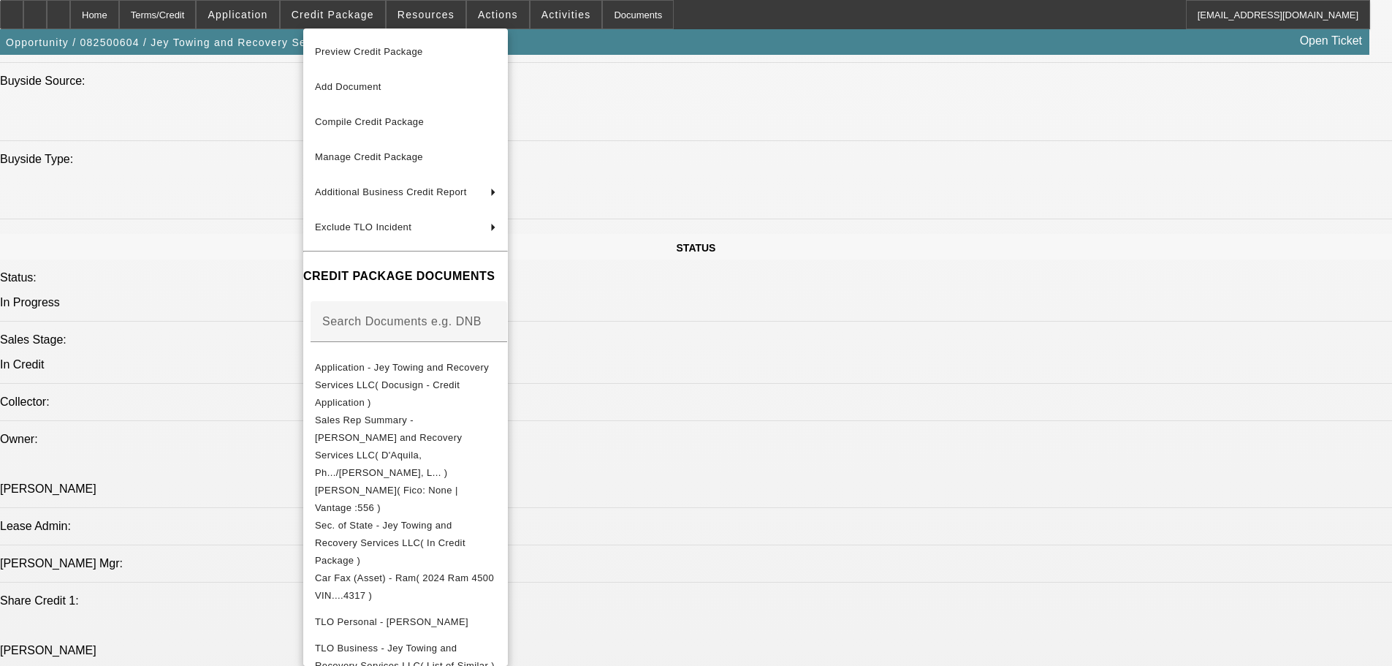
click at [351, 50] on span "Preview Credit Package" at bounding box center [369, 51] width 108 height 11
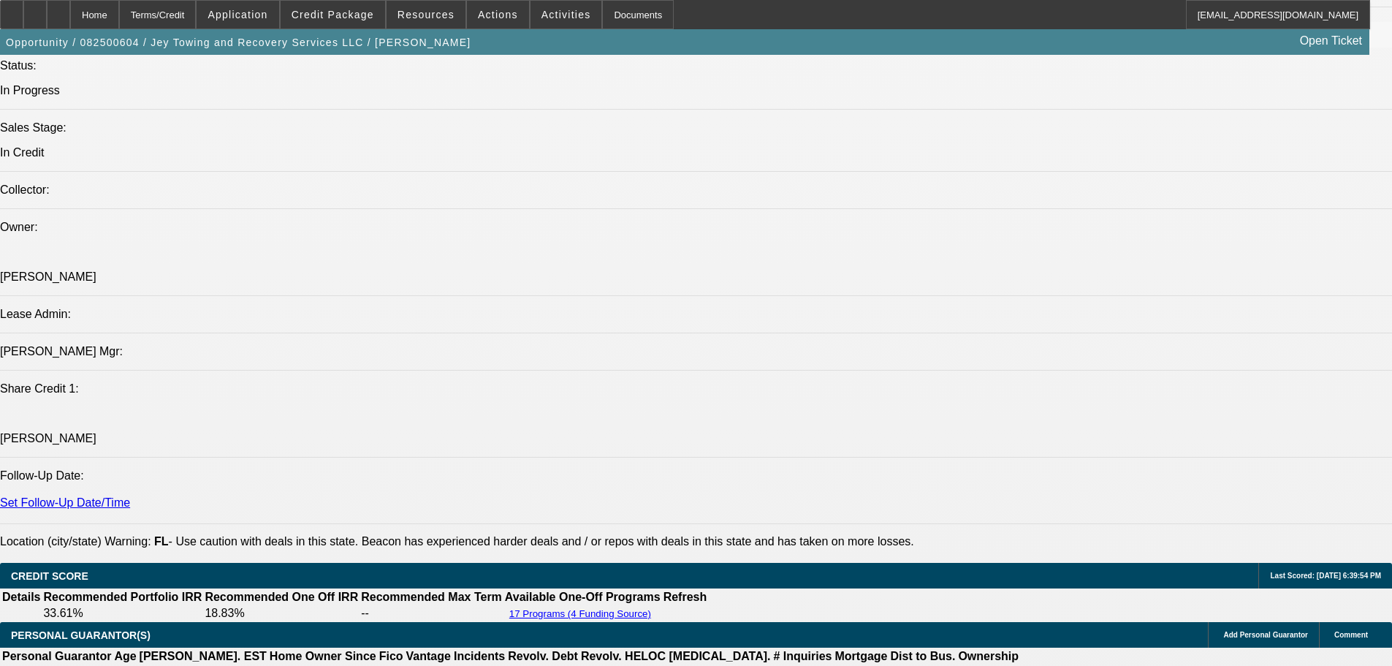
scroll to position [1607, 0]
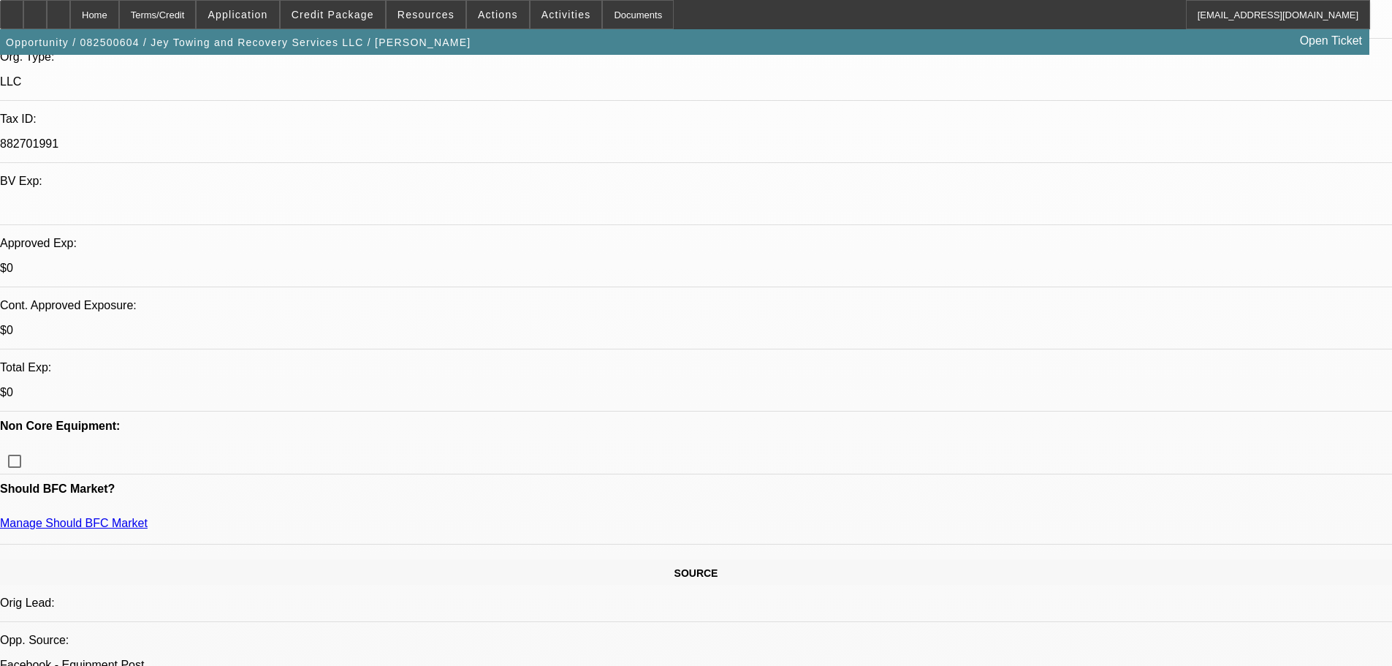
scroll to position [146, 0]
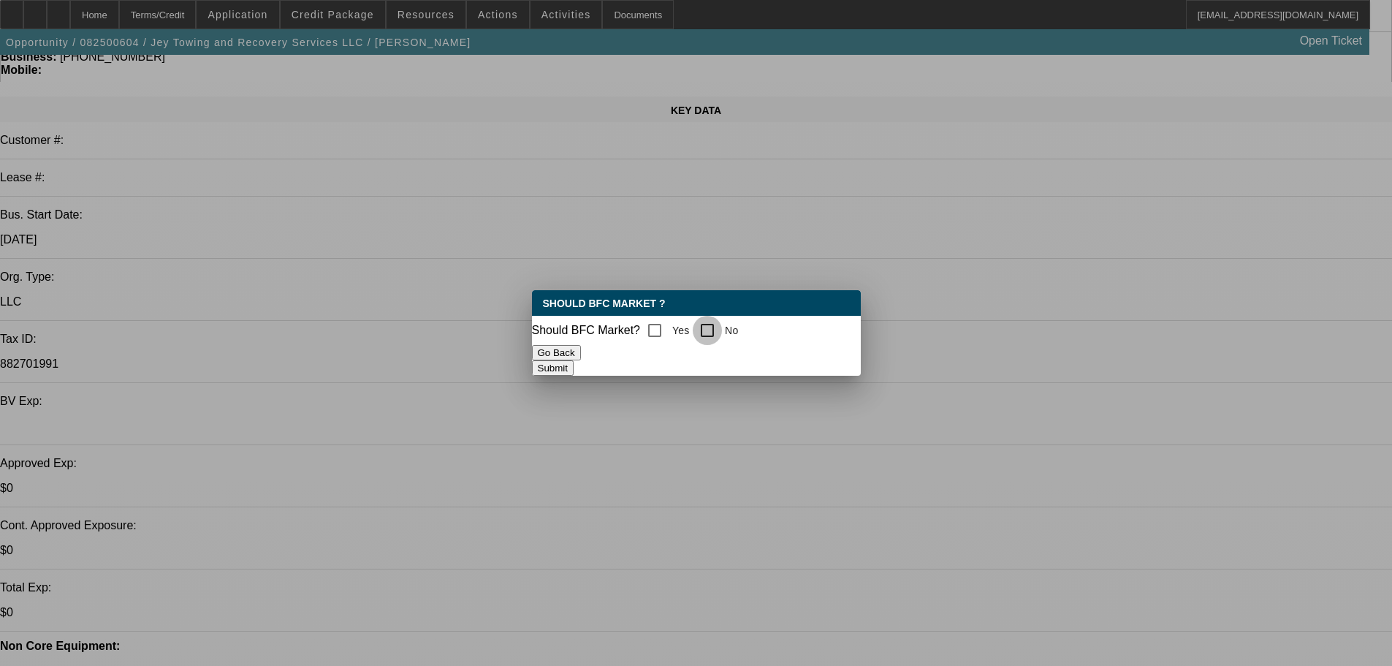
click at [718, 327] on input "No" at bounding box center [707, 330] width 29 height 29
checkbox input "true"
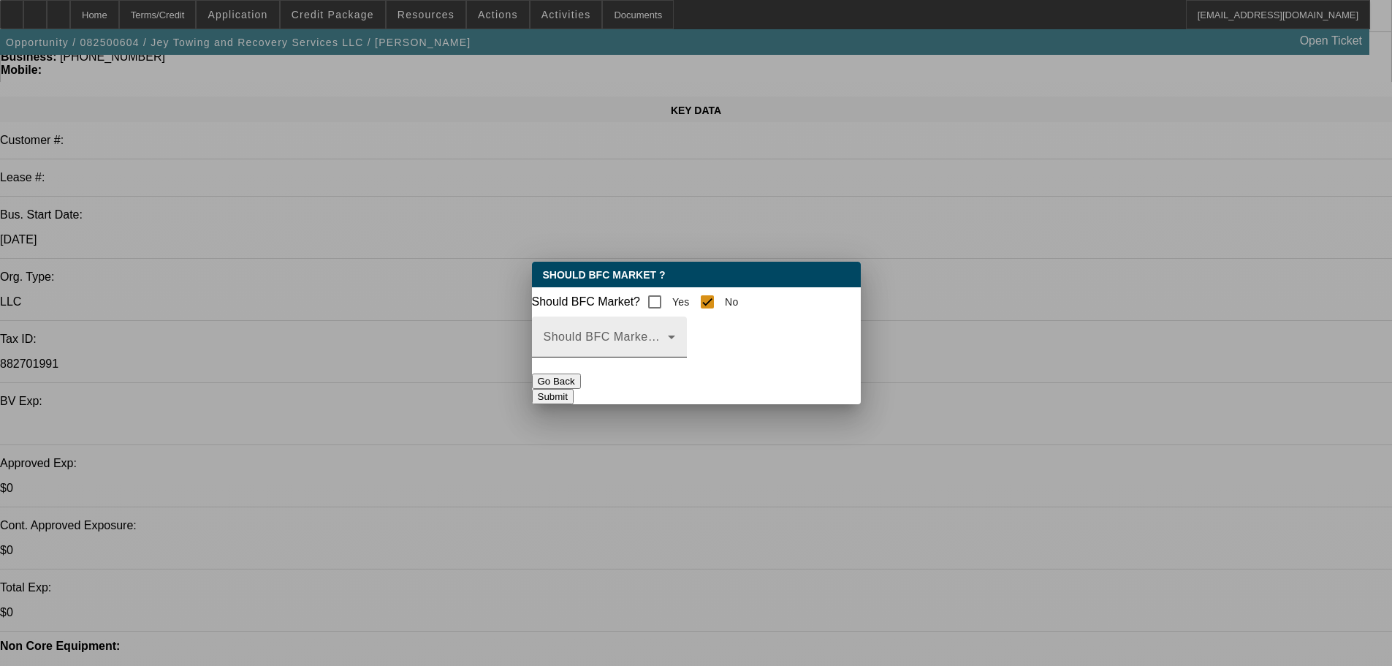
click at [675, 339] on icon at bounding box center [671, 337] width 7 height 4
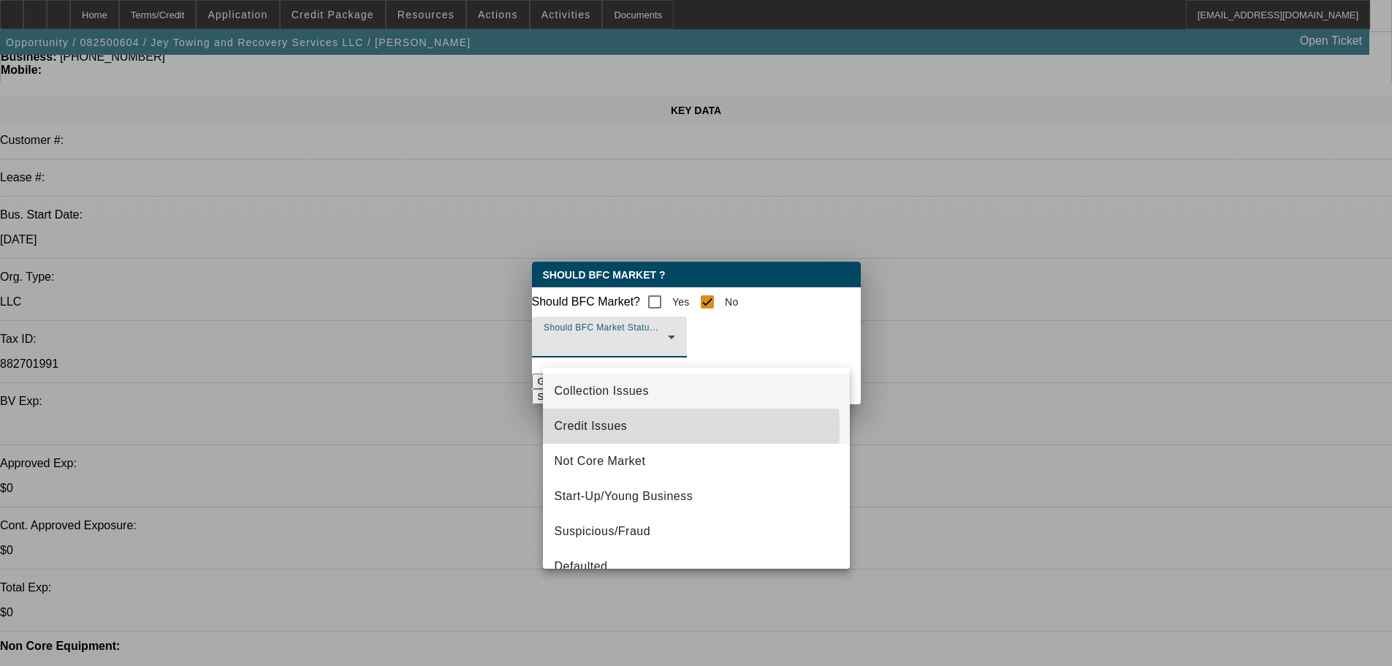
click at [591, 429] on span "Credit Issues" at bounding box center [591, 426] width 73 height 18
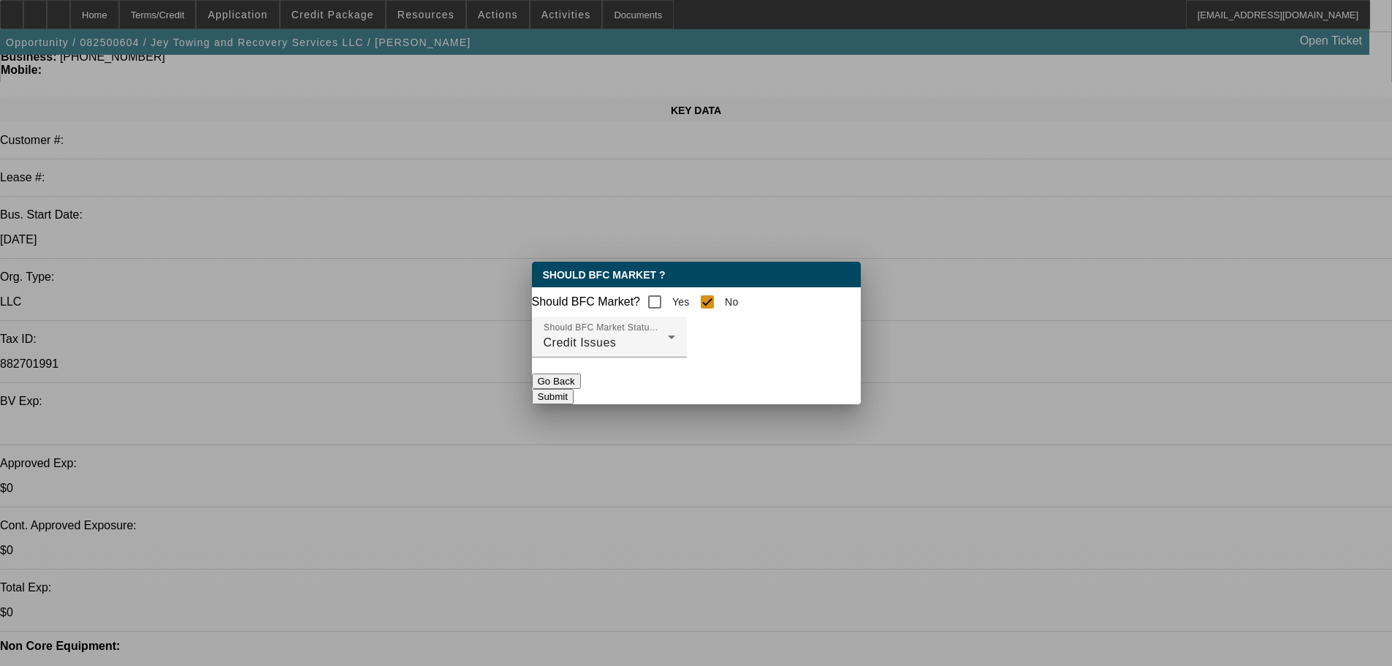
click at [574, 400] on button "Submit" at bounding box center [553, 396] width 42 height 15
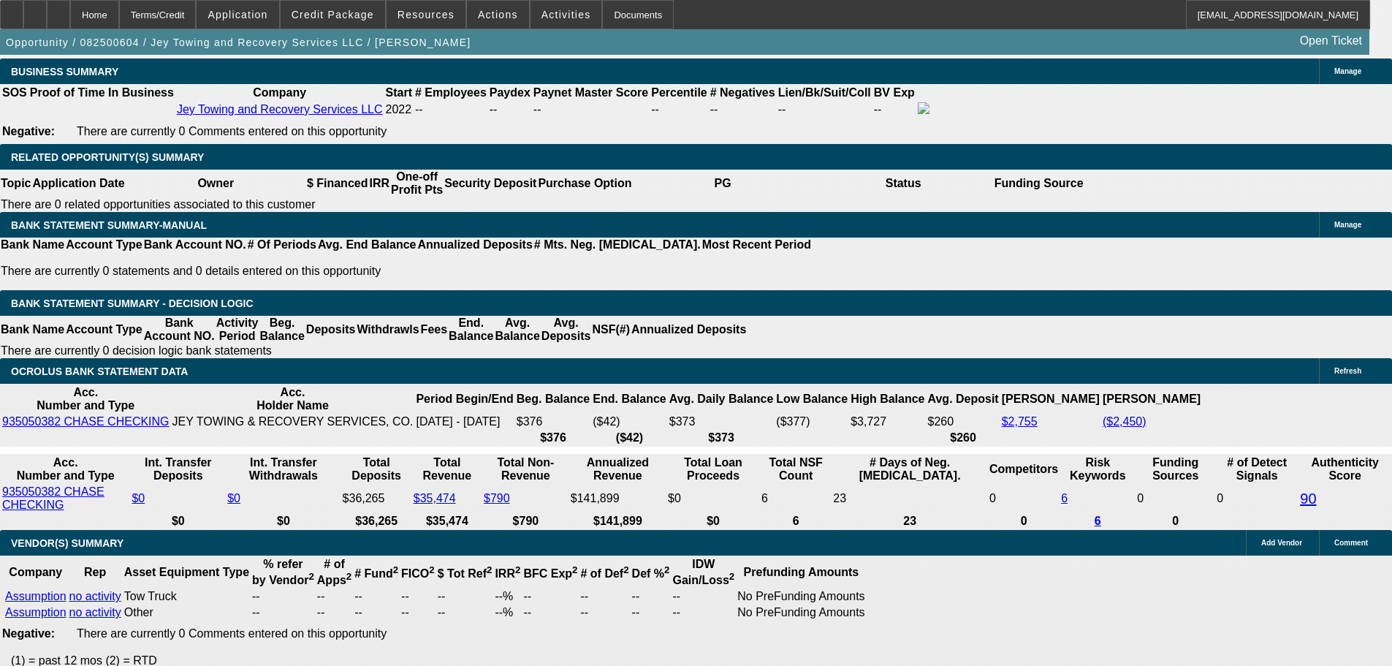
scroll to position [2639, 0]
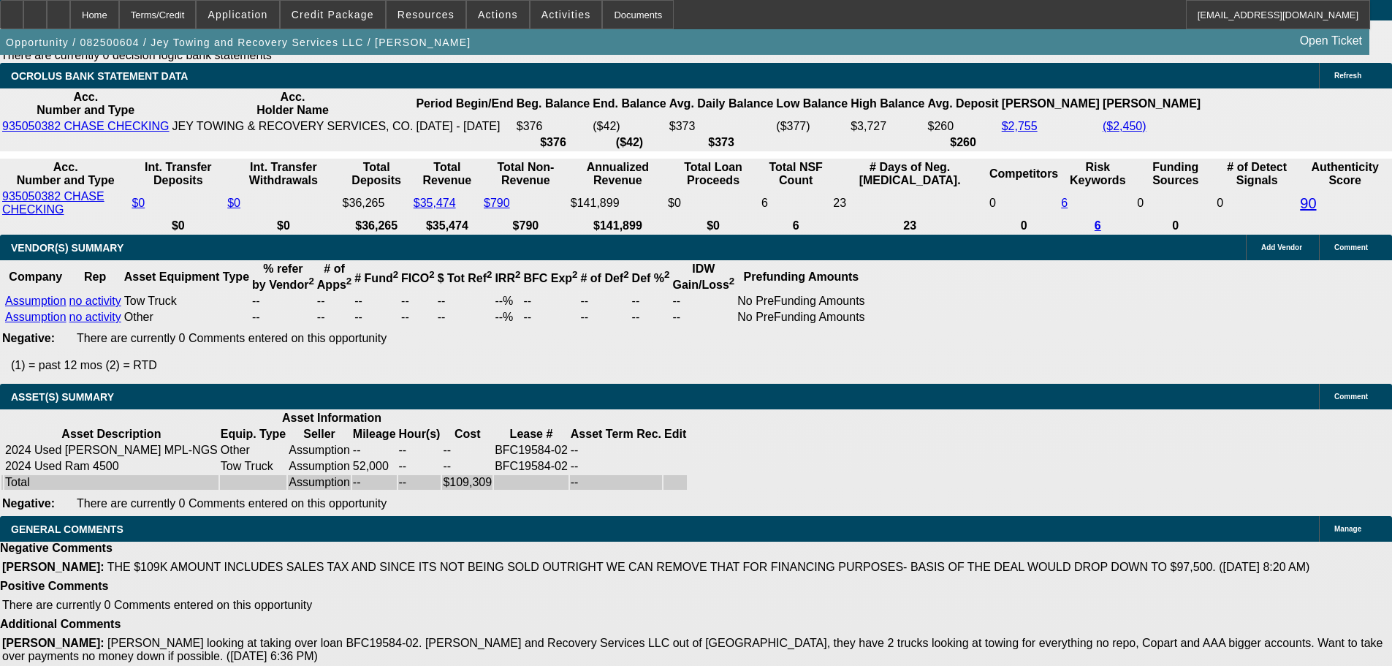
select select "4"
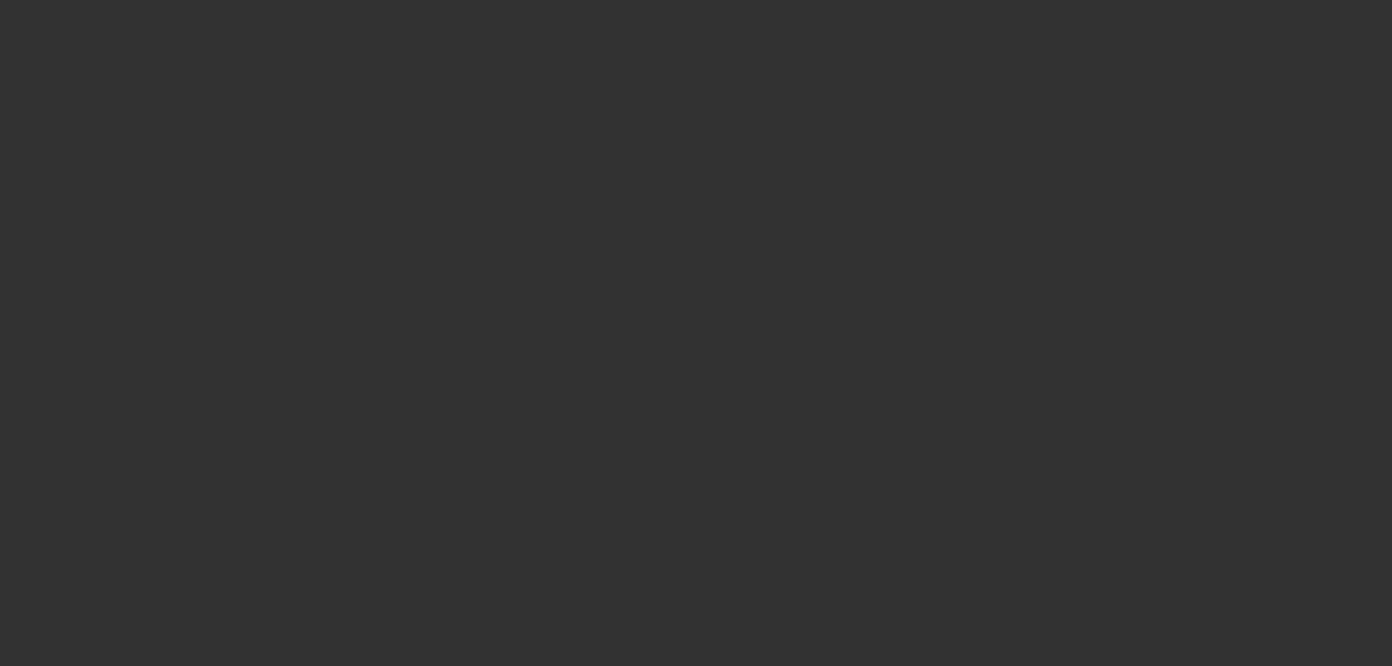
scroll to position [0, 0]
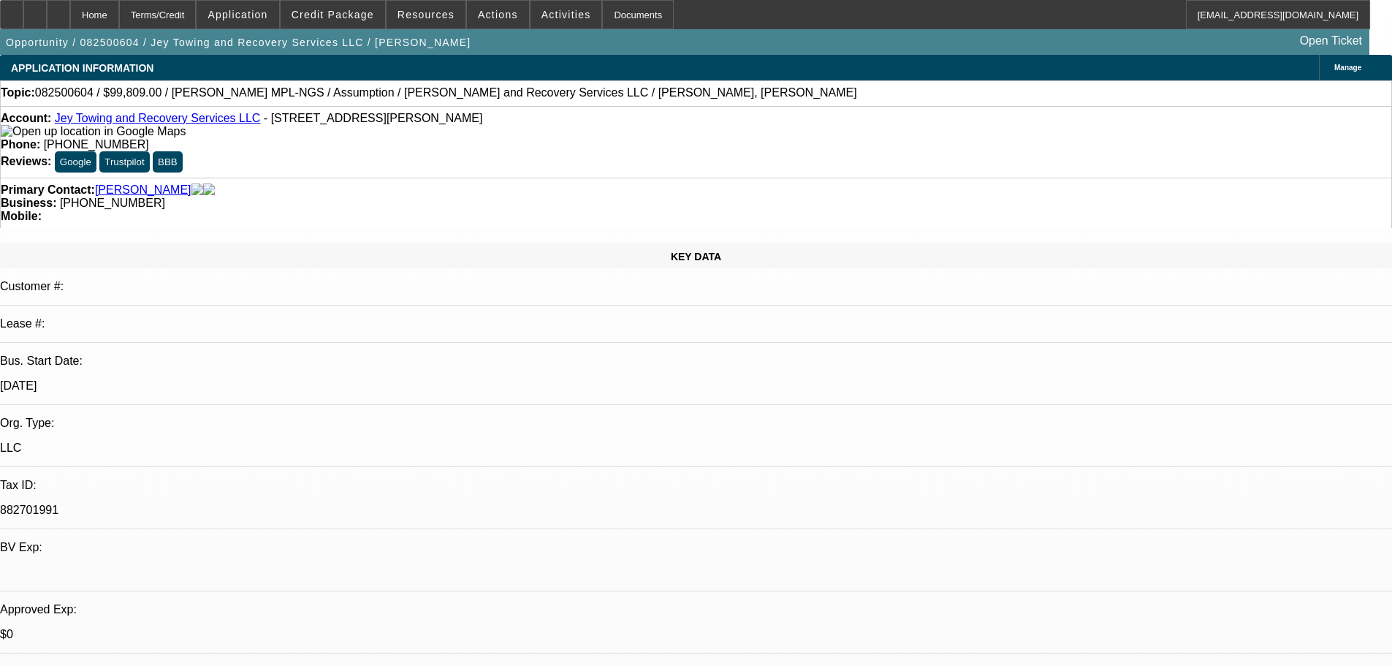
type textarea "DECLINED"
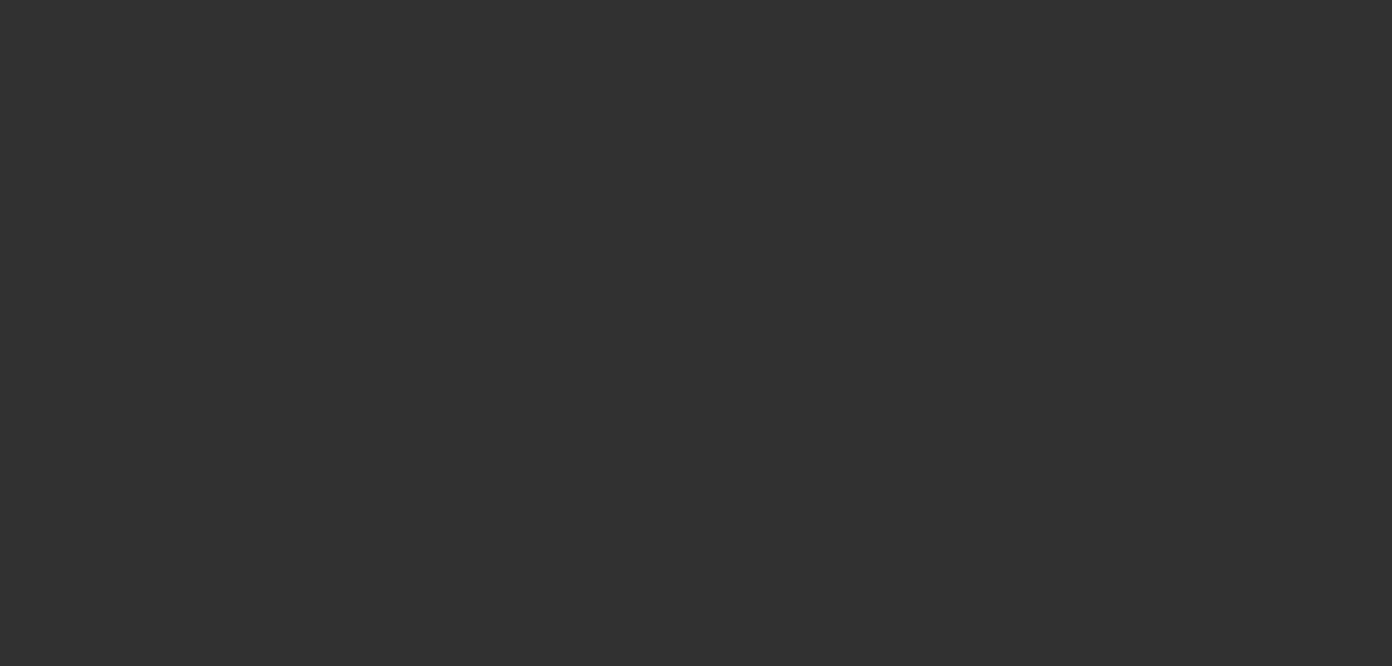
select select "0"
select select "2"
select select "0.1"
select select "4"
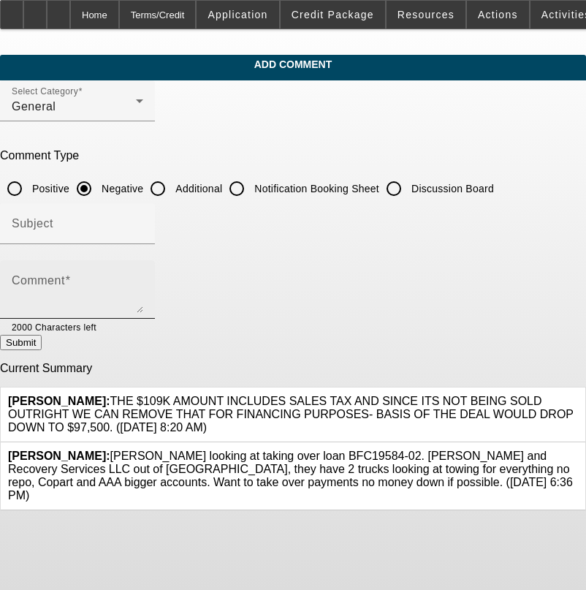
click at [126, 278] on textarea "Comment" at bounding box center [78, 295] width 132 height 35
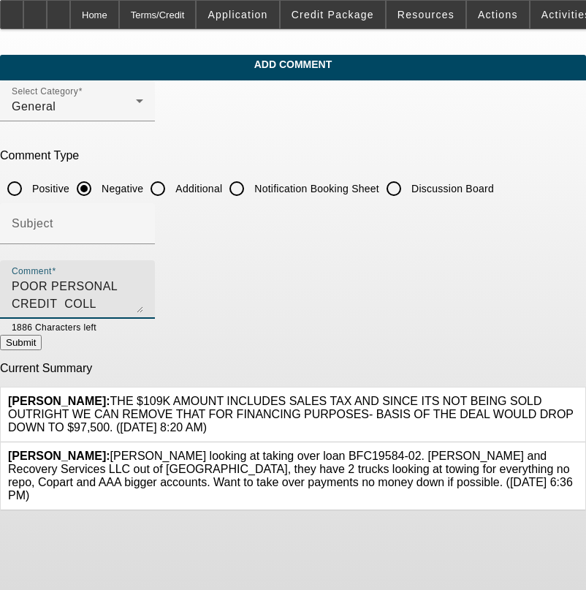
type textarea "POOR PERSONAL CREDIT COLL ACCTS, NEG BALANCES, NO OPEN CREDIT AS ALL CHARGED OF…"
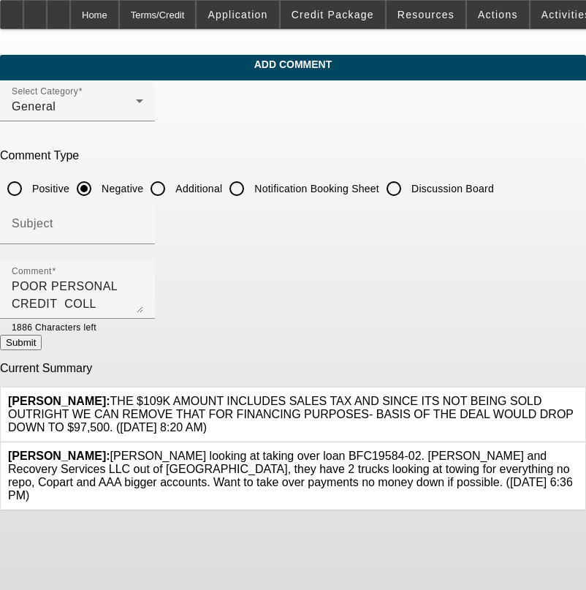
click at [42, 345] on button "Submit" at bounding box center [21, 342] width 42 height 15
